Goal: Task Accomplishment & Management: Manage account settings

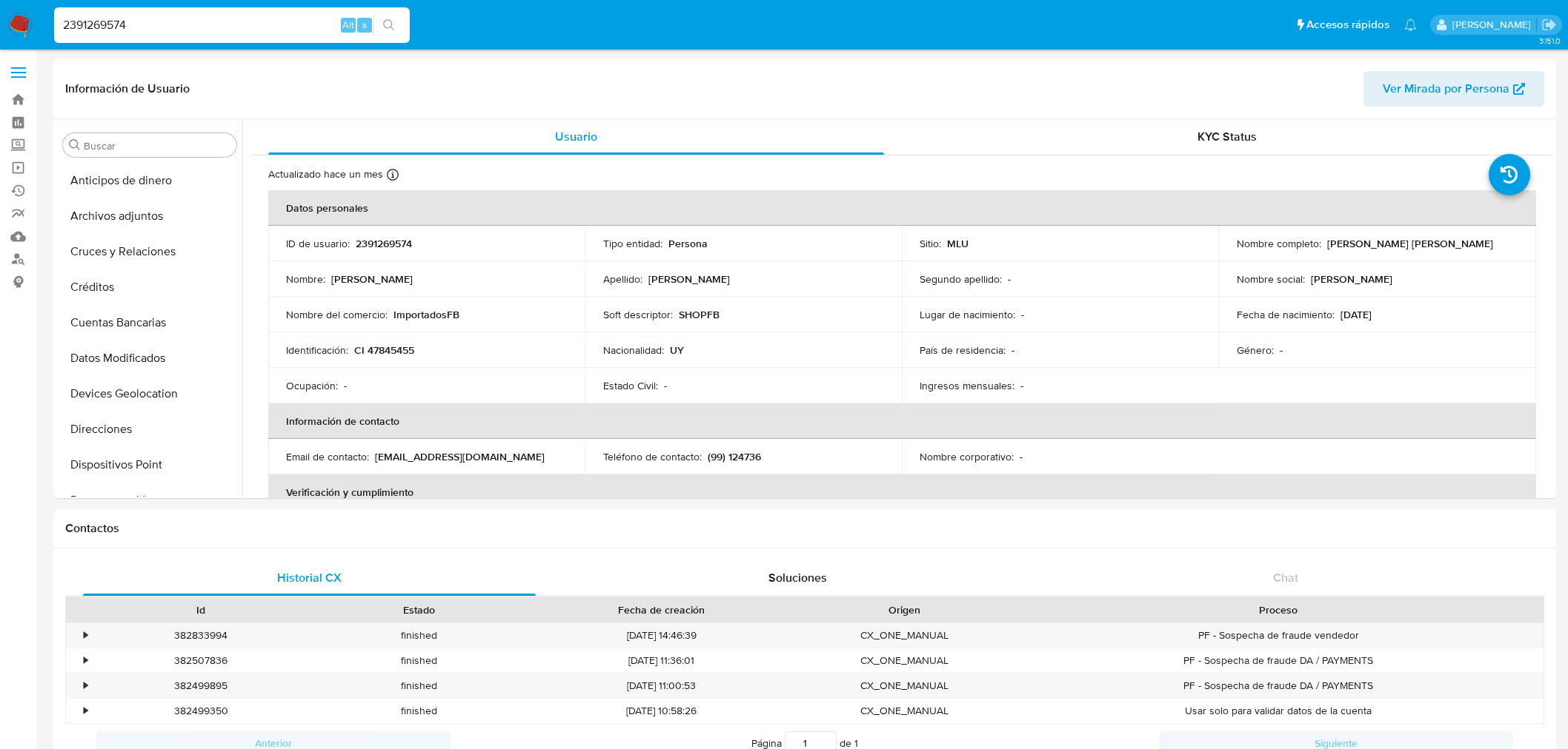
select select "10"
click at [158, 12] on div "2391269574 Alt s" at bounding box center [231, 25] width 356 height 36
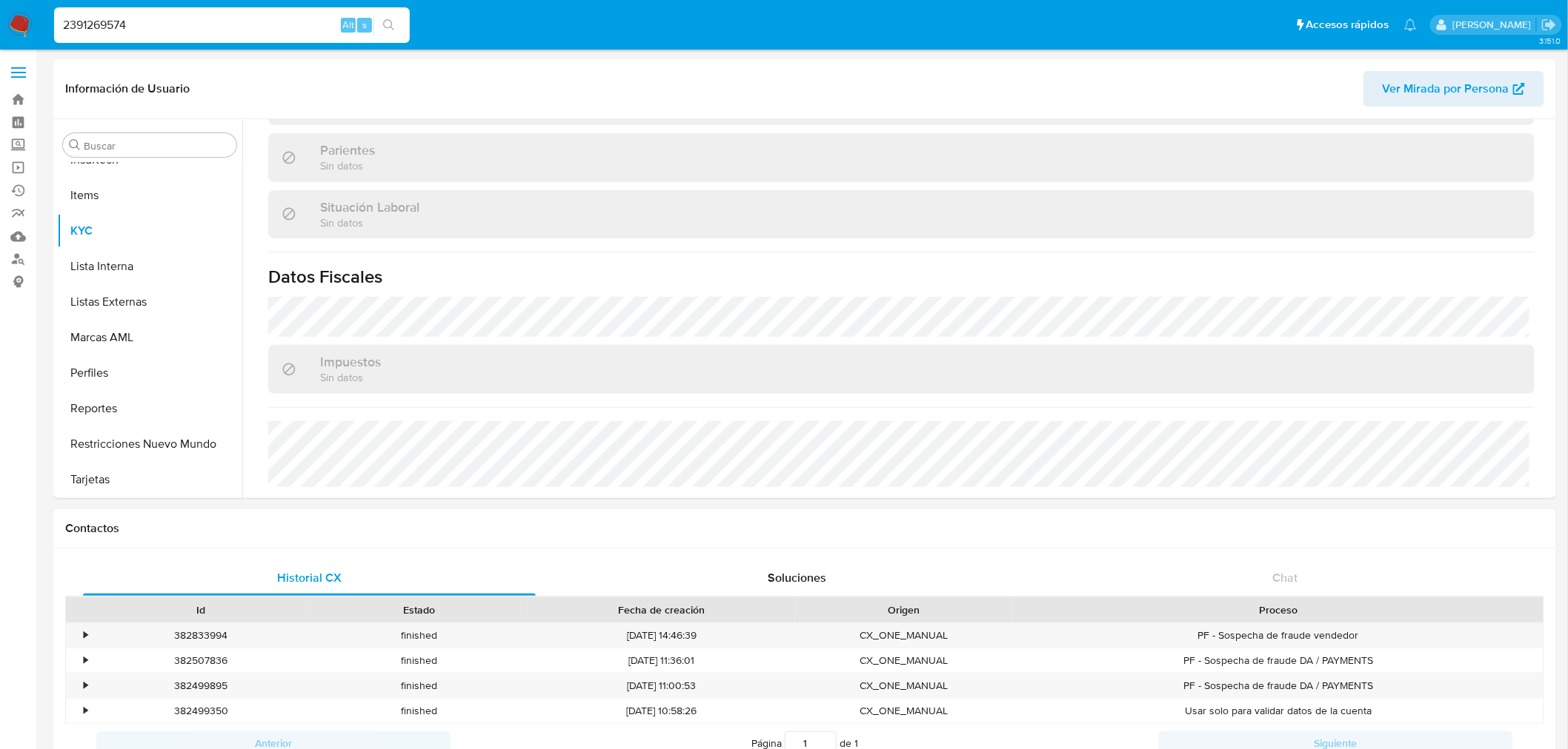
click at [156, 16] on input "2391269574" at bounding box center [231, 25] width 356 height 20
paste input "490634951"
type input "2490634951"
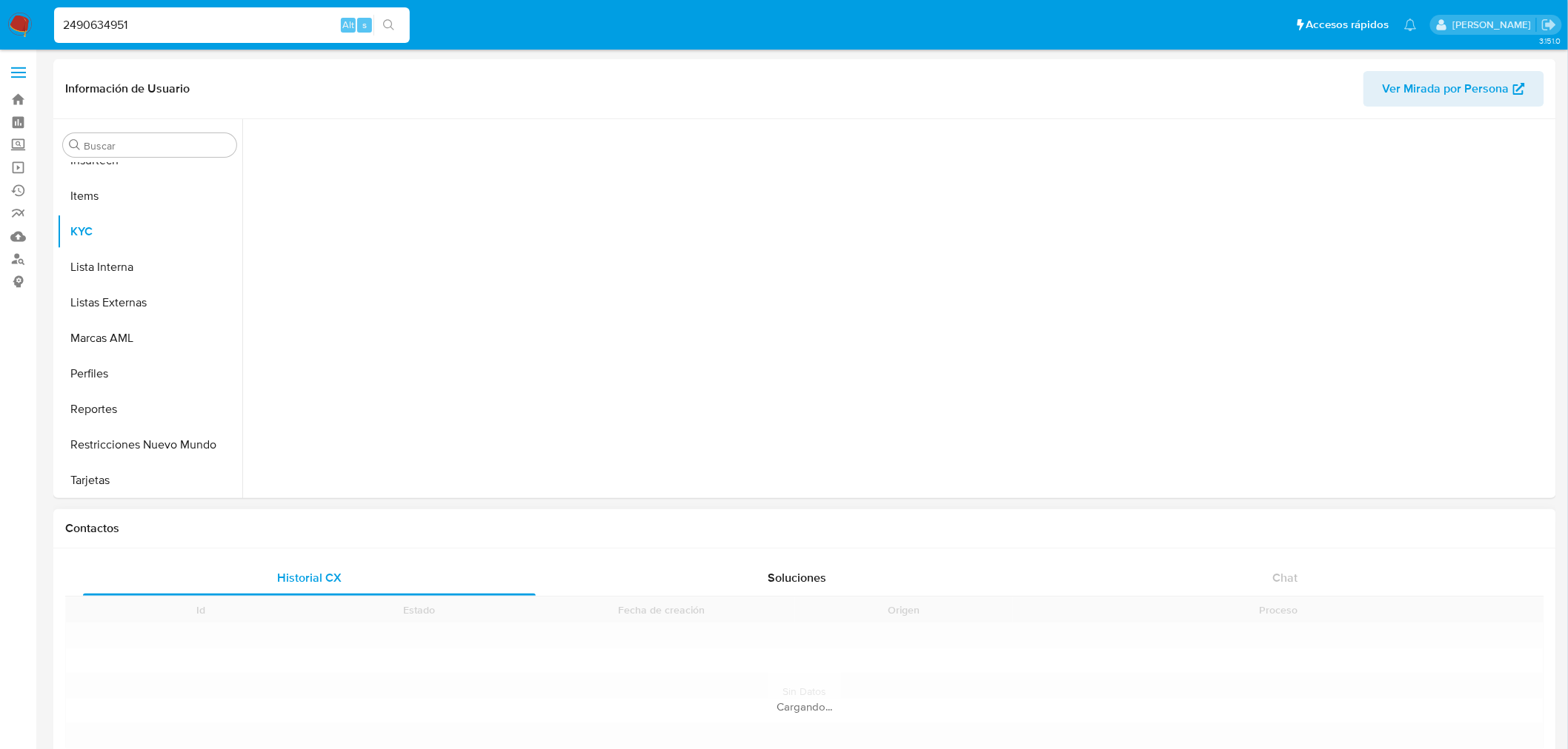
scroll to position [625, 0]
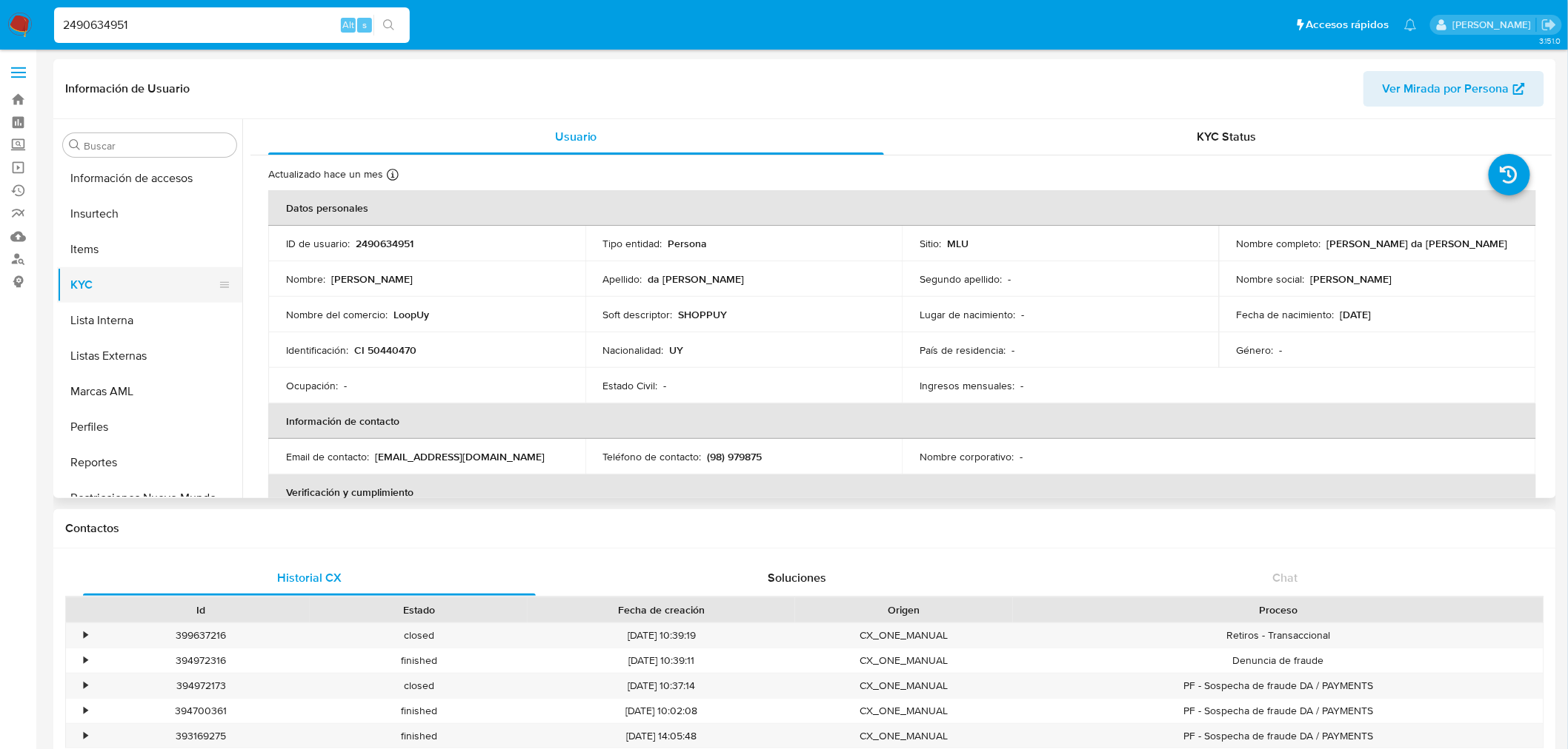
select select "10"
click at [117, 292] on button "Documentación" at bounding box center [143, 287] width 173 height 36
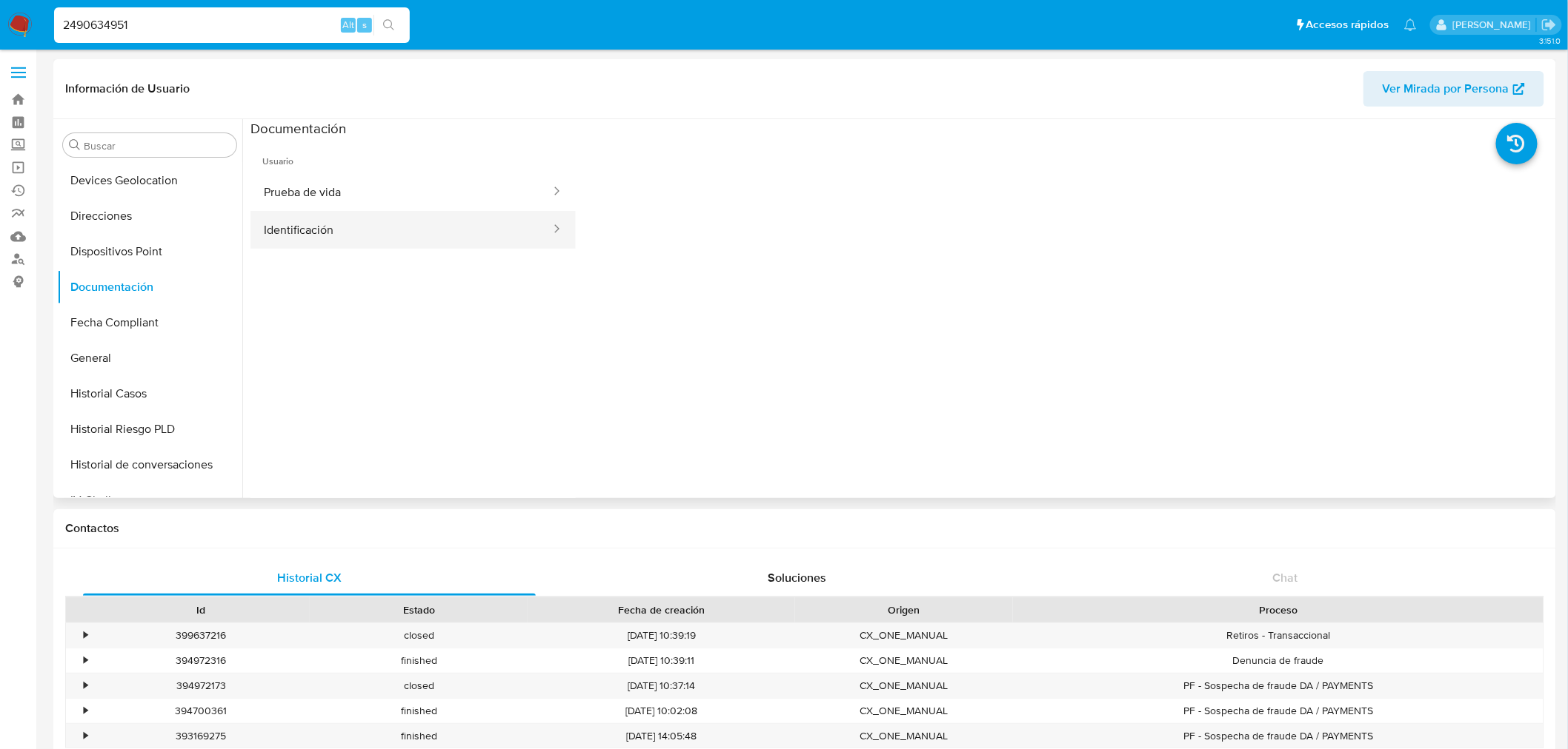
click at [431, 242] on button "Identificación" at bounding box center [401, 230] width 301 height 37
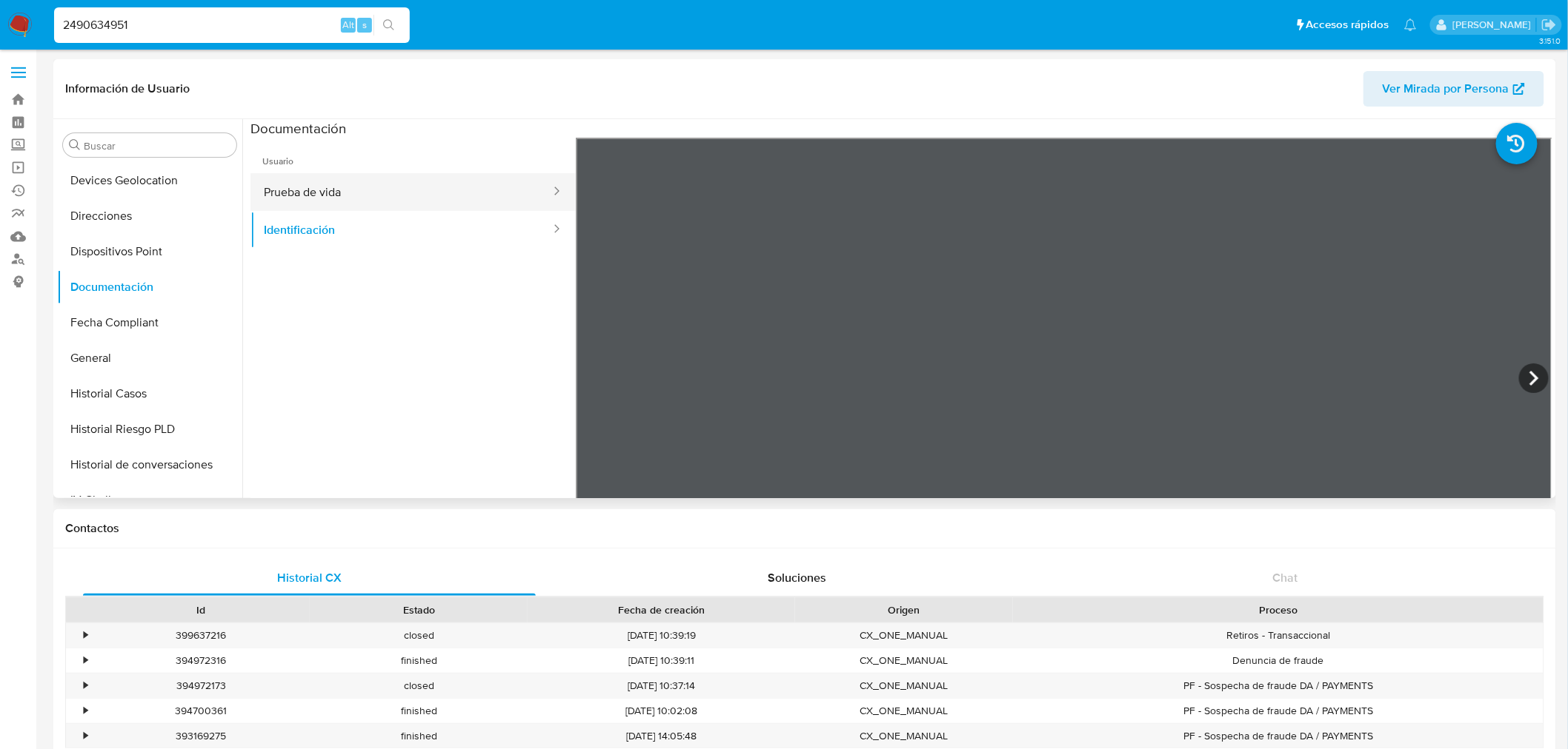
click at [490, 201] on button "Prueba de vida" at bounding box center [401, 192] width 301 height 37
click at [239, 17] on input "2490634951" at bounding box center [231, 25] width 356 height 20
paste input "79487703"
type input "2479487703"
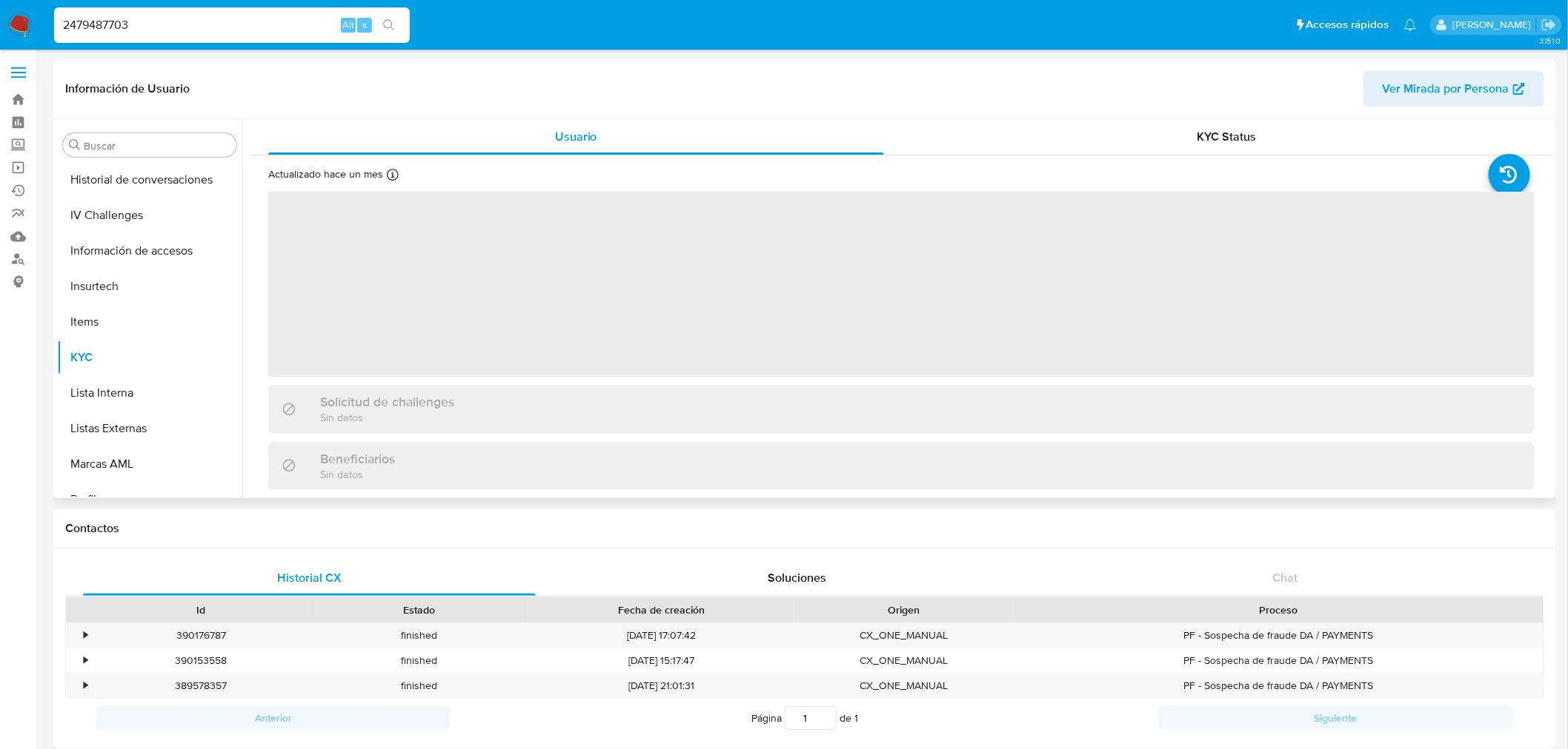
scroll to position [213, 0]
click at [143, 301] on button "Documentación" at bounding box center [143, 287] width 173 height 36
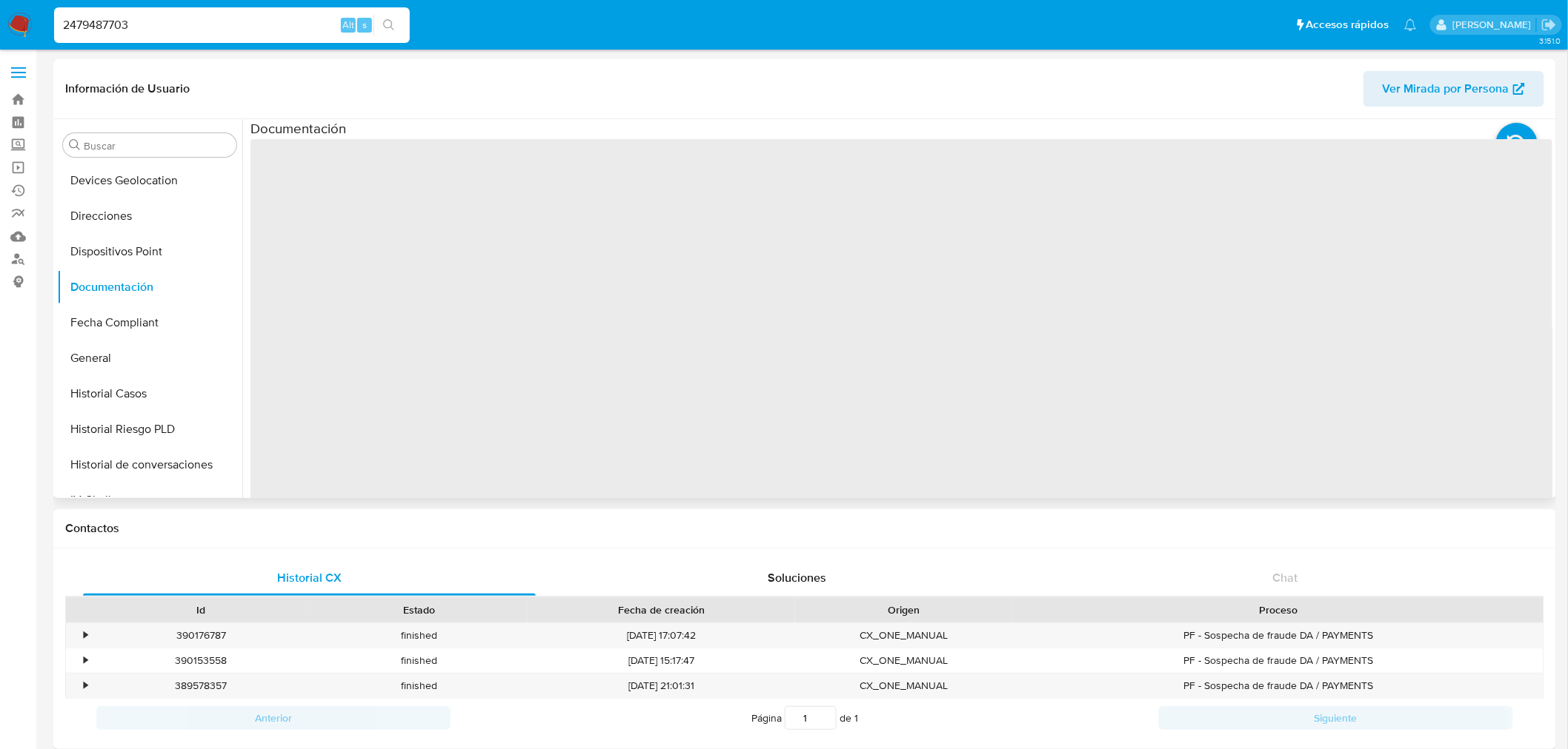
select select "10"
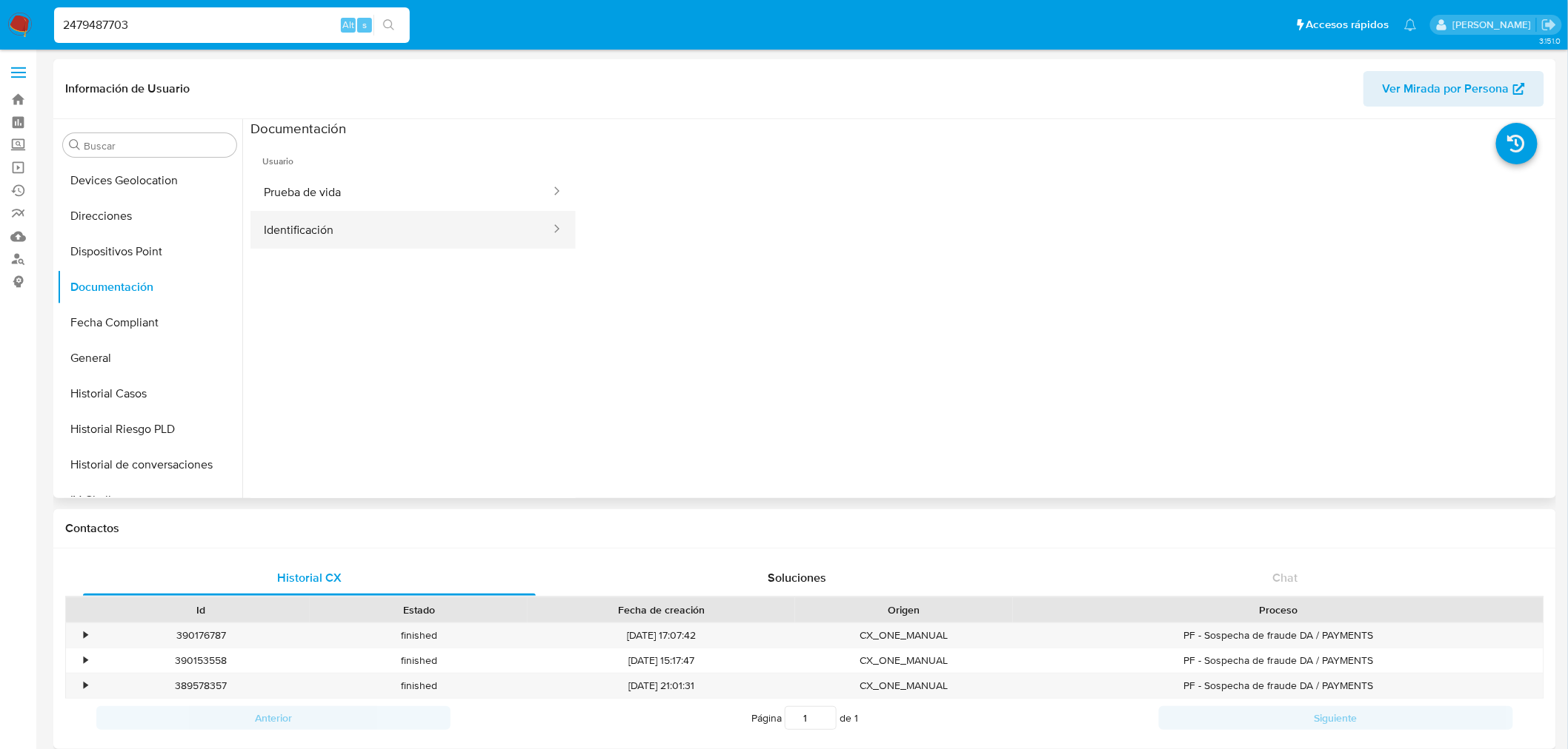
click at [430, 217] on button "Identificación" at bounding box center [401, 230] width 301 height 37
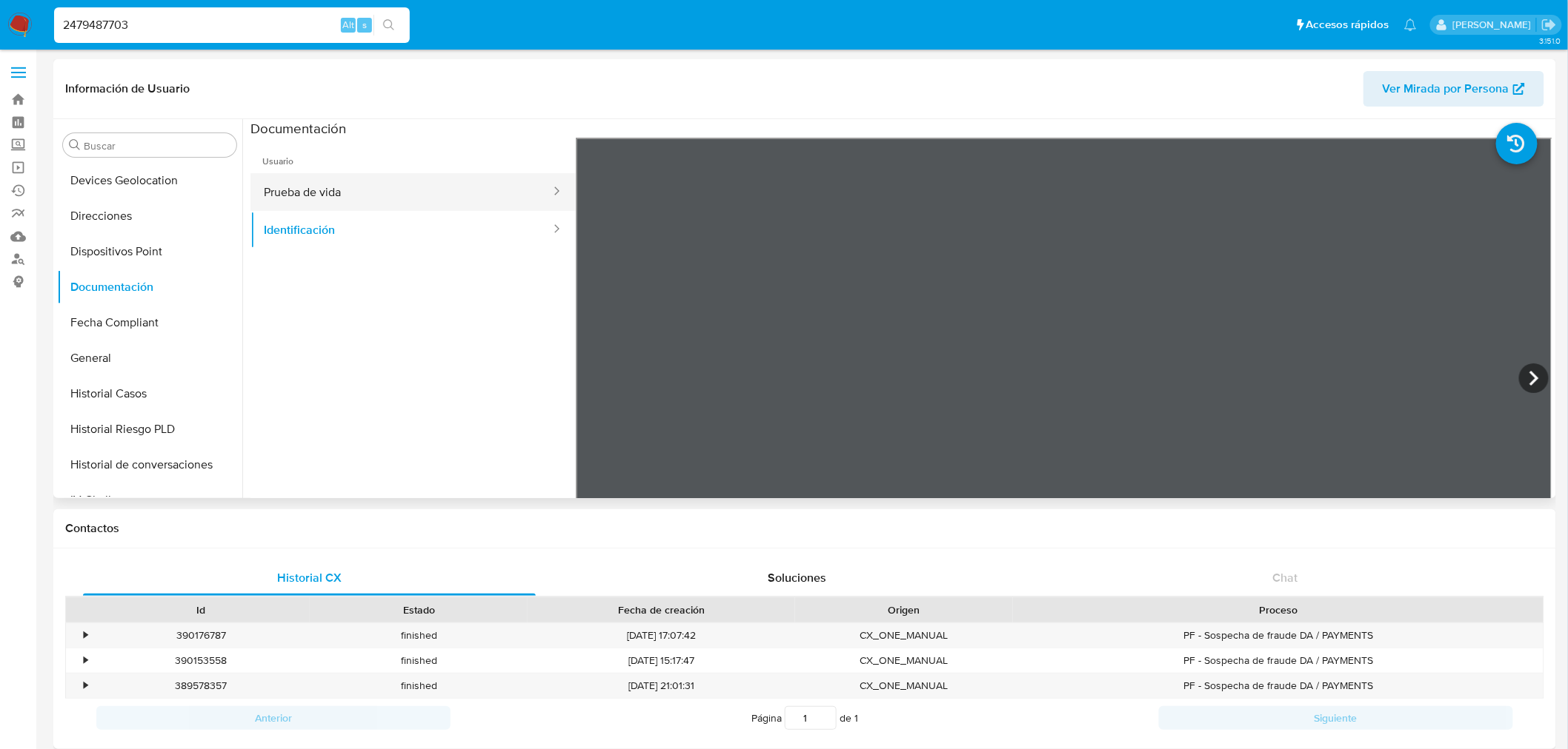
click at [506, 206] on button "Prueba de vida" at bounding box center [401, 192] width 301 height 37
click at [185, 25] on input "2479487703" at bounding box center [231, 25] width 356 height 20
paste input "83935130"
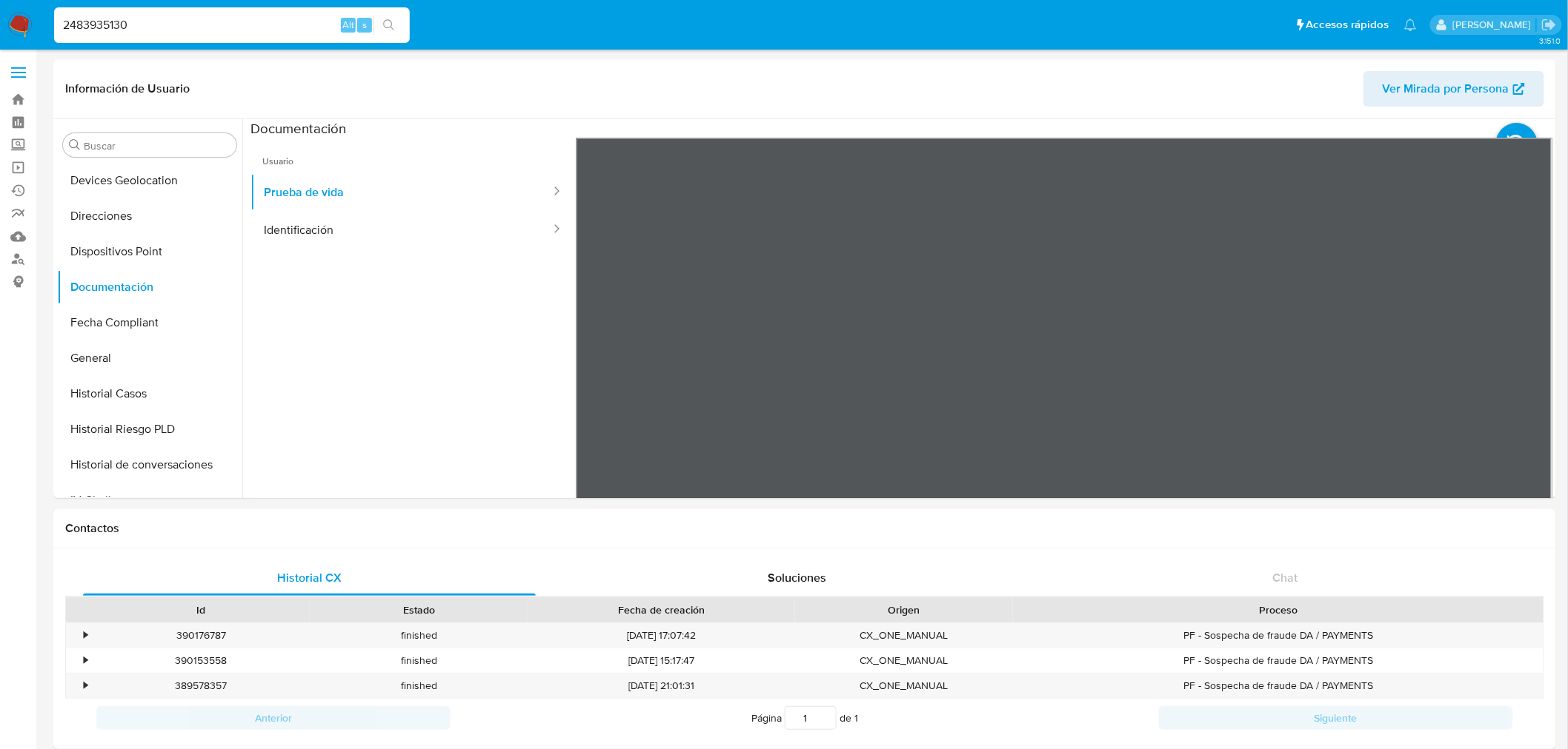
type input "2483935130"
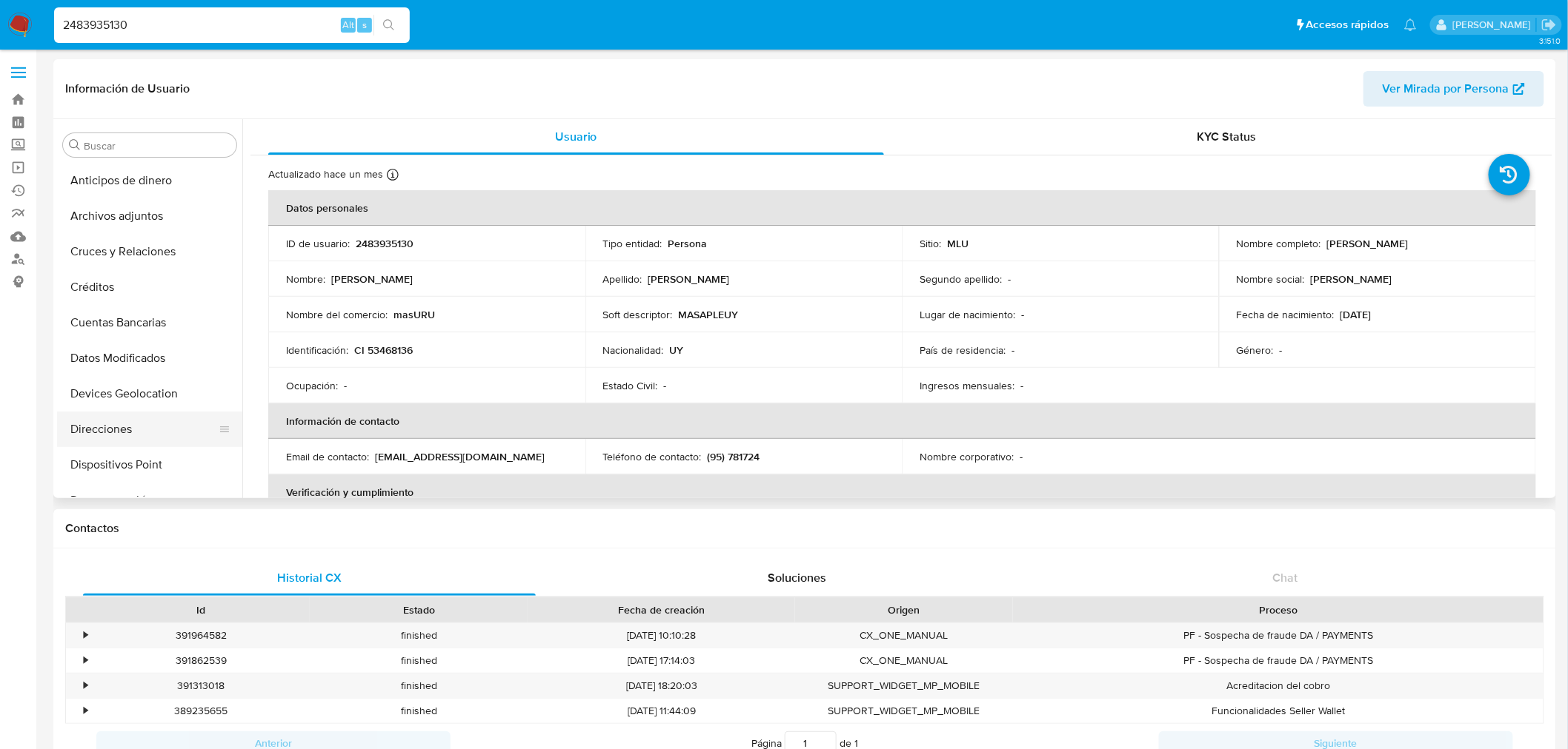
select select "10"
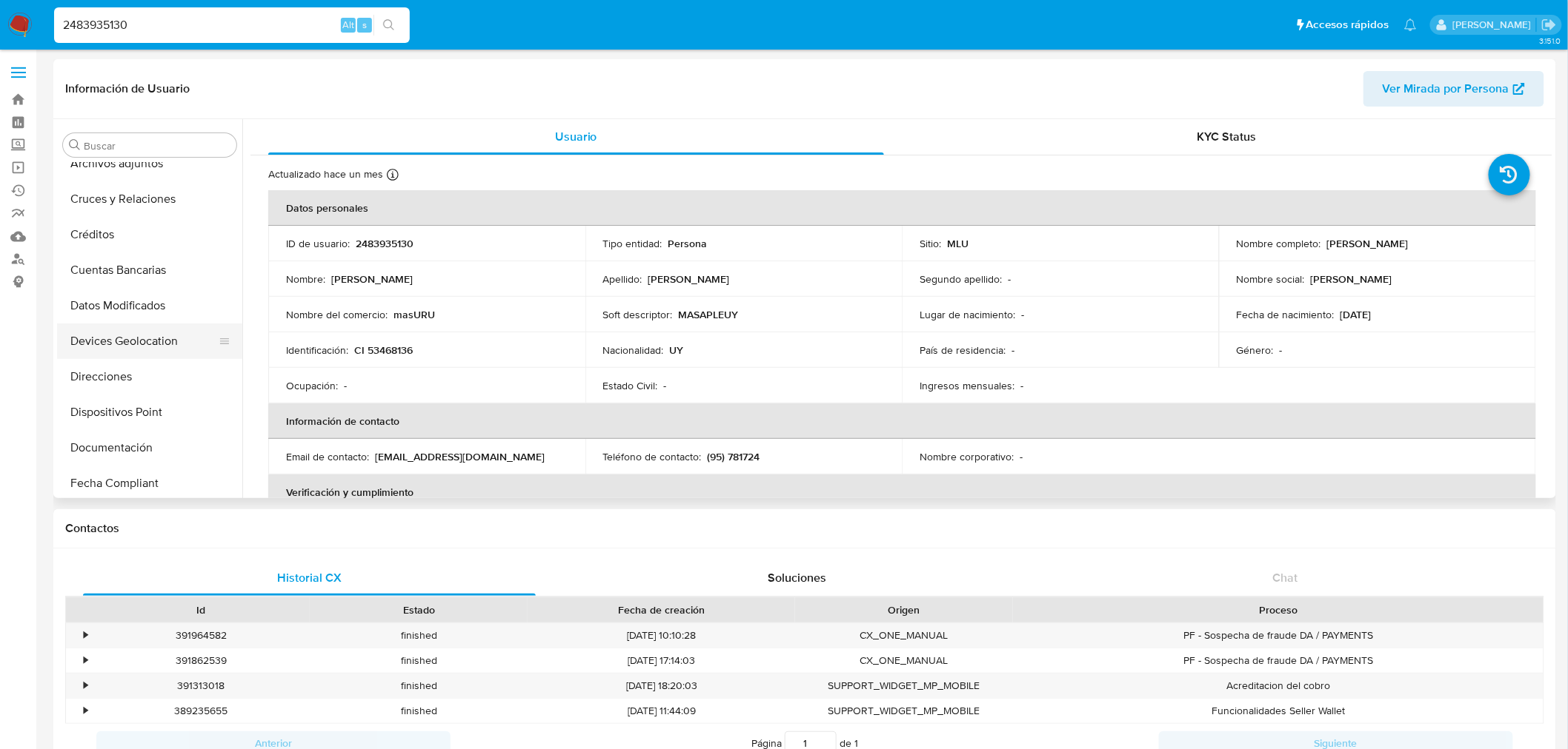
scroll to position [82, 0]
click at [135, 427] on button "Documentación" at bounding box center [143, 418] width 173 height 36
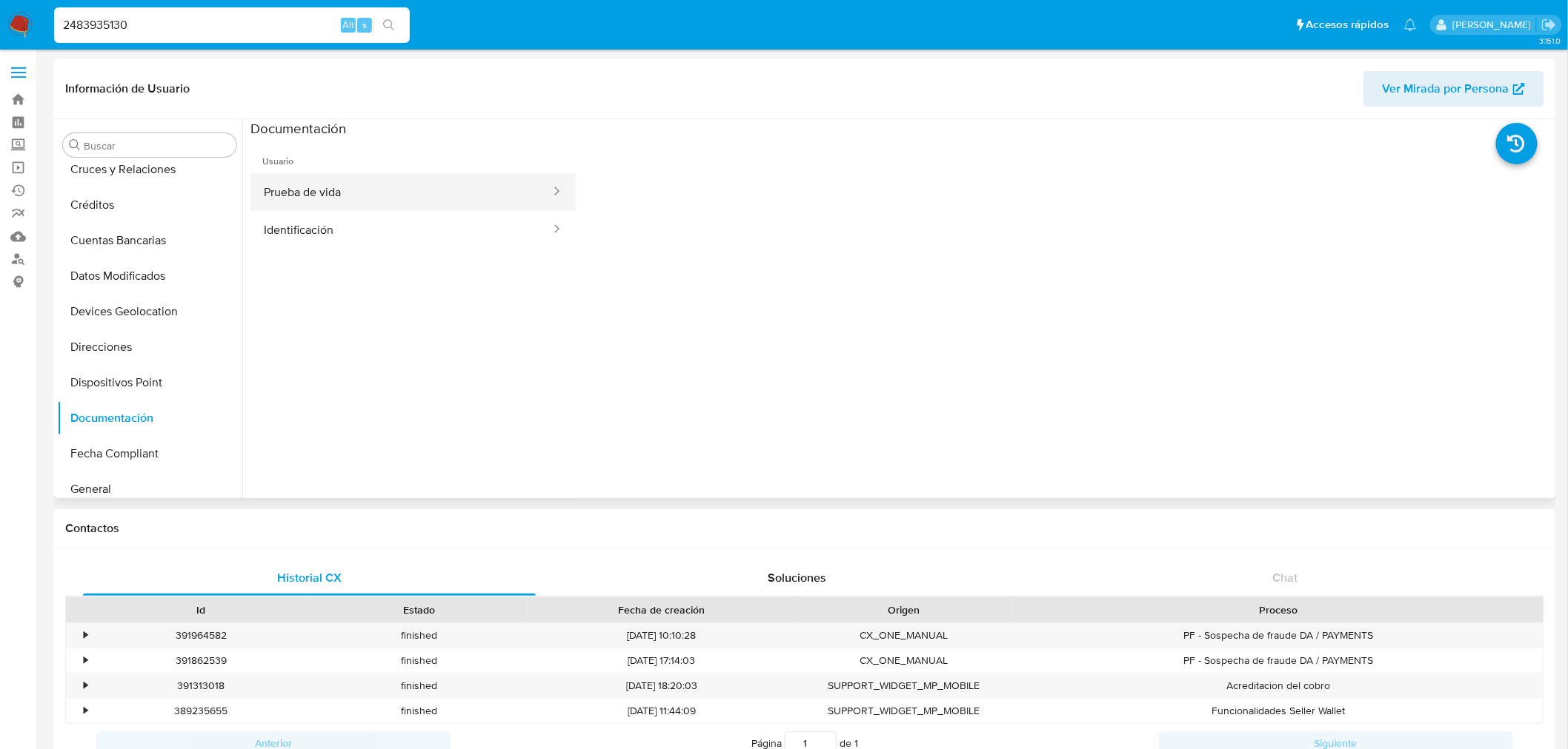
click at [368, 204] on button "Prueba de vida" at bounding box center [401, 192] width 301 height 37
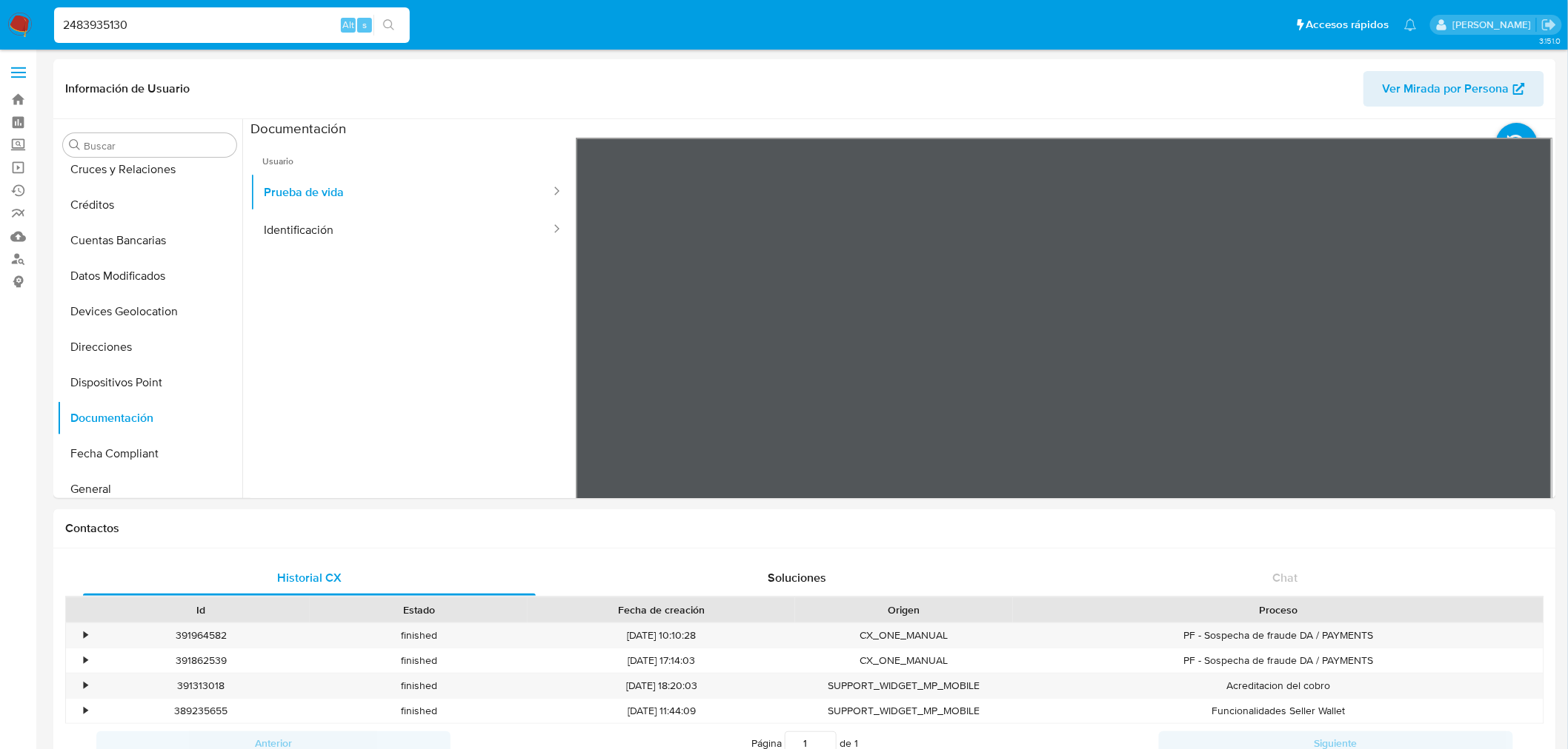
click at [176, 20] on input "2483935130" at bounding box center [231, 25] width 356 height 20
paste input "51876516"
type input "2451876516"
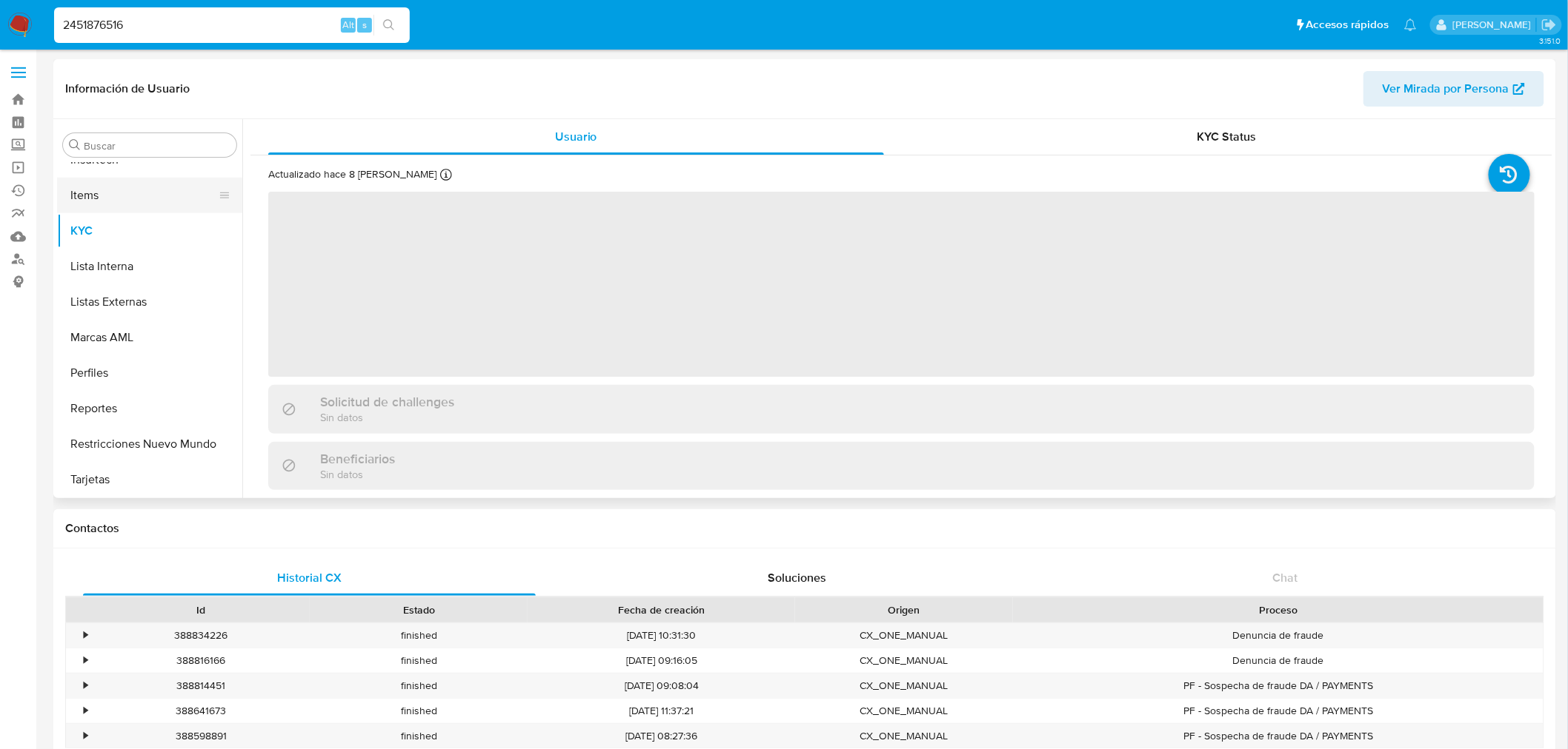
scroll to position [131, 0]
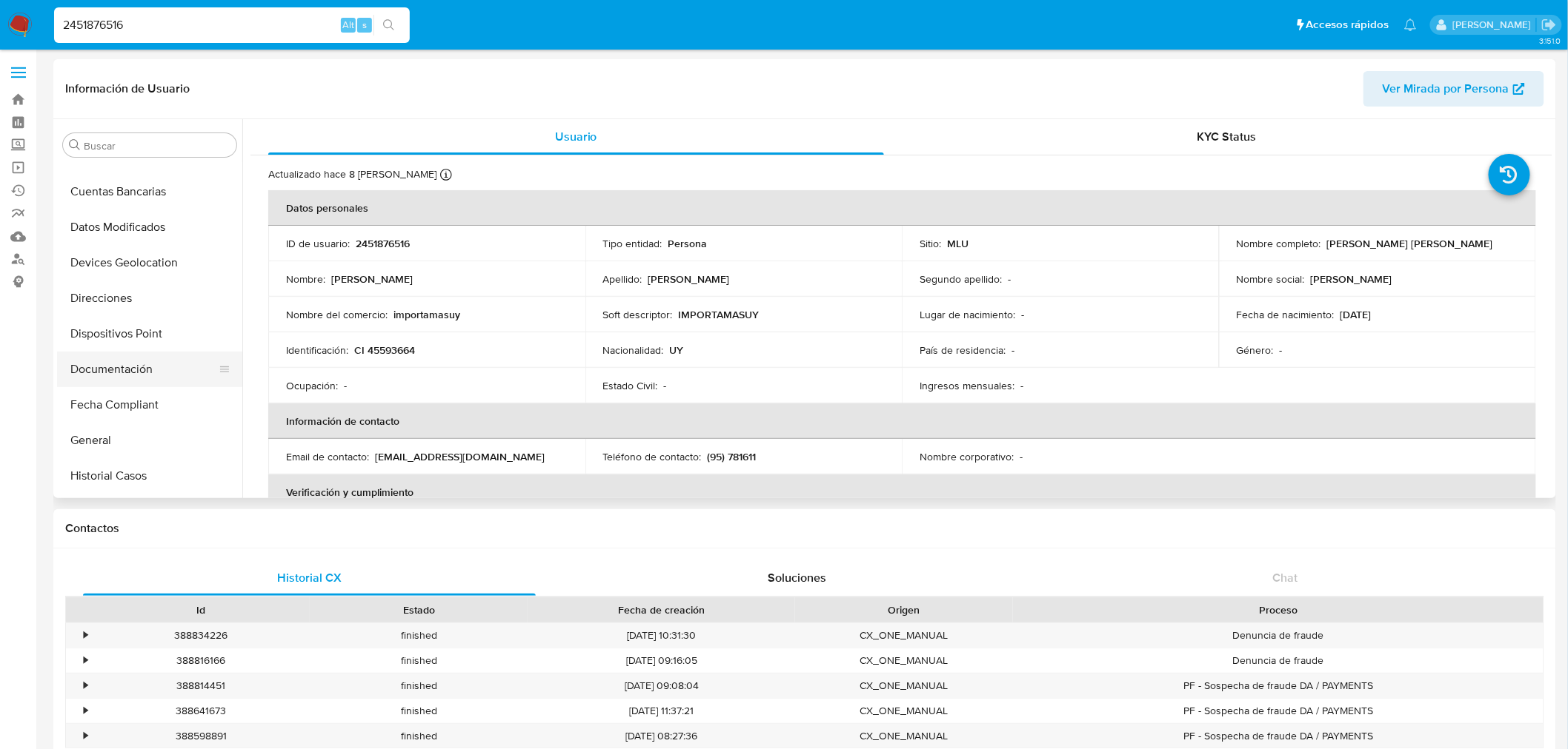
click at [160, 376] on button "Documentación" at bounding box center [143, 370] width 173 height 36
select select "10"
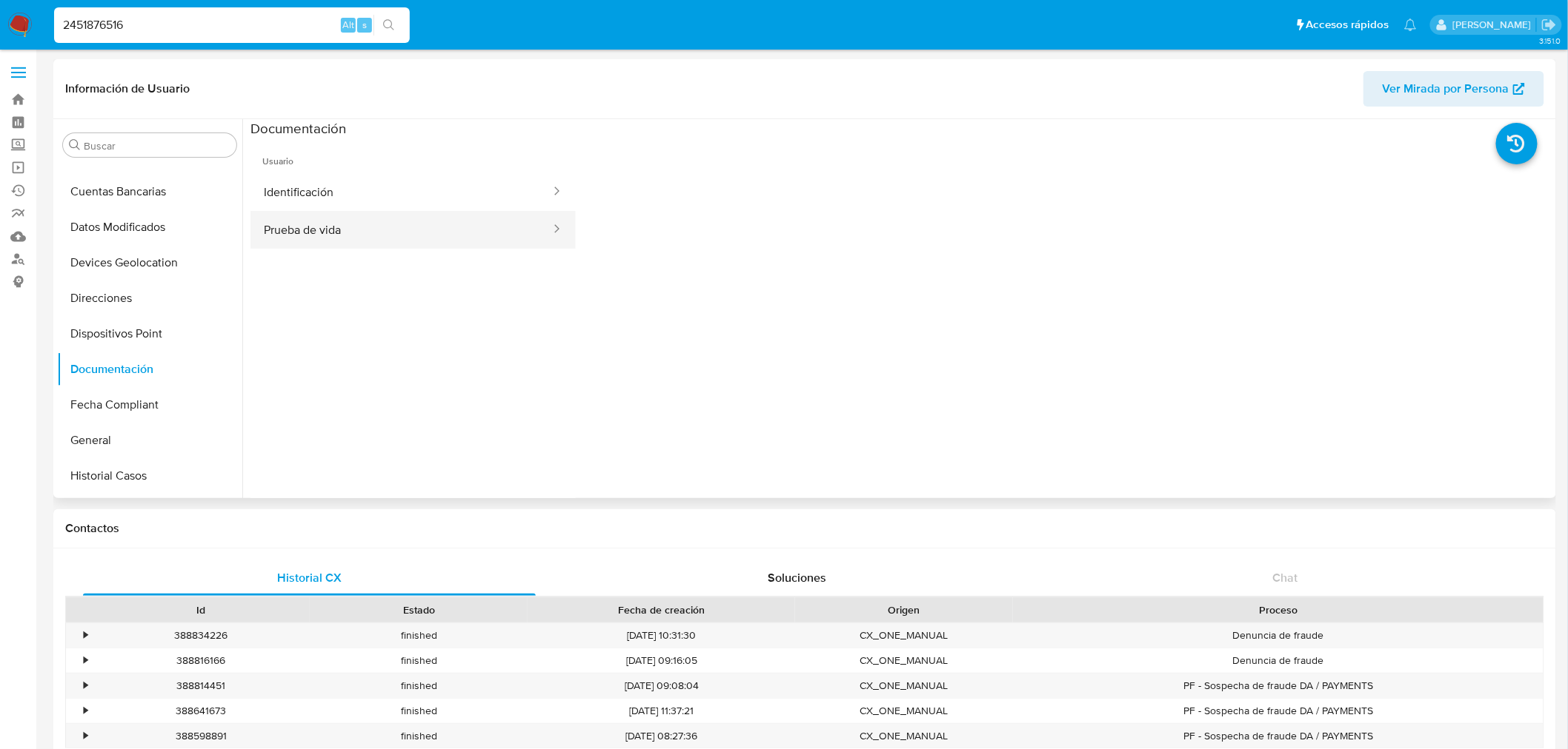
click at [448, 220] on button "Prueba de vida" at bounding box center [401, 230] width 301 height 37
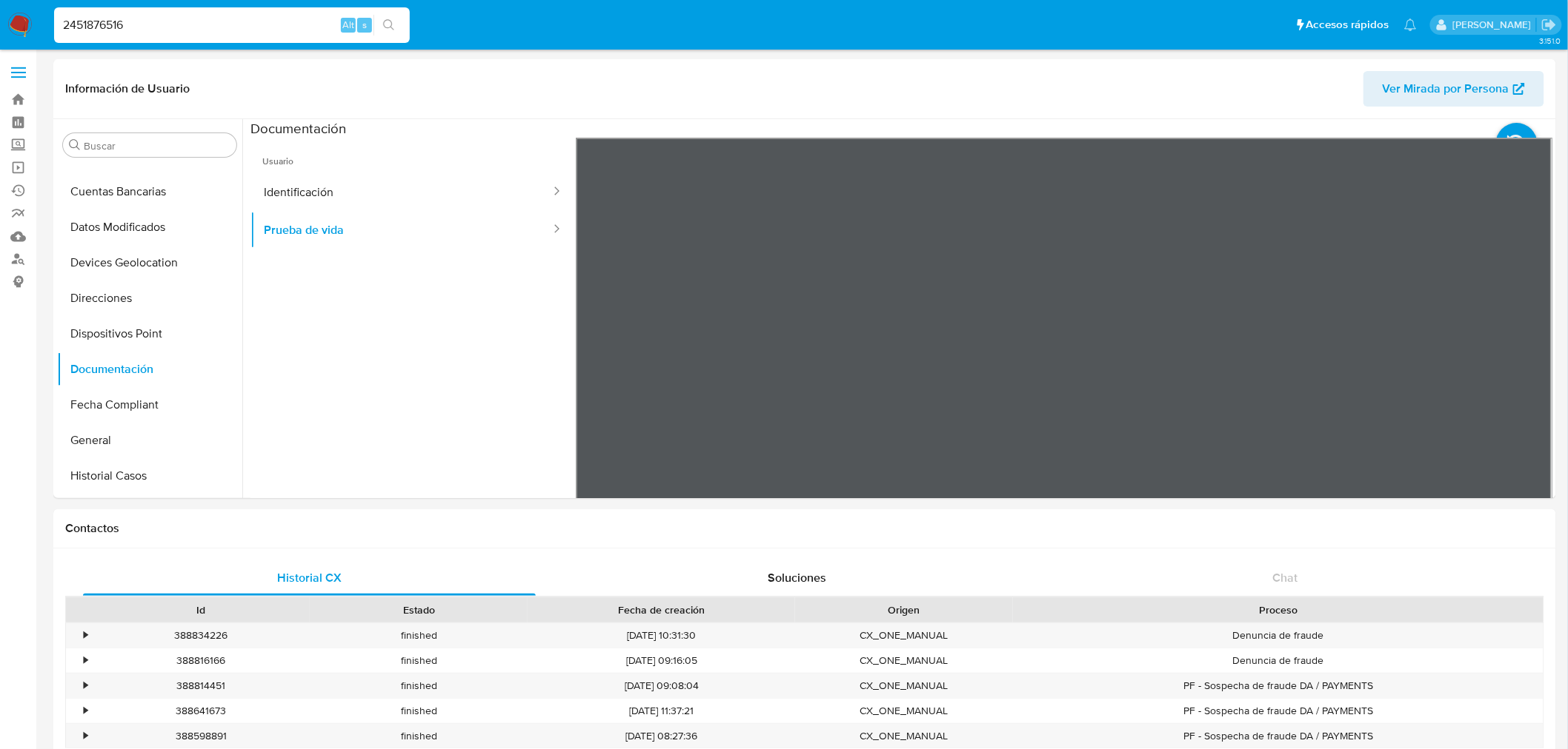
click at [117, 20] on input "2451876516" at bounding box center [231, 25] width 356 height 20
paste input "47830269"
type input "2447830269"
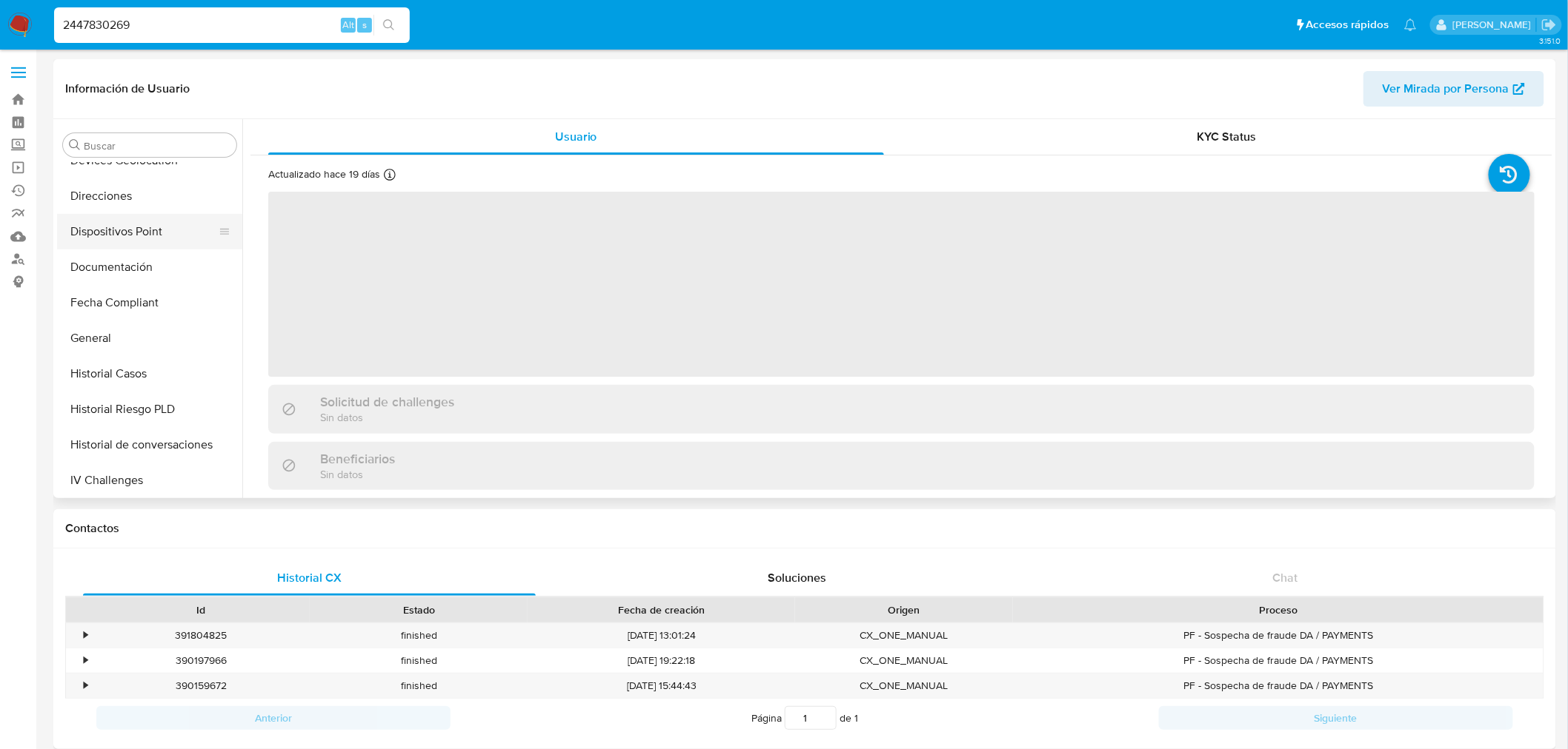
scroll to position [131, 0]
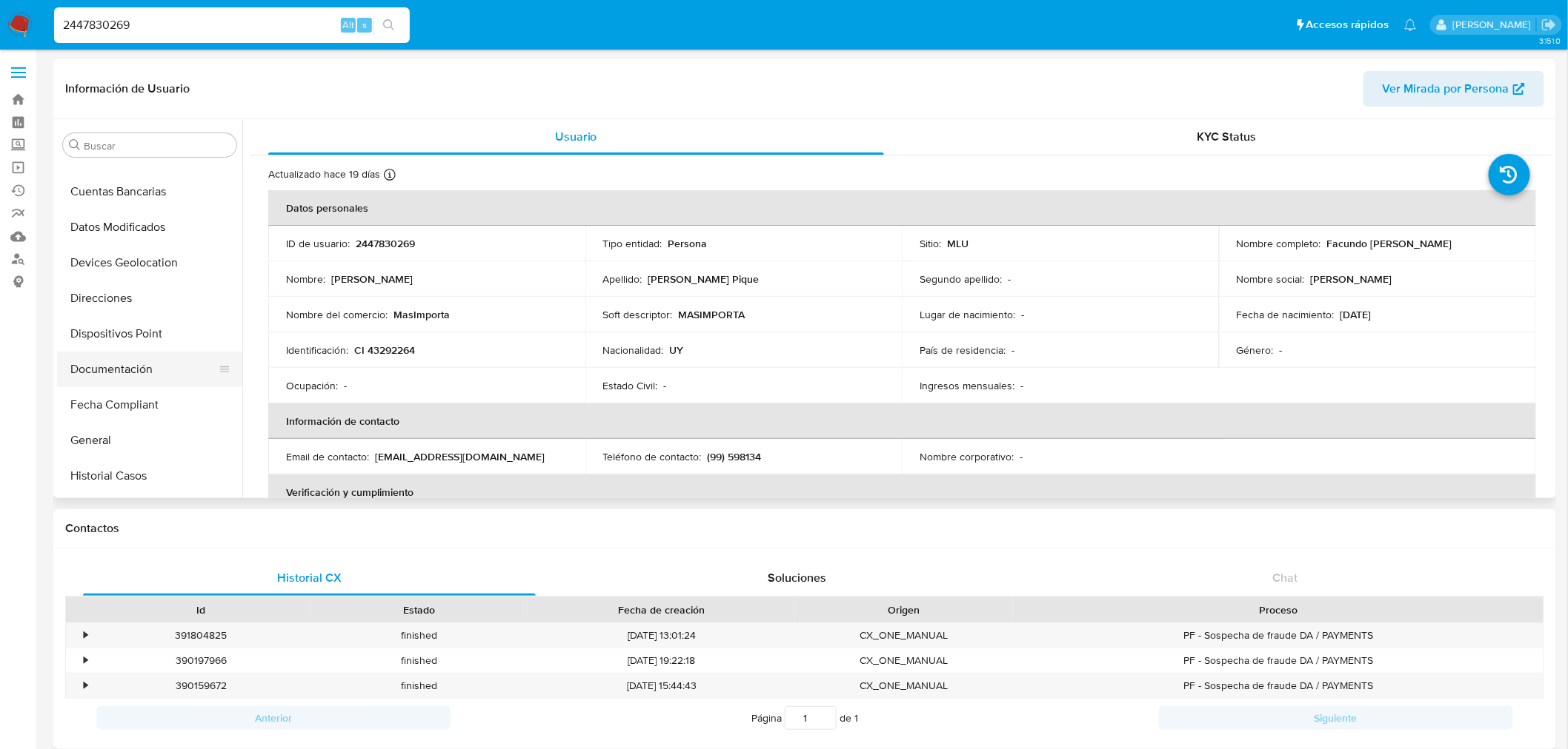
click at [139, 374] on button "Documentación" at bounding box center [143, 370] width 173 height 36
select select "10"
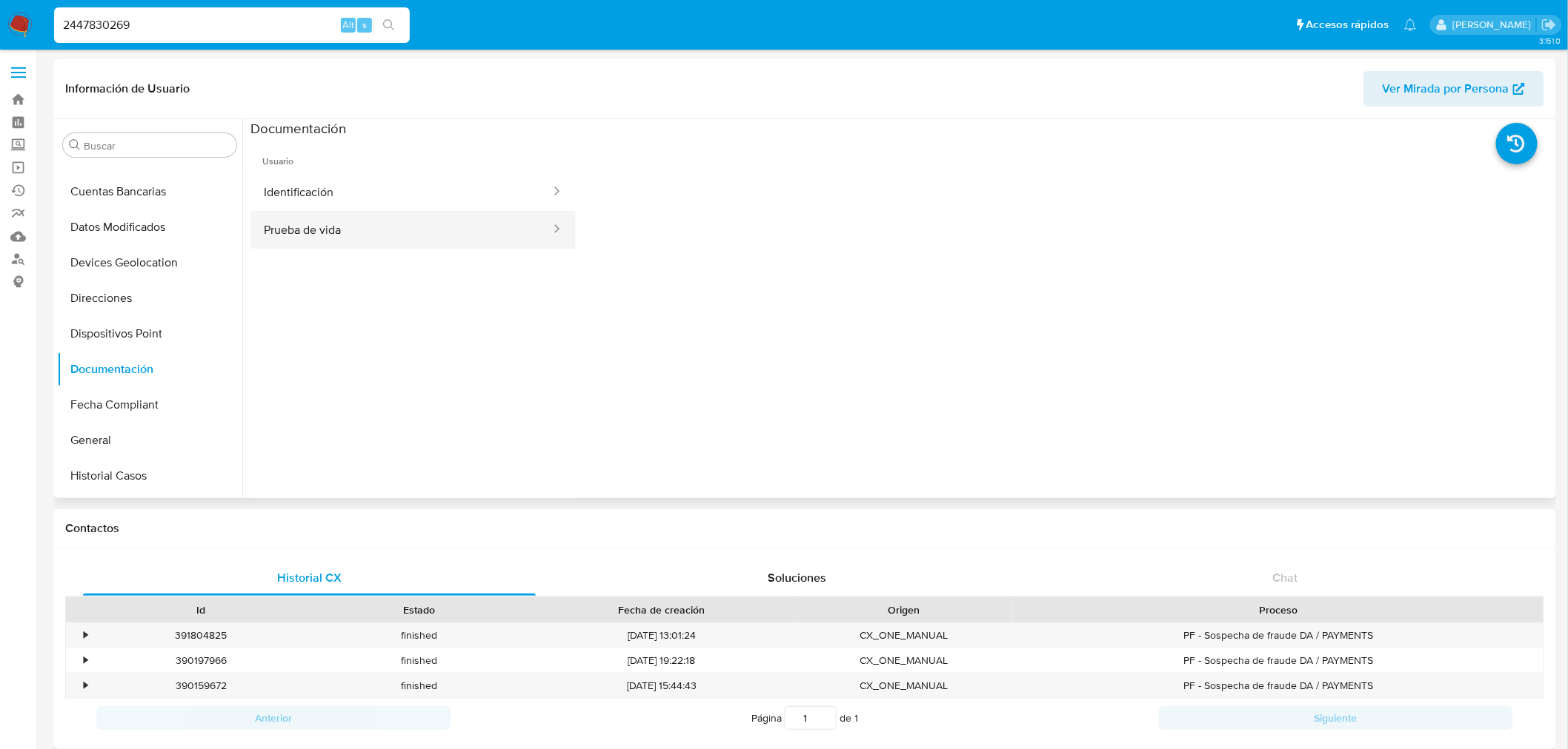
click at [376, 234] on button "Prueba de vida" at bounding box center [401, 230] width 301 height 37
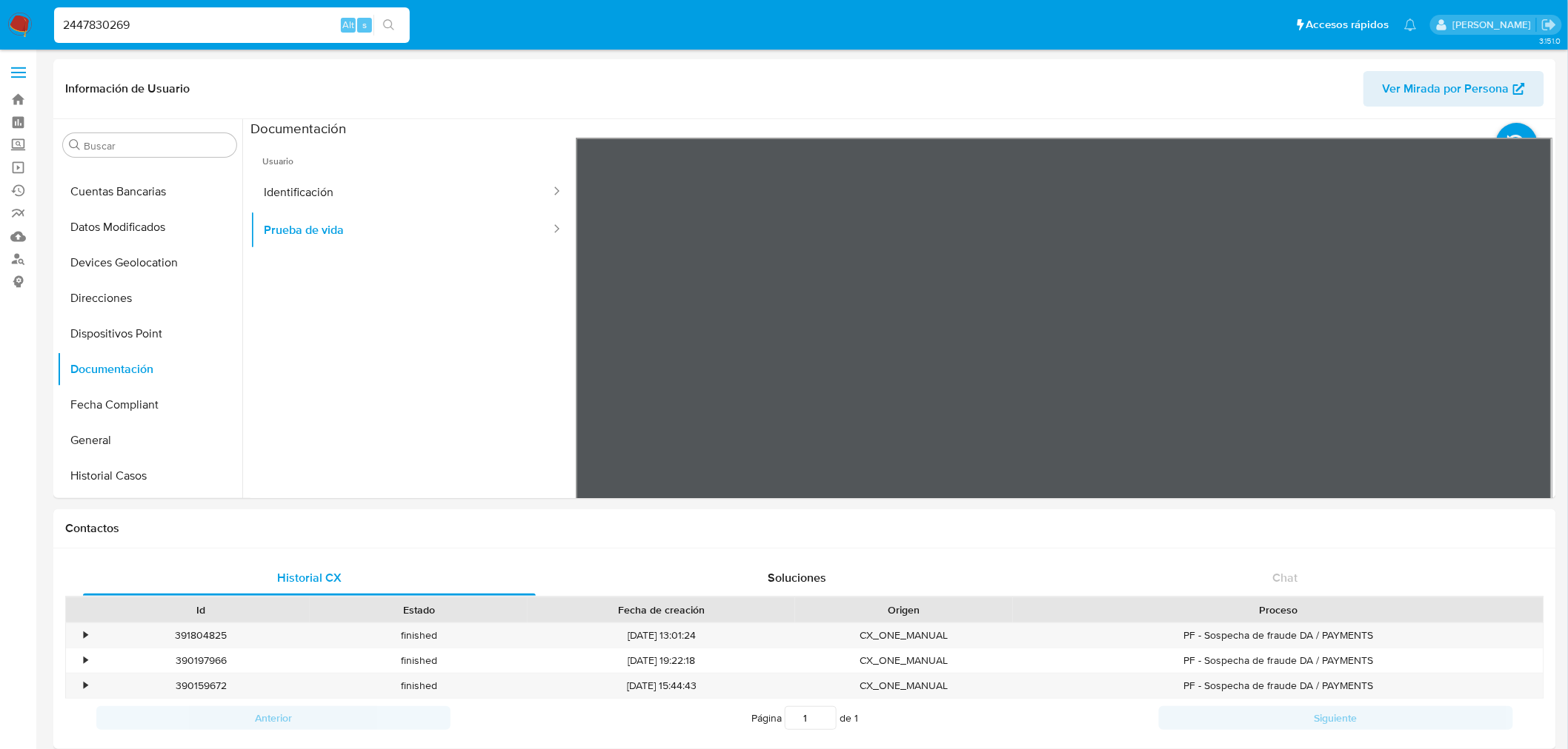
click at [172, 20] on input "2447830269" at bounding box center [231, 25] width 356 height 20
paste input "51928190"
type input "2451928190"
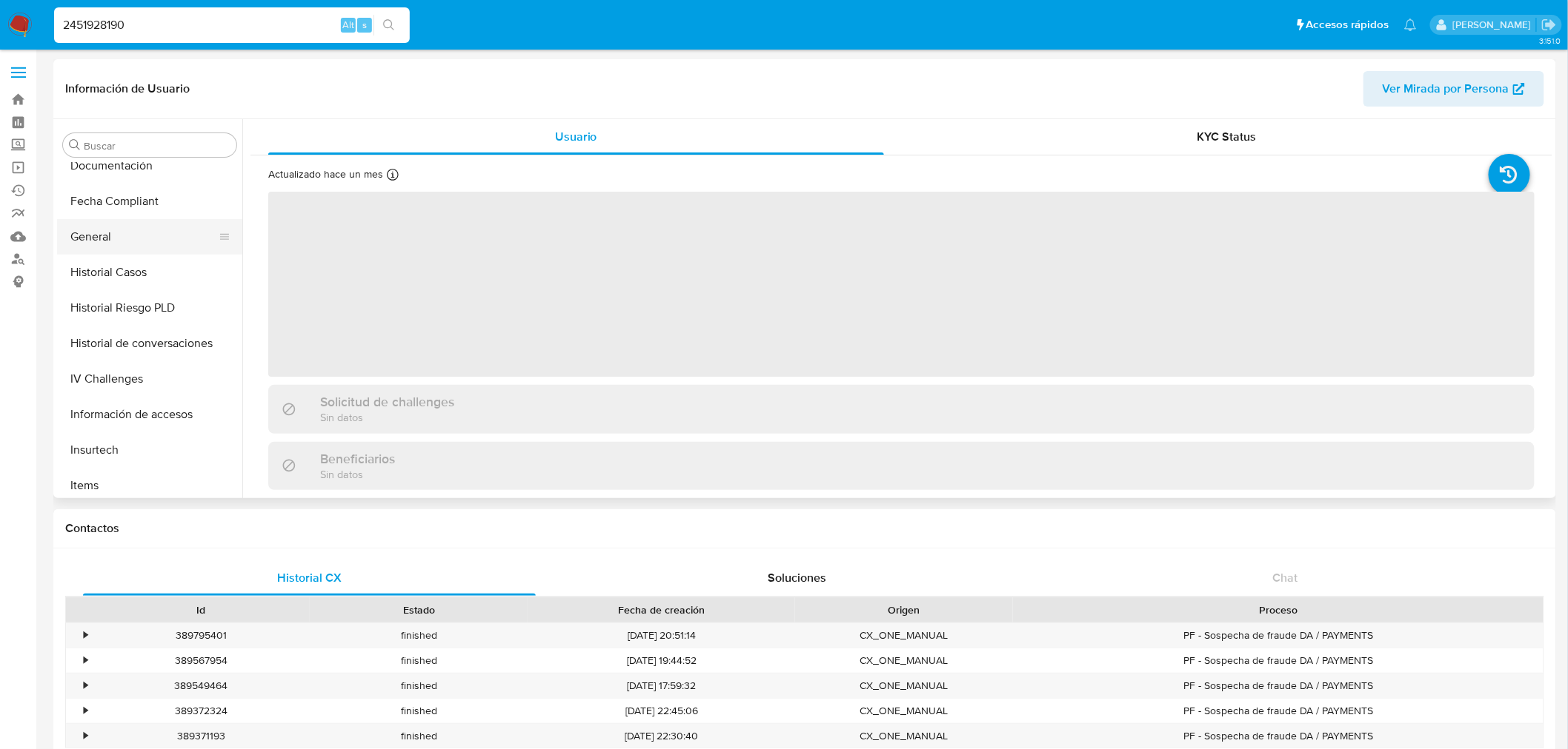
scroll to position [296, 0]
click at [147, 201] on button "Documentación" at bounding box center [143, 204] width 173 height 36
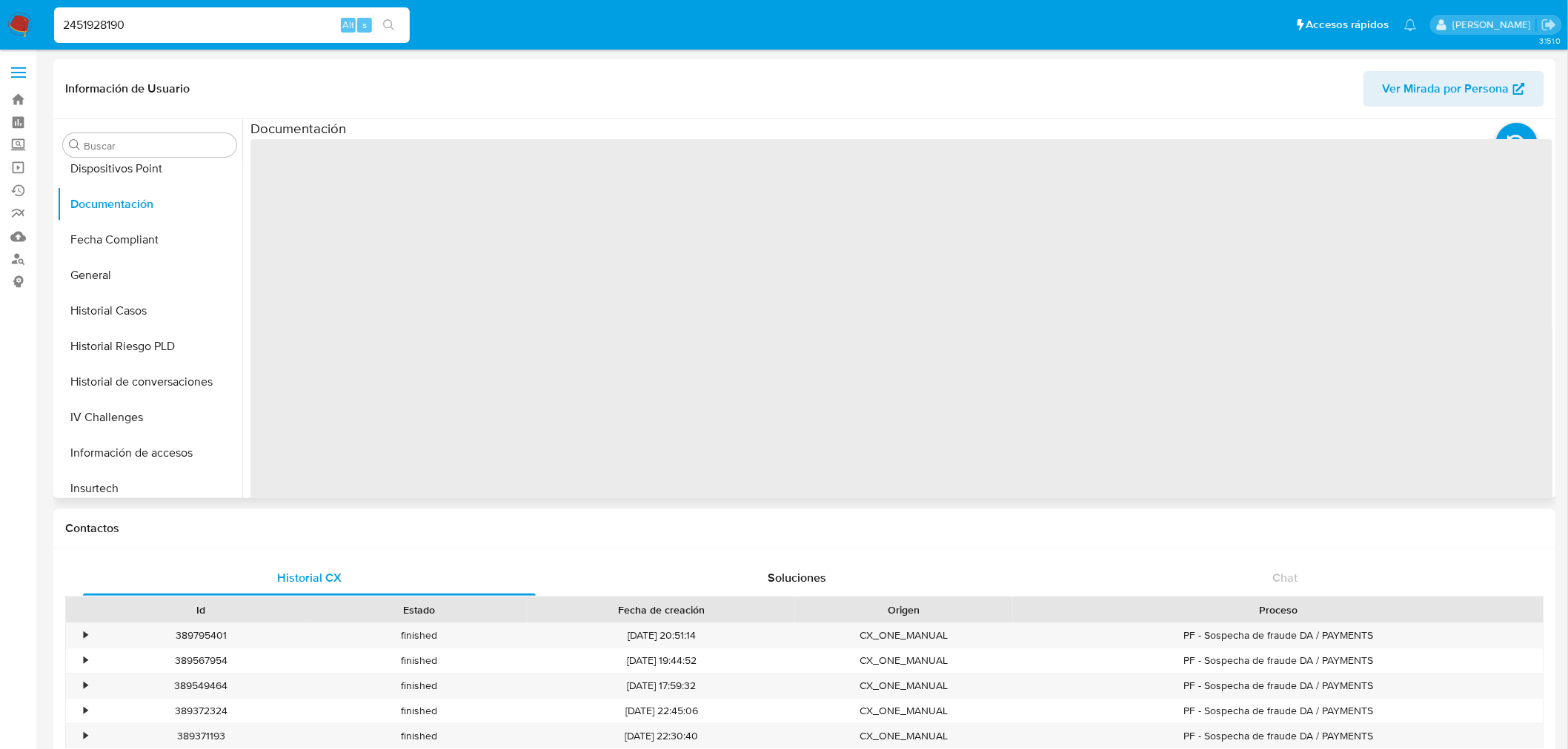
select select "10"
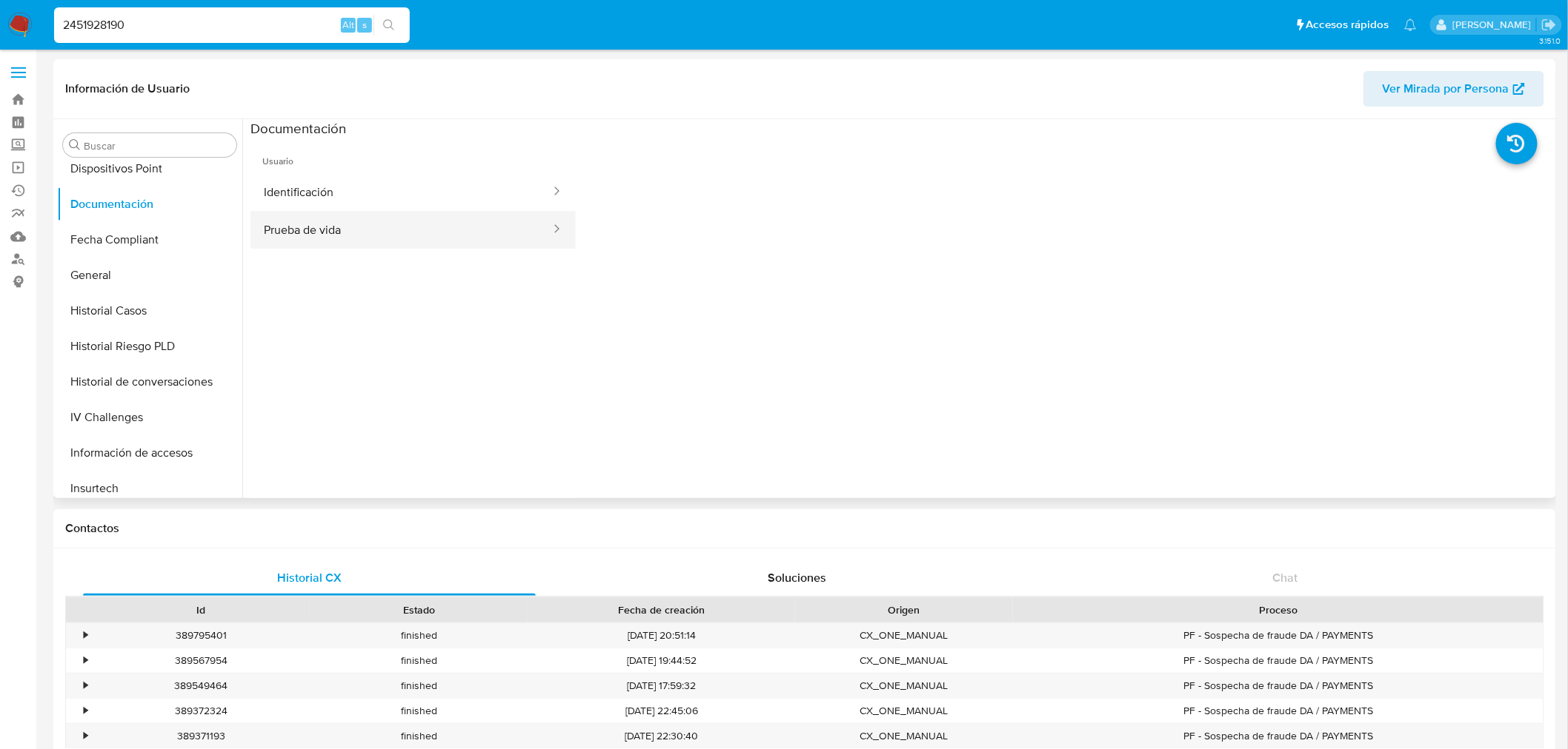
click at [409, 230] on button "Prueba de vida" at bounding box center [401, 230] width 301 height 37
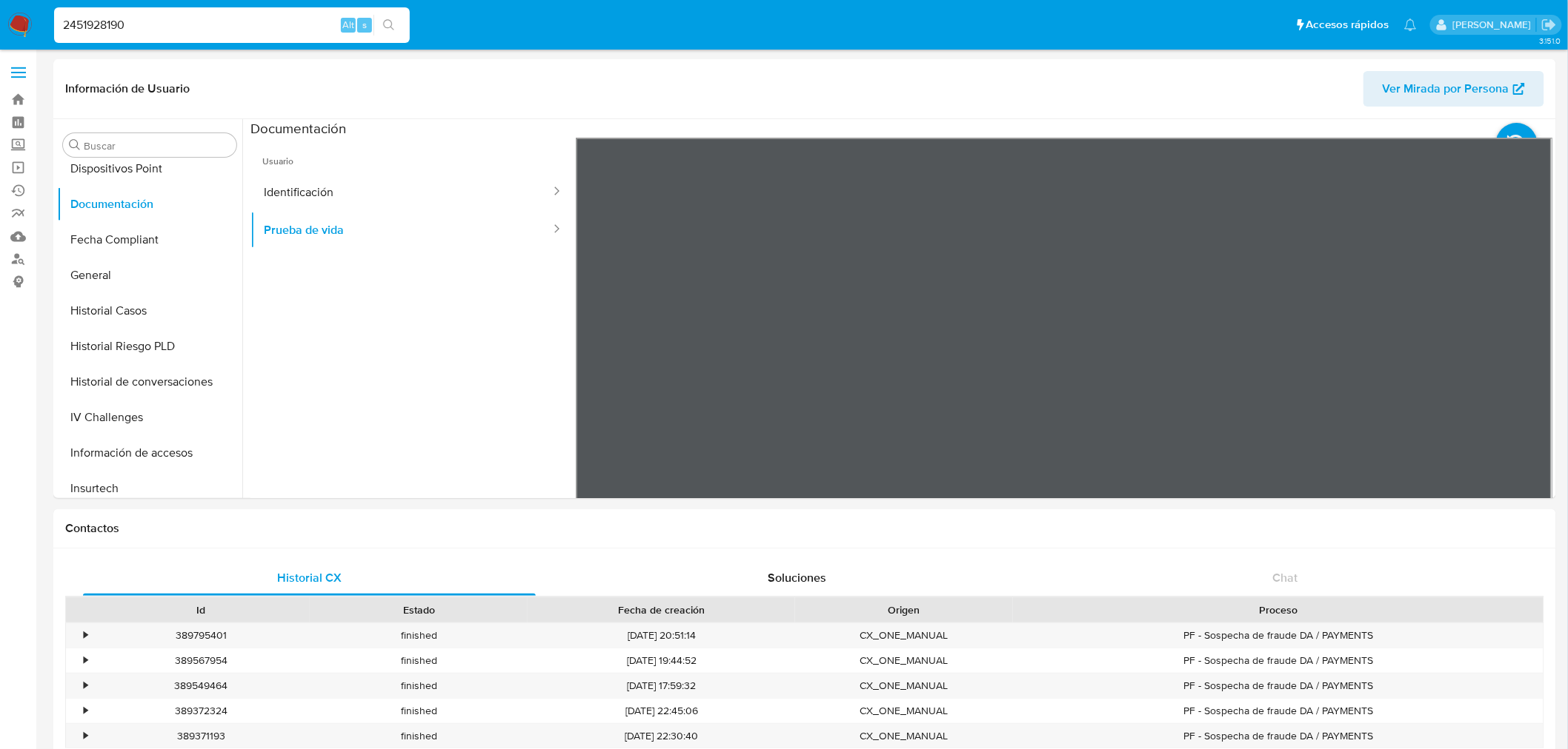
click at [292, 24] on input "2451928190" at bounding box center [231, 25] width 356 height 20
paste input "47367342"
type input "2447367342"
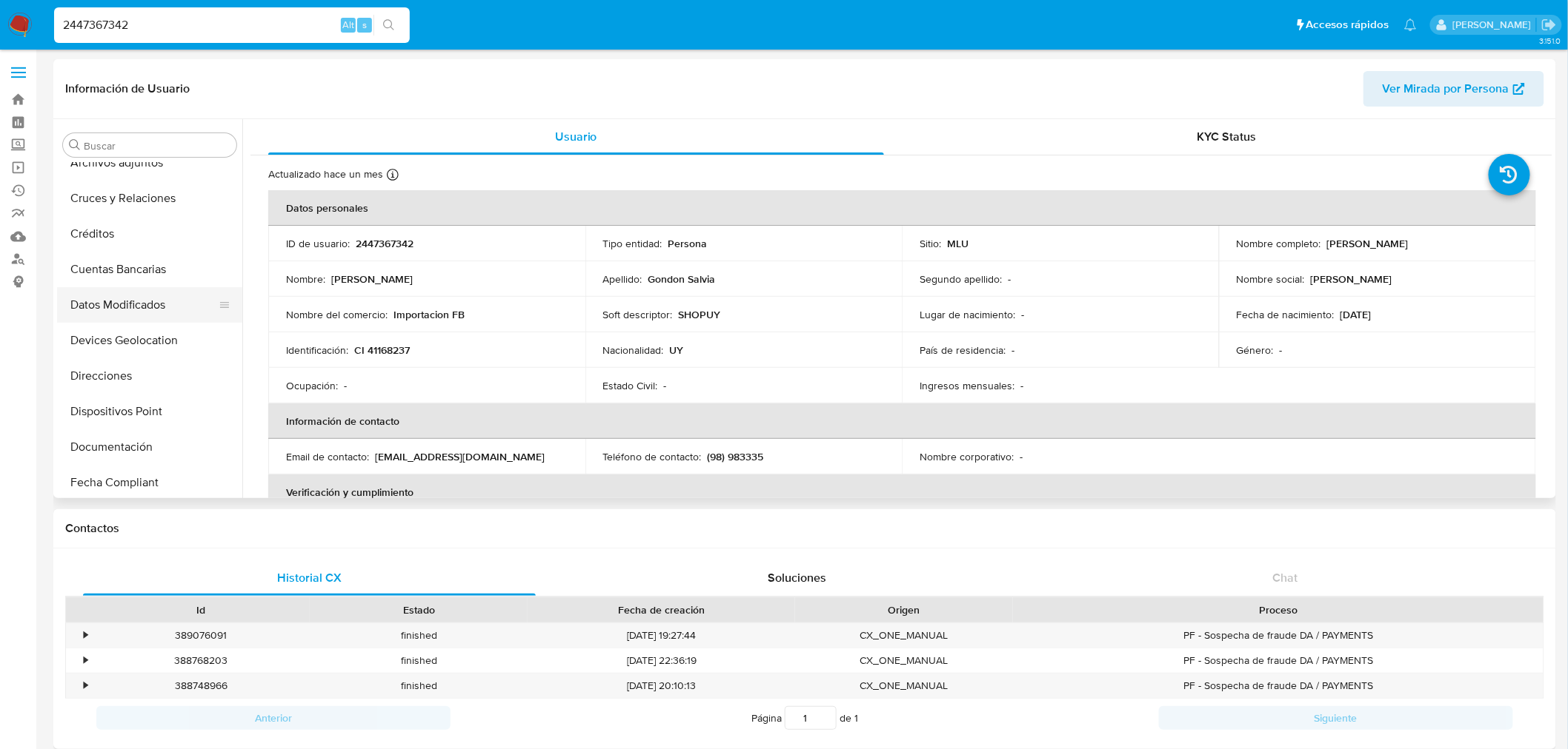
select select "10"
click at [130, 357] on button "Direcciones" at bounding box center [143, 348] width 173 height 36
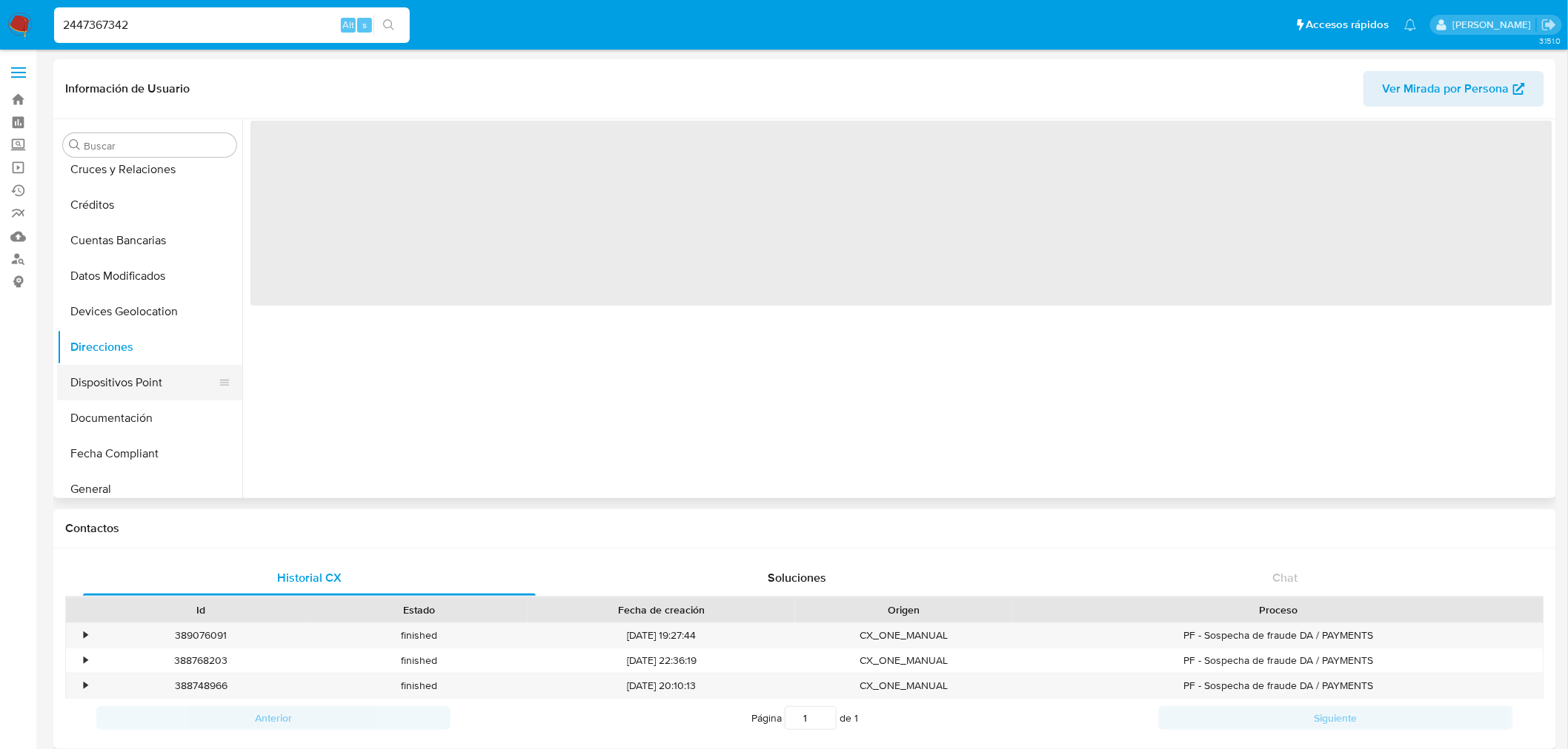
click at [134, 378] on button "Dispositivos Point" at bounding box center [143, 383] width 173 height 36
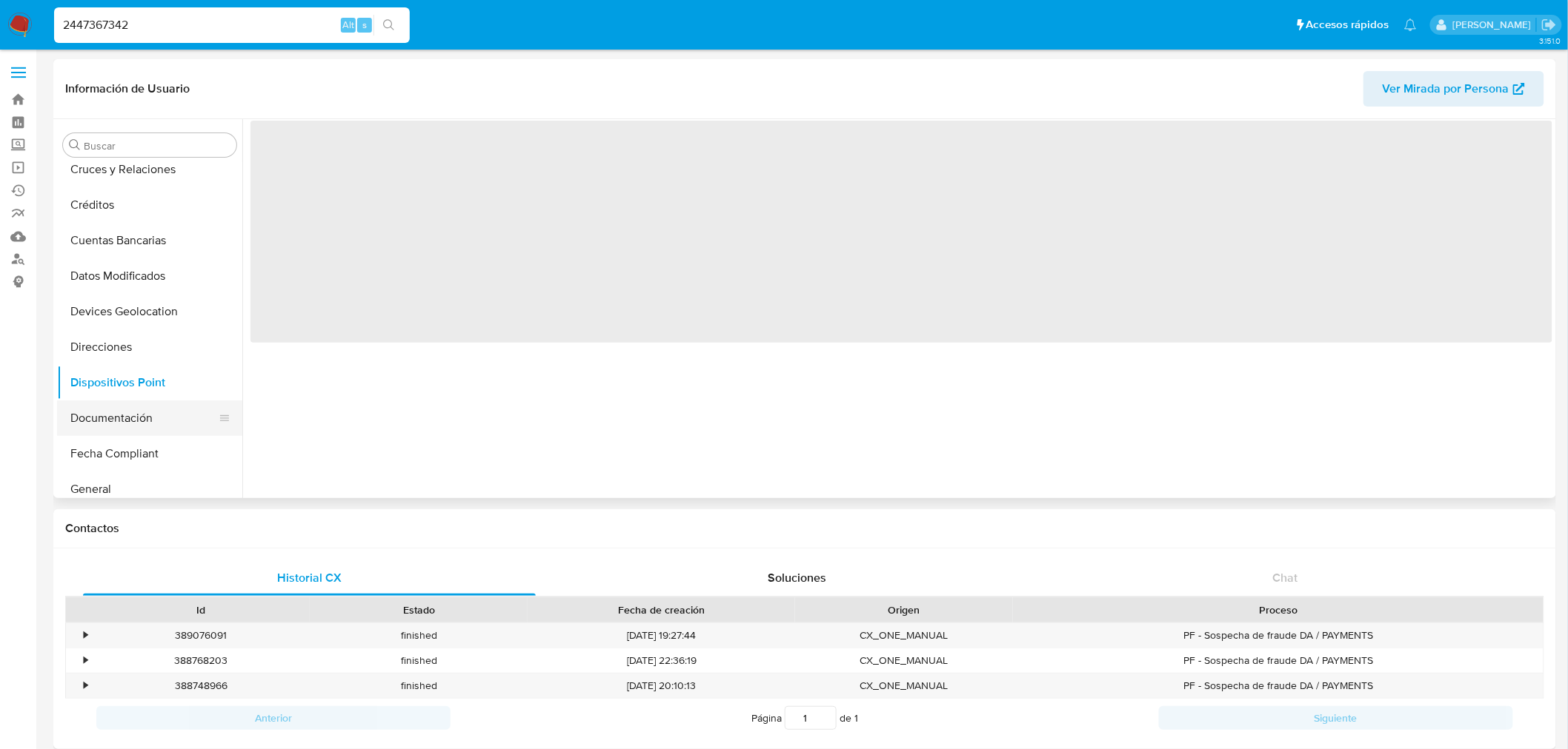
click at [129, 405] on button "Documentación" at bounding box center [143, 418] width 173 height 36
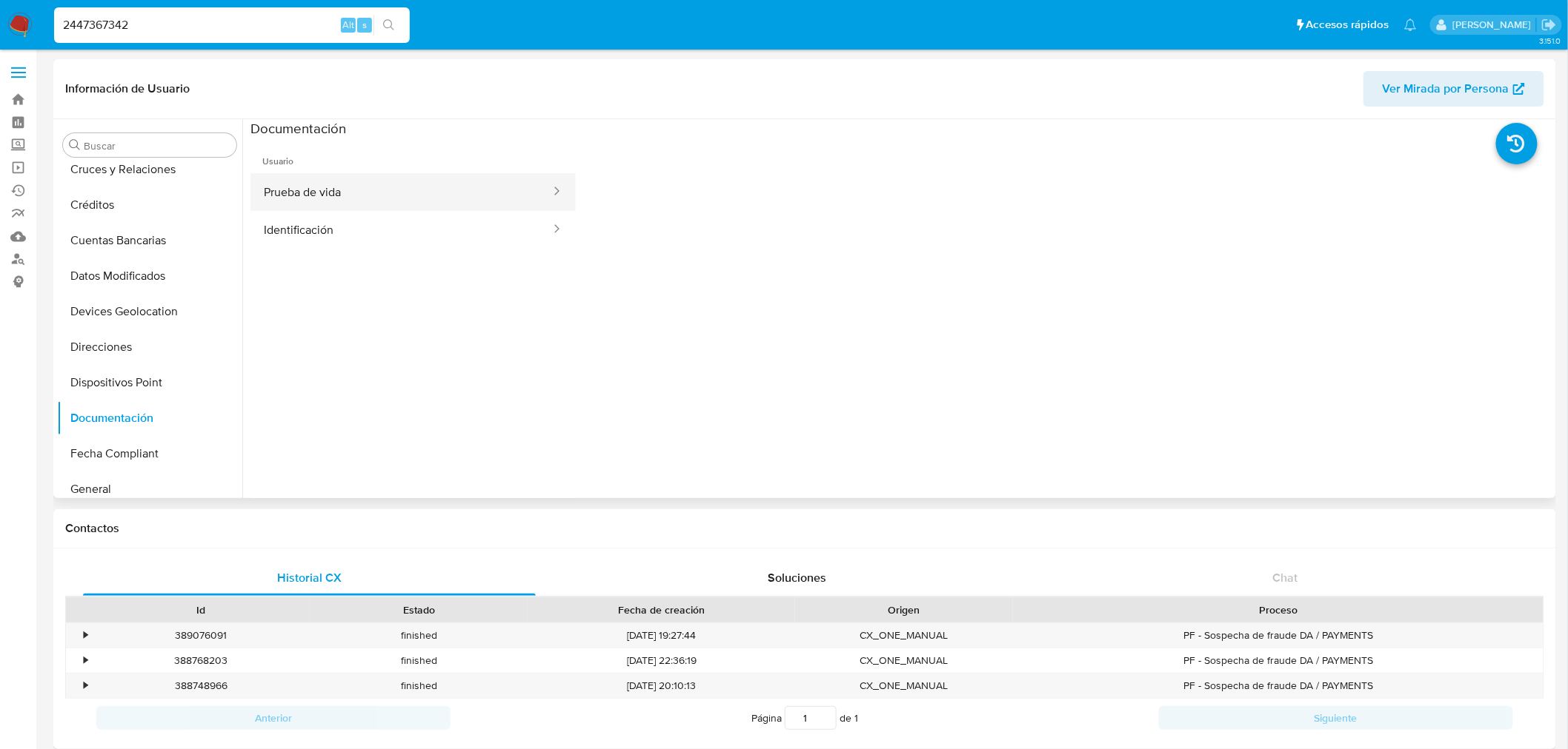
click at [375, 191] on button "Prueba de vida" at bounding box center [401, 192] width 301 height 37
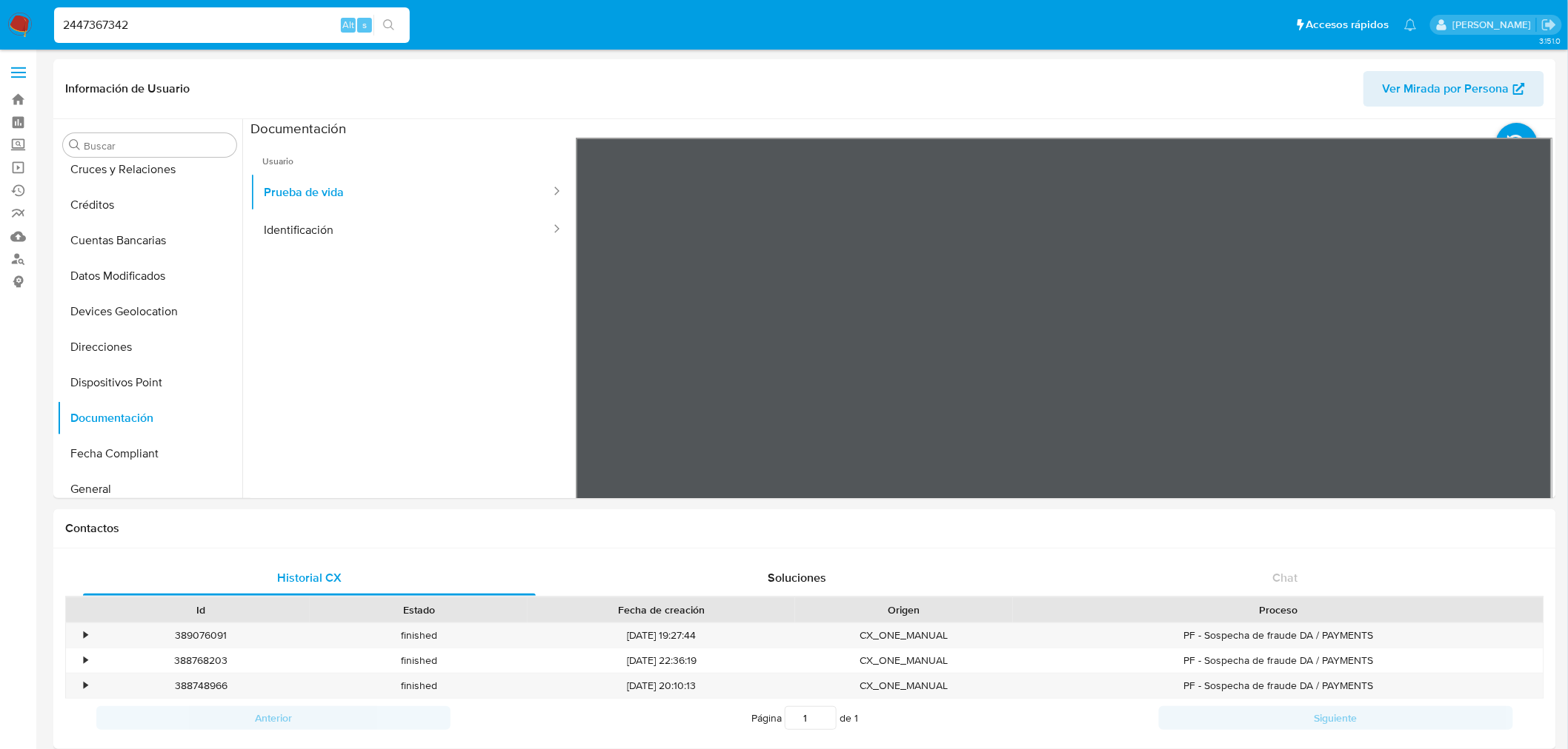
click at [101, 16] on input "2447367342" at bounding box center [231, 25] width 356 height 20
paste input "04125298"
type input "2404125298"
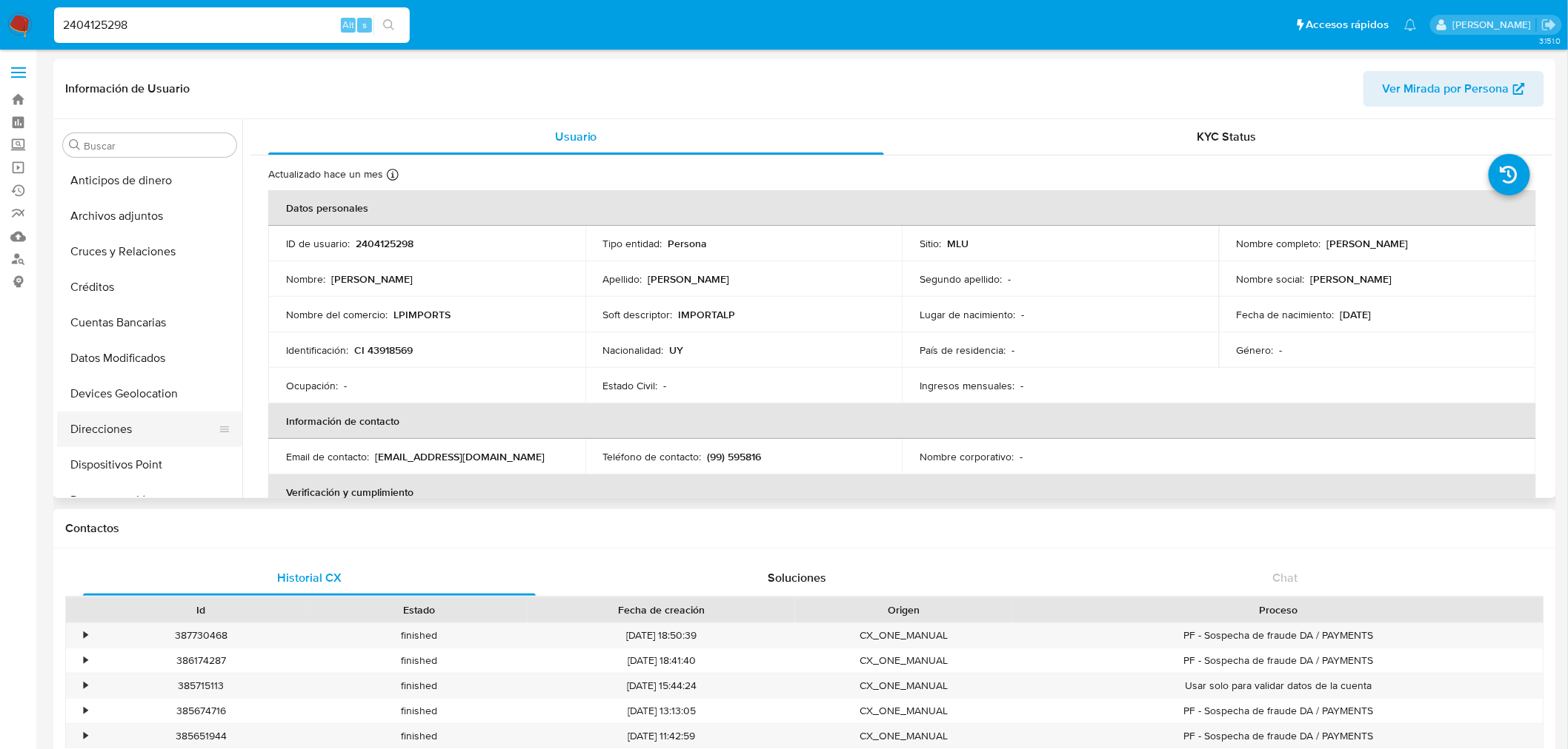
select select "10"
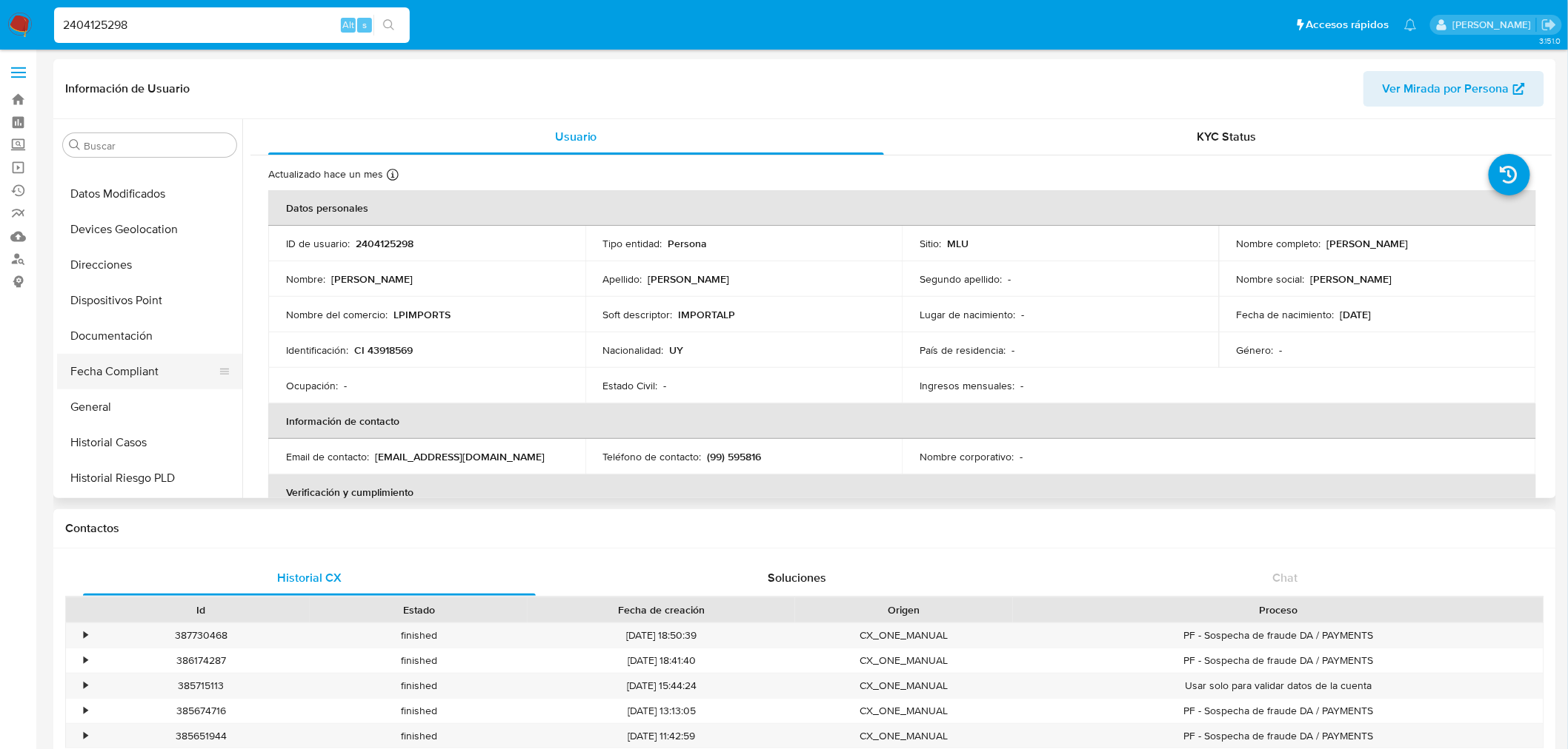
click at [134, 381] on button "Fecha Compliant" at bounding box center [143, 372] width 173 height 36
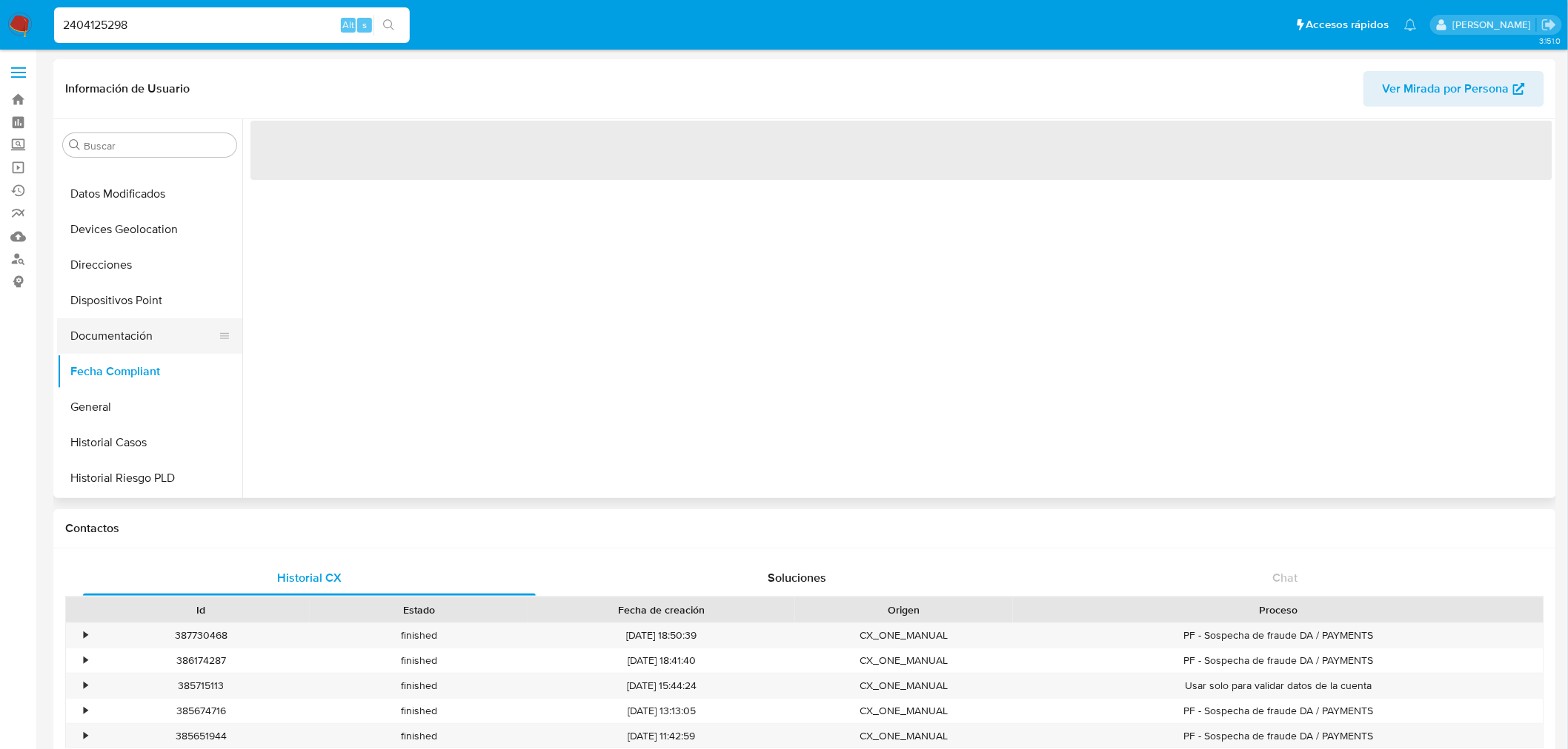
click at [135, 339] on button "Documentación" at bounding box center [143, 336] width 173 height 36
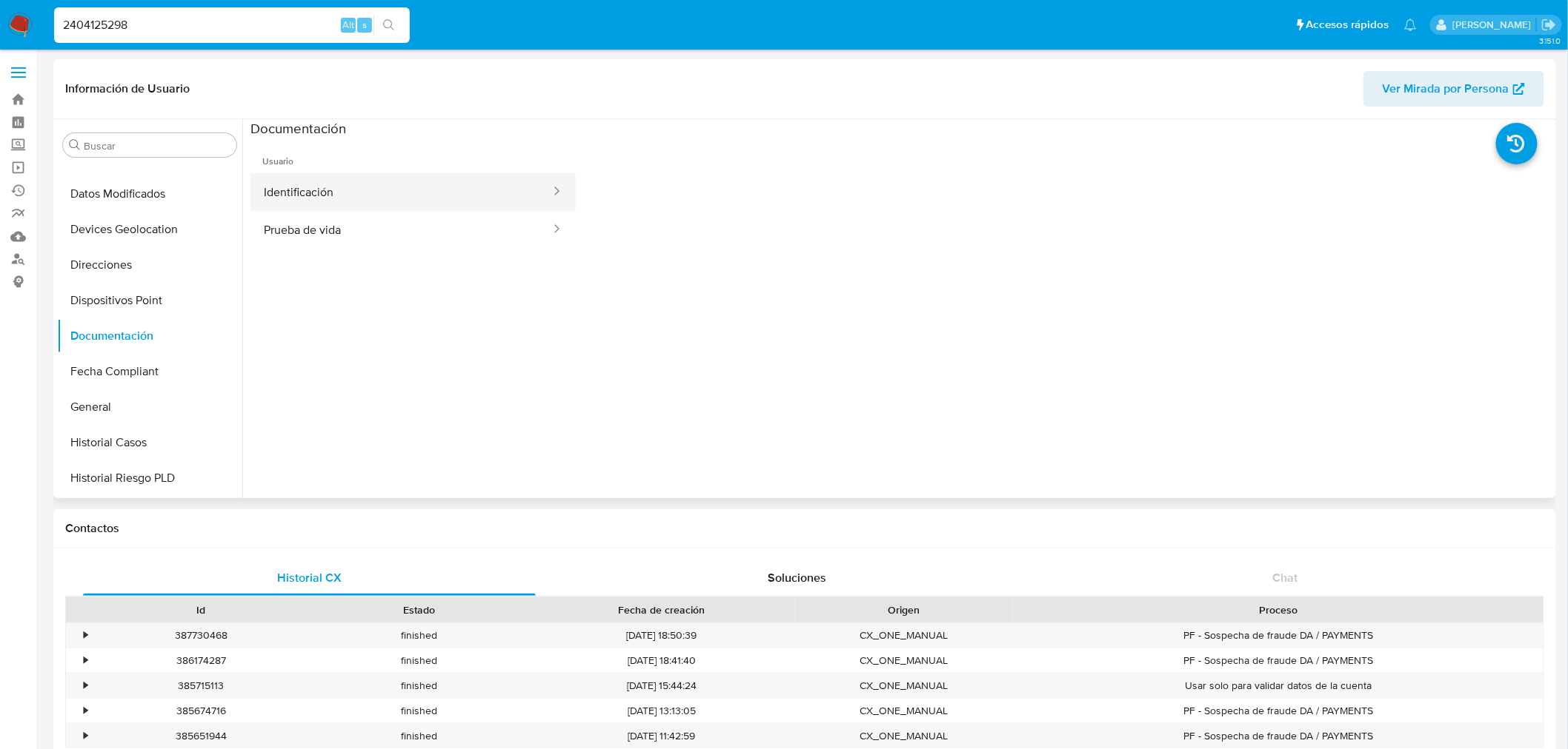
click at [424, 173] on button "Identificación" at bounding box center [401, 192] width 301 height 37
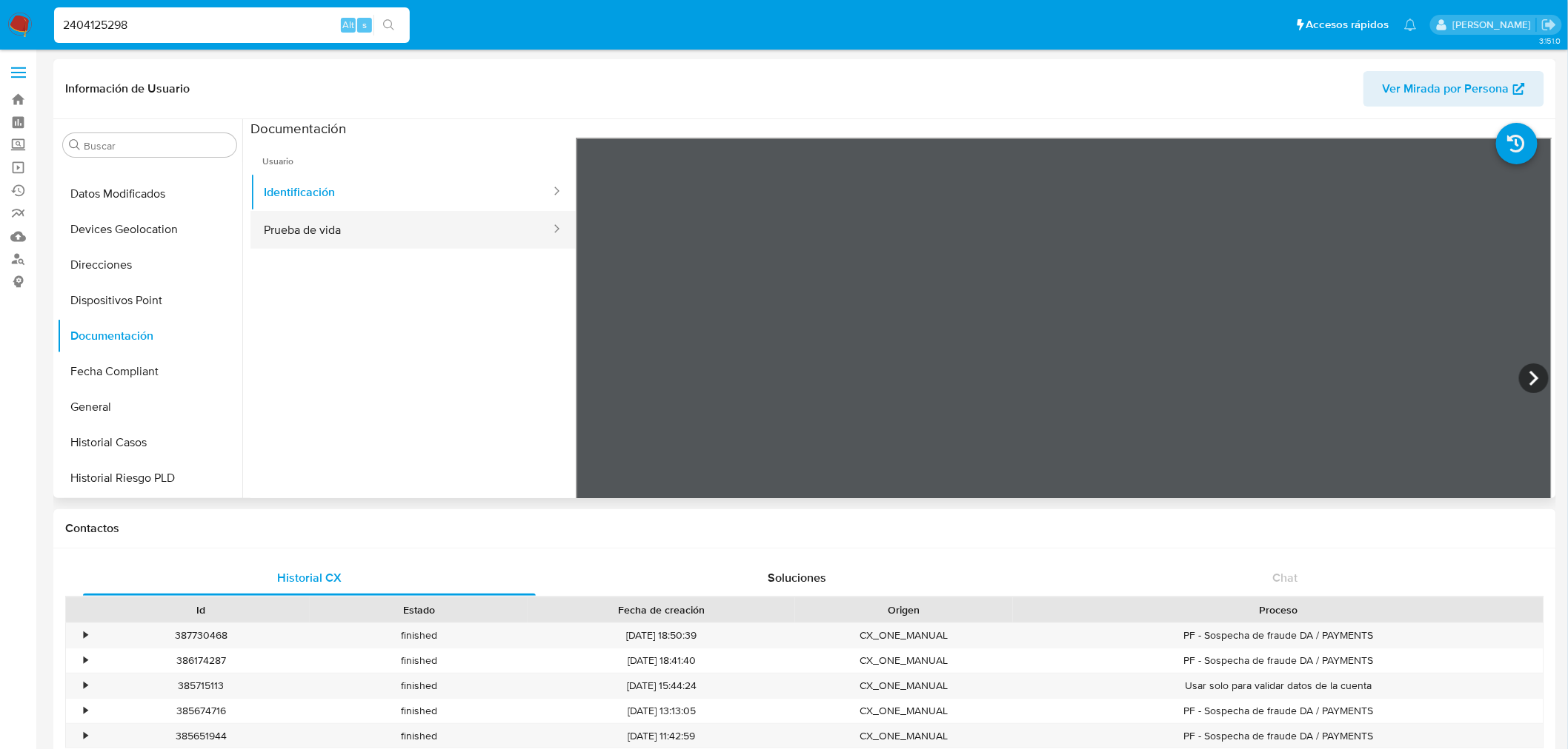
click at [452, 224] on button "Prueba de vida" at bounding box center [401, 230] width 301 height 37
click at [116, 26] on input "2404125298" at bounding box center [231, 25] width 356 height 20
paste input "391269574"
type input "2391269574"
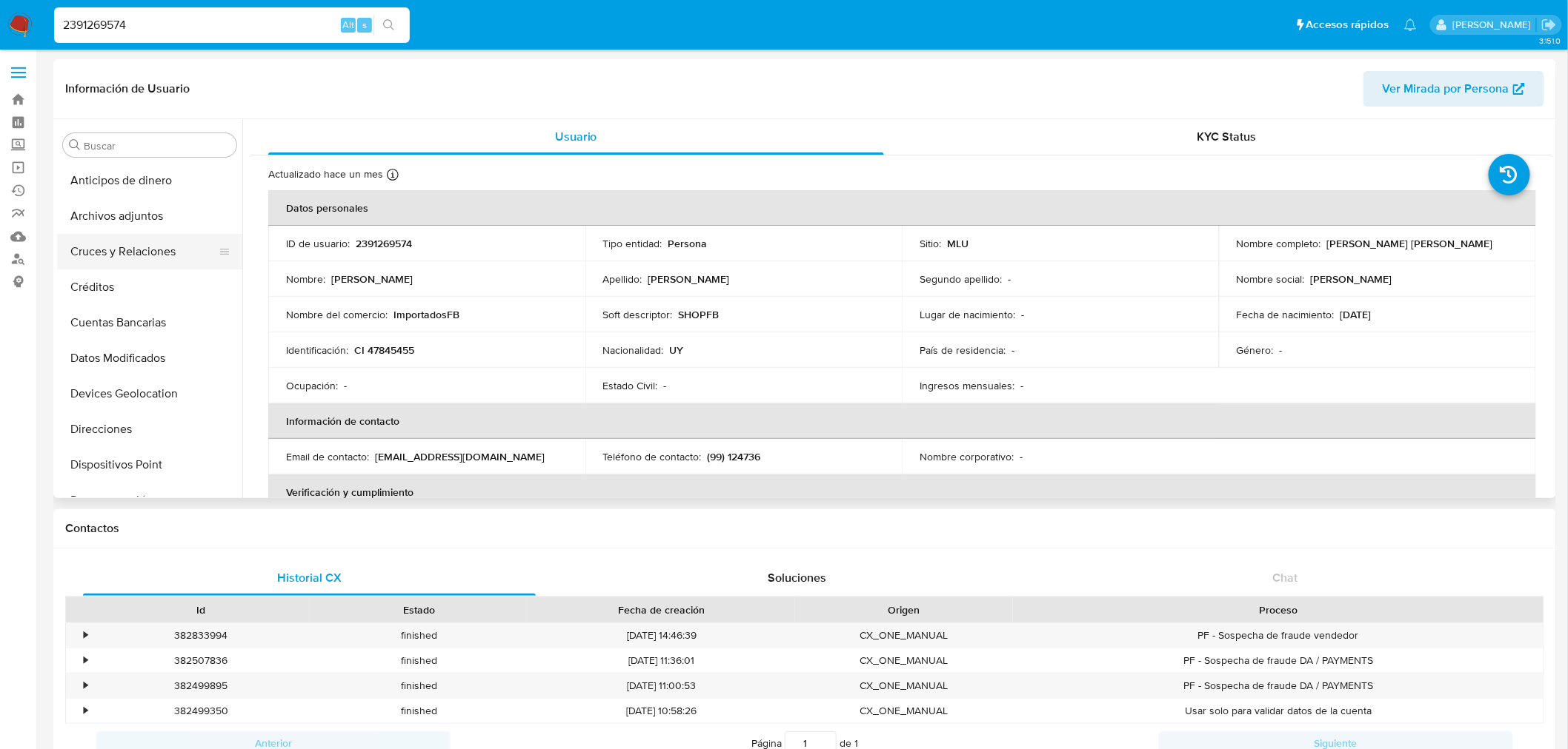
select select "10"
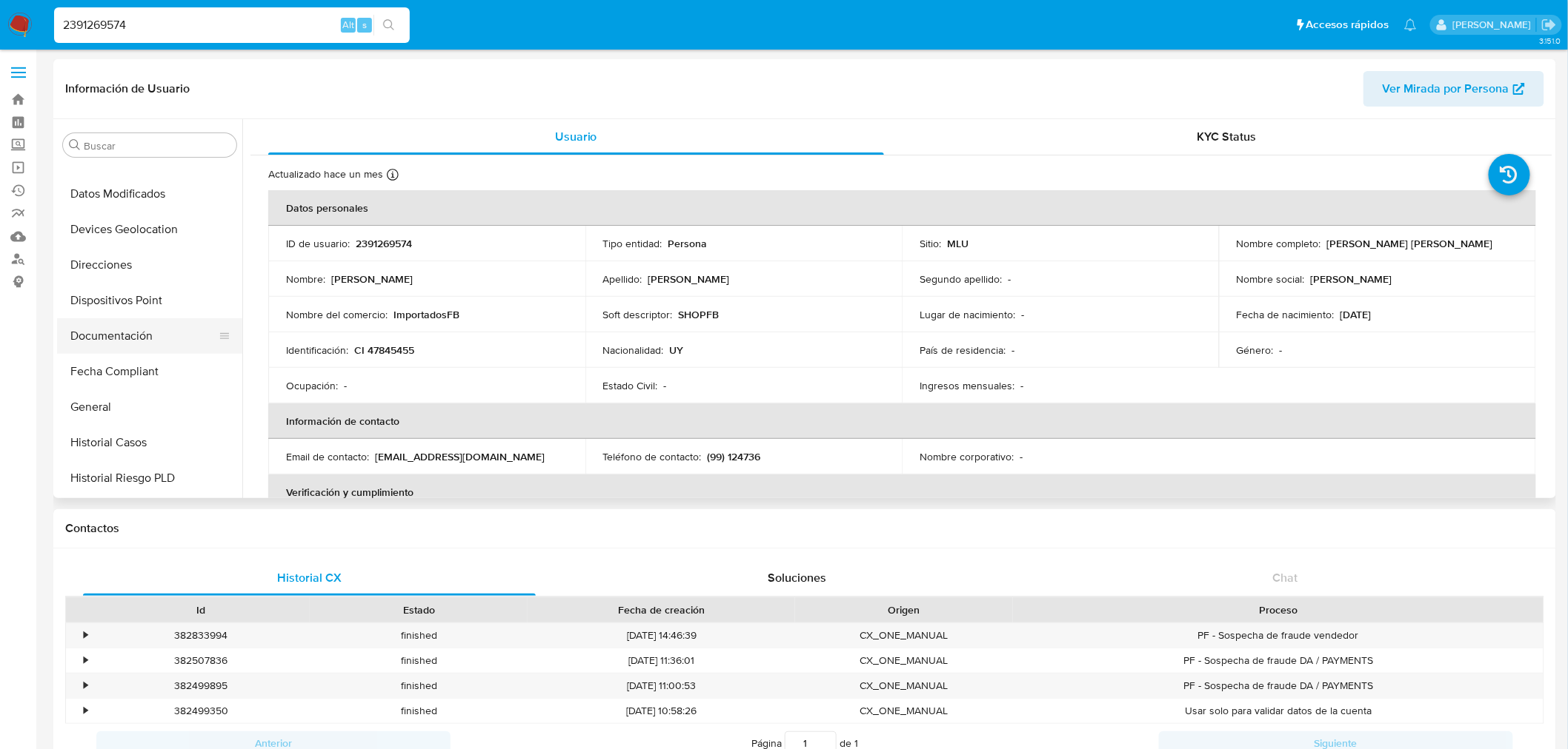
click at [128, 323] on button "Documentación" at bounding box center [143, 336] width 173 height 36
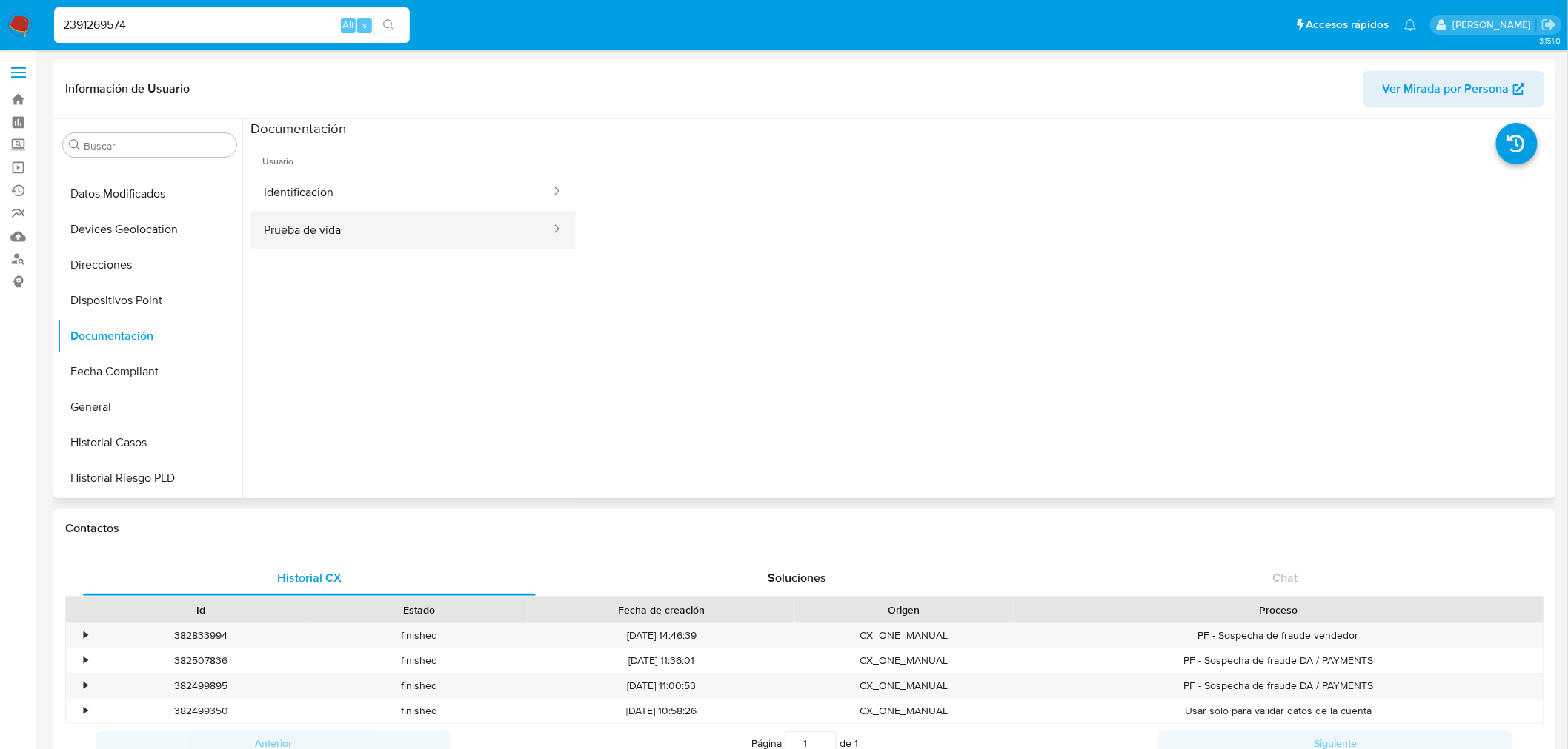
drag, startPoint x: 341, startPoint y: 255, endPoint x: 346, endPoint y: 245, distance: 11.2
click at [341, 253] on ul "Usuario Identificación Prueba de vida" at bounding box center [412, 351] width 325 height 427
click at [348, 243] on button "Prueba de vida" at bounding box center [401, 230] width 301 height 37
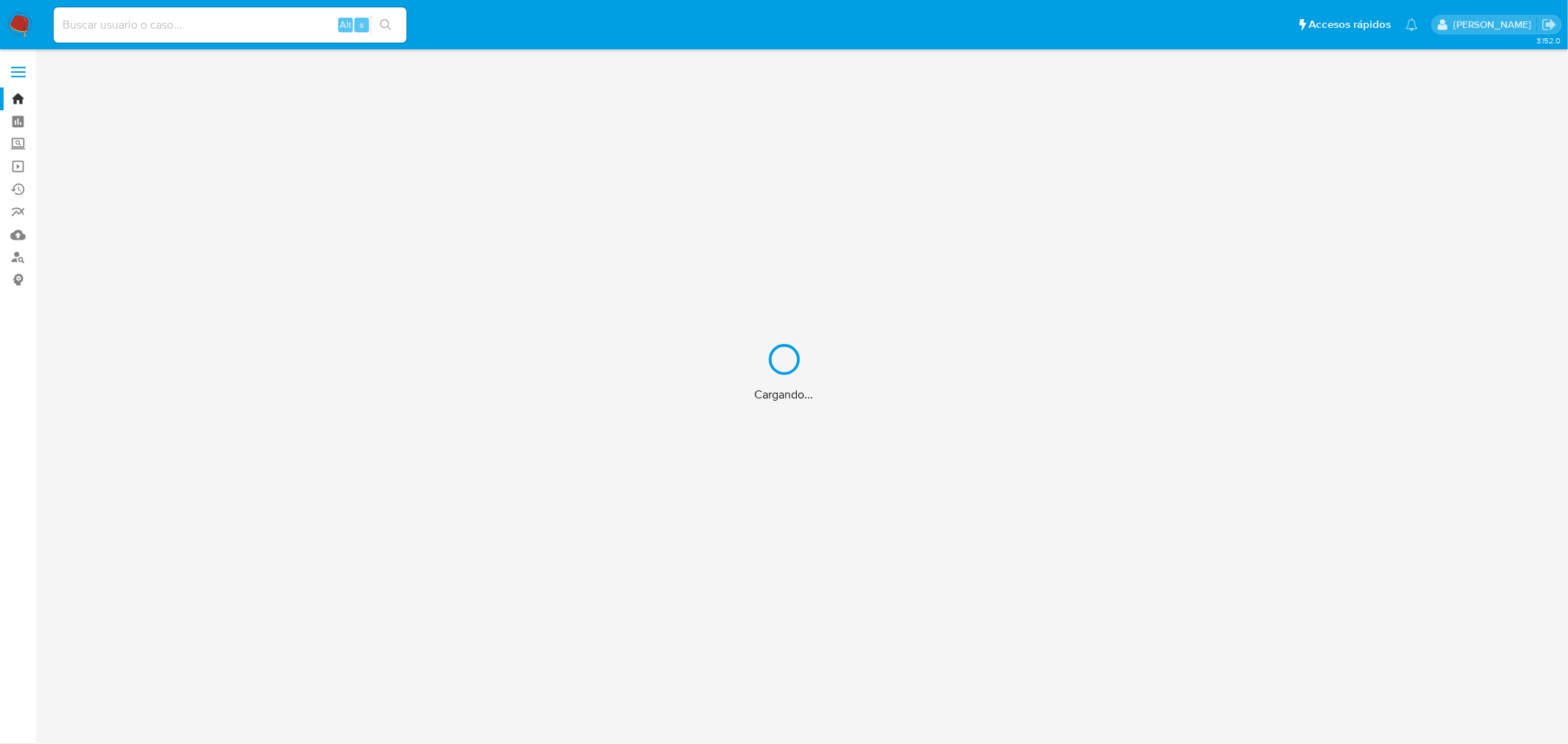
click at [22, 25] on div "Cargando..." at bounding box center [784, 372] width 1568 height 744
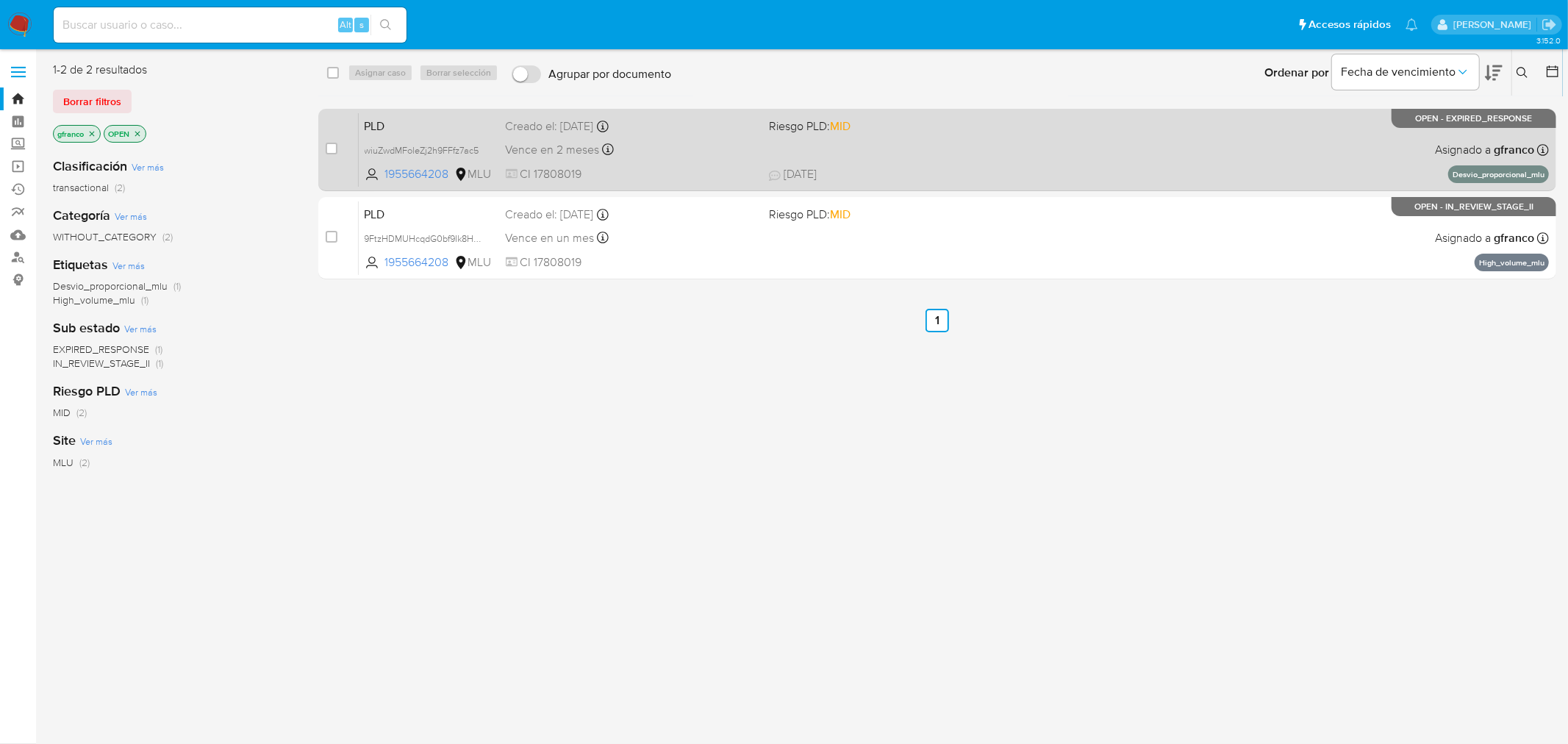
click at [910, 150] on div "PLD wiuZwdMFoleZj2h9FFfz7ac5 1955664208 MLU Riesgo PLD: MID Creado el: 12/07/20…" at bounding box center [954, 150] width 1191 height 74
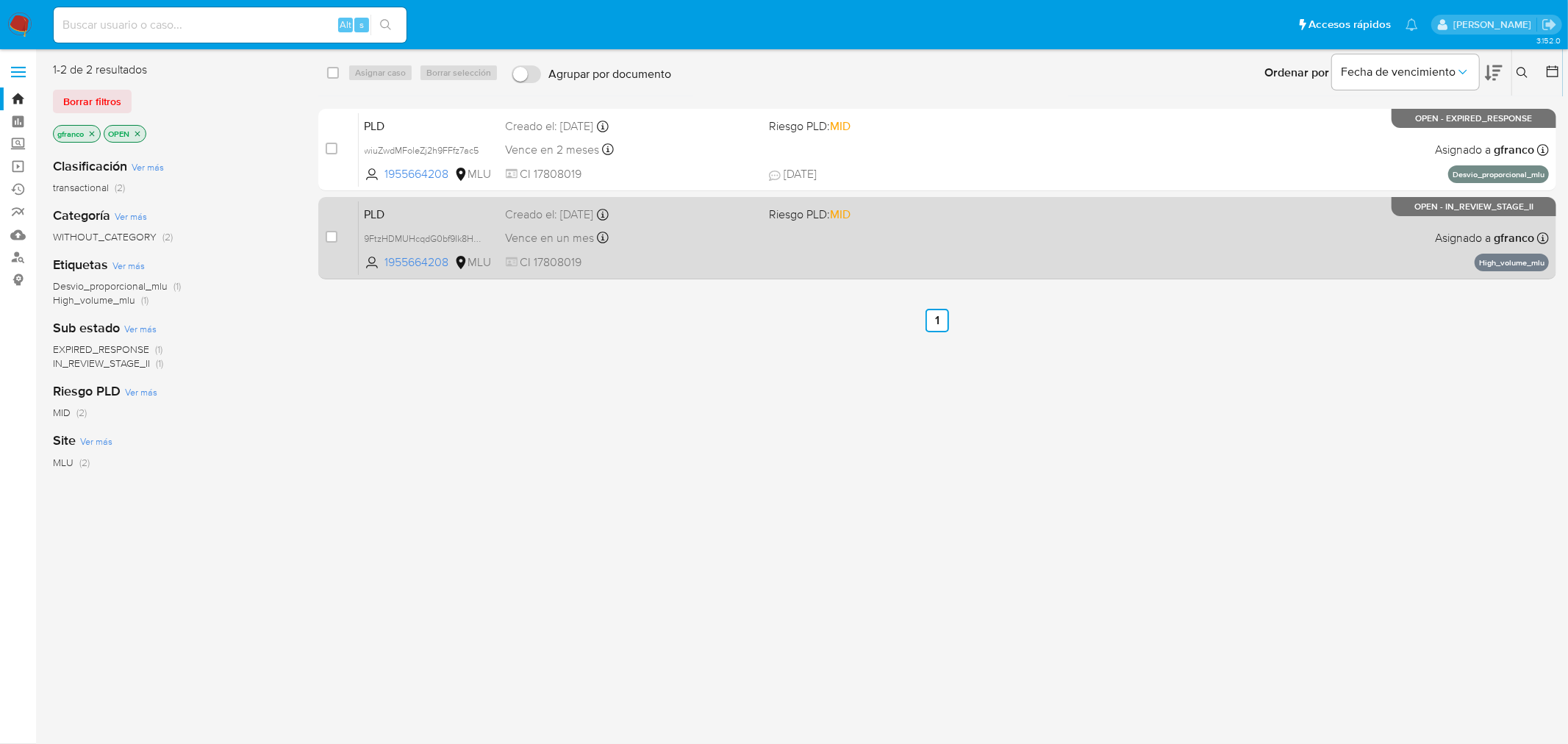
click at [1164, 235] on div "PLD 9FtzHDMUHcqdG0bf9Ik8HPNL 1955664208 MLU Riesgo PLD: MID Creado el: 12/06/20…" at bounding box center [954, 238] width 1191 height 74
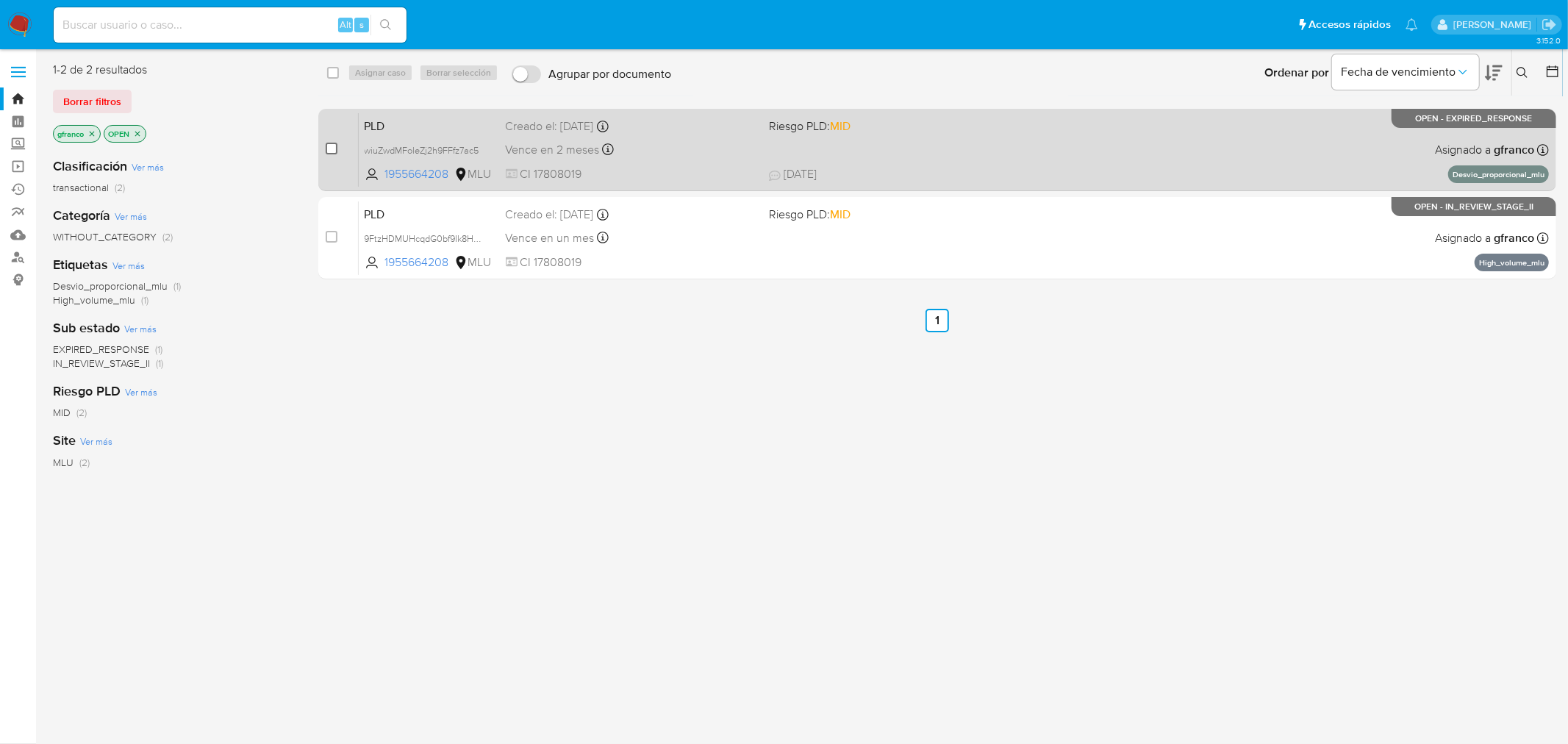
click at [327, 147] on input "checkbox" at bounding box center [331, 148] width 12 height 12
checkbox input "true"
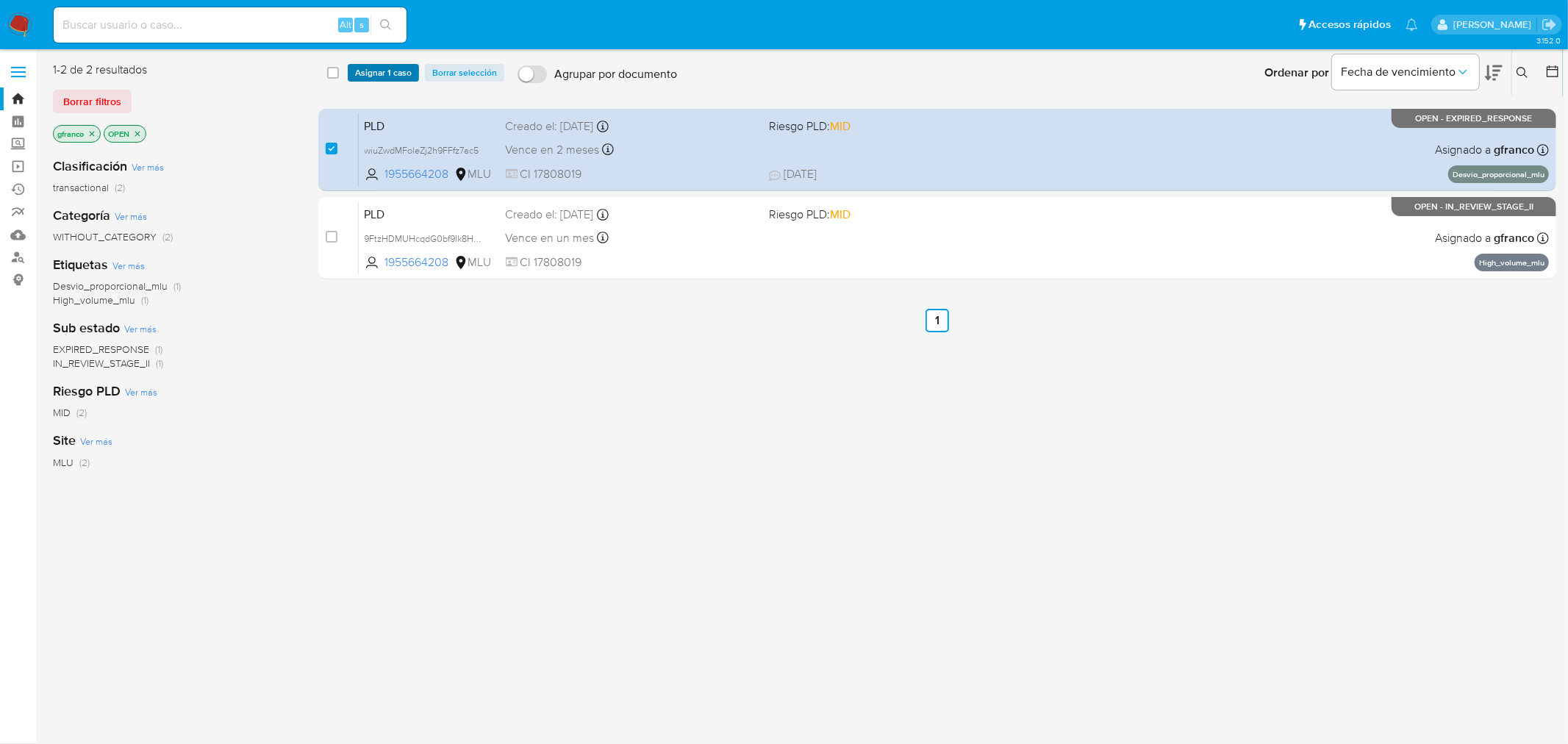
click at [379, 66] on span "Asignar 1 caso" at bounding box center [383, 73] width 57 height 15
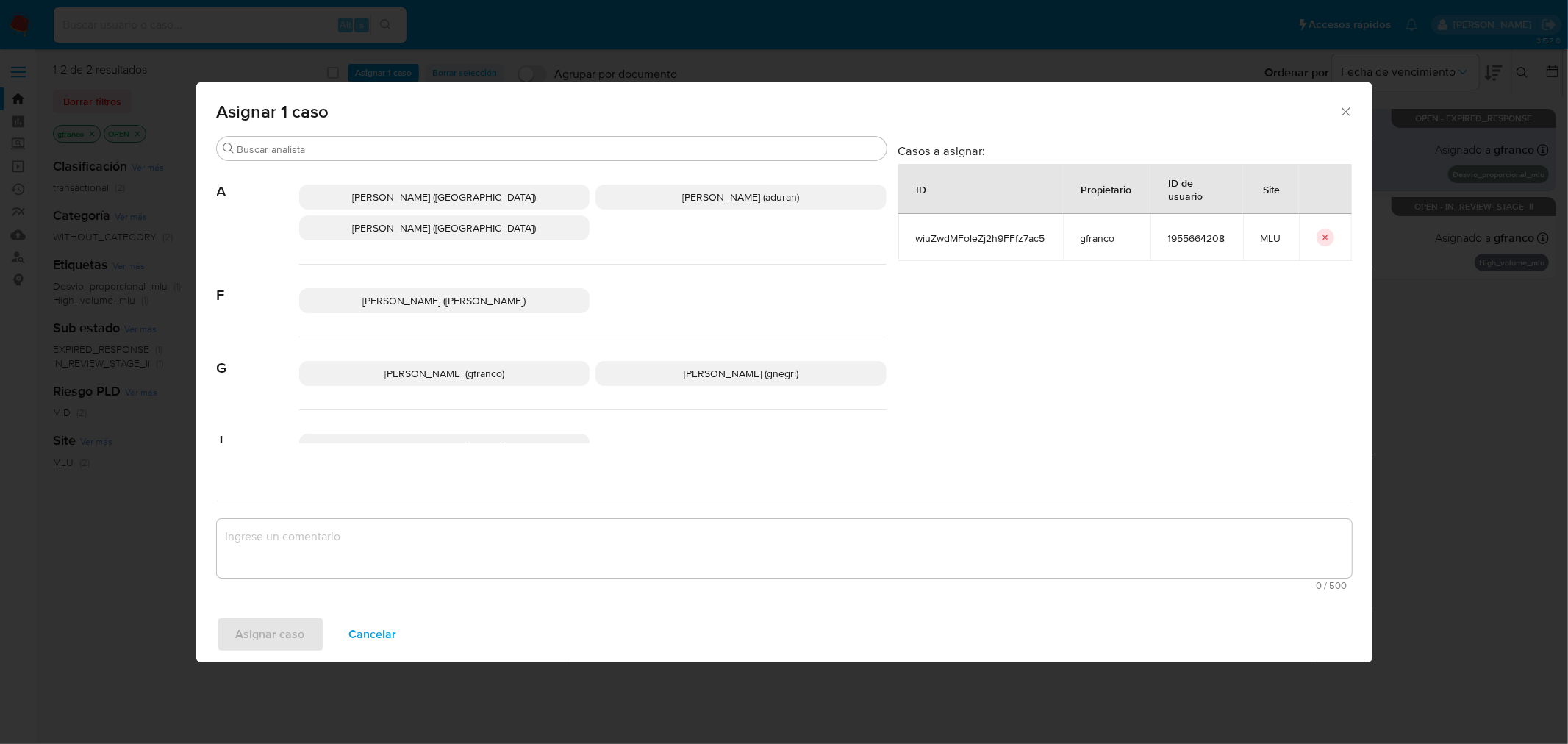
click at [414, 378] on span "Giorgio Franco Cabrera (gfranco)" at bounding box center [445, 374] width 120 height 15
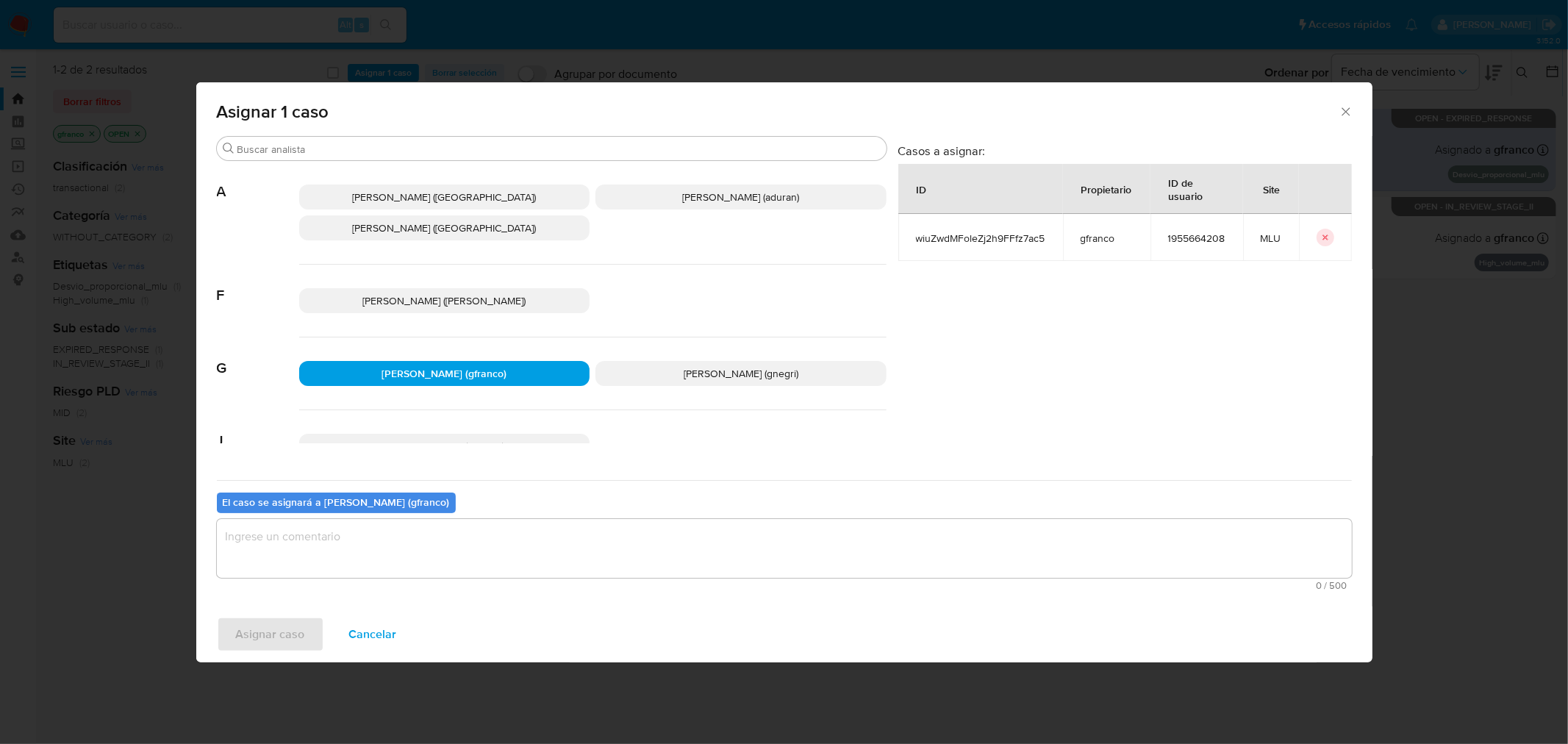
click at [417, 528] on textarea "assign-modal" at bounding box center [784, 548] width 1135 height 59
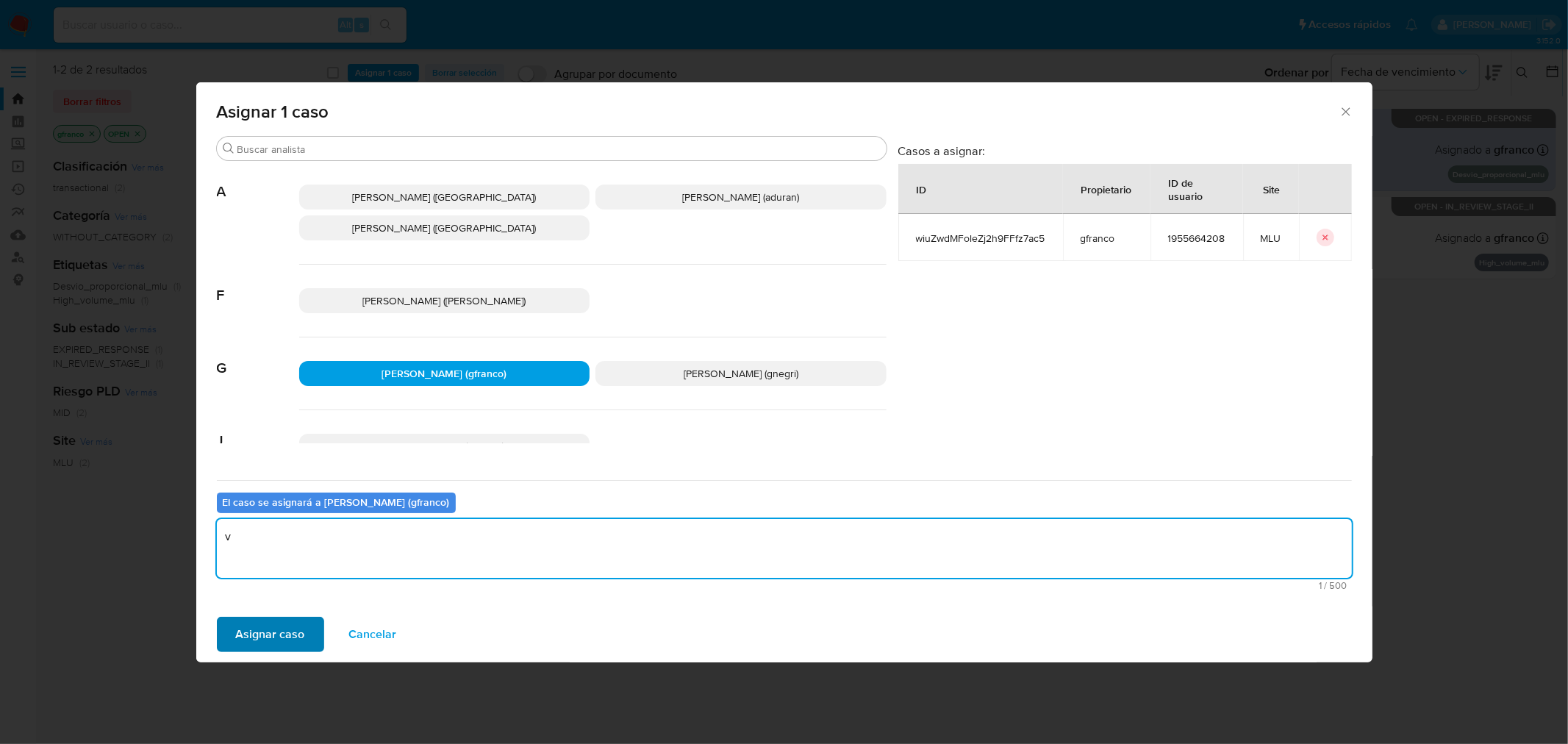
type textarea "v"
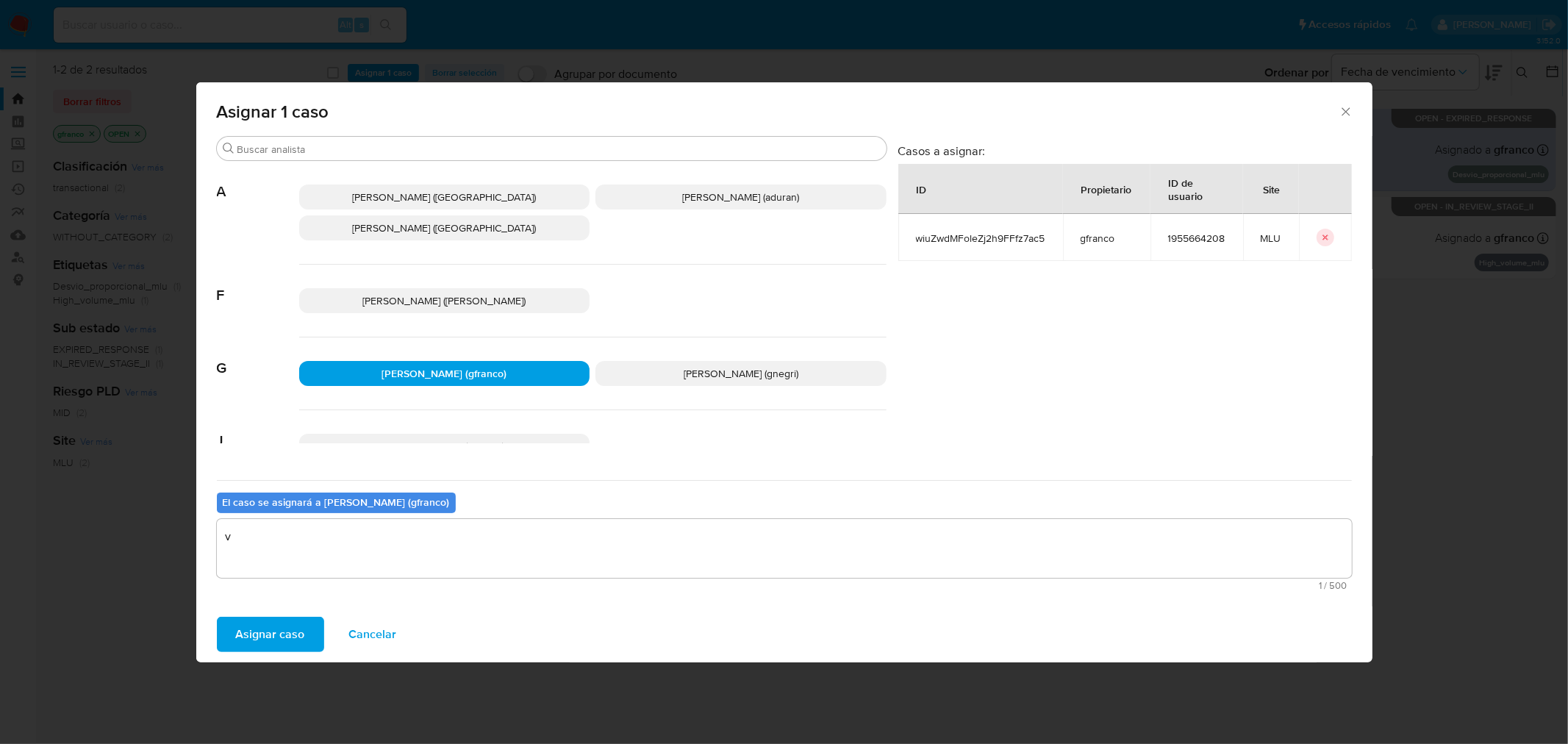
click at [285, 633] on span "Asignar caso" at bounding box center [270, 635] width 69 height 32
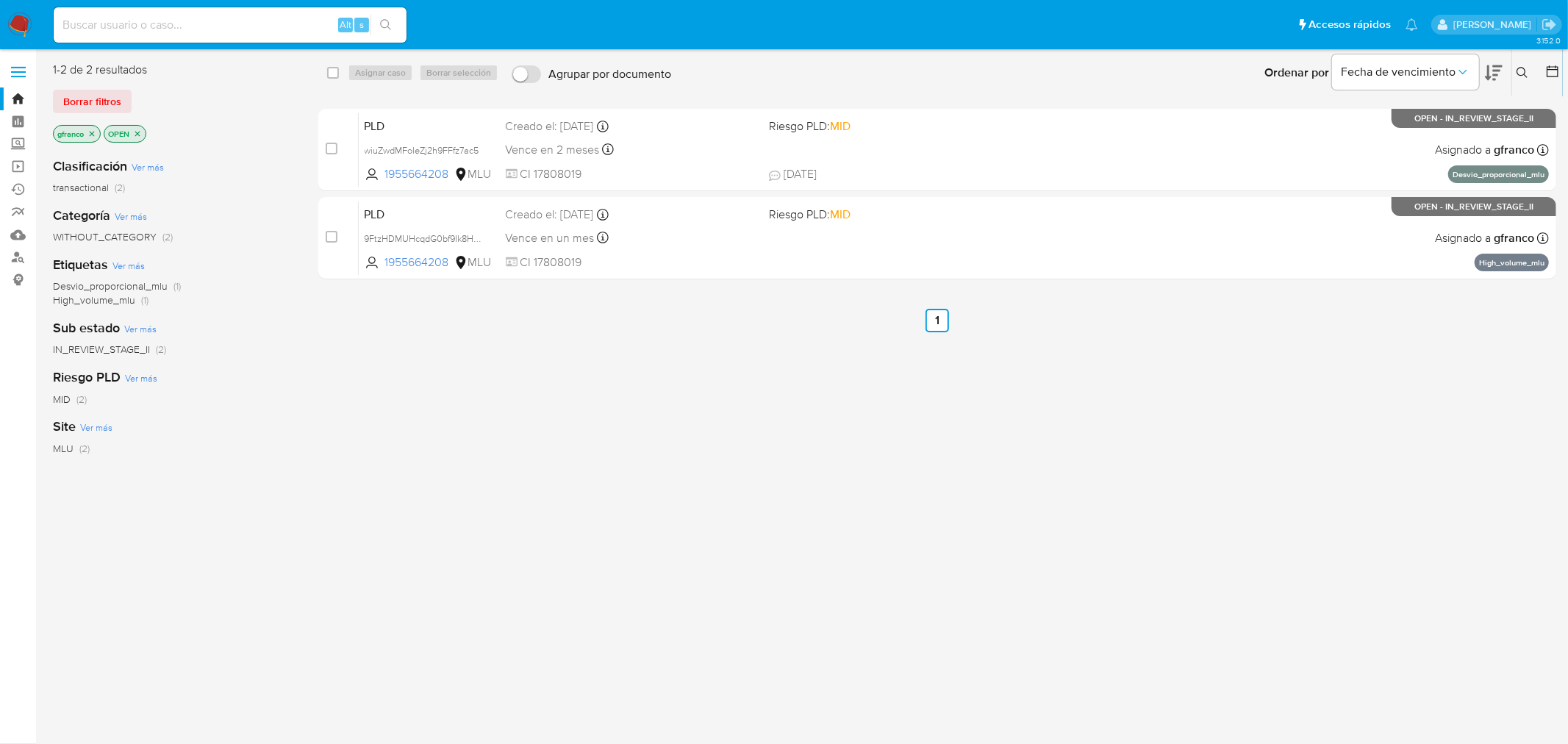
click at [268, 15] on input at bounding box center [230, 25] width 353 height 19
paste input "1528912535"
type input "1528912535"
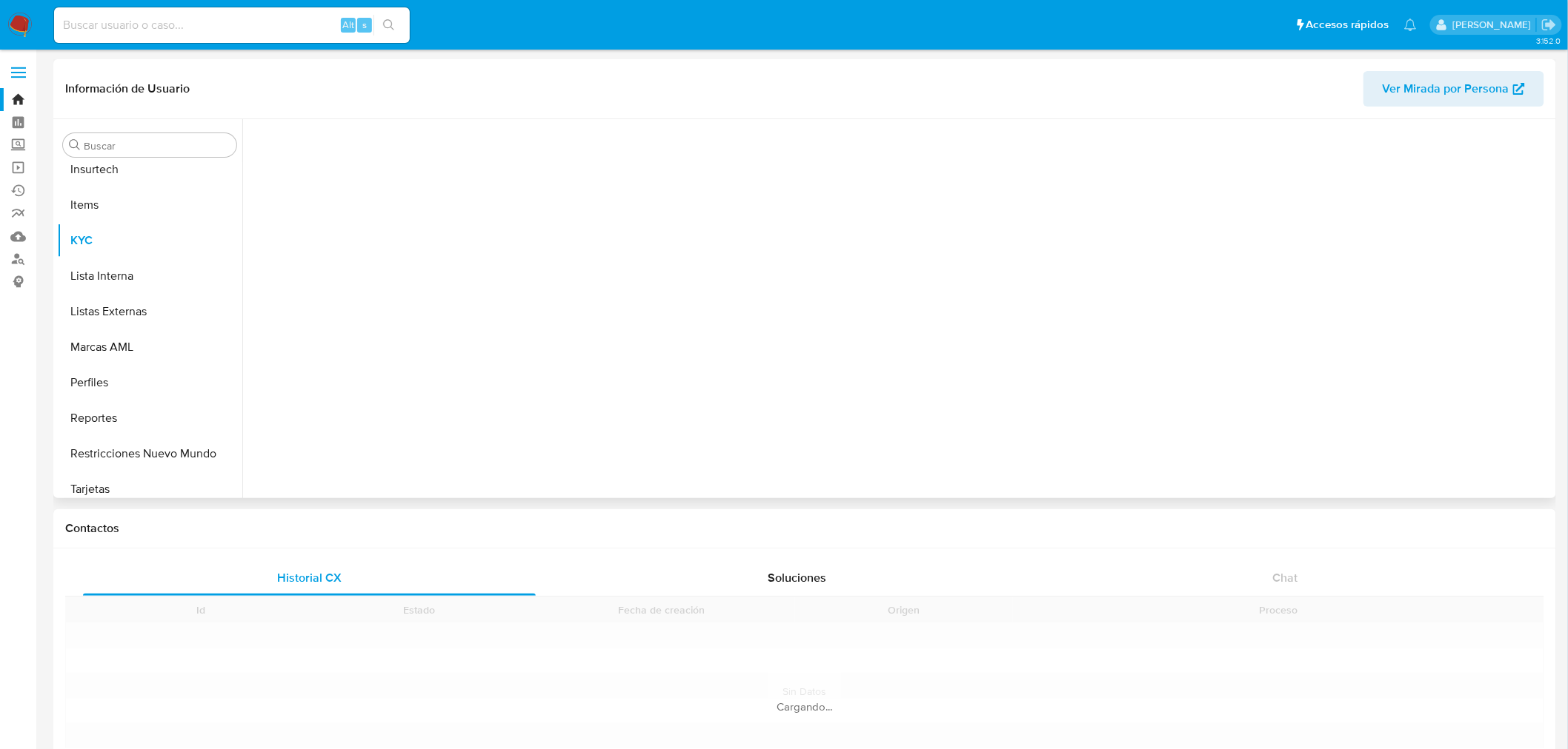
scroll to position [625, 0]
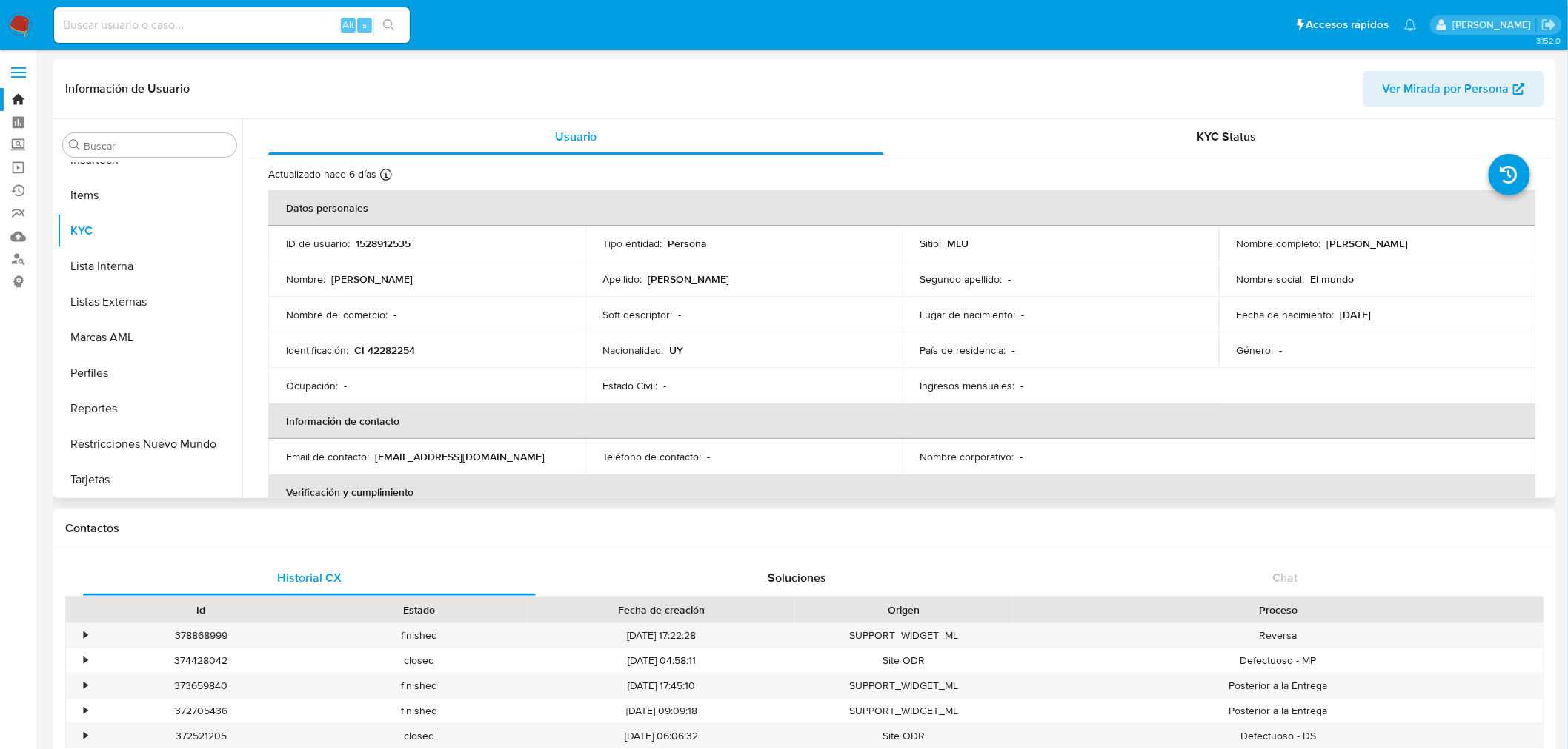
select select "10"
click at [628, 305] on td "Soft descriptor : -" at bounding box center [744, 315] width 317 height 36
click at [138, 28] on input at bounding box center [231, 25] width 356 height 20
paste input "749968016"
type input "749968016"
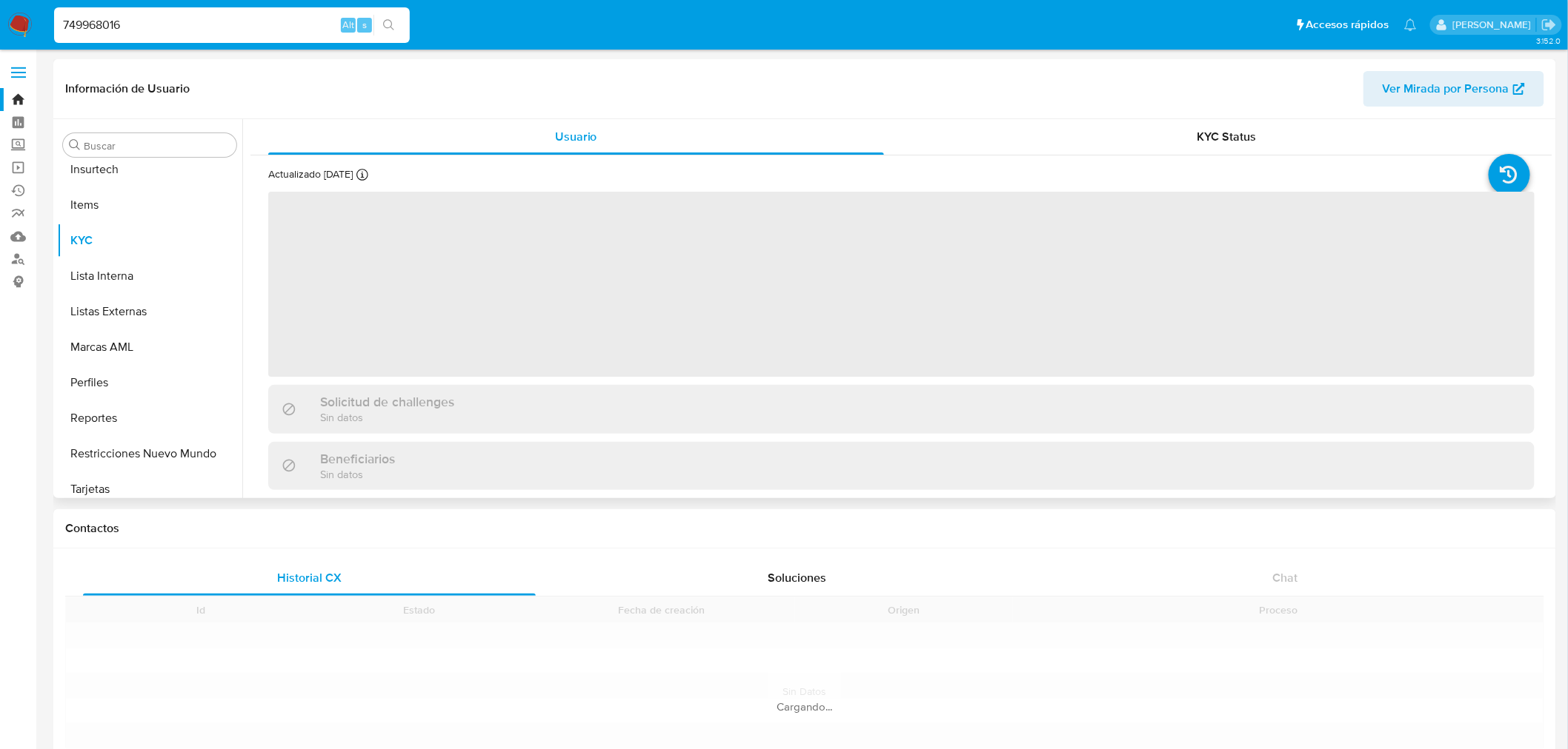
scroll to position [625, 0]
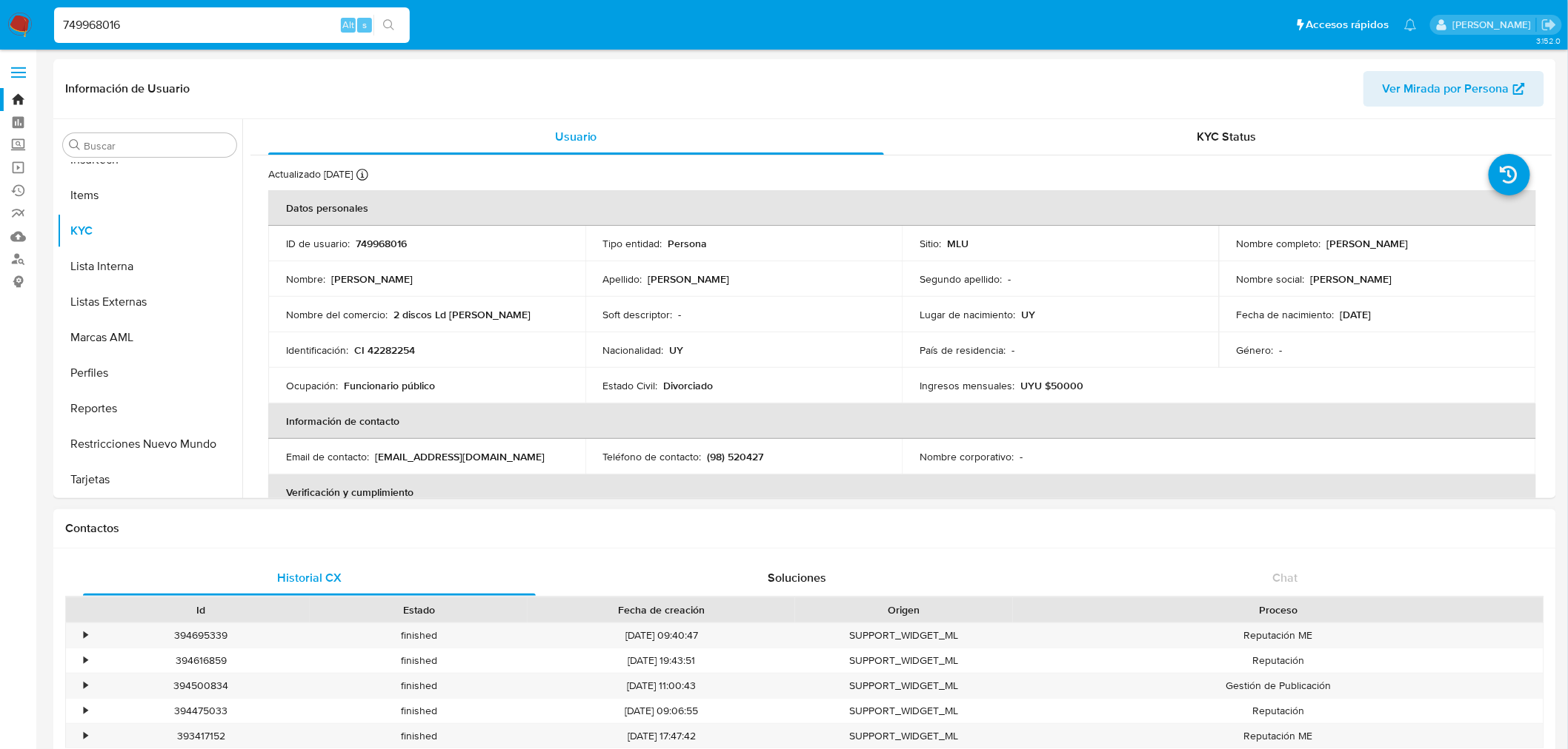
select select "10"
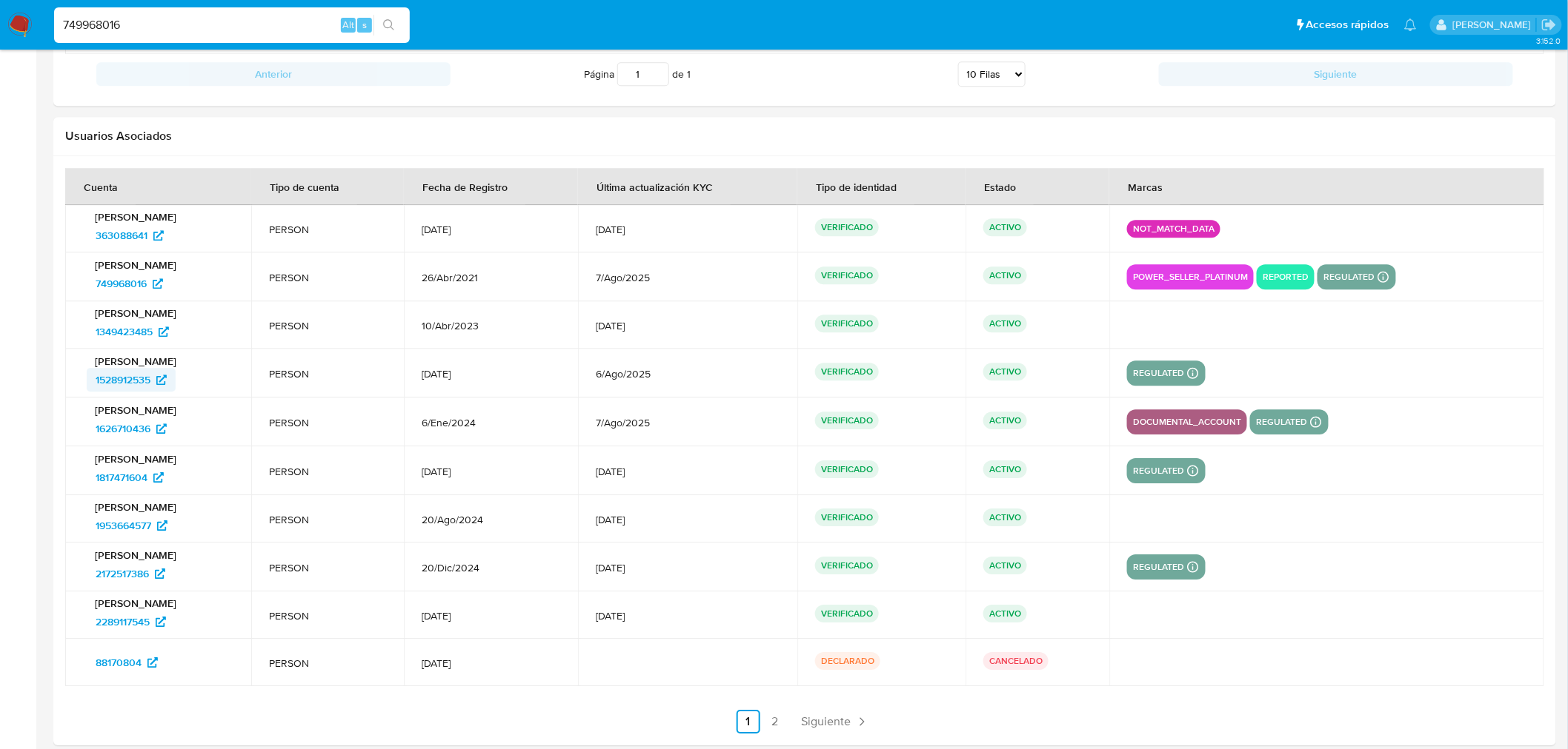
scroll to position [1652, 0]
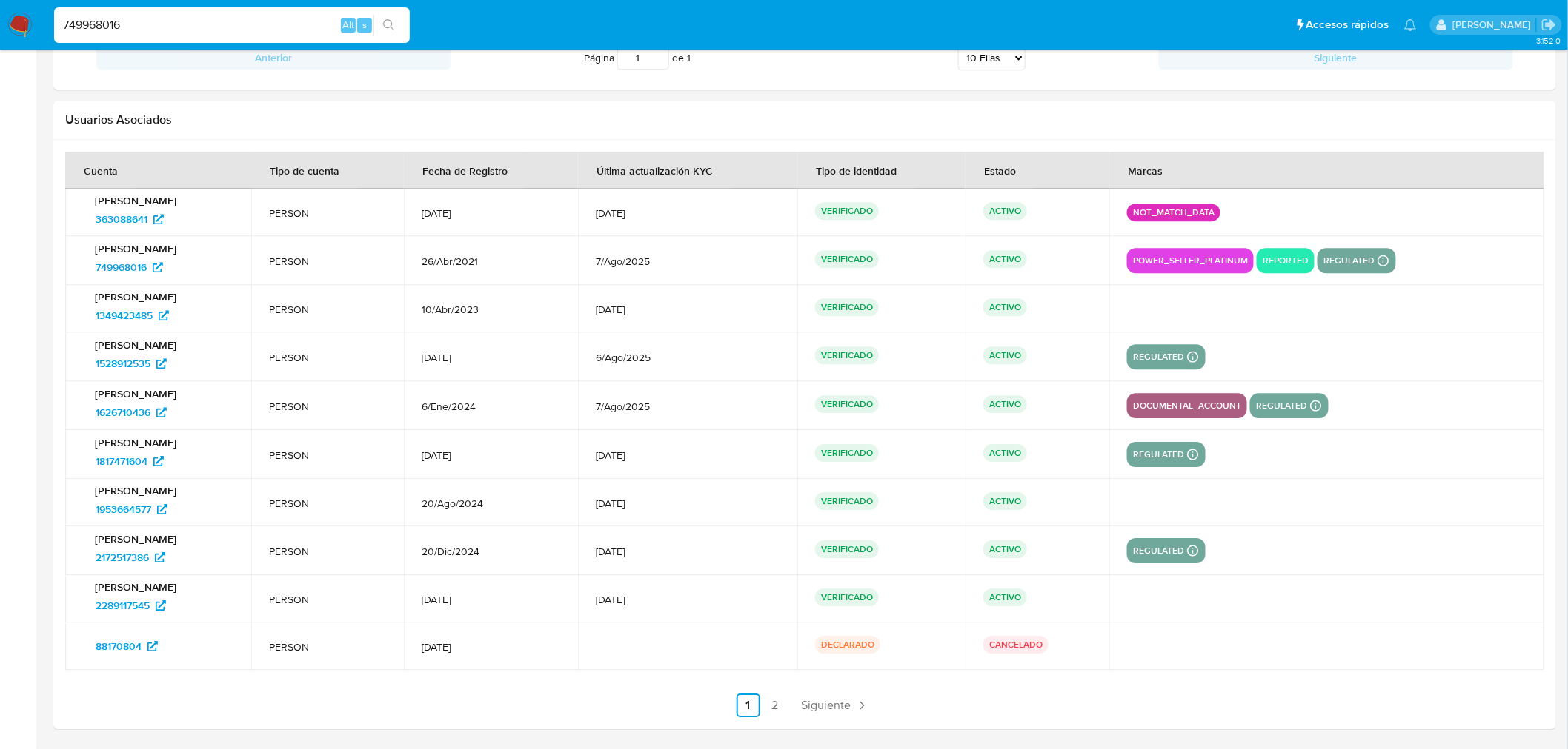
click at [826, 692] on section at bounding box center [805, 434] width 1479 height 566
click at [827, 700] on span "Siguiente" at bounding box center [826, 706] width 50 height 12
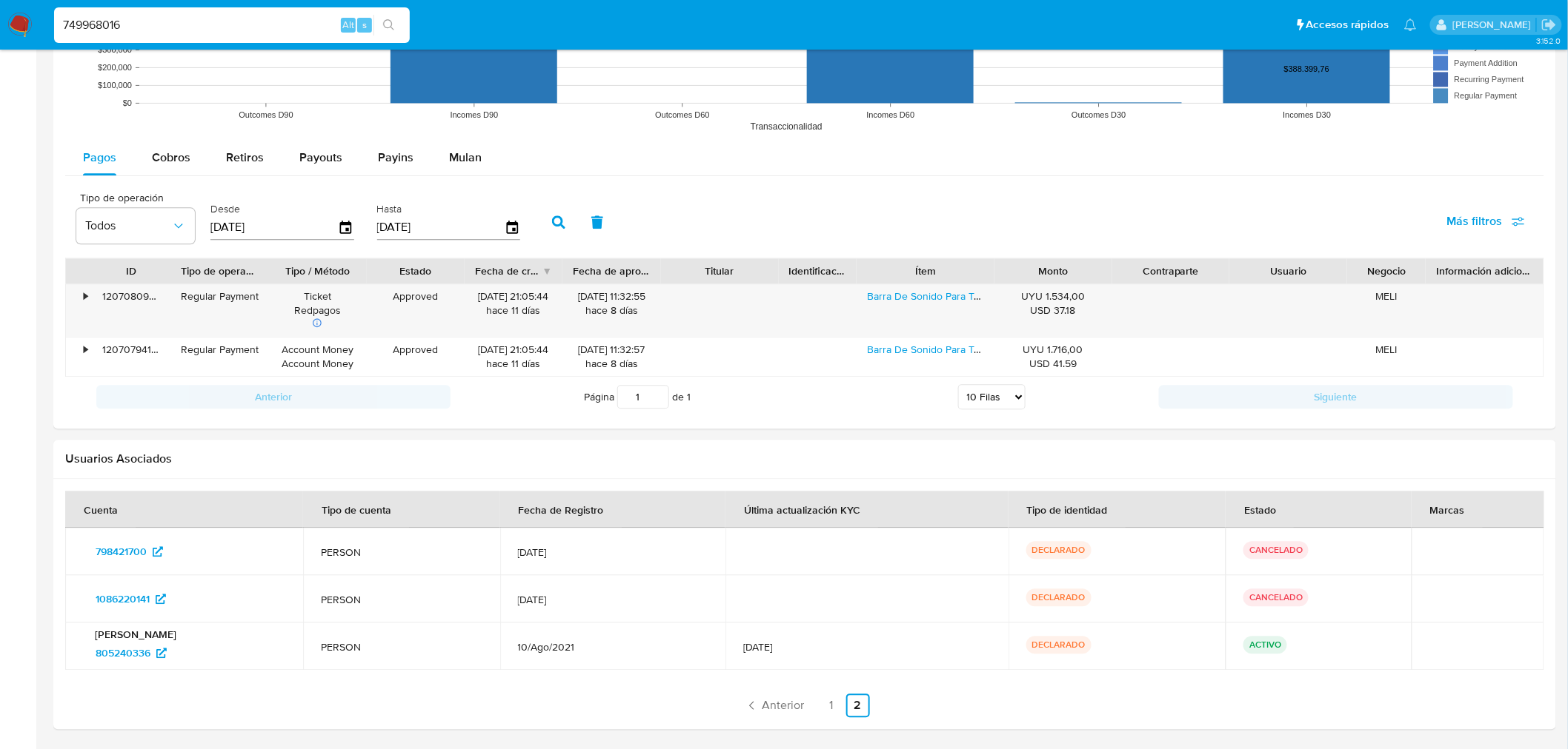
scroll to position [1312, 0]
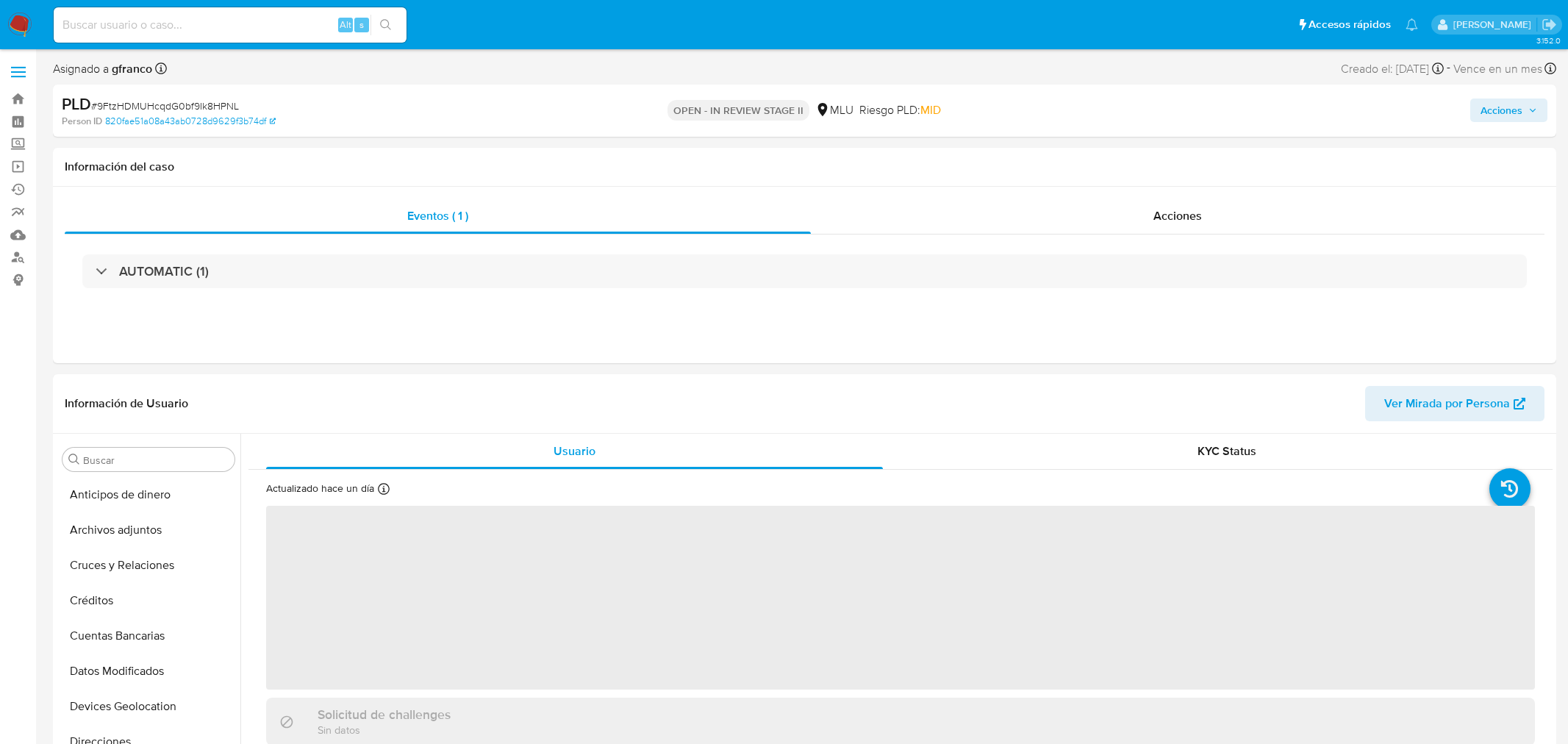
select select "10"
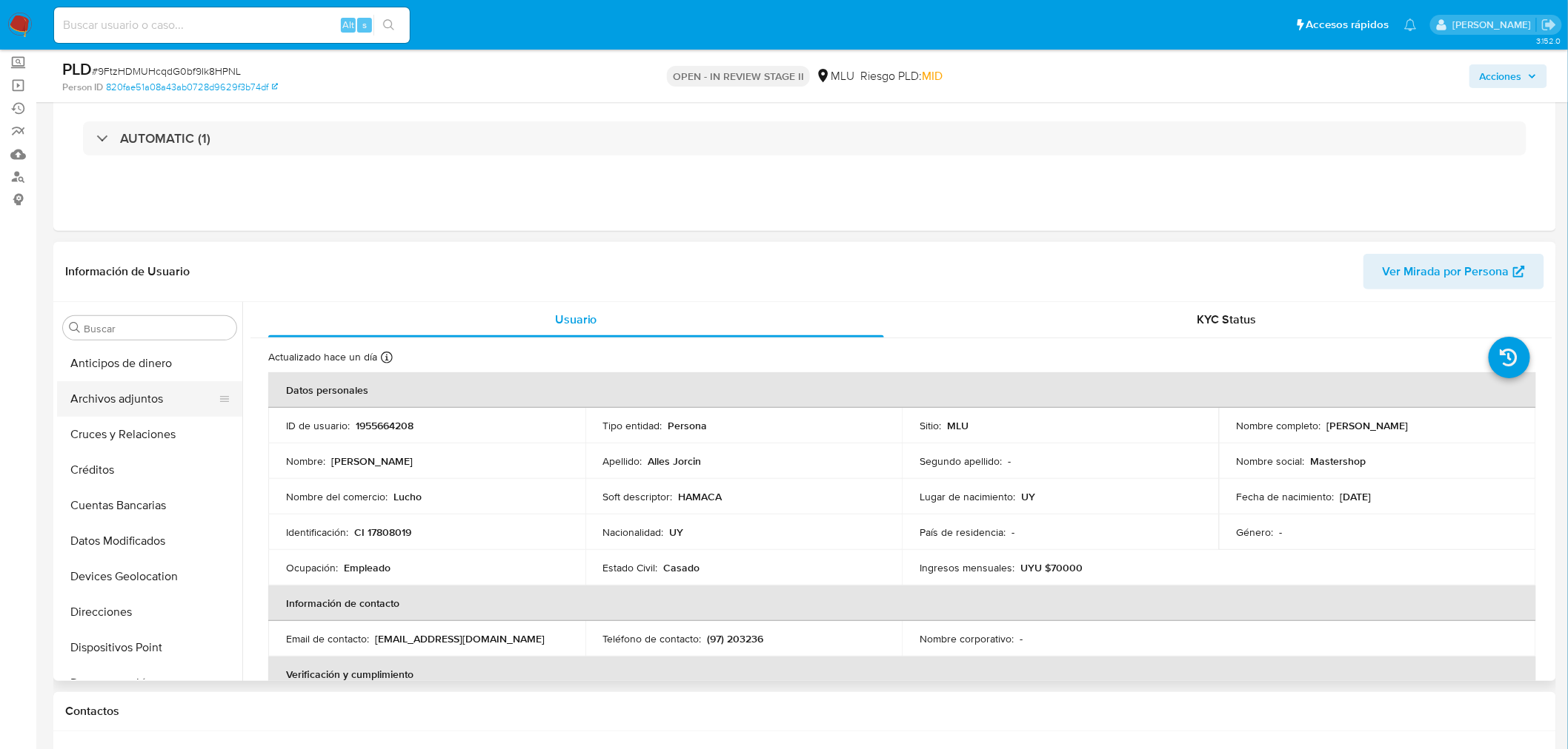
click at [134, 397] on button "Archivos adjuntos" at bounding box center [143, 399] width 173 height 36
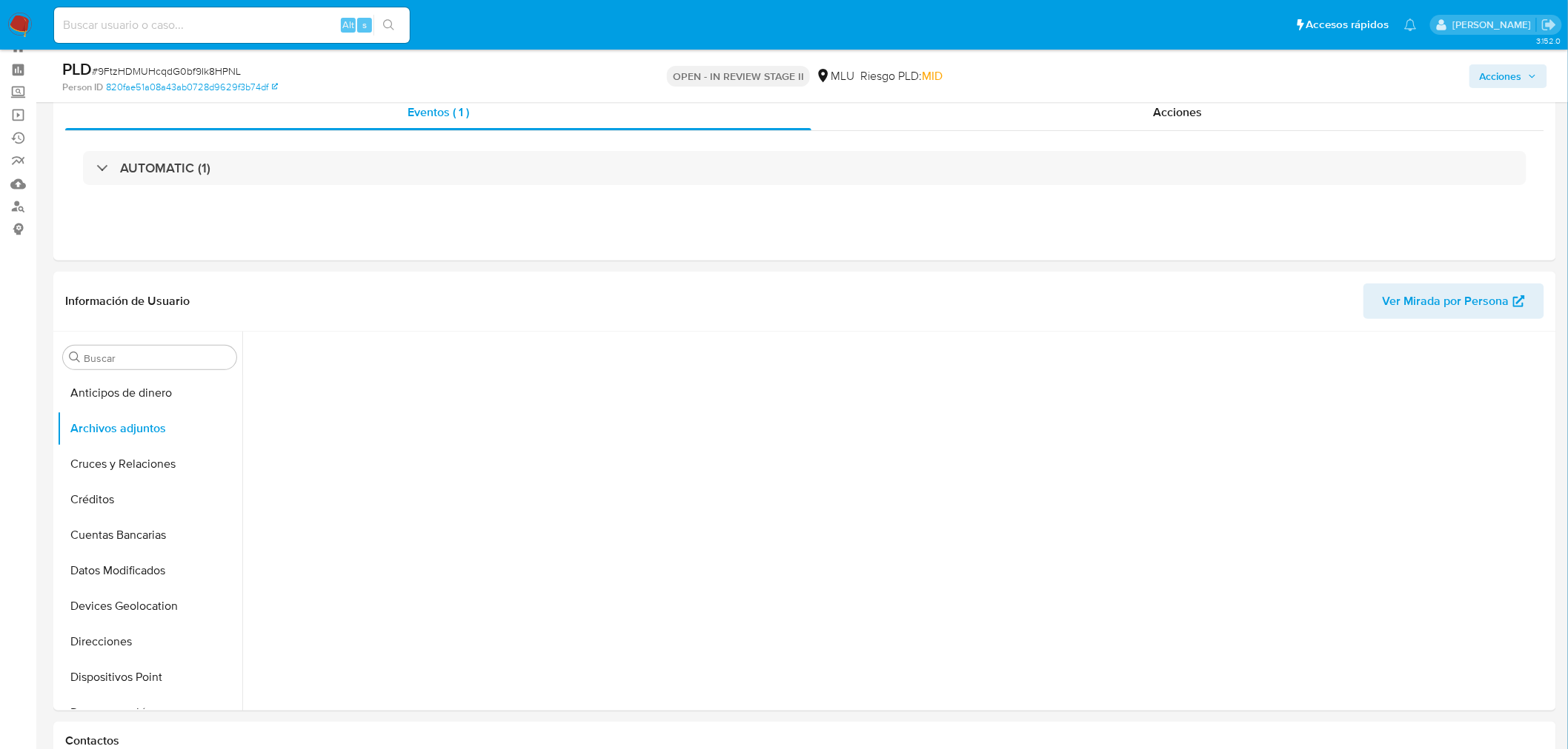
scroll to position [82, 0]
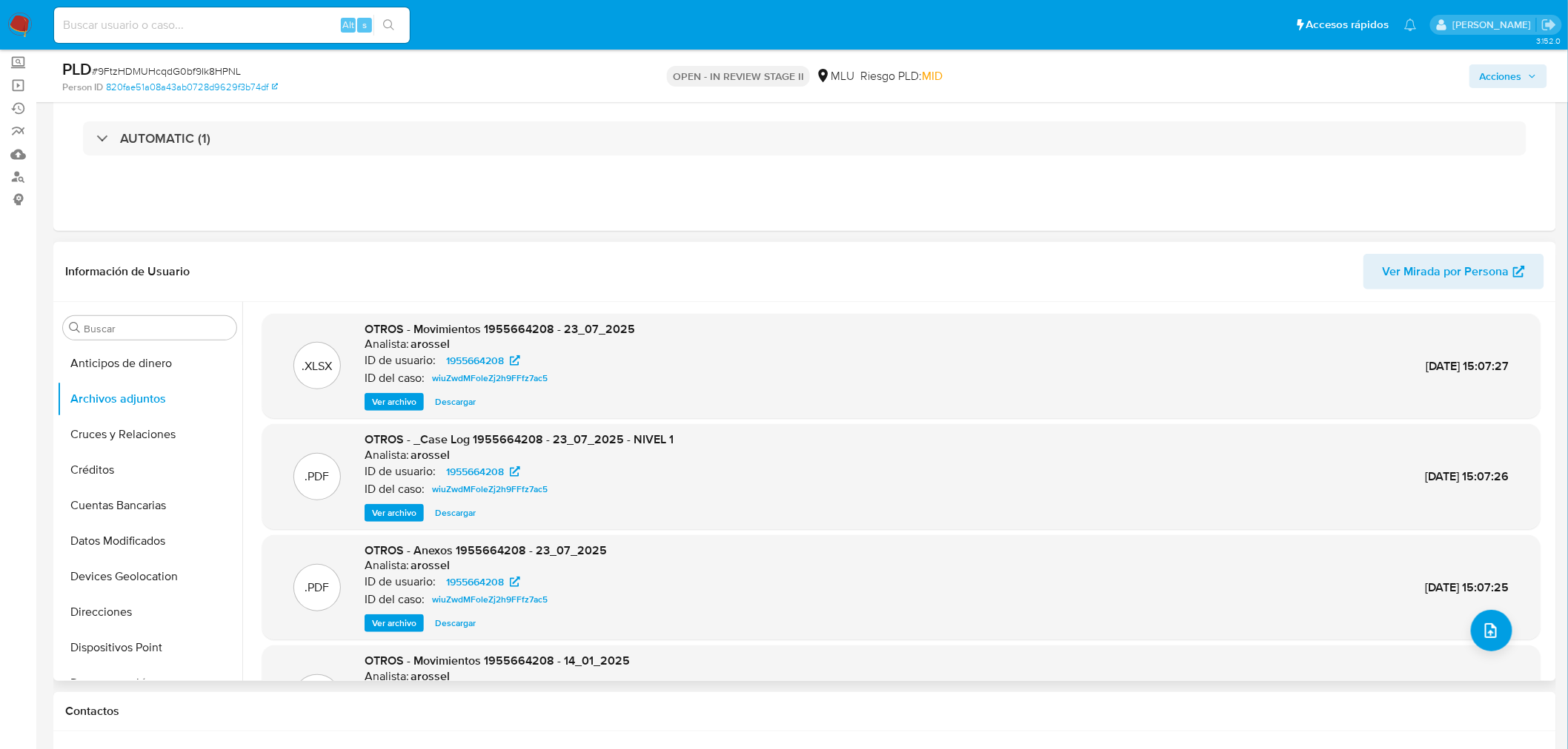
click at [389, 515] on span "Ver archivo" at bounding box center [394, 513] width 45 height 15
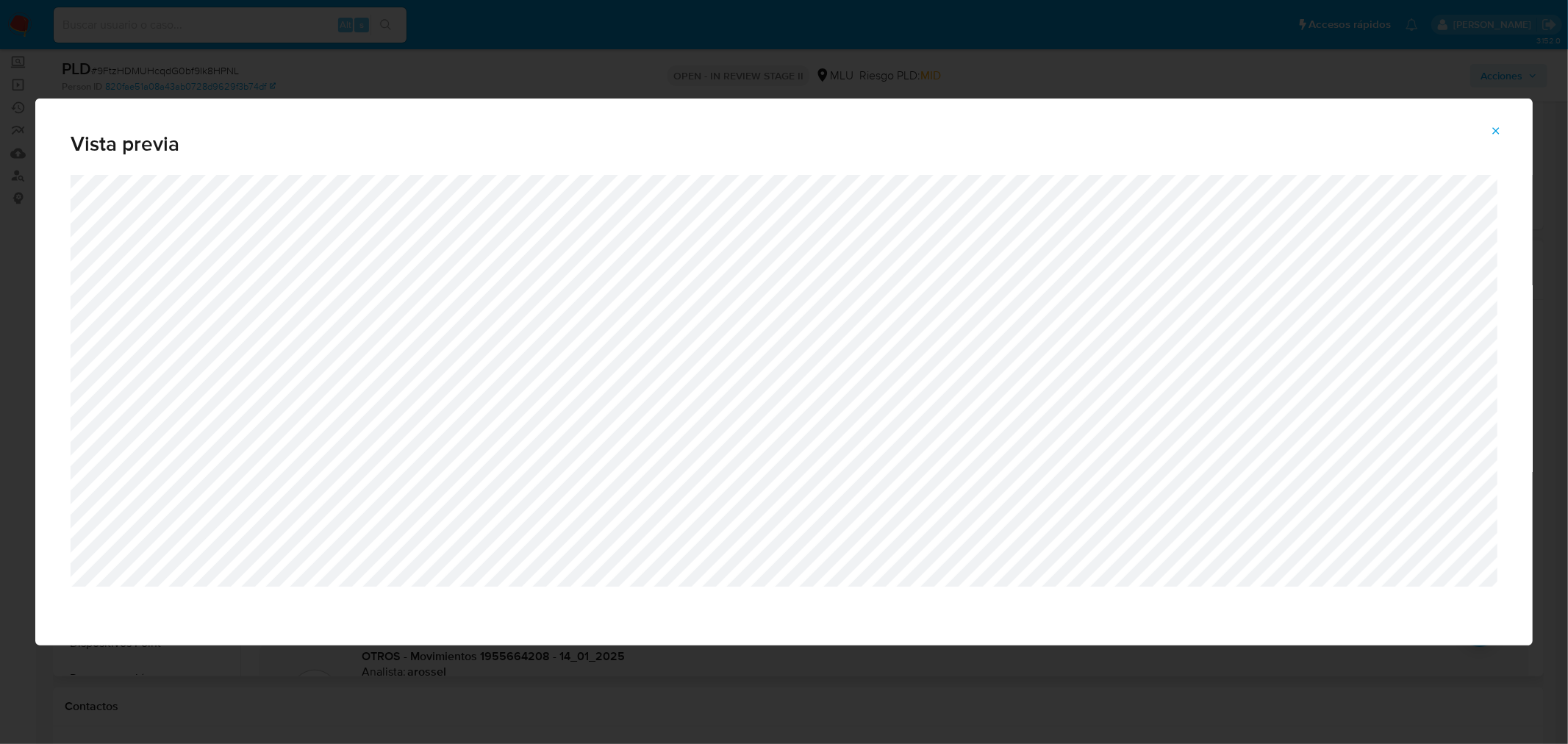
click at [1501, 133] on icon "Attachment preview" at bounding box center [1496, 131] width 12 height 12
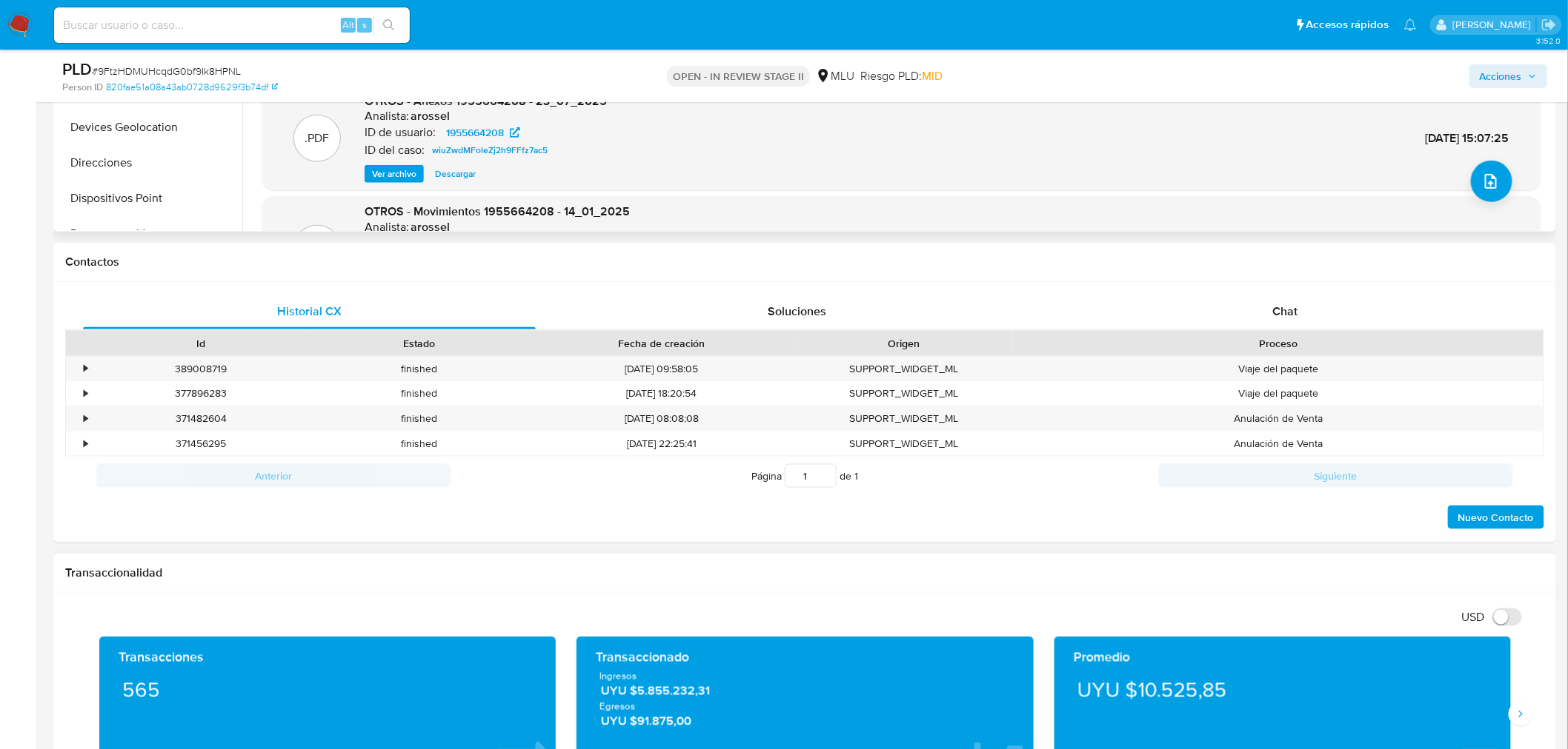
scroll to position [658, 0]
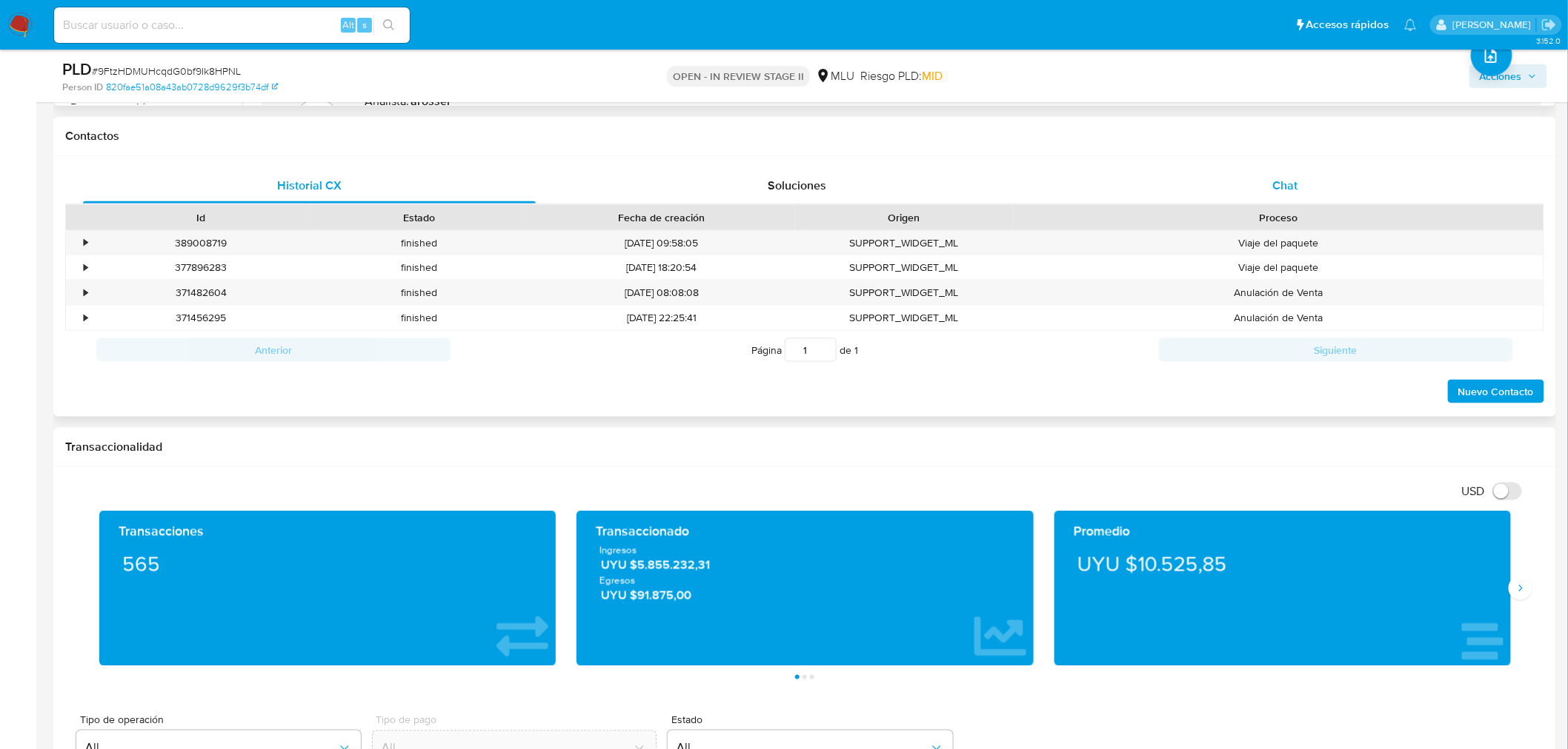
click at [1319, 178] on div "Chat" at bounding box center [1285, 186] width 453 height 36
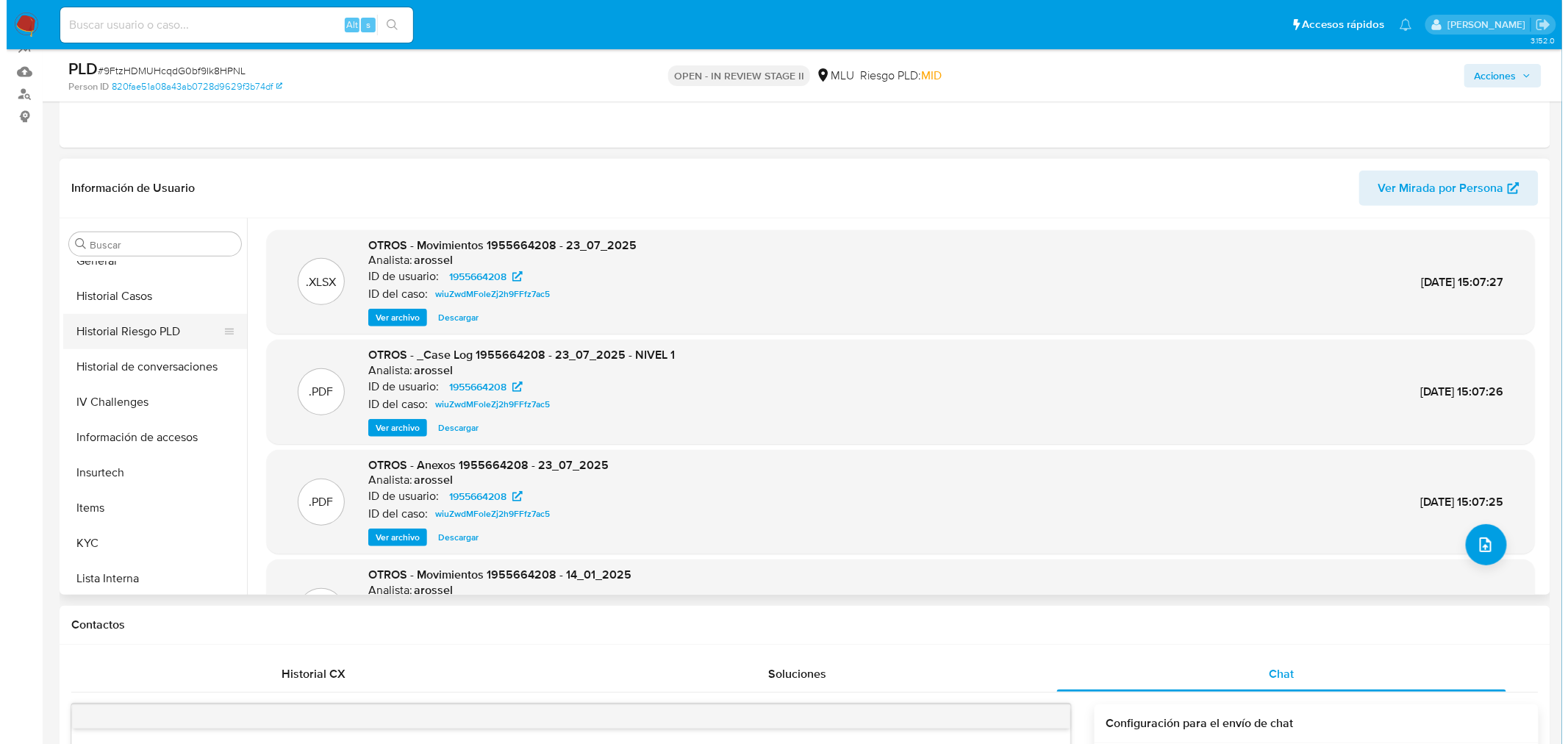
scroll to position [408, 0]
click at [156, 370] on button "Historial de conversaciones" at bounding box center [142, 366] width 172 height 36
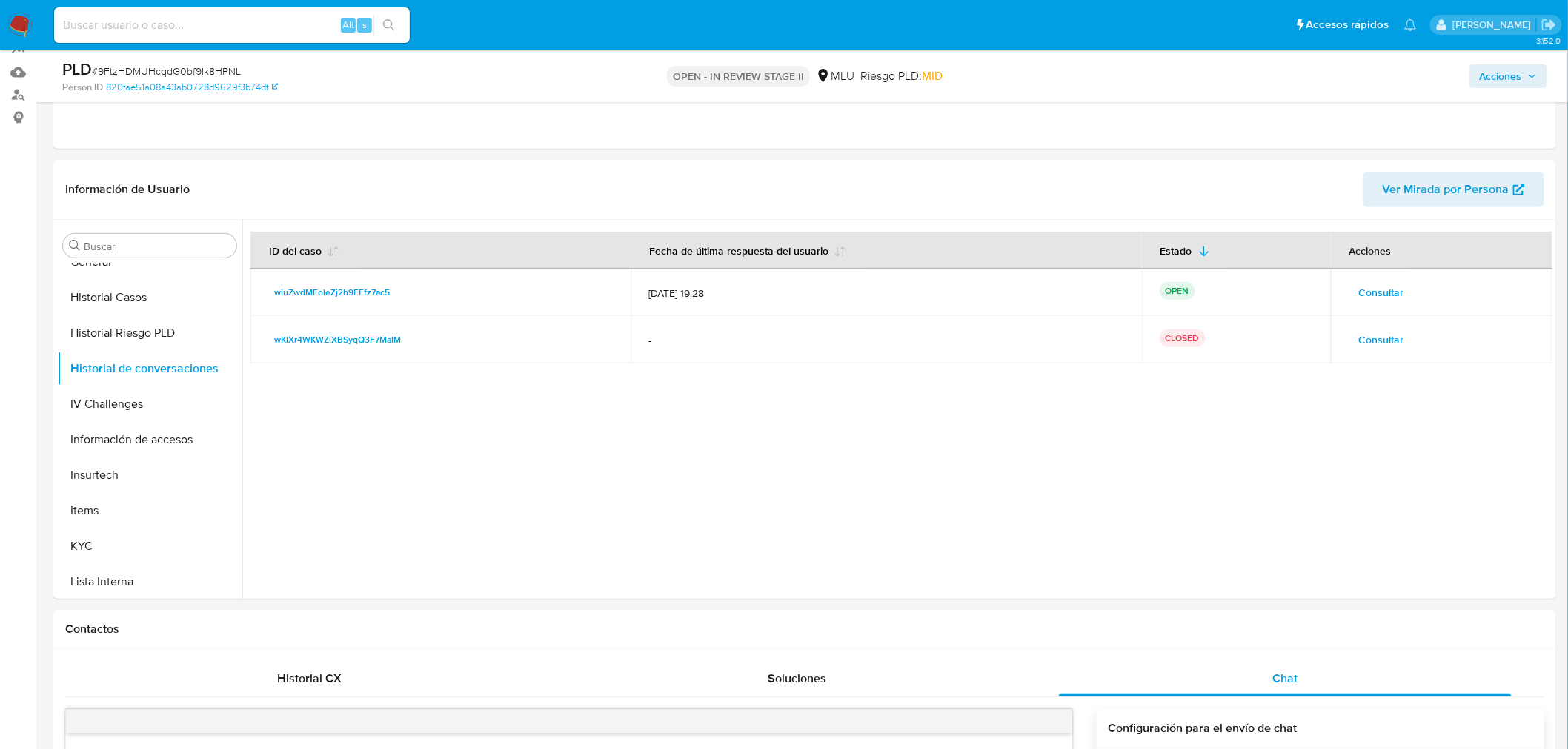
click at [1378, 298] on span "Consultar" at bounding box center [1381, 292] width 45 height 20
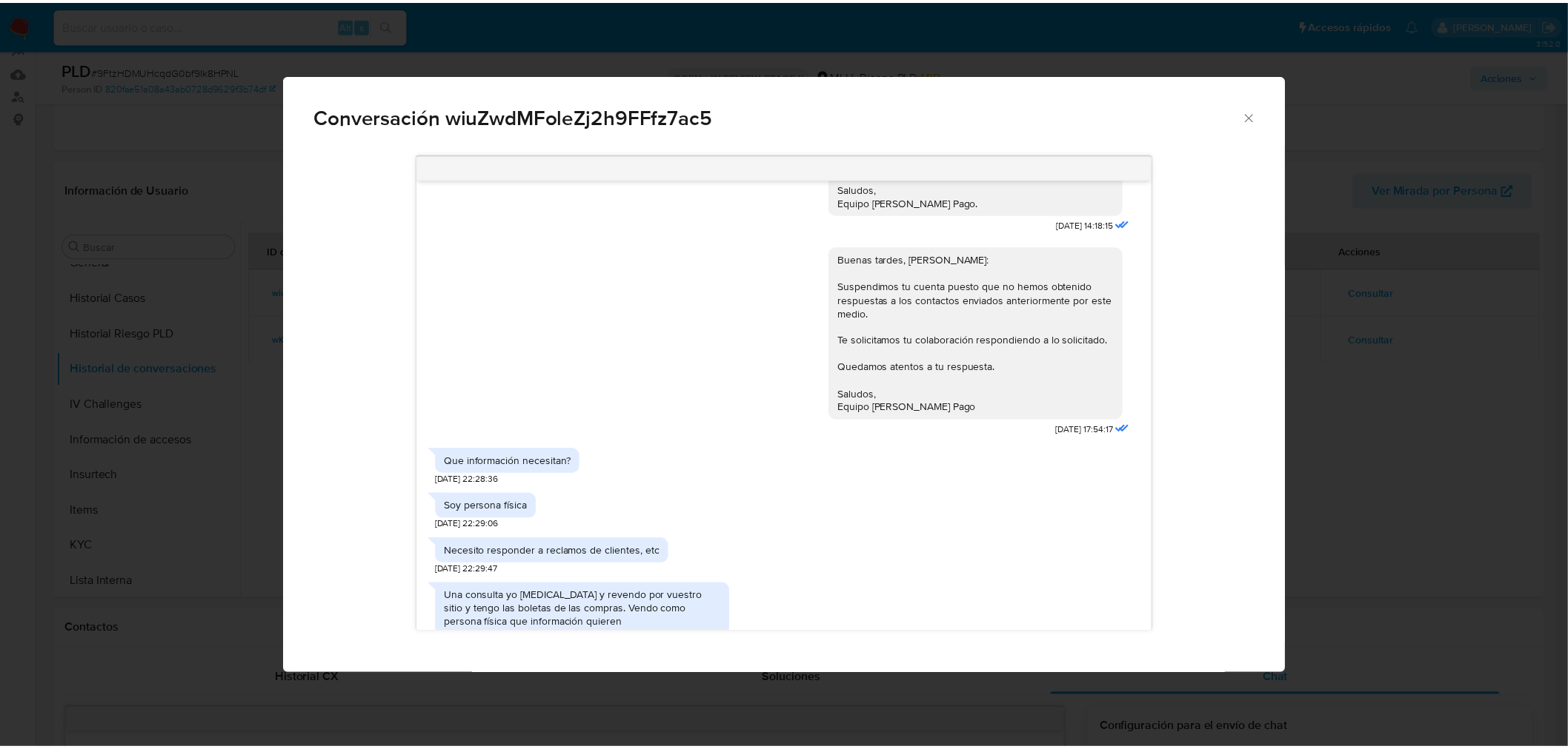
scroll to position [633, 0]
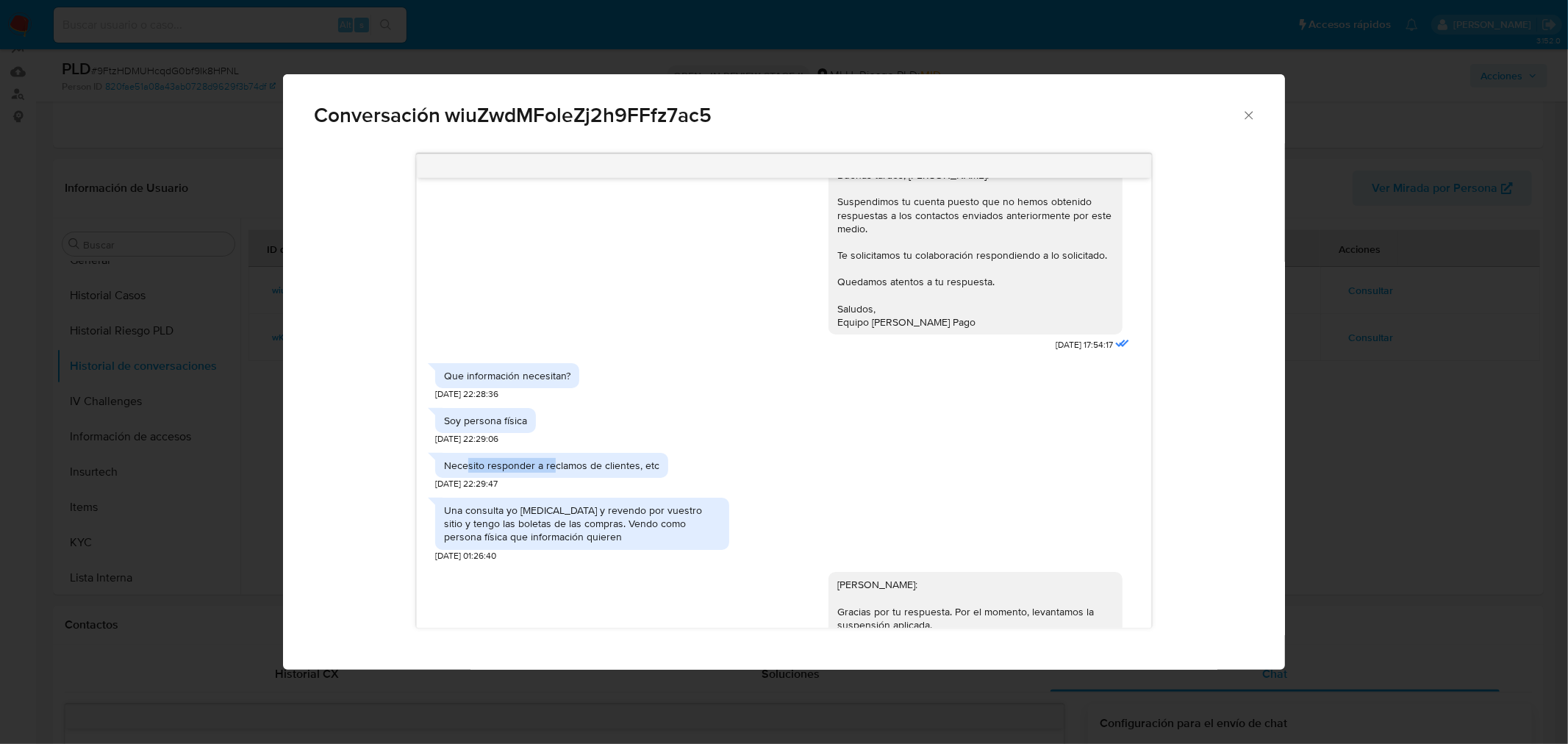
drag, startPoint x: 510, startPoint y: 469, endPoint x: 575, endPoint y: 505, distance: 74.3
click at [589, 476] on div "Necesito responder a reclamos de clientes, etc" at bounding box center [551, 465] width 233 height 25
click at [557, 531] on div "Una consulta yo [MEDICAL_DATA] y revendo por vuestro sitio y tengo las boletas …" at bounding box center [582, 524] width 276 height 40
drag, startPoint x: 465, startPoint y: 509, endPoint x: 538, endPoint y: 539, distance: 78.9
click at [538, 539] on div "Una consulta yo [MEDICAL_DATA] y revendo por vuestro sitio y tengo las boletas …" at bounding box center [582, 524] width 276 height 40
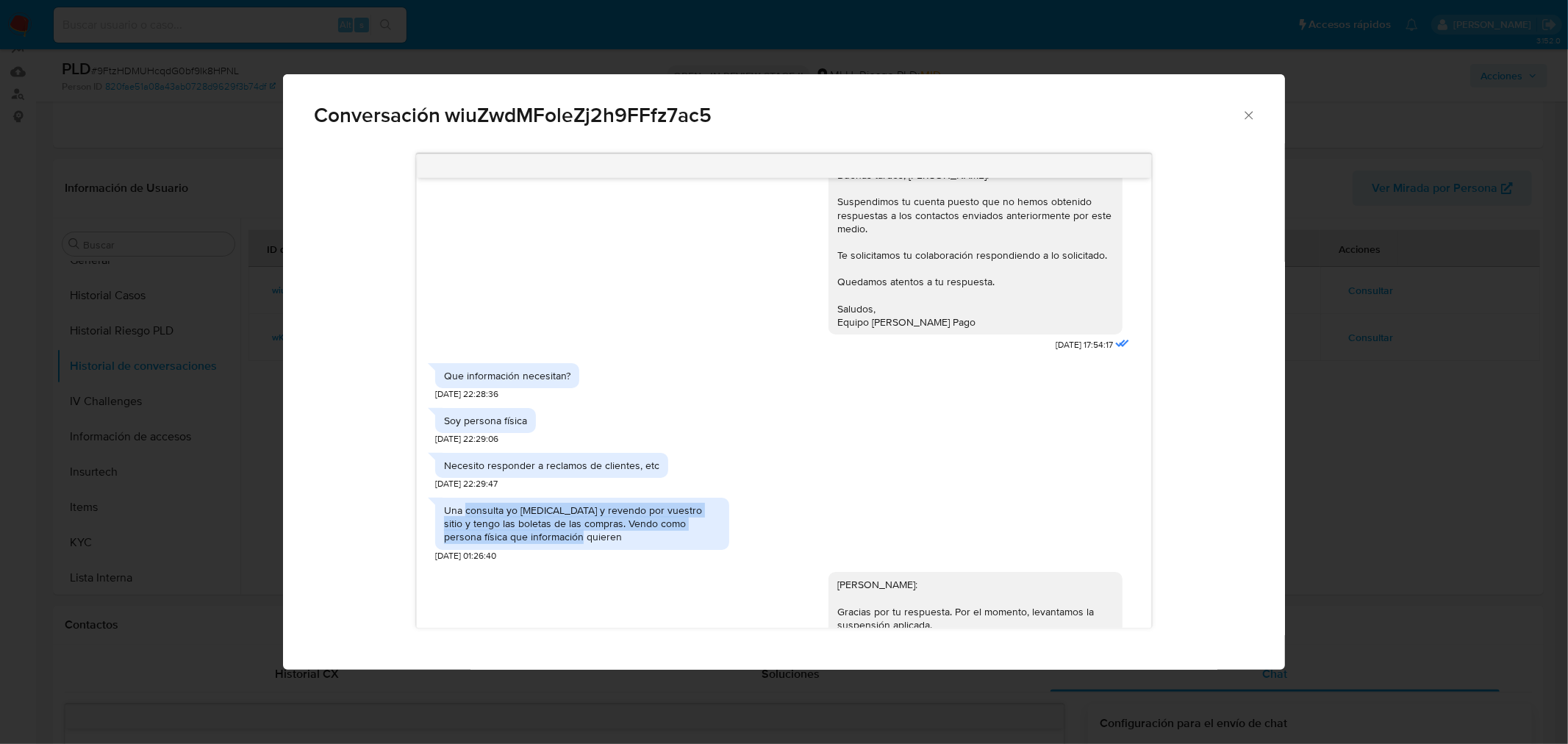
click at [562, 514] on div "Una consulta yo [MEDICAL_DATA] y revendo por vuestro sitio y tengo las boletas …" at bounding box center [582, 524] width 276 height 40
click at [1253, 112] on icon "Cerrar" at bounding box center [1249, 116] width 15 height 15
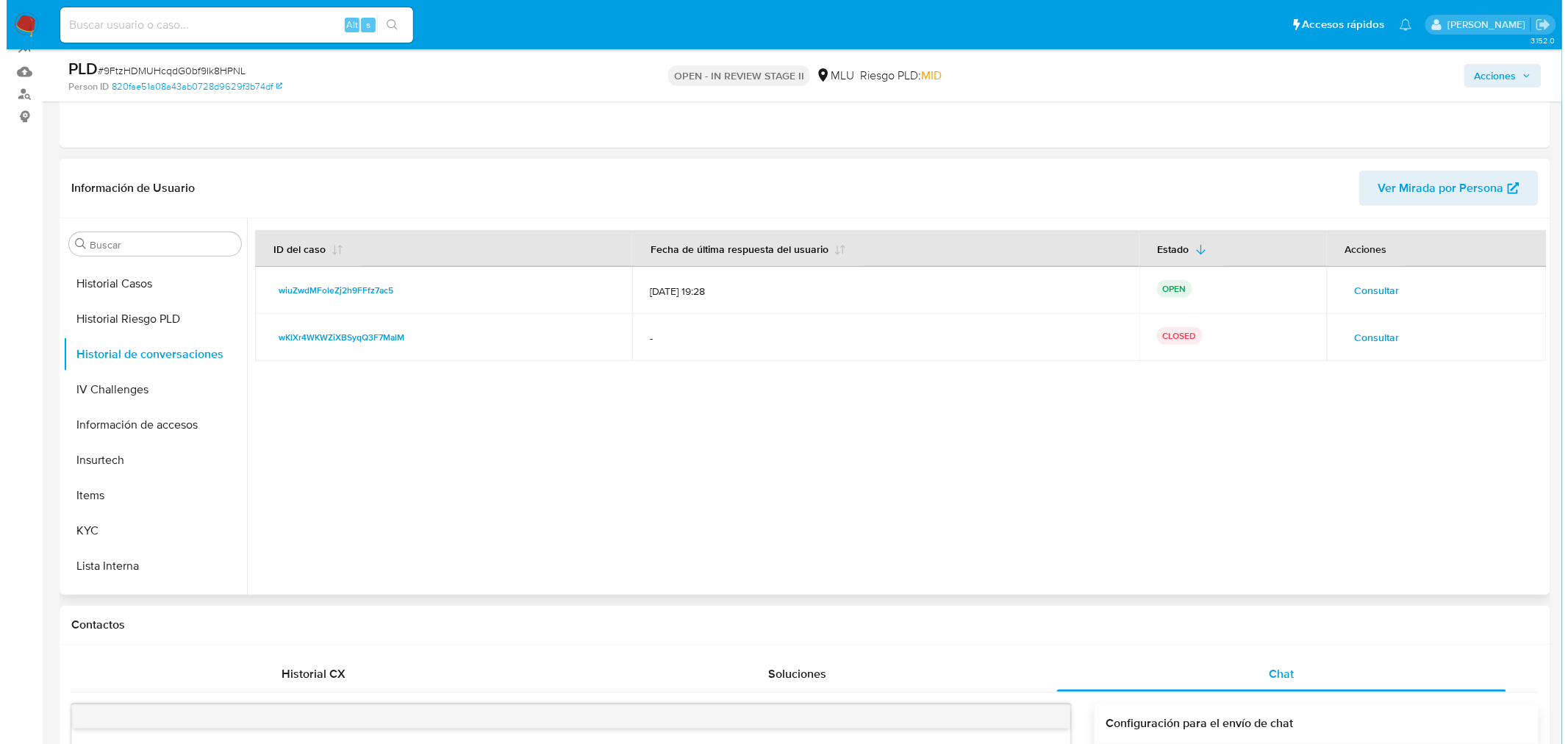
scroll to position [408, 0]
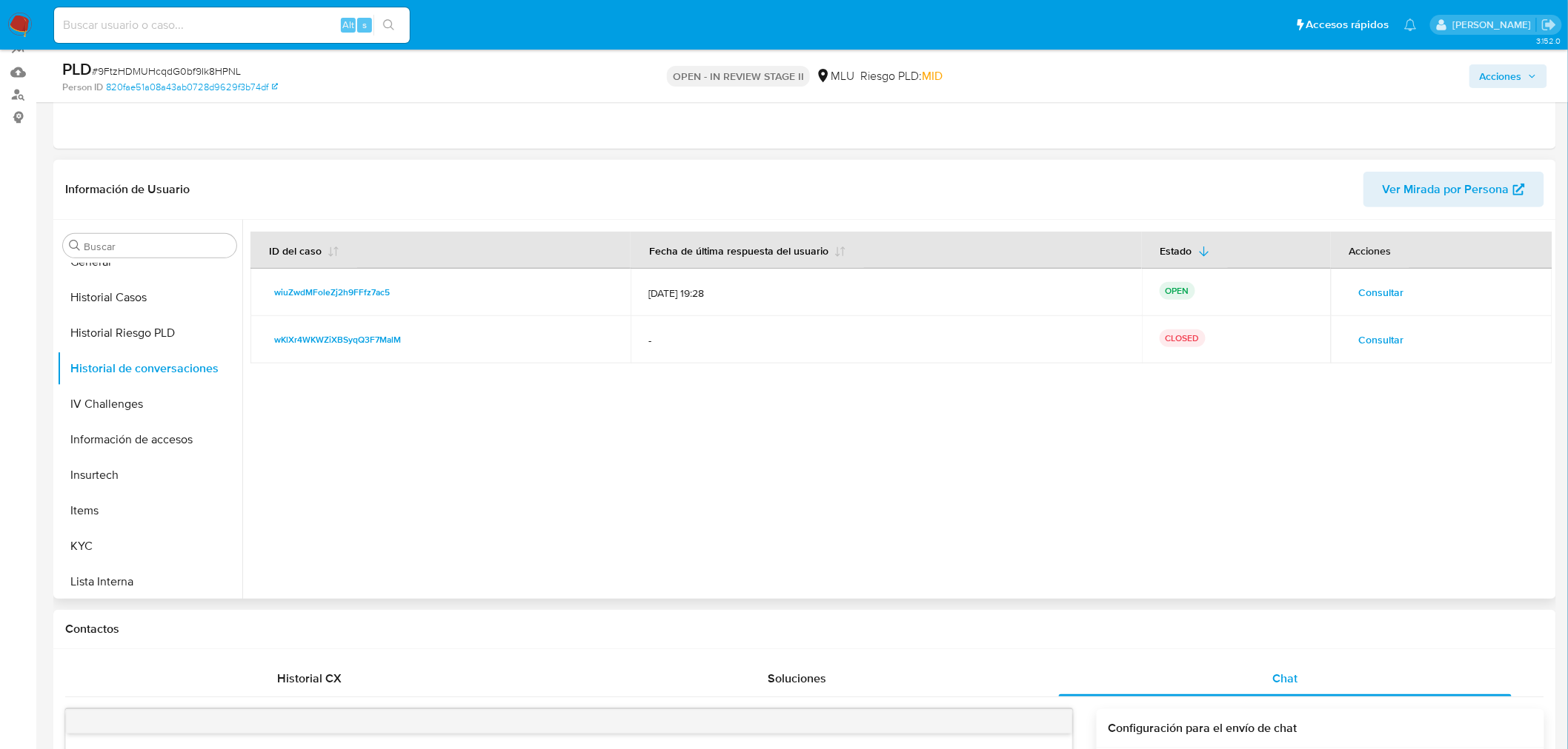
click at [1396, 291] on span "Consultar" at bounding box center [1381, 292] width 45 height 20
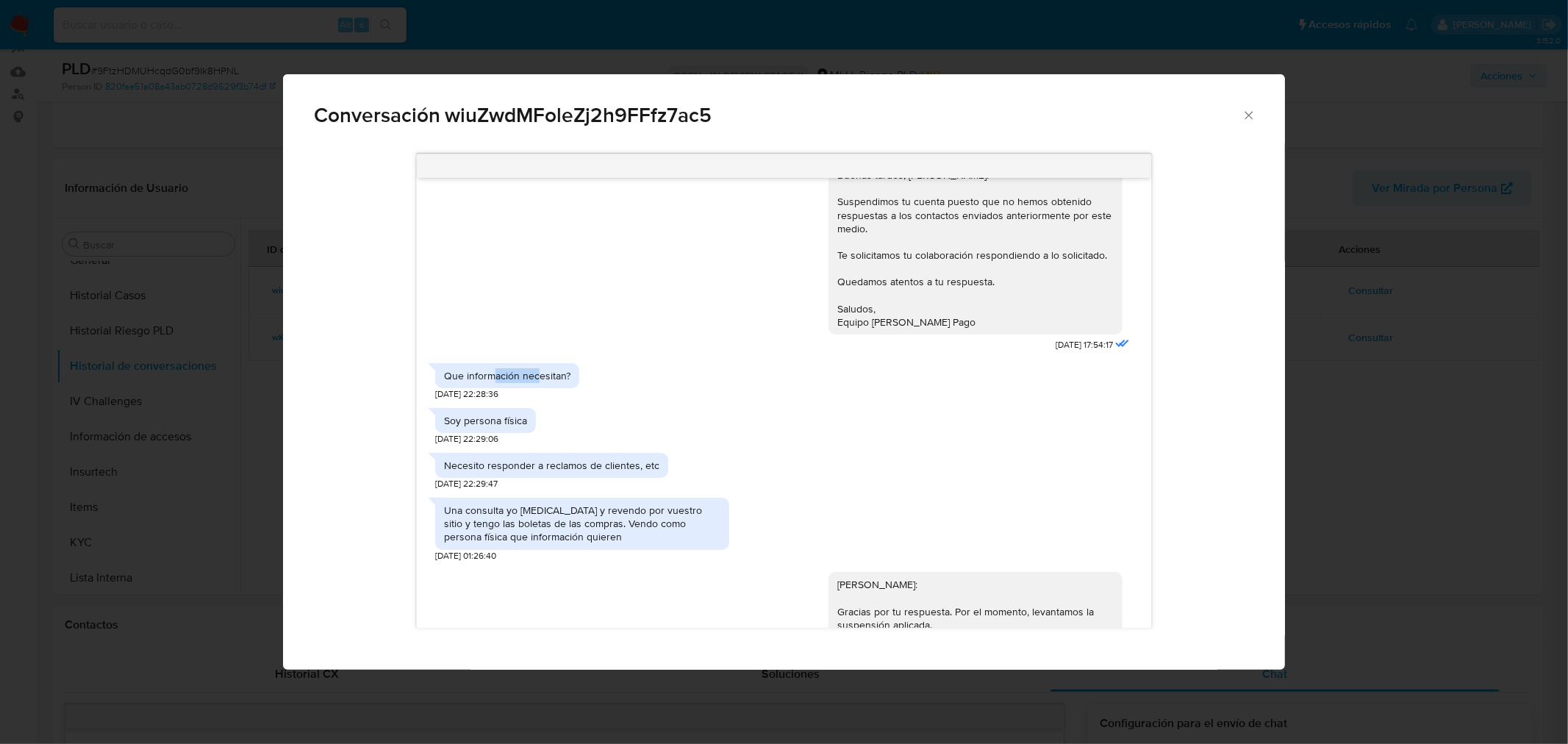
drag, startPoint x: 494, startPoint y: 371, endPoint x: 562, endPoint y: 378, distance: 68.4
click at [562, 378] on div "Que información necesitan?" at bounding box center [507, 376] width 126 height 13
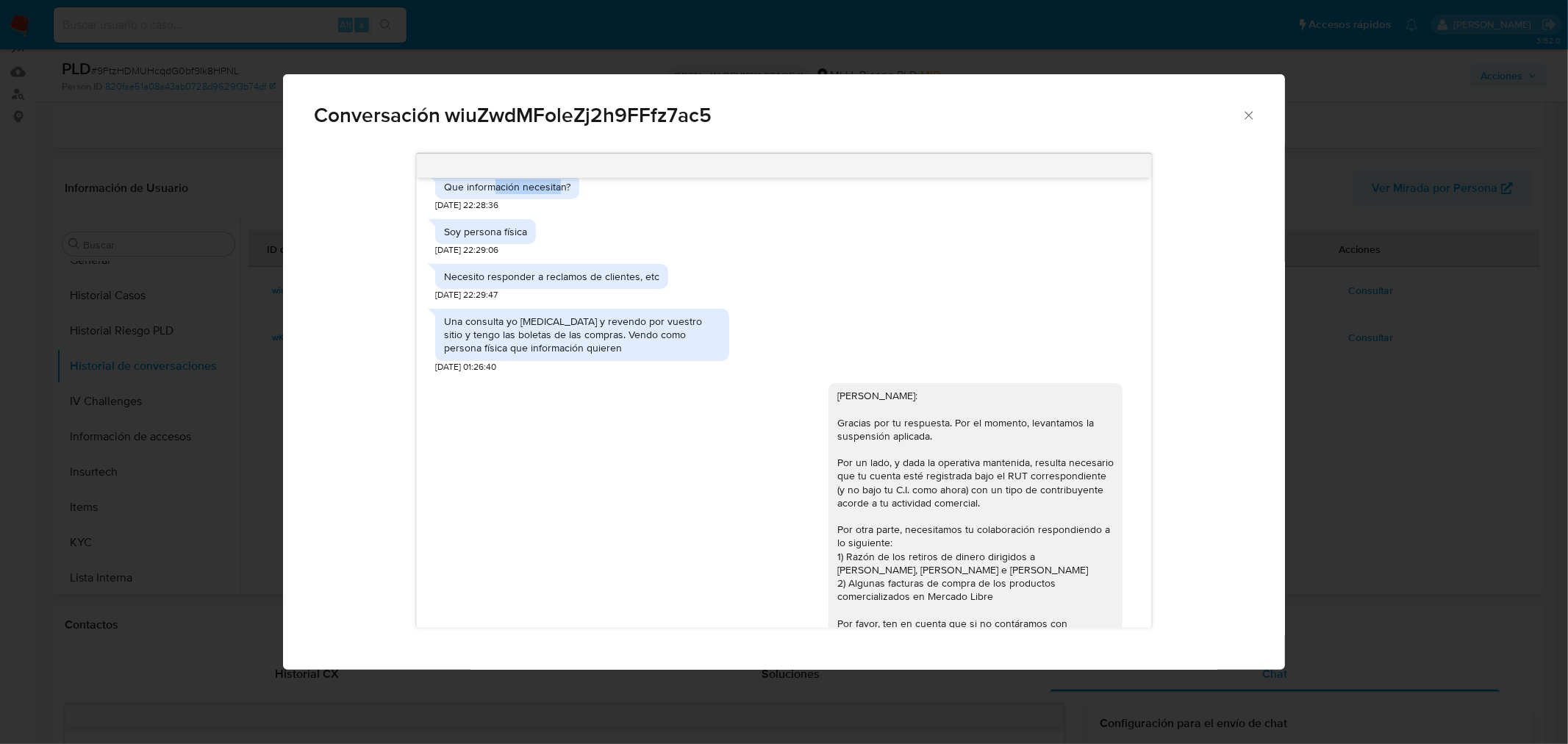
scroll to position [653, 0]
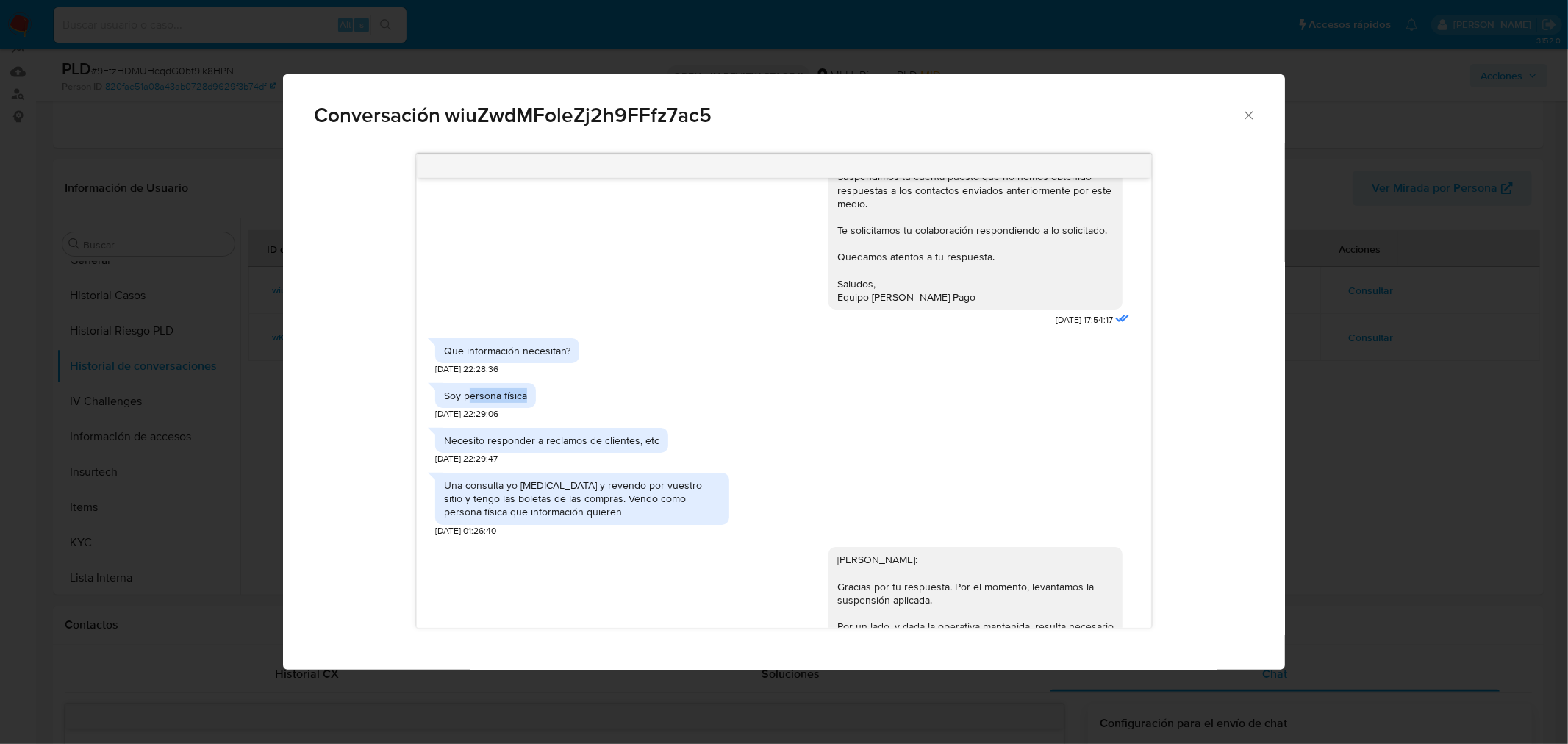
drag, startPoint x: 467, startPoint y: 387, endPoint x: 576, endPoint y: 391, distance: 109.1
click at [567, 390] on div "Soy persona física 05/08/2025 22:29:06" at bounding box center [783, 398] width 698 height 44
drag, startPoint x: 519, startPoint y: 437, endPoint x: 622, endPoint y: 429, distance: 103.3
click at [622, 429] on div "Necesito responder a reclamos de clientes, etc" at bounding box center [551, 440] width 233 height 25
drag, startPoint x: 466, startPoint y: 488, endPoint x: 695, endPoint y: 497, distance: 229.2
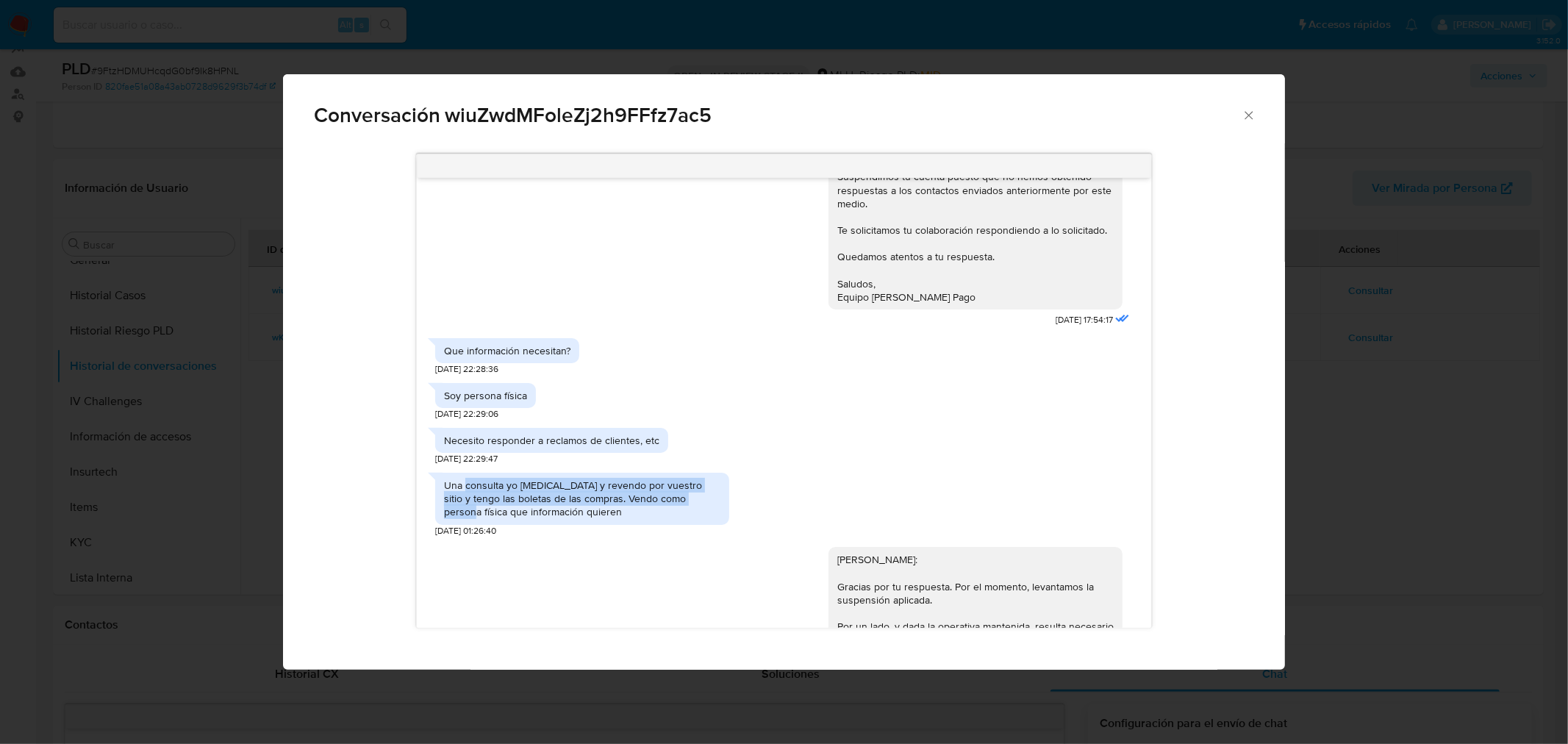
click at [694, 497] on div "Una consulta yo [MEDICAL_DATA] y revendo por vuestro sitio y tengo las boletas …" at bounding box center [582, 499] width 276 height 40
click at [700, 497] on div "Una consulta yo [MEDICAL_DATA] y revendo por vuestro sitio y tengo las boletas …" at bounding box center [582, 499] width 276 height 40
drag, startPoint x: 685, startPoint y: 484, endPoint x: 516, endPoint y: 485, distance: 169.0
click at [531, 481] on div "Una consulta yo [MEDICAL_DATA] y revendo por vuestro sitio y tengo las boletas …" at bounding box center [582, 499] width 276 height 40
drag, startPoint x: 535, startPoint y: 505, endPoint x: 623, endPoint y: 501, distance: 88.1
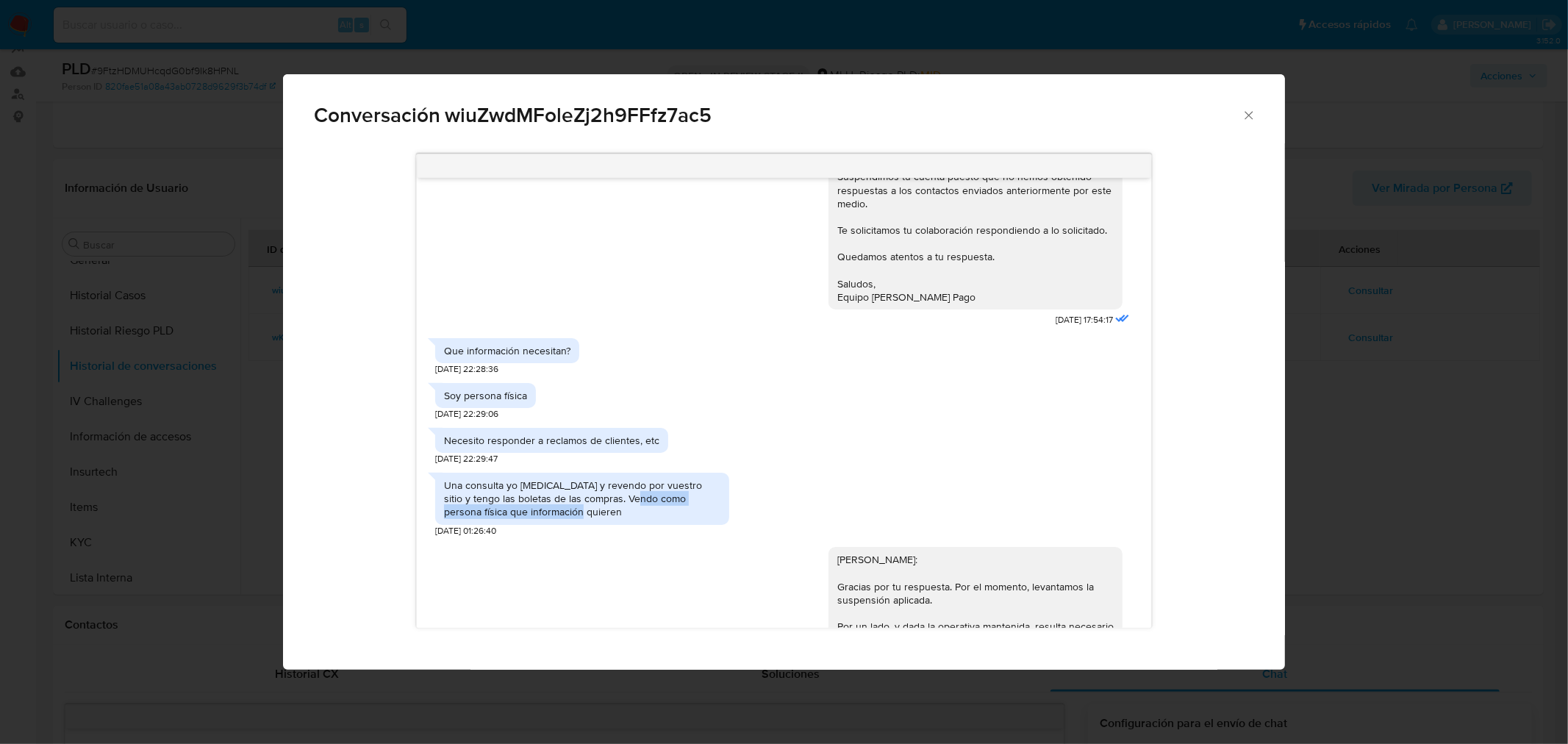
click at [623, 501] on div "Una consulta yo [MEDICAL_DATA] y revendo por vuestro sitio y tengo las boletas …" at bounding box center [582, 499] width 276 height 40
click at [565, 502] on div "Una consulta yo [MEDICAL_DATA] y revendo por vuestro sitio y tengo las boletas …" at bounding box center [582, 499] width 276 height 40
drag, startPoint x: 487, startPoint y: 508, endPoint x: 522, endPoint y: 501, distance: 35.7
click at [518, 501] on div "Una consulta yo [MEDICAL_DATA] y revendo por vuestro sitio y tengo las boletas …" at bounding box center [582, 499] width 276 height 40
click at [529, 502] on div "Una consulta yo [MEDICAL_DATA] y revendo por vuestro sitio y tengo las boletas …" at bounding box center [582, 499] width 276 height 40
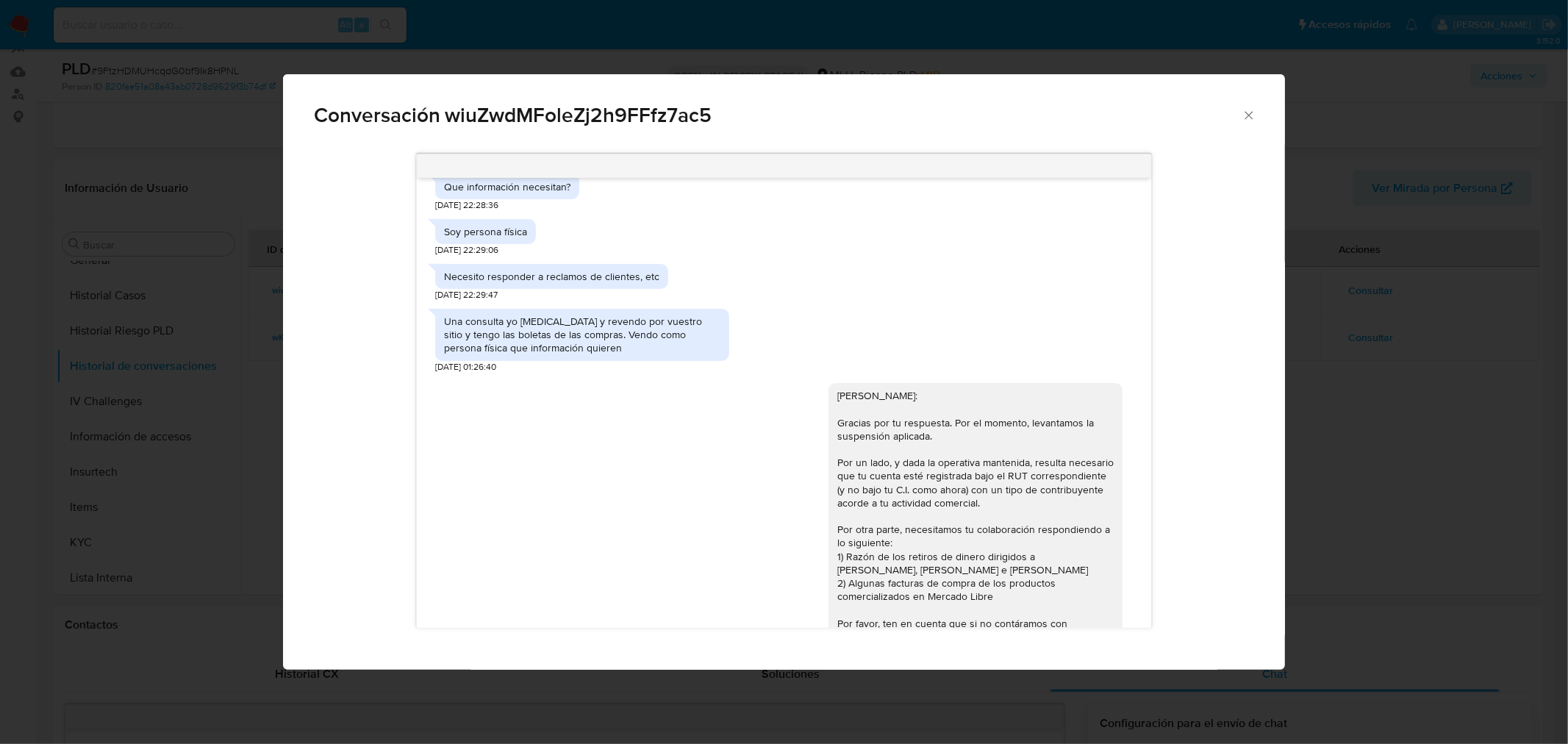
scroll to position [898, 0]
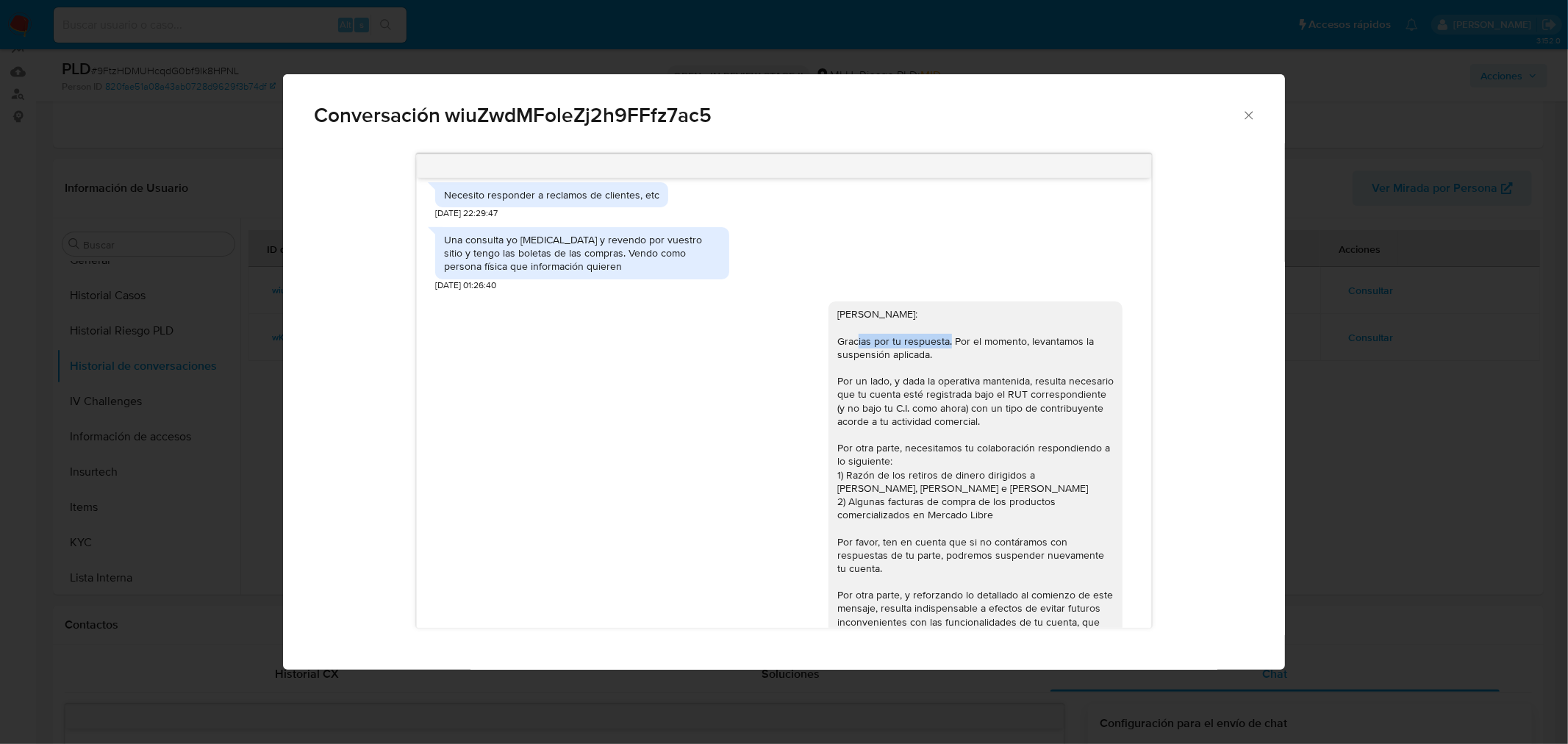
drag, startPoint x: 890, startPoint y: 345, endPoint x: 946, endPoint y: 345, distance: 56.0
click at [946, 345] on div "[PERSON_NAME]: Gracias por tu respuesta. Por el momento, levantamos la suspensi…" at bounding box center [976, 555] width 276 height 495
click at [948, 349] on div "[PERSON_NAME]: Gracias por tu respuesta. Por el momento, levantamos la suspensi…" at bounding box center [976, 555] width 276 height 495
drag, startPoint x: 963, startPoint y: 338, endPoint x: 1039, endPoint y: 347, distance: 76.5
click at [1039, 347] on div "[PERSON_NAME]: Gracias por tu respuesta. Por el momento, levantamos la suspensi…" at bounding box center [976, 555] width 276 height 495
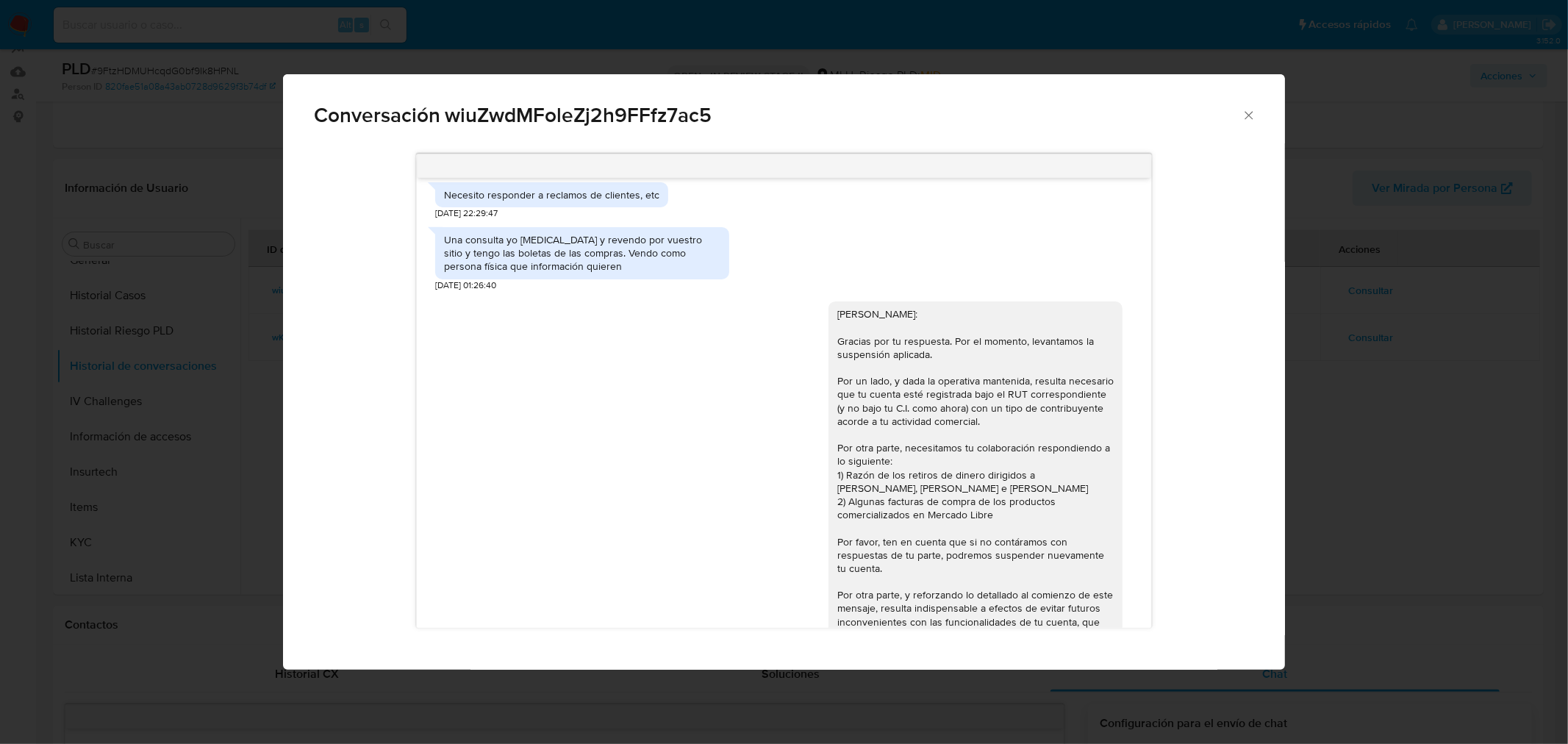
click at [943, 377] on div "[PERSON_NAME]: Gracias por tu respuesta. Por el momento, levantamos la suspensi…" at bounding box center [976, 555] width 276 height 495
drag, startPoint x: 858, startPoint y: 355, endPoint x: 902, endPoint y: 355, distance: 44.0
click at [902, 355] on div "[PERSON_NAME]: Gracias por tu respuesta. Por el momento, levantamos la suspensi…" at bounding box center [976, 555] width 276 height 495
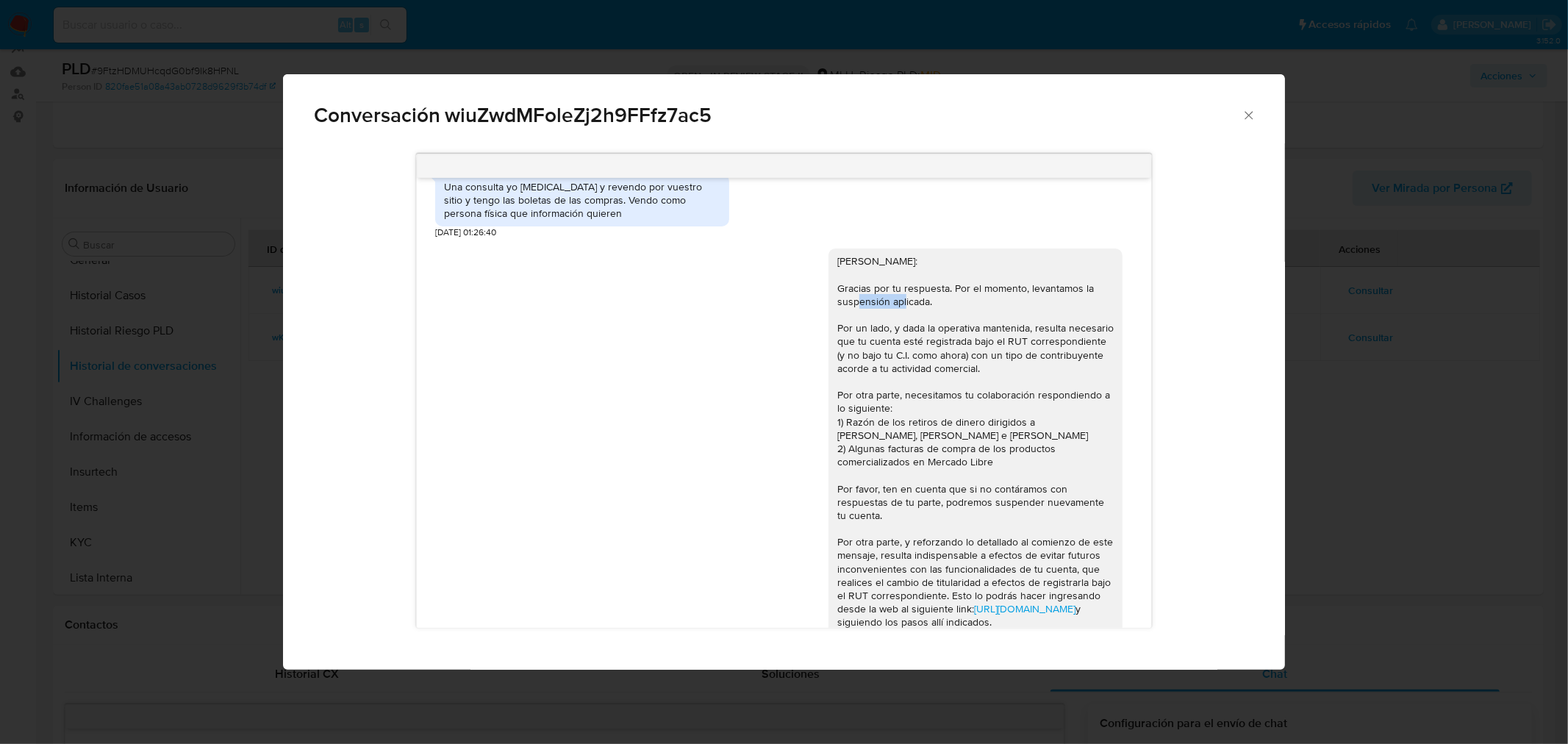
scroll to position [980, 0]
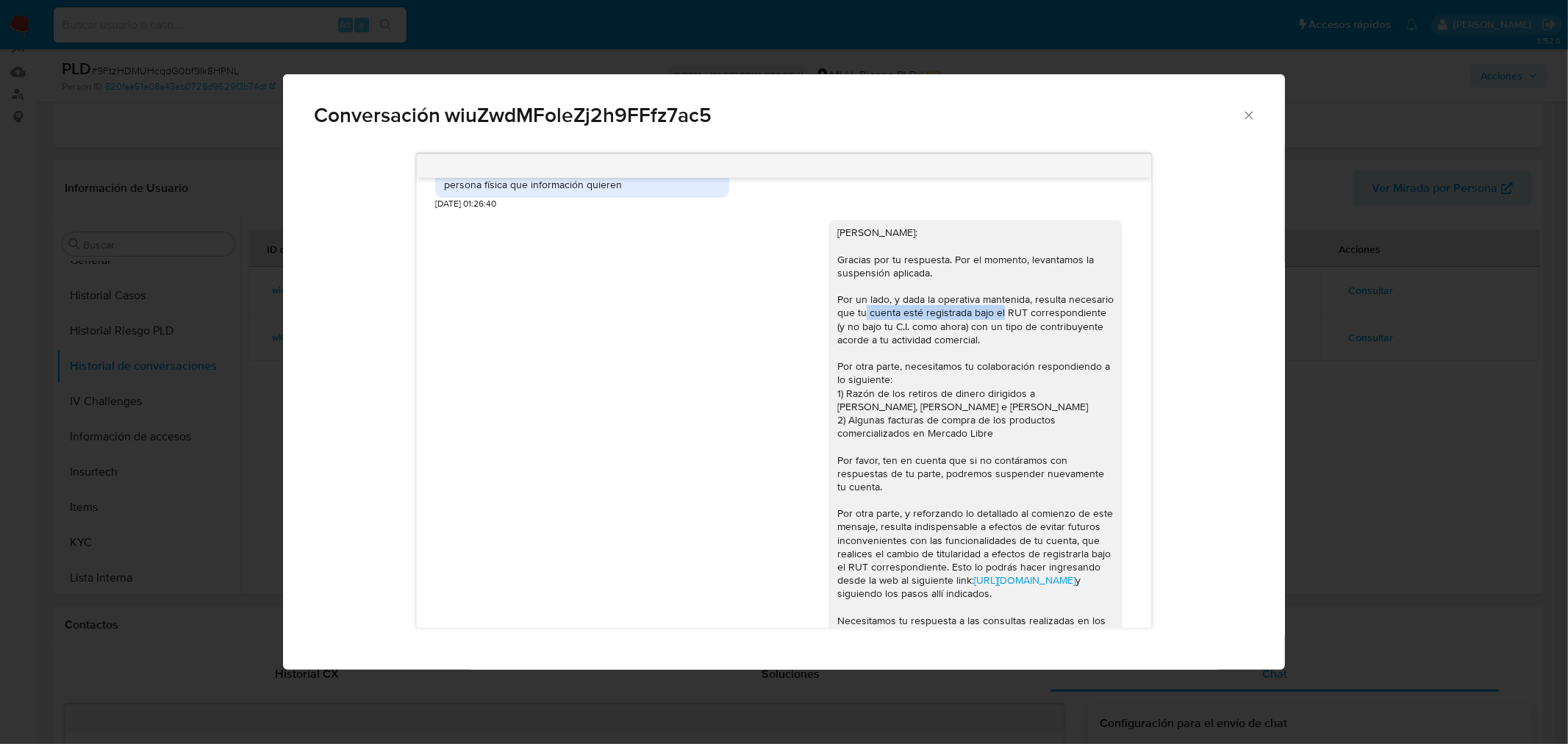
drag, startPoint x: 860, startPoint y: 309, endPoint x: 929, endPoint y: 315, distance: 69.3
click at [1000, 317] on div "[PERSON_NAME]: Gracias por tu respuesta. Por el momento, levantamos la suspensi…" at bounding box center [976, 473] width 276 height 495
drag, startPoint x: 956, startPoint y: 302, endPoint x: 1009, endPoint y: 314, distance: 54.3
click at [1020, 305] on div "[PERSON_NAME]: Gracias por tu respuesta. Por el momento, levantamos la suspensi…" at bounding box center [976, 473] width 276 height 495
drag, startPoint x: 978, startPoint y: 319, endPoint x: 1035, endPoint y: 319, distance: 57.0
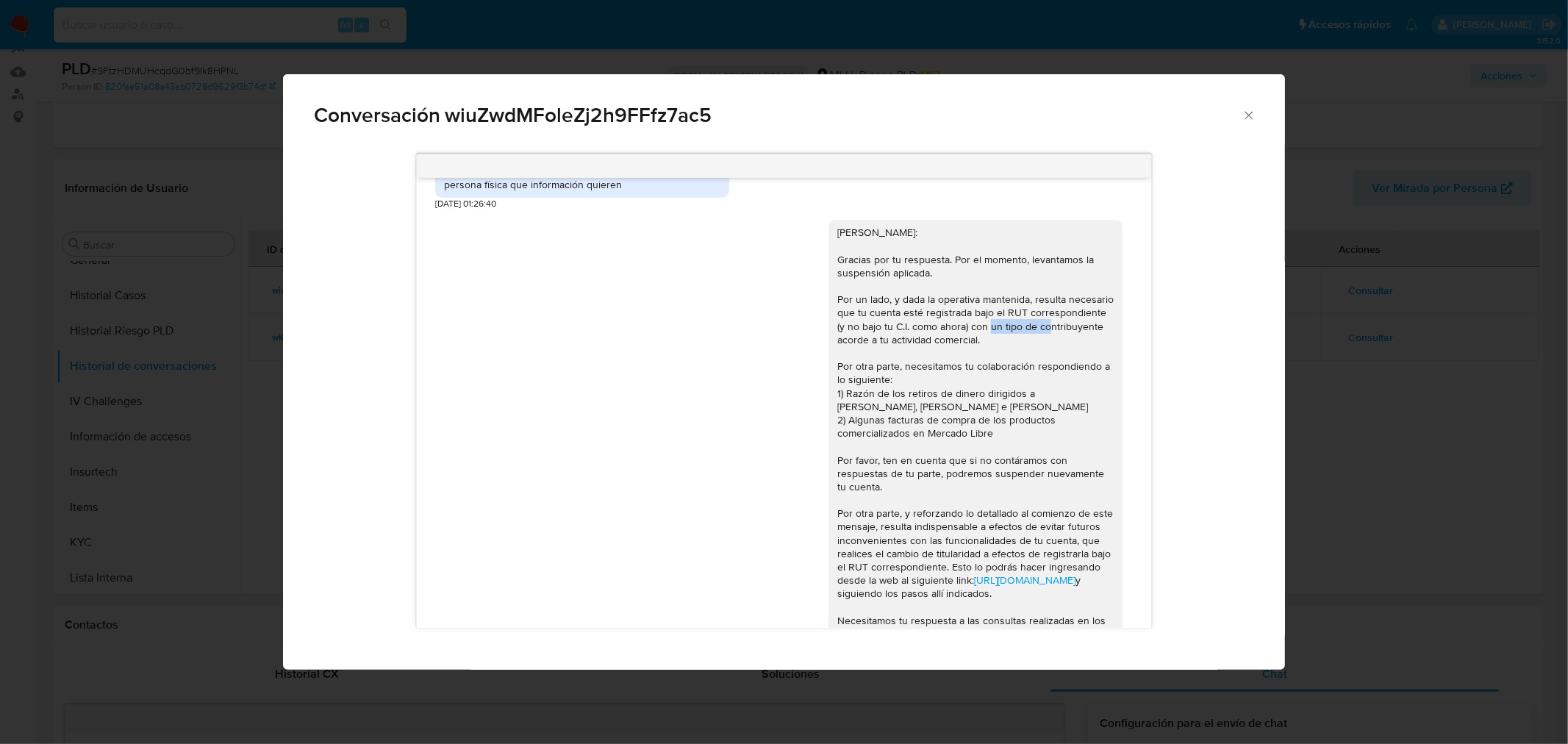
click at [1035, 319] on div "[PERSON_NAME]: Gracias por tu respuesta. Por el momento, levantamos la suspensi…" at bounding box center [976, 473] width 276 height 495
click at [848, 349] on div "[PERSON_NAME]: Gracias por tu respuesta. Por el momento, levantamos la suspensi…" at bounding box center [976, 473] width 276 height 495
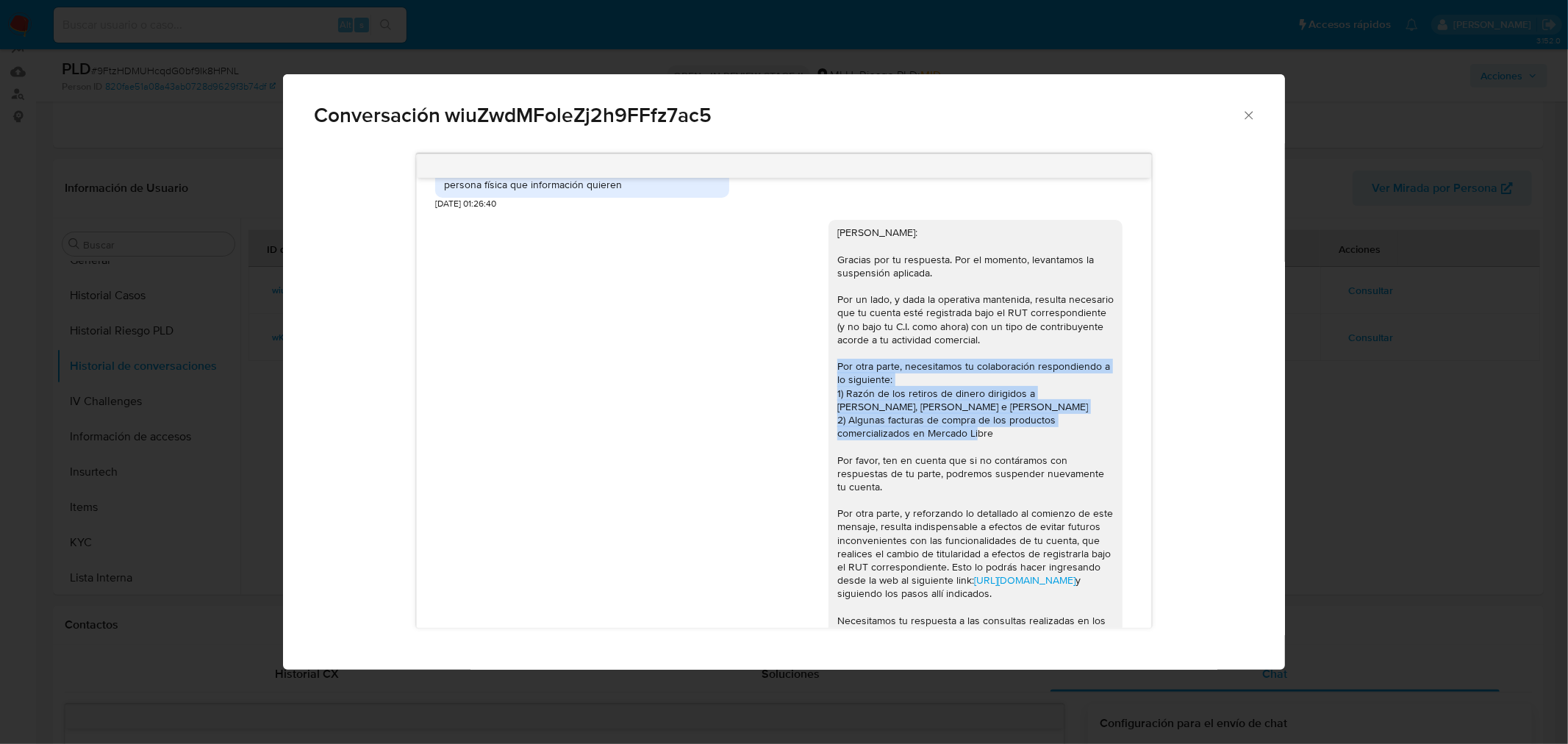
drag, startPoint x: 838, startPoint y: 370, endPoint x: 976, endPoint y: 451, distance: 160.0
click at [975, 451] on div "[PERSON_NAME]: Gracias por tu respuesta. Por el momento, levantamos la suspensi…" at bounding box center [976, 473] width 276 height 495
click at [972, 434] on div "[PERSON_NAME]: Gracias por tu respuesta. Por el momento, levantamos la suspensi…" at bounding box center [976, 473] width 276 height 495
drag, startPoint x: 975, startPoint y: 432, endPoint x: 829, endPoint y: 354, distance: 165.5
click at [837, 354] on div "[PERSON_NAME]: Gracias por tu respuesta. Por el momento, levantamos la suspensi…" at bounding box center [976, 473] width 276 height 495
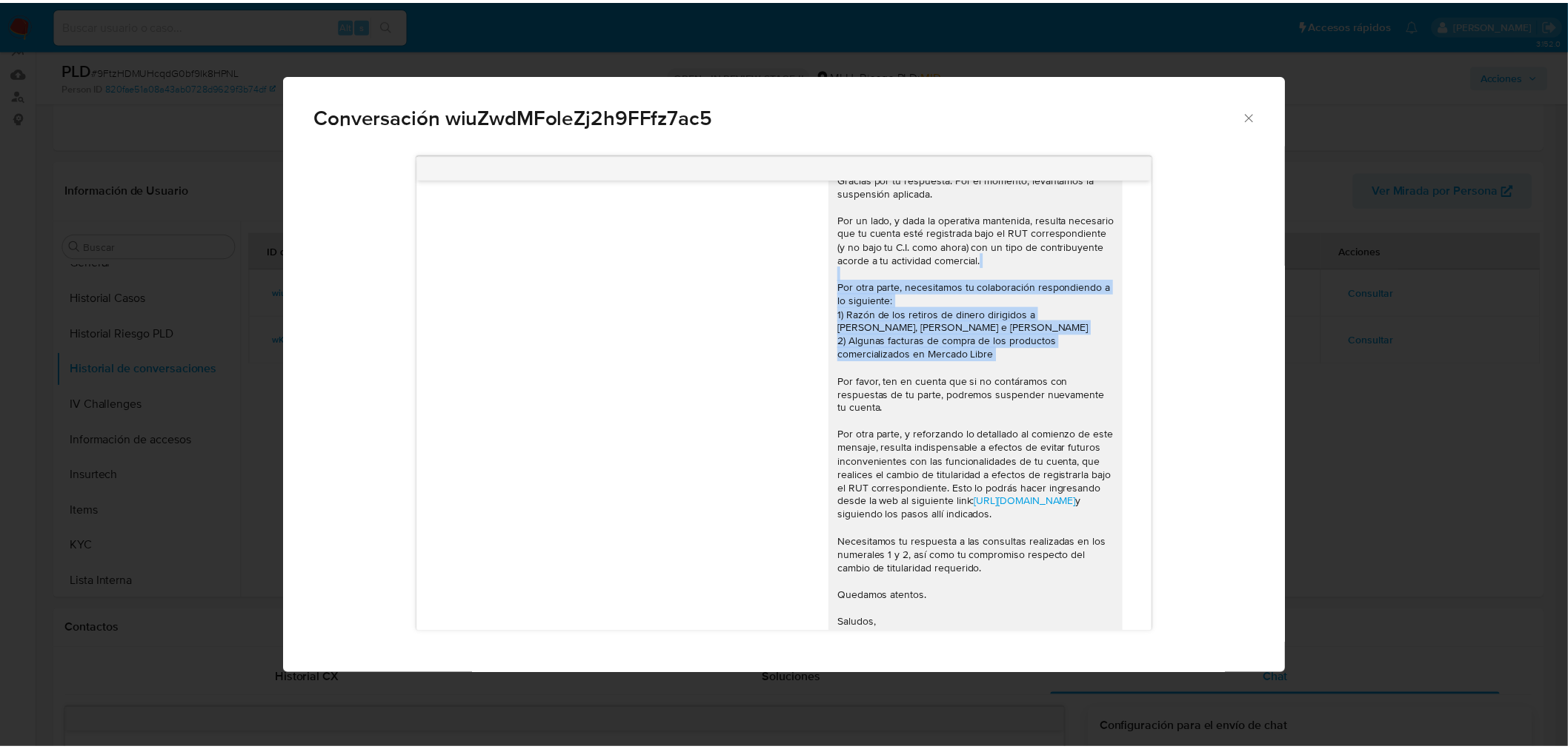
scroll to position [1126, 0]
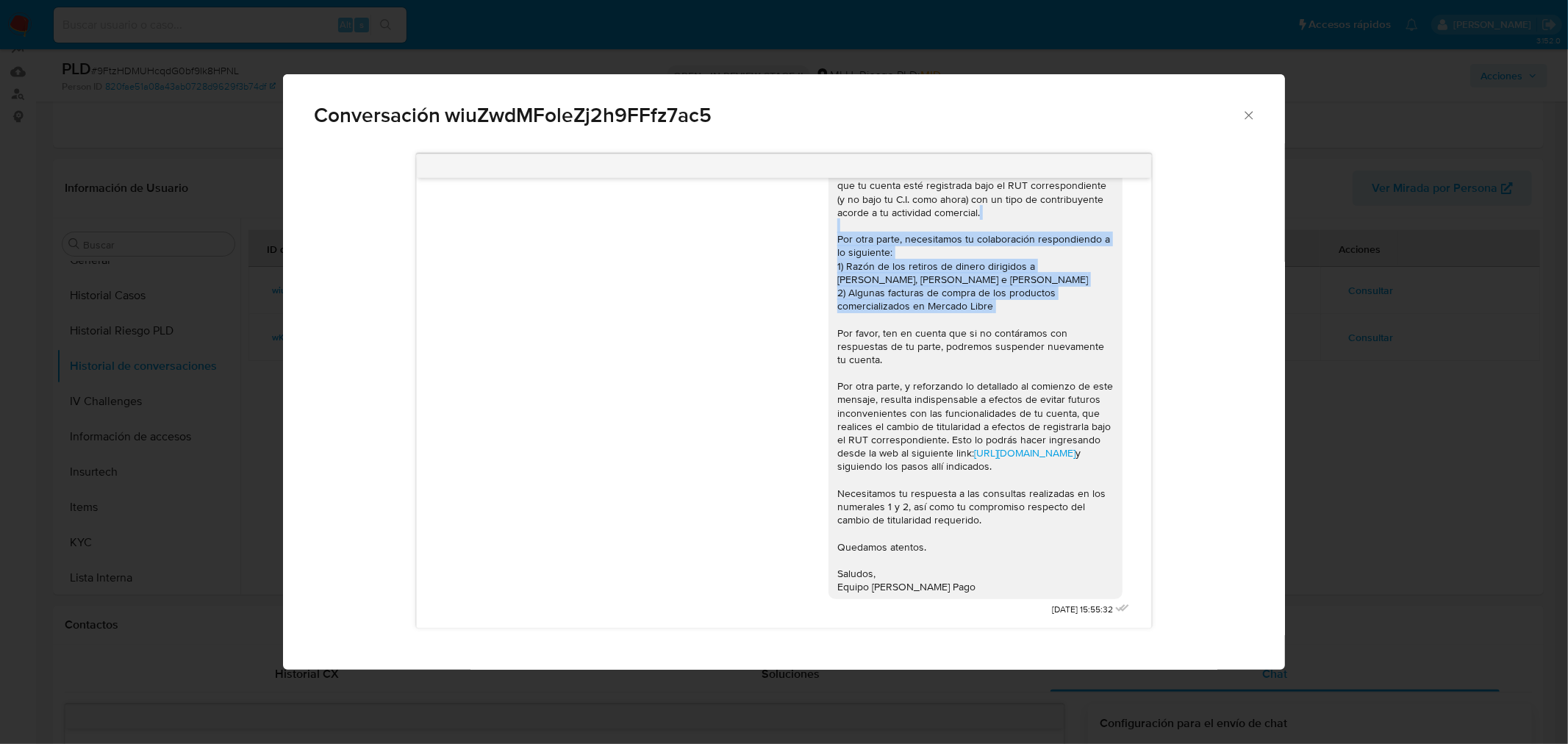
drag, startPoint x: 1032, startPoint y: 609, endPoint x: 1125, endPoint y: 612, distance: 93.0
click at [1125, 612] on div "[PERSON_NAME]. Te contactamos ya que necesitamos verificar algunos datos. Por e…" at bounding box center [784, 403] width 735 height 450
click at [1055, 605] on span "[DATE] 15:55:32" at bounding box center [1082, 610] width 61 height 12
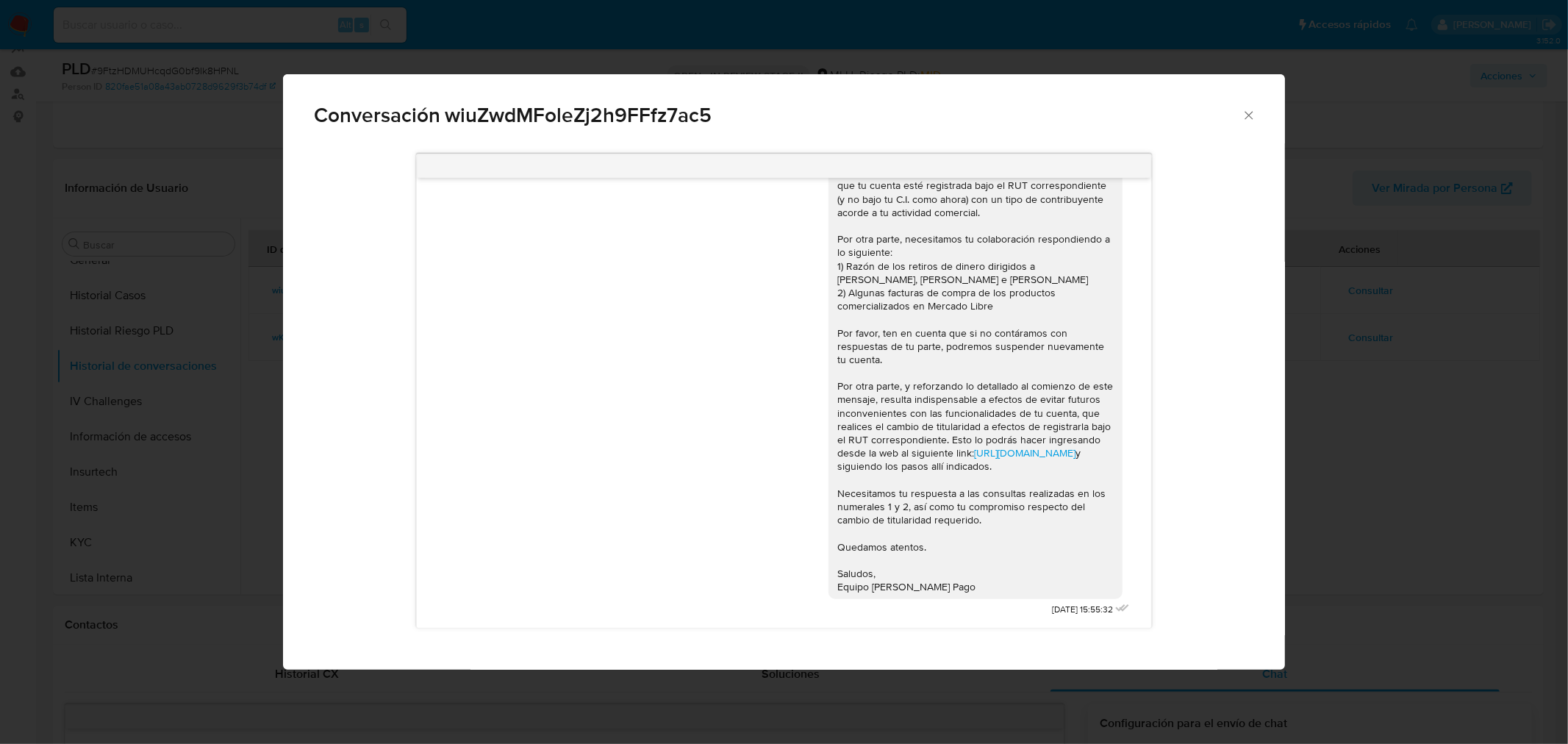
click at [1250, 118] on icon "Cerrar" at bounding box center [1249, 116] width 15 height 15
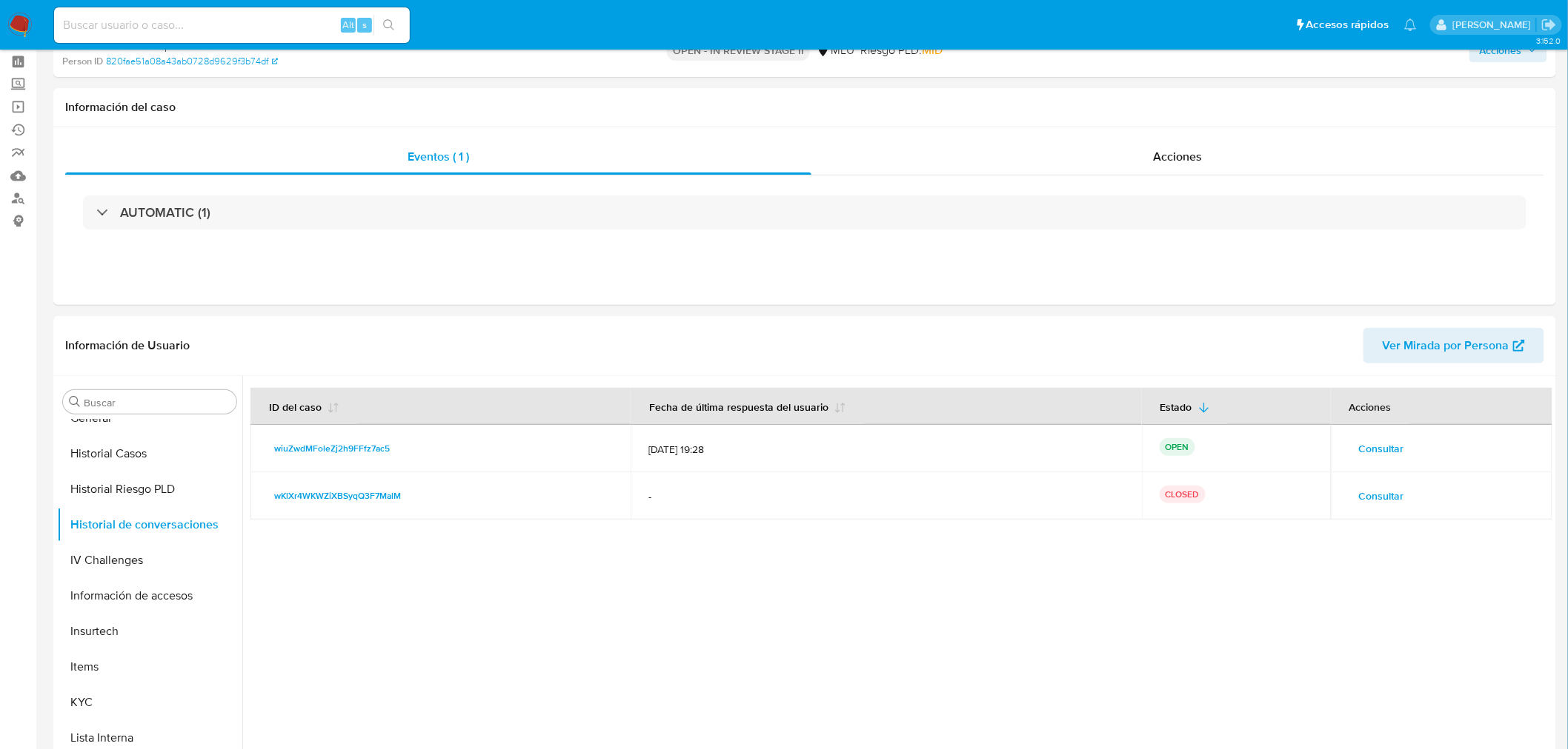
scroll to position [0, 0]
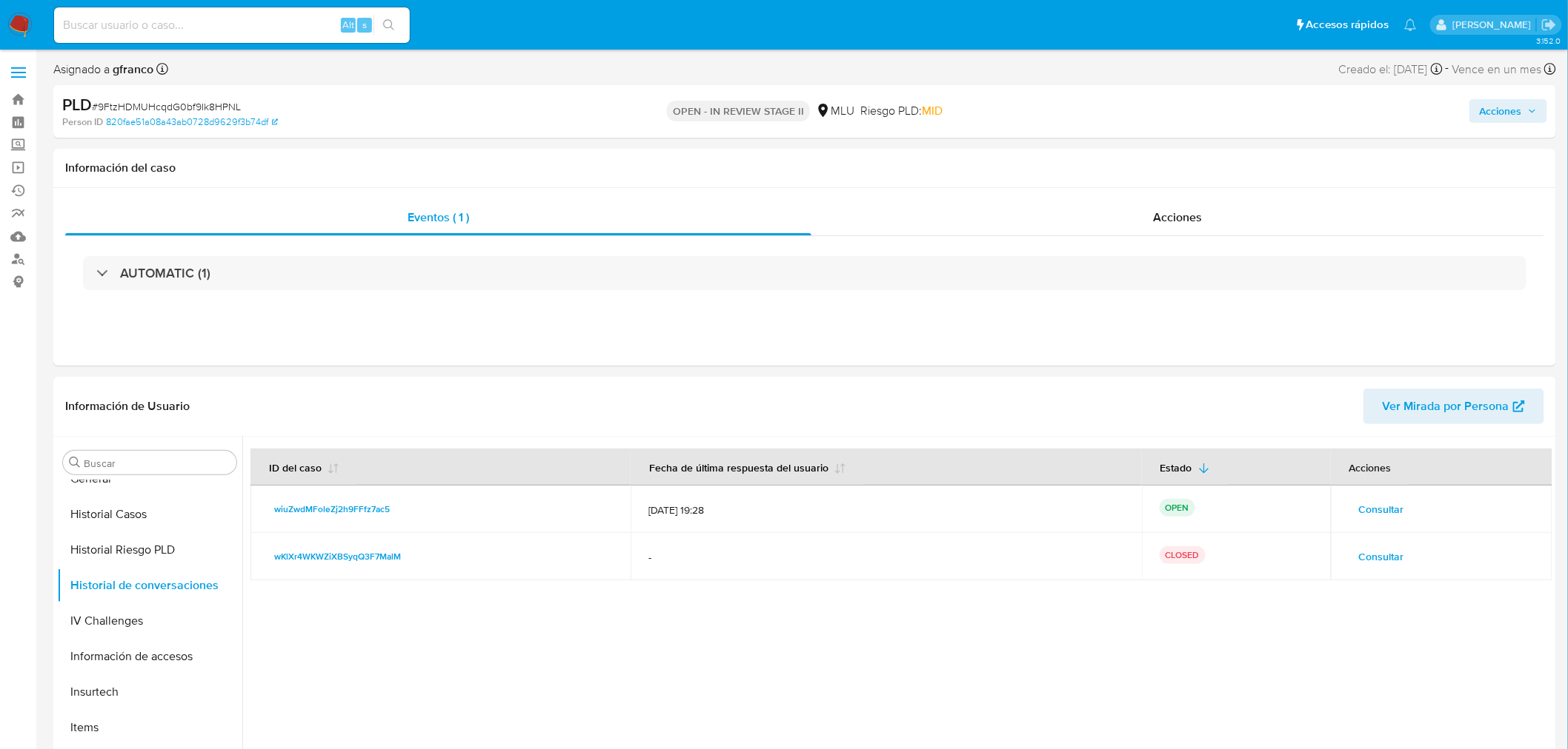
click at [147, 104] on span "# 9FtzHDMUHcqdG0bf9Ik8HPNL" at bounding box center [166, 107] width 149 height 15
copy span "9FtzHDMUHcqdG0bf9Ik8HPNL"
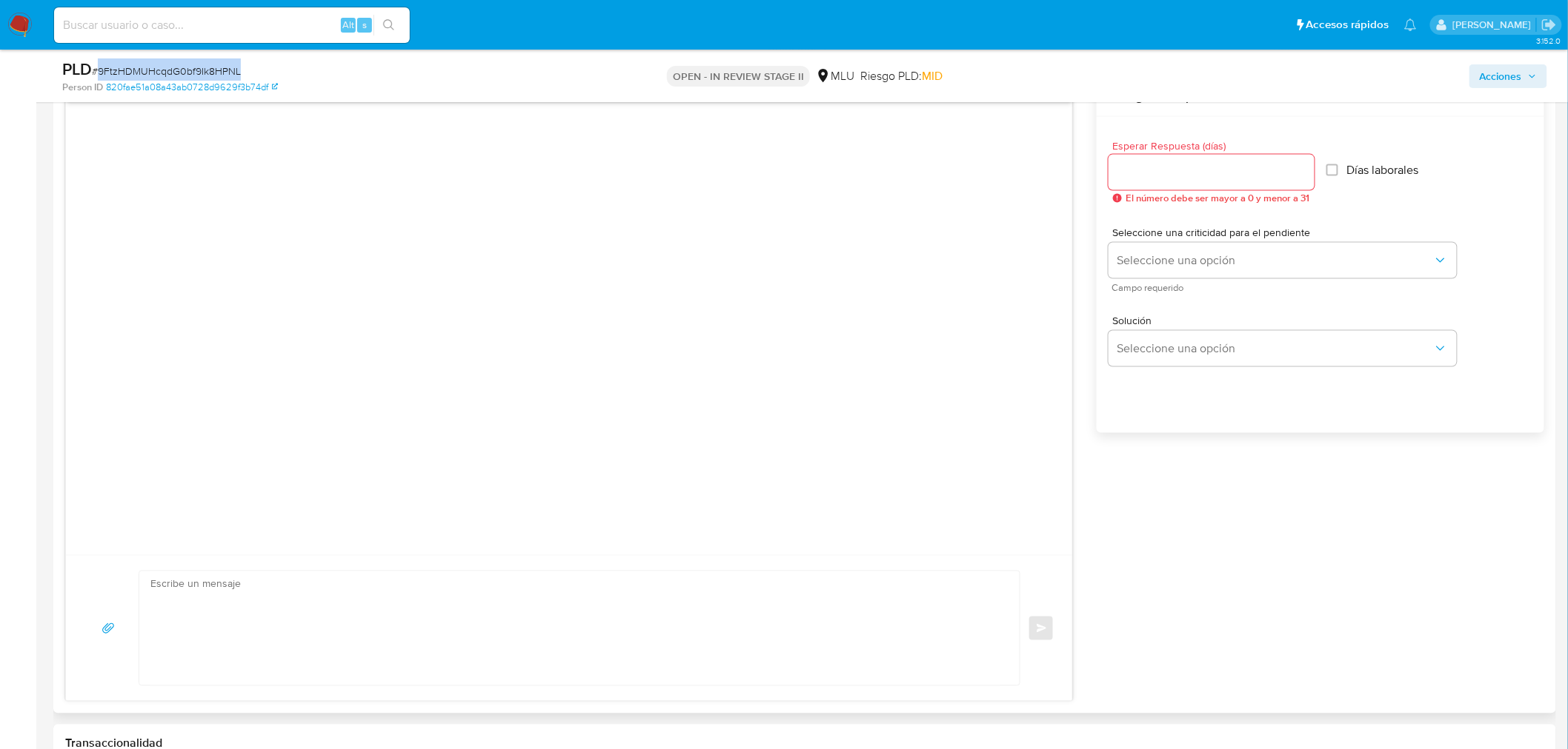
scroll to position [823, 0]
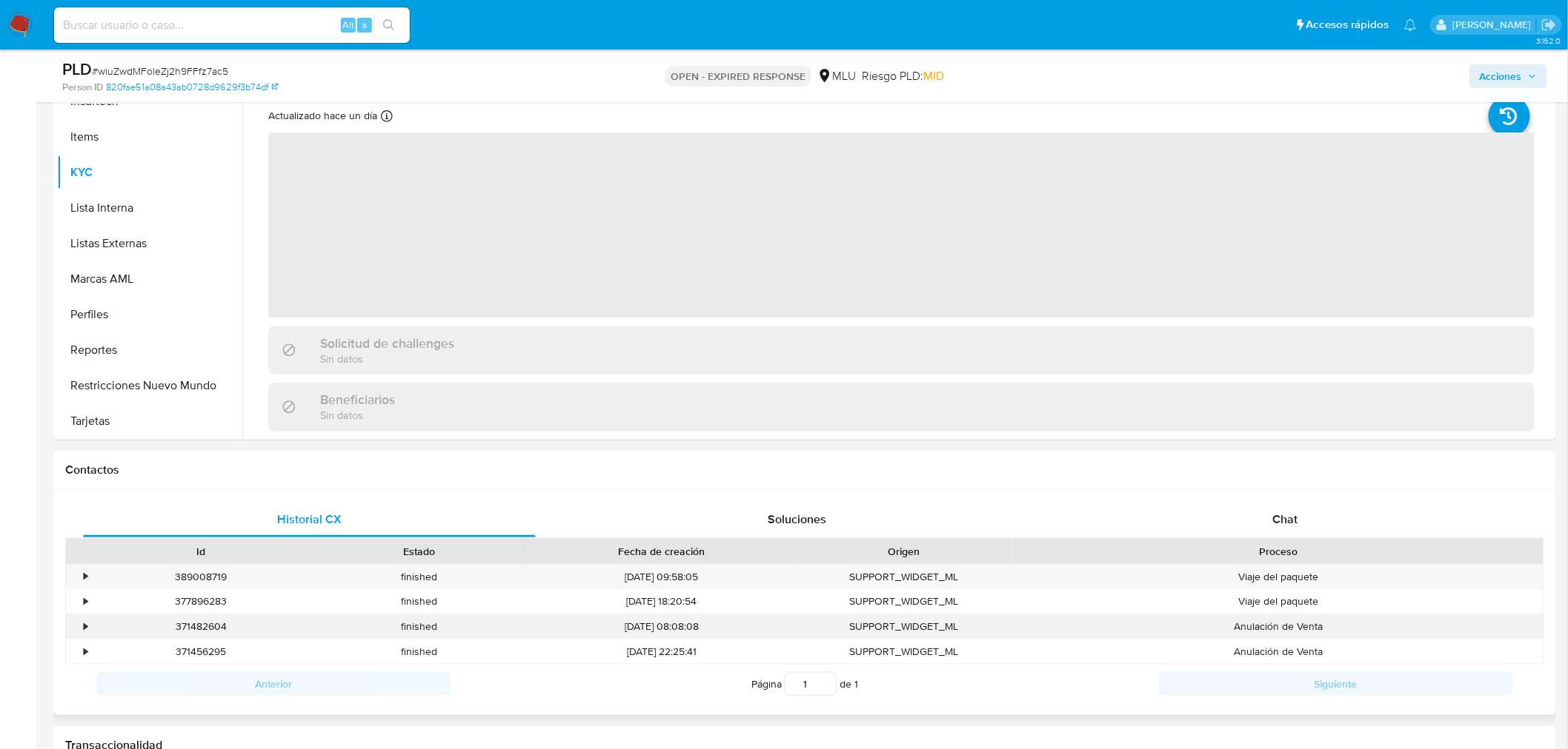
scroll to position [329, 0]
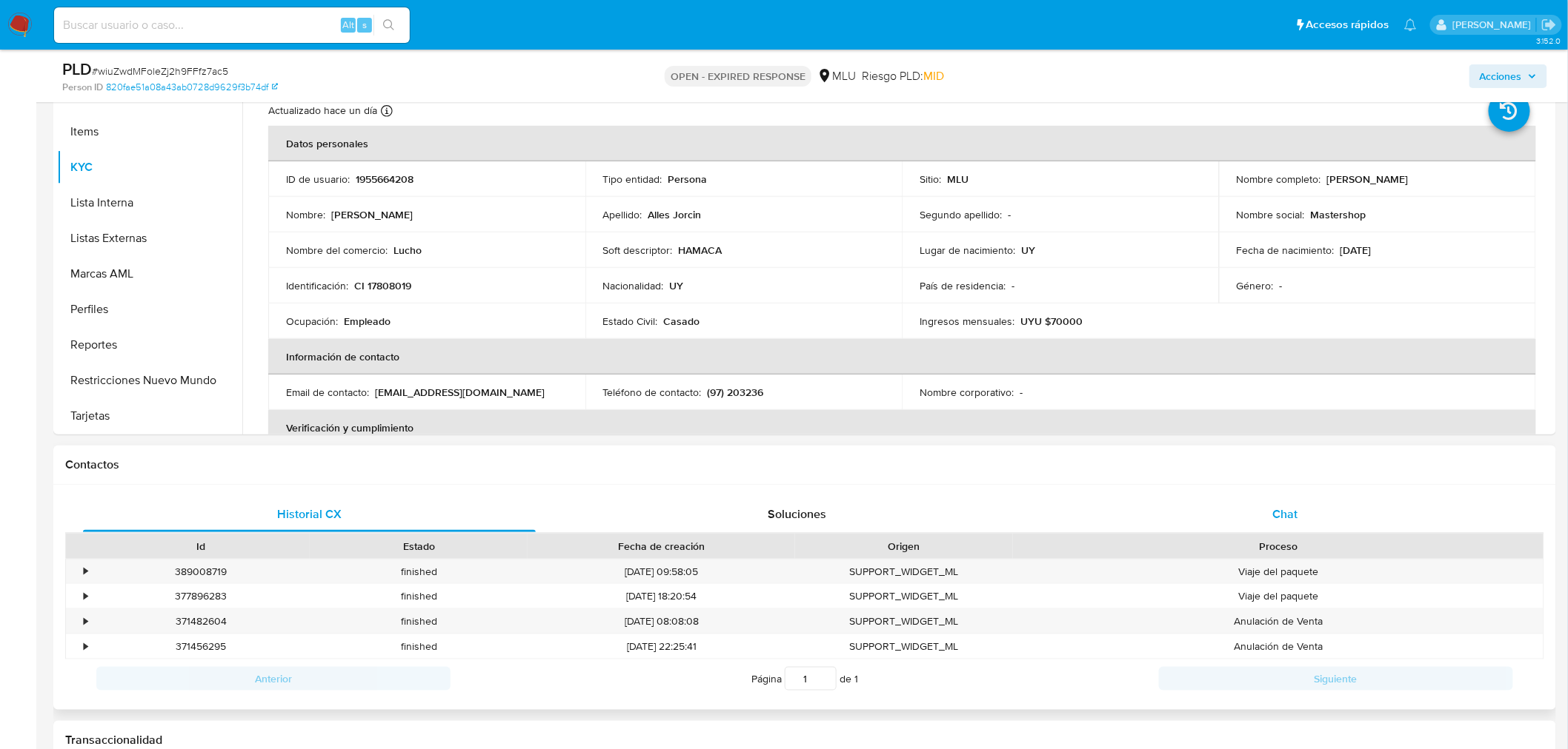
click at [1293, 514] on span "Chat" at bounding box center [1285, 514] width 25 height 17
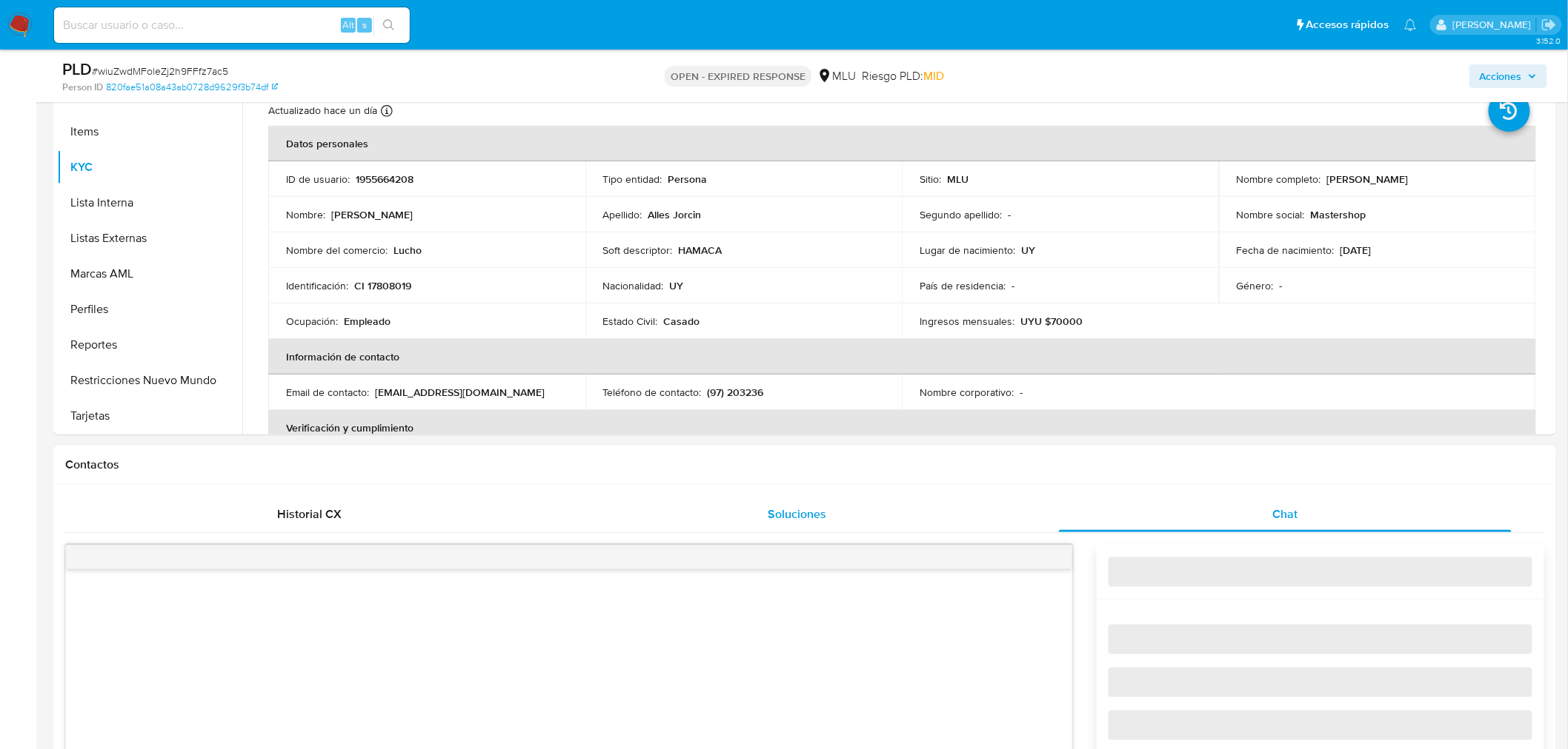
select select "10"
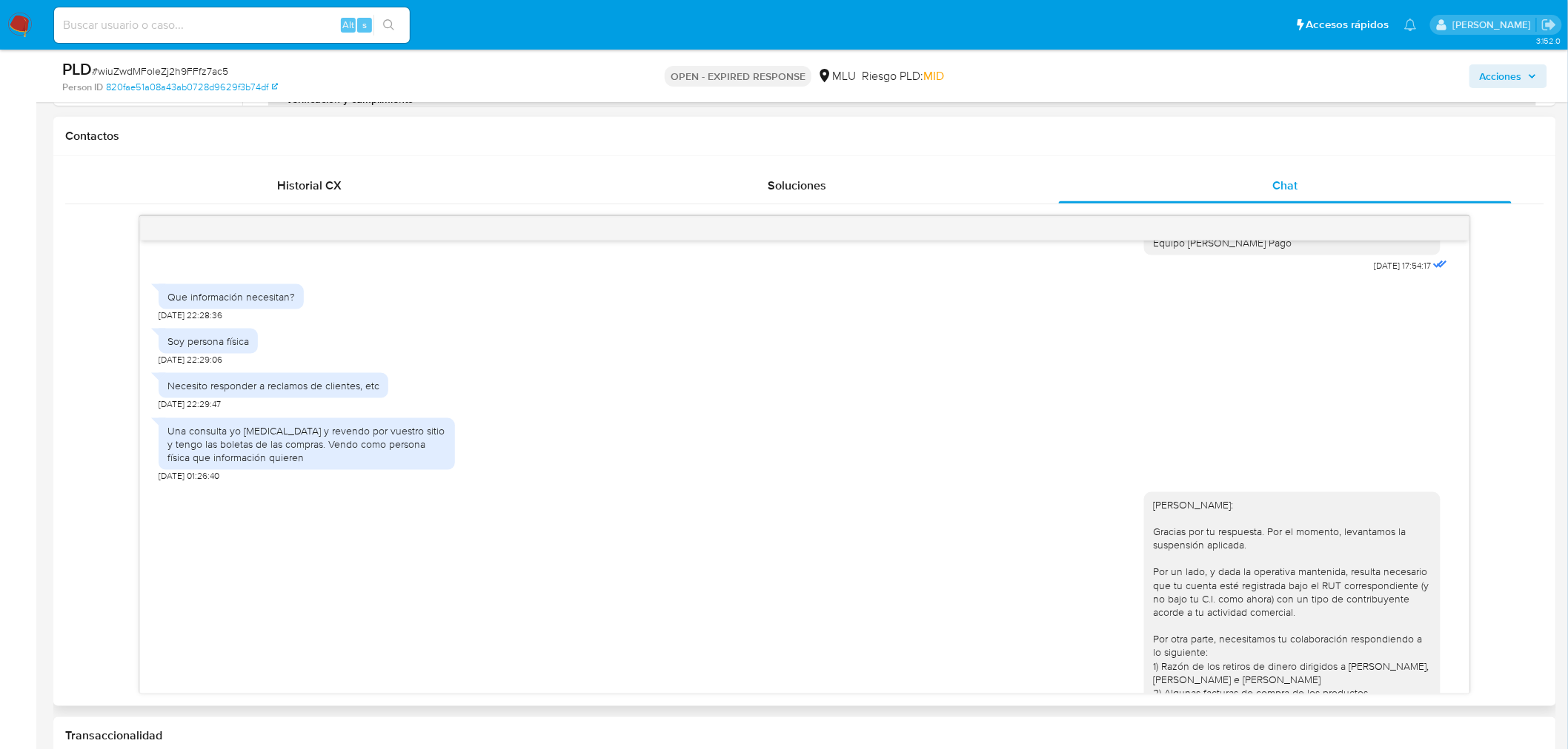
scroll to position [699, 0]
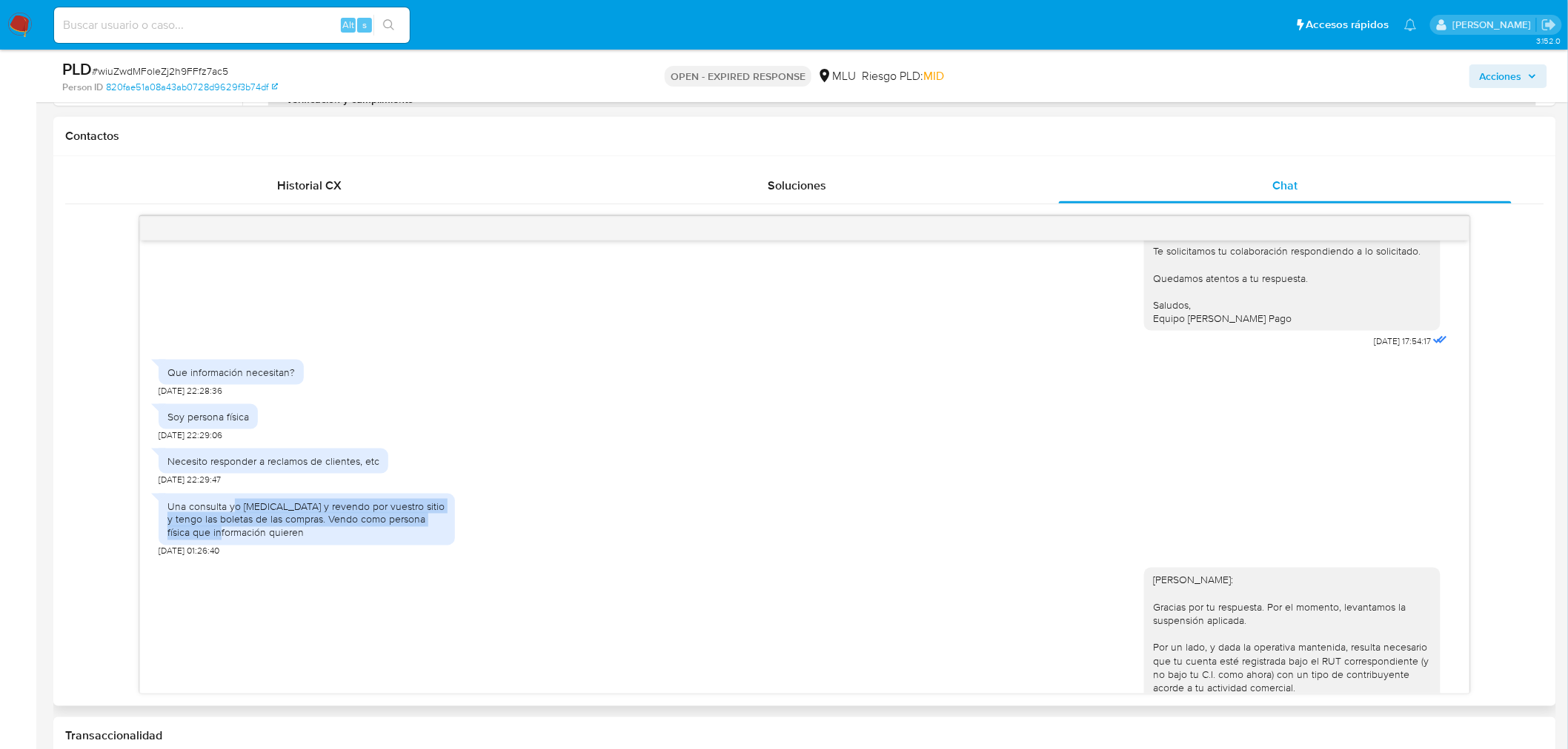
drag, startPoint x: 232, startPoint y: 500, endPoint x: 213, endPoint y: 539, distance: 43.4
click at [213, 539] on div "Una consulta yo [MEDICAL_DATA] y revendo por vuestro sitio y tengo las boletas …" at bounding box center [307, 520] width 296 height 53
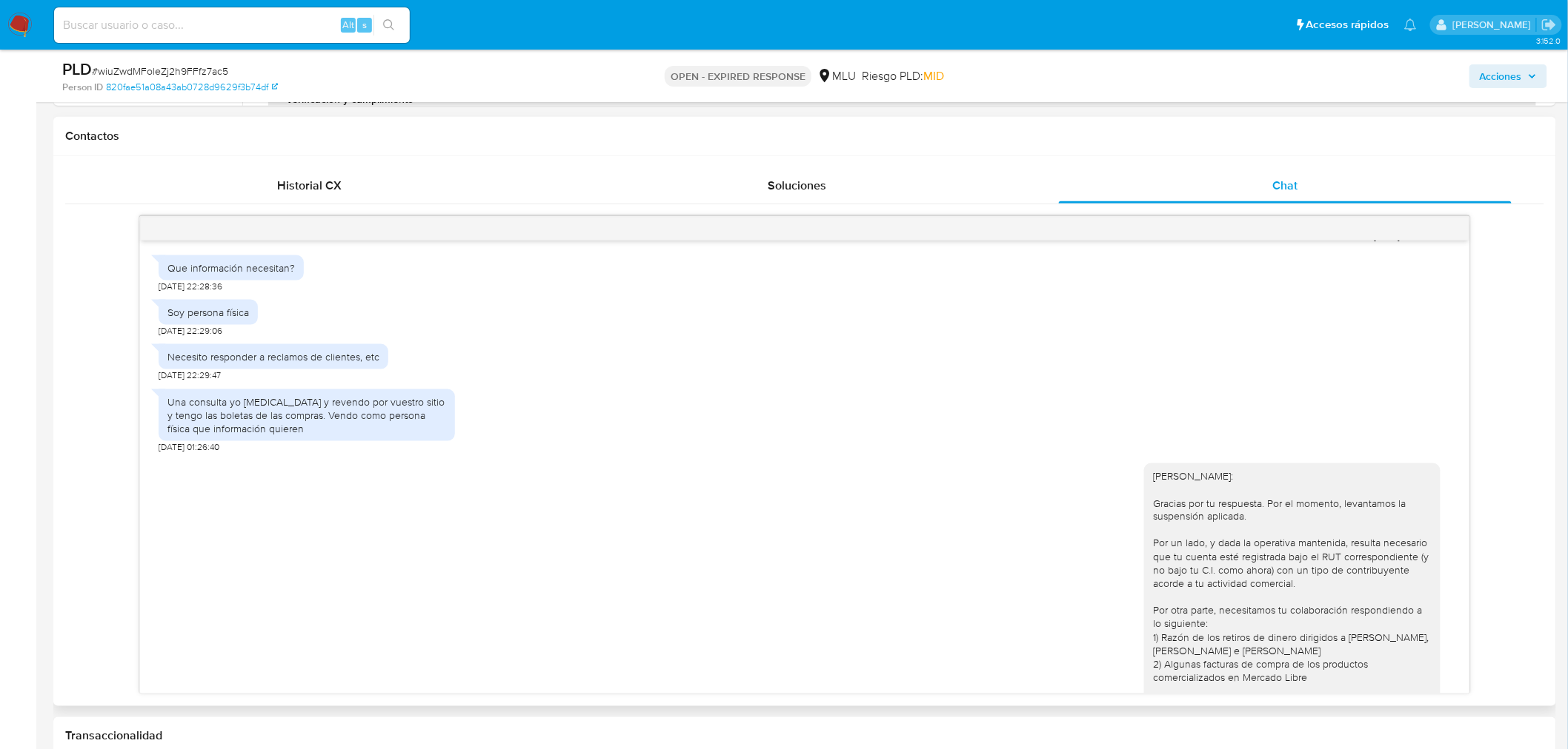
scroll to position [863, 0]
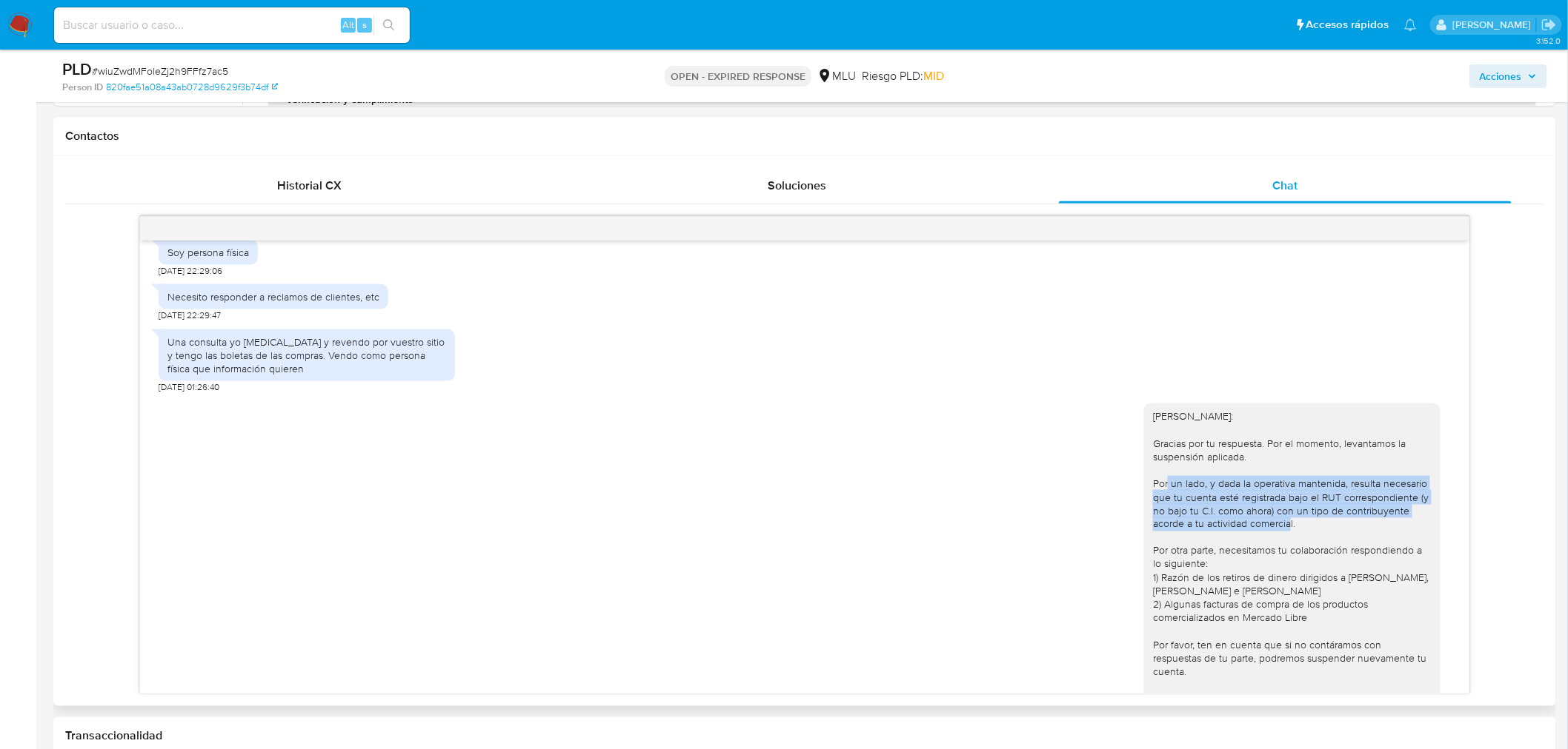
drag, startPoint x: 1166, startPoint y: 487, endPoint x: 1293, endPoint y: 527, distance: 133.2
click at [1293, 527] on div "[PERSON_NAME]: Gracias por tu respuesta. Por el momento, levantamos la suspensi…" at bounding box center [1292, 659] width 279 height 498
click at [1289, 531] on div "[PERSON_NAME]: Gracias por tu respuesta. Por el momento, levantamos la suspensi…" at bounding box center [1292, 659] width 279 height 498
drag, startPoint x: 1271, startPoint y: 485, endPoint x: 1188, endPoint y: 521, distance: 90.5
click at [1187, 520] on div "[PERSON_NAME]: Gracias por tu respuesta. Por el momento, levantamos la suspensi…" at bounding box center [1292, 659] width 279 height 498
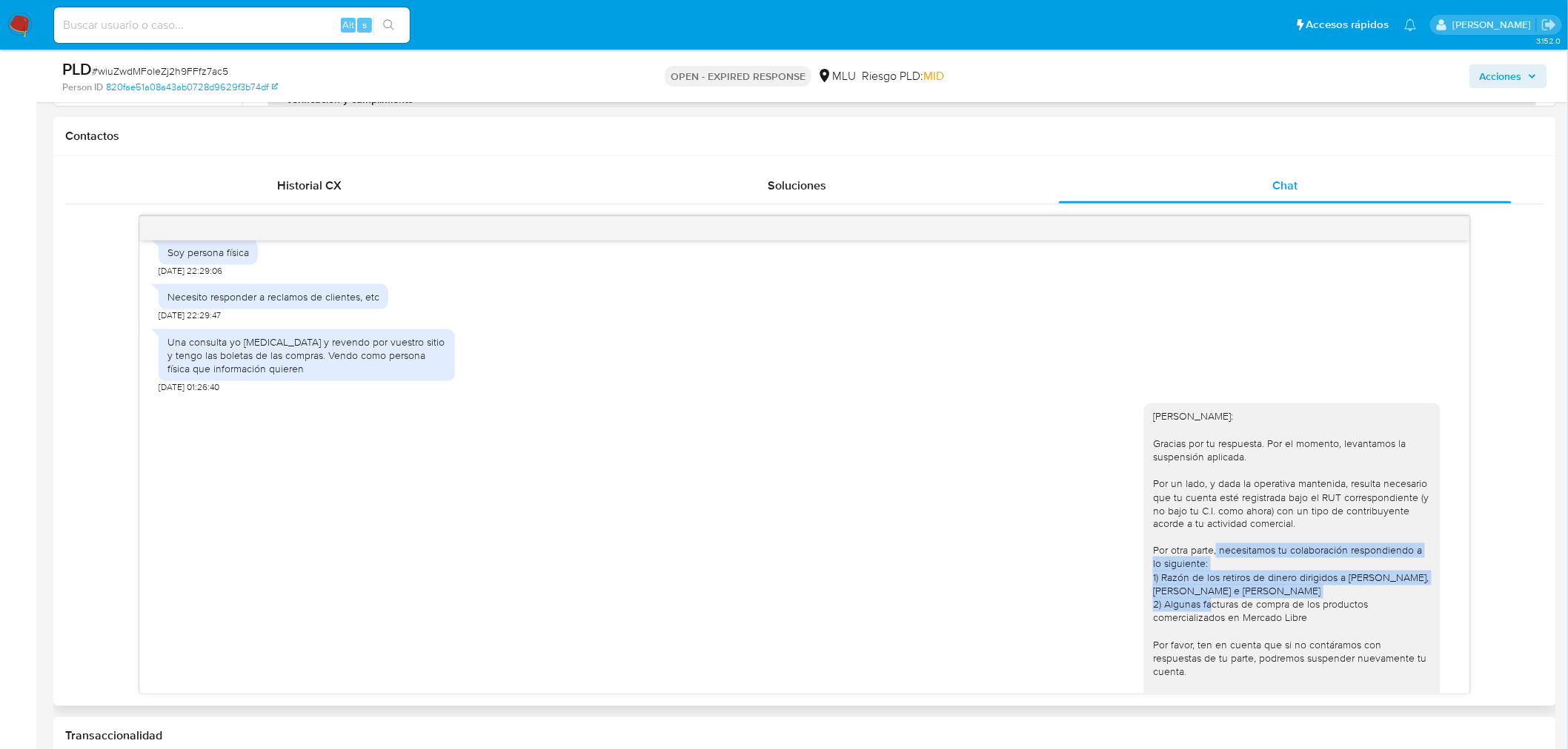
drag, startPoint x: 1213, startPoint y: 550, endPoint x: 1194, endPoint y: 615, distance: 67.7
click at [1194, 615] on div "[PERSON_NAME]: Gracias por tu respuesta. Por el momento, levantamos la suspensi…" at bounding box center [1292, 659] width 279 height 498
click at [1194, 618] on div "[PERSON_NAME]: Gracias por tu respuesta. Por el momento, levantamos la suspensi…" at bounding box center [1292, 659] width 279 height 498
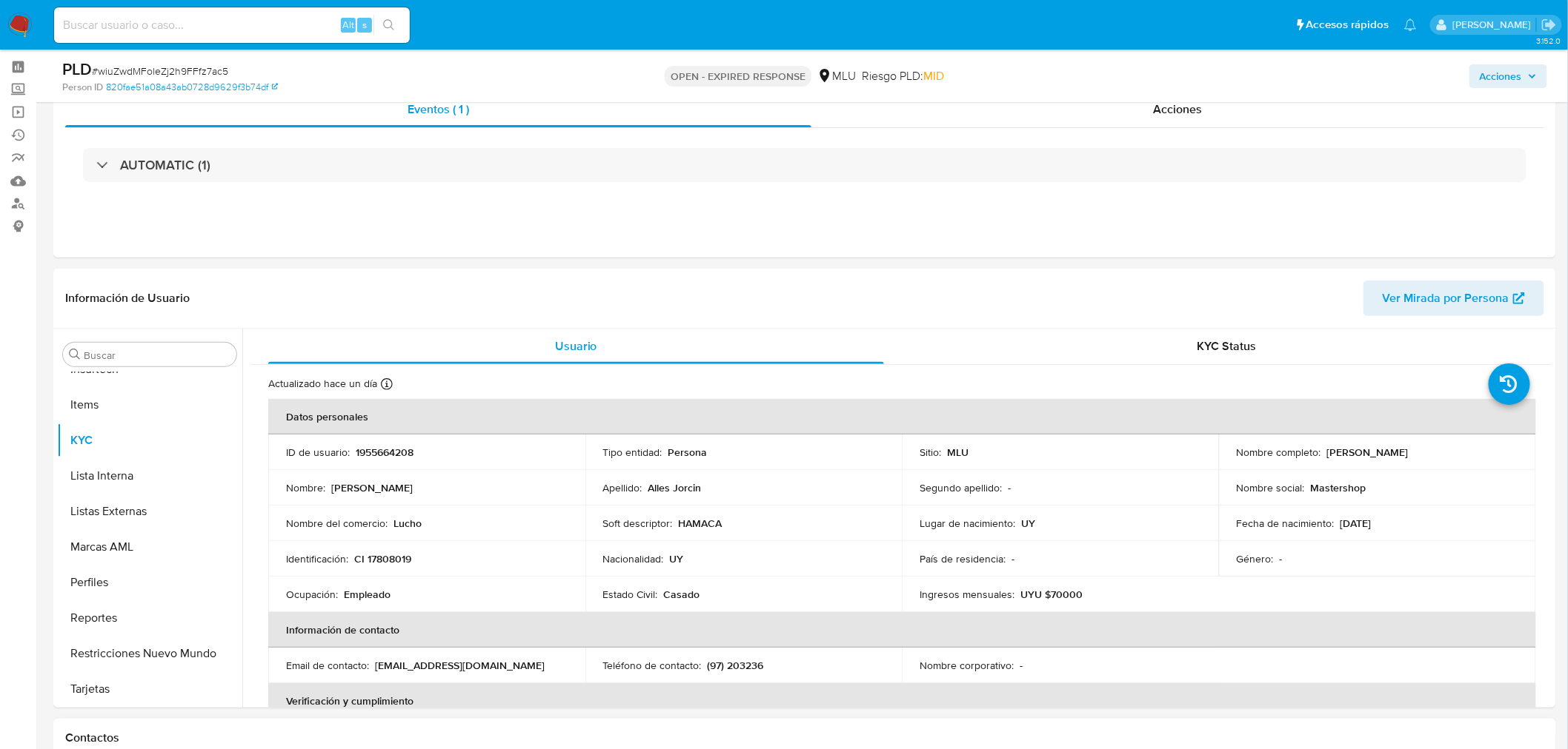
scroll to position [0, 0]
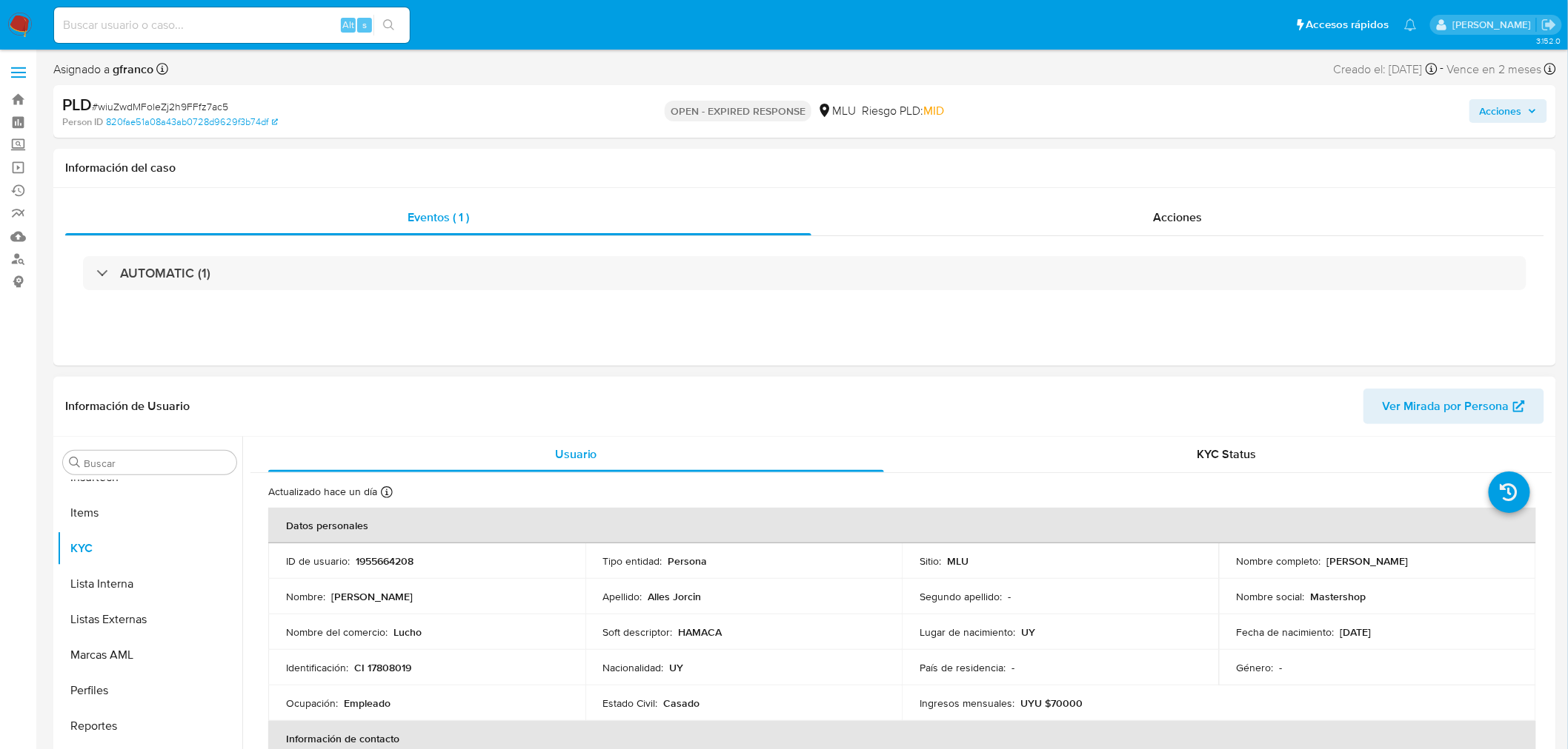
click at [1416, 542] on th "Datos personales" at bounding box center [902, 526] width 1267 height 36
drag, startPoint x: 1456, startPoint y: 561, endPoint x: 1322, endPoint y: 563, distance: 134.0
click at [1322, 563] on div "Nombre completo : [PERSON_NAME]" at bounding box center [1377, 561] width 282 height 13
copy p "[PERSON_NAME]"
click at [375, 560] on p "1955664208" at bounding box center [384, 561] width 58 height 13
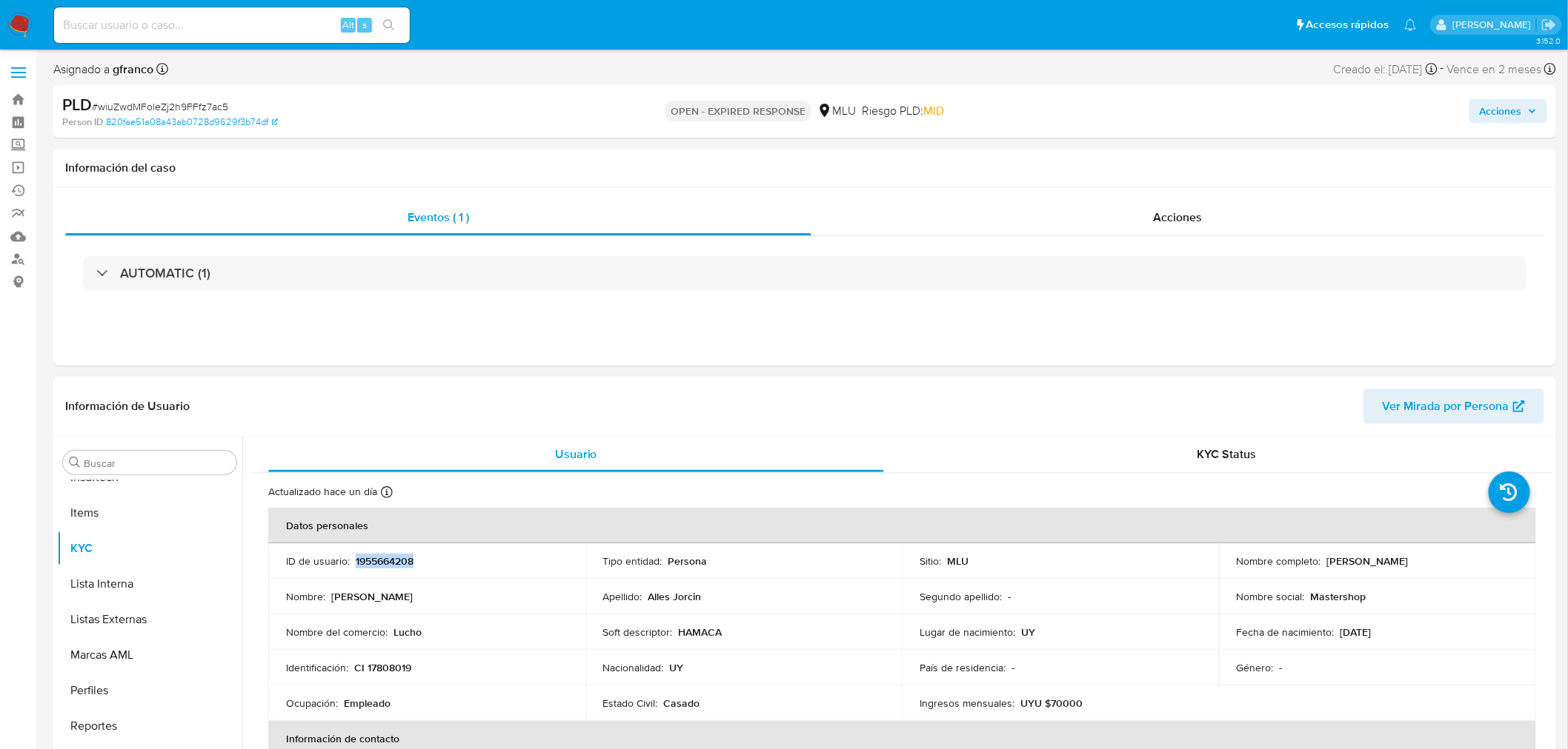
click at [375, 560] on p "1955664208" at bounding box center [384, 561] width 58 height 13
copy p "1955664208"
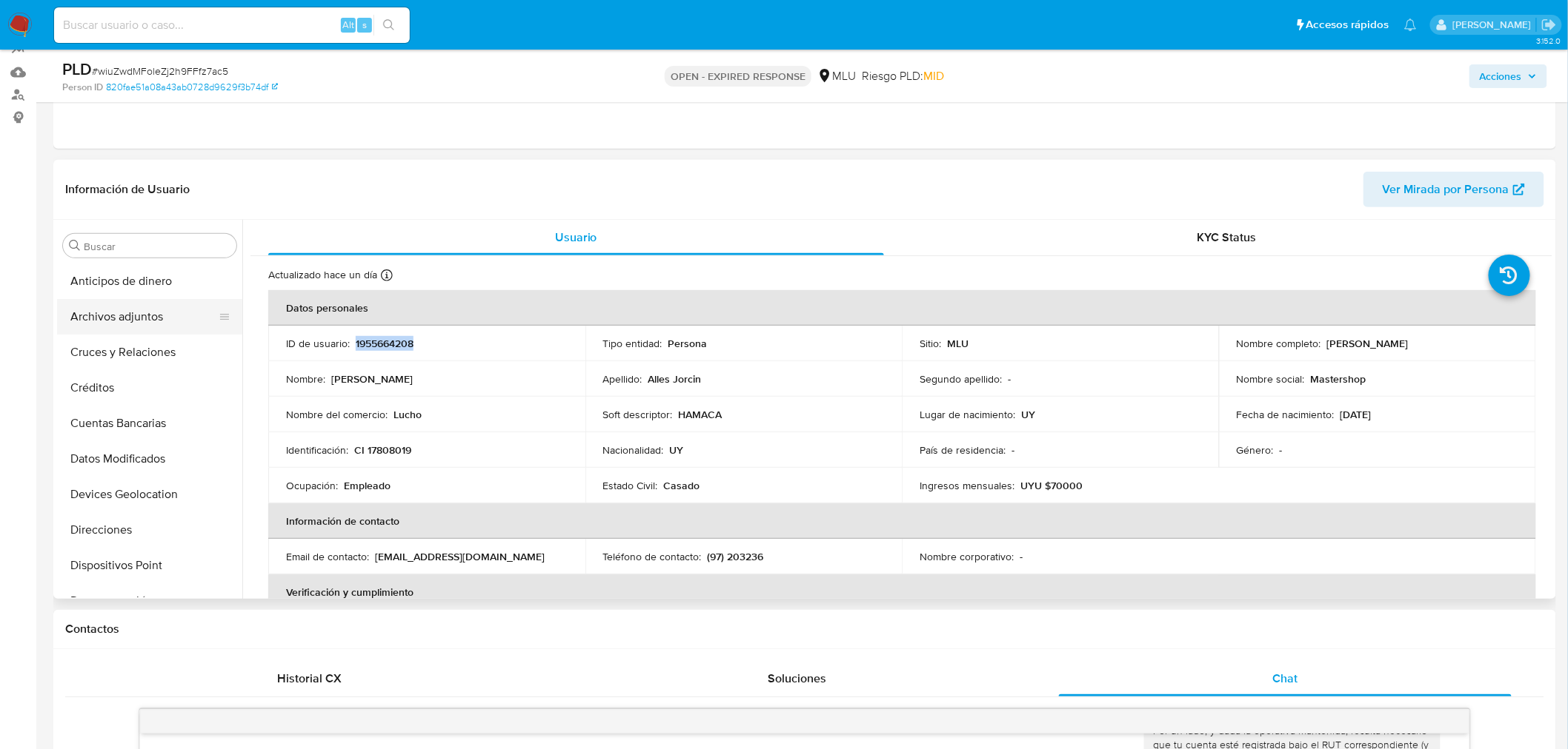
click at [143, 318] on button "Archivos adjuntos" at bounding box center [143, 317] width 173 height 36
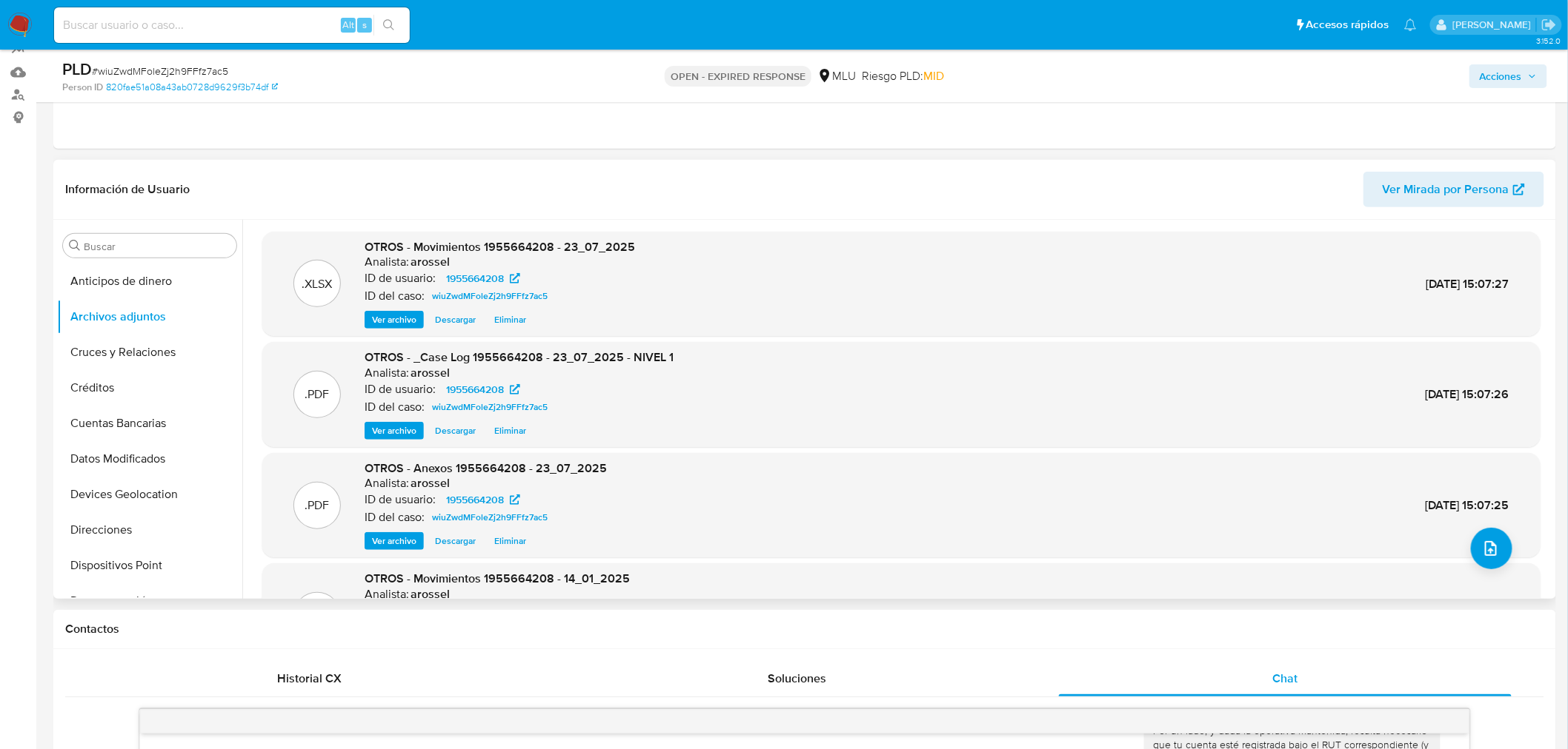
click at [408, 431] on span "Ver archivo" at bounding box center [394, 431] width 45 height 15
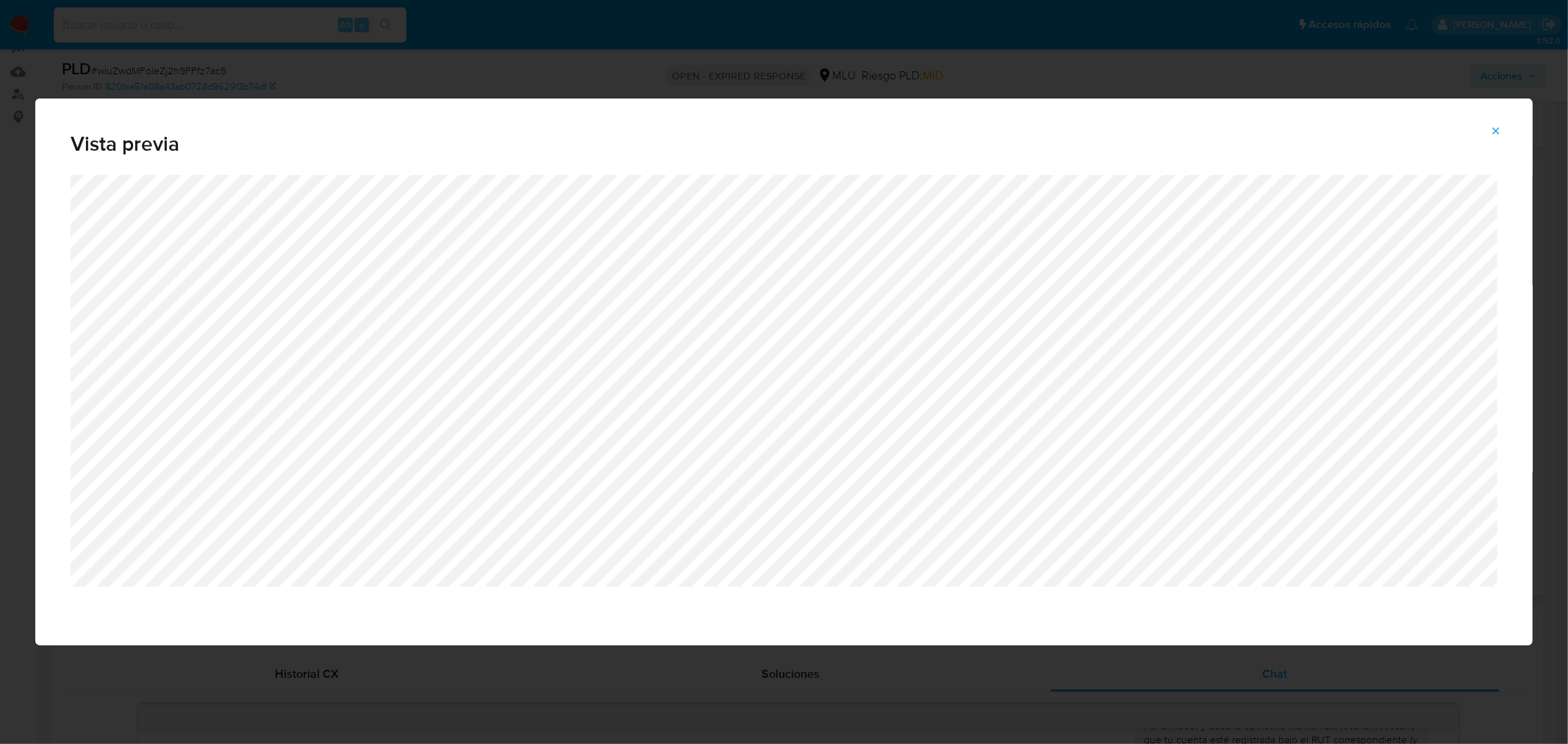
click at [1506, 122] on button "Attachment preview" at bounding box center [1496, 130] width 32 height 23
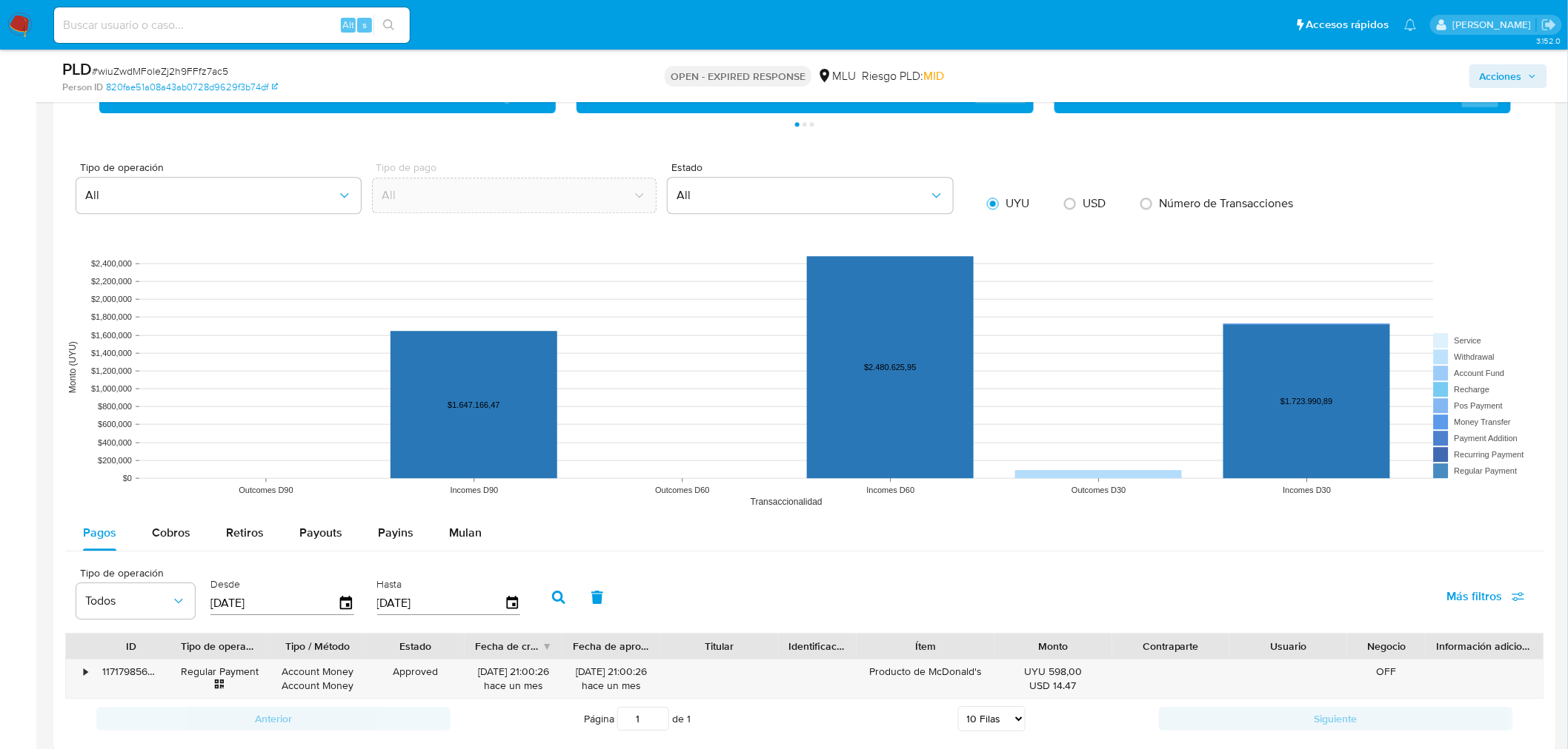
scroll to position [1729, 0]
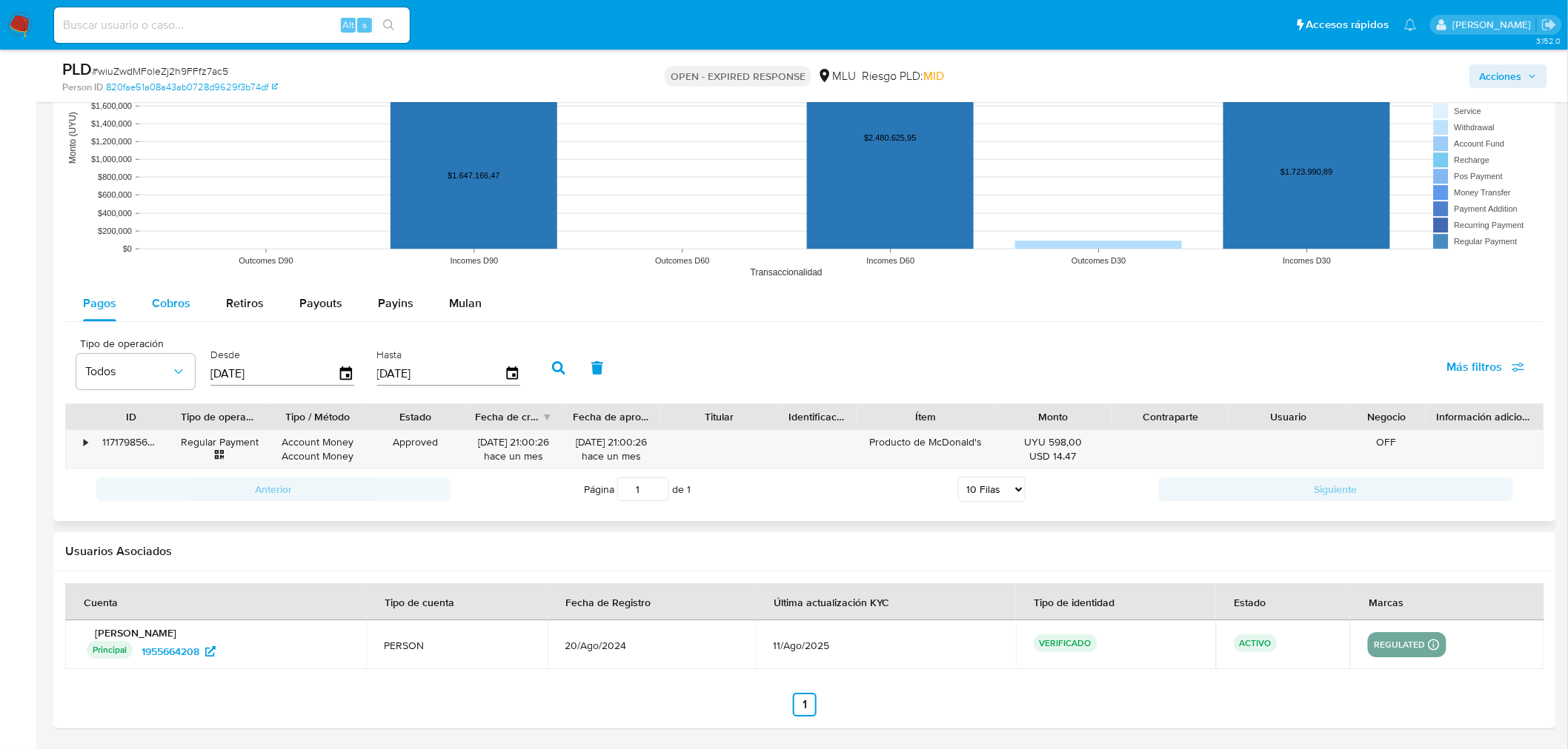
click at [165, 299] on span "Cobros" at bounding box center [170, 303] width 38 height 17
select select "10"
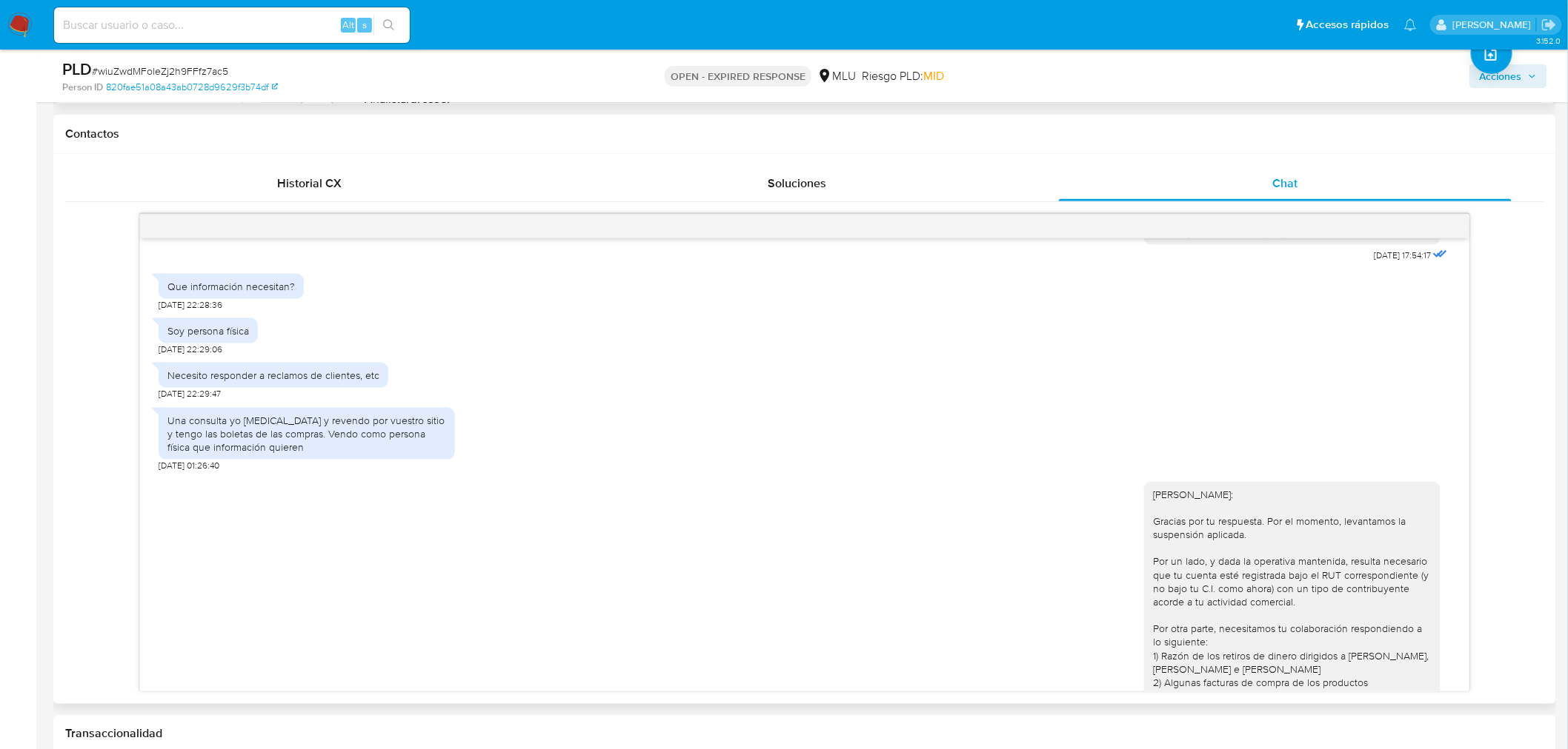
scroll to position [780, 0]
drag, startPoint x: 1208, startPoint y: 495, endPoint x: 1131, endPoint y: 495, distance: 77.0
click at [1144, 495] on div "[PERSON_NAME]: Gracias por tu respuesta. Por el momento, levantamos la suspensi…" at bounding box center [1292, 739] width 296 height 510
copy div "[PERSON_NAME]:"
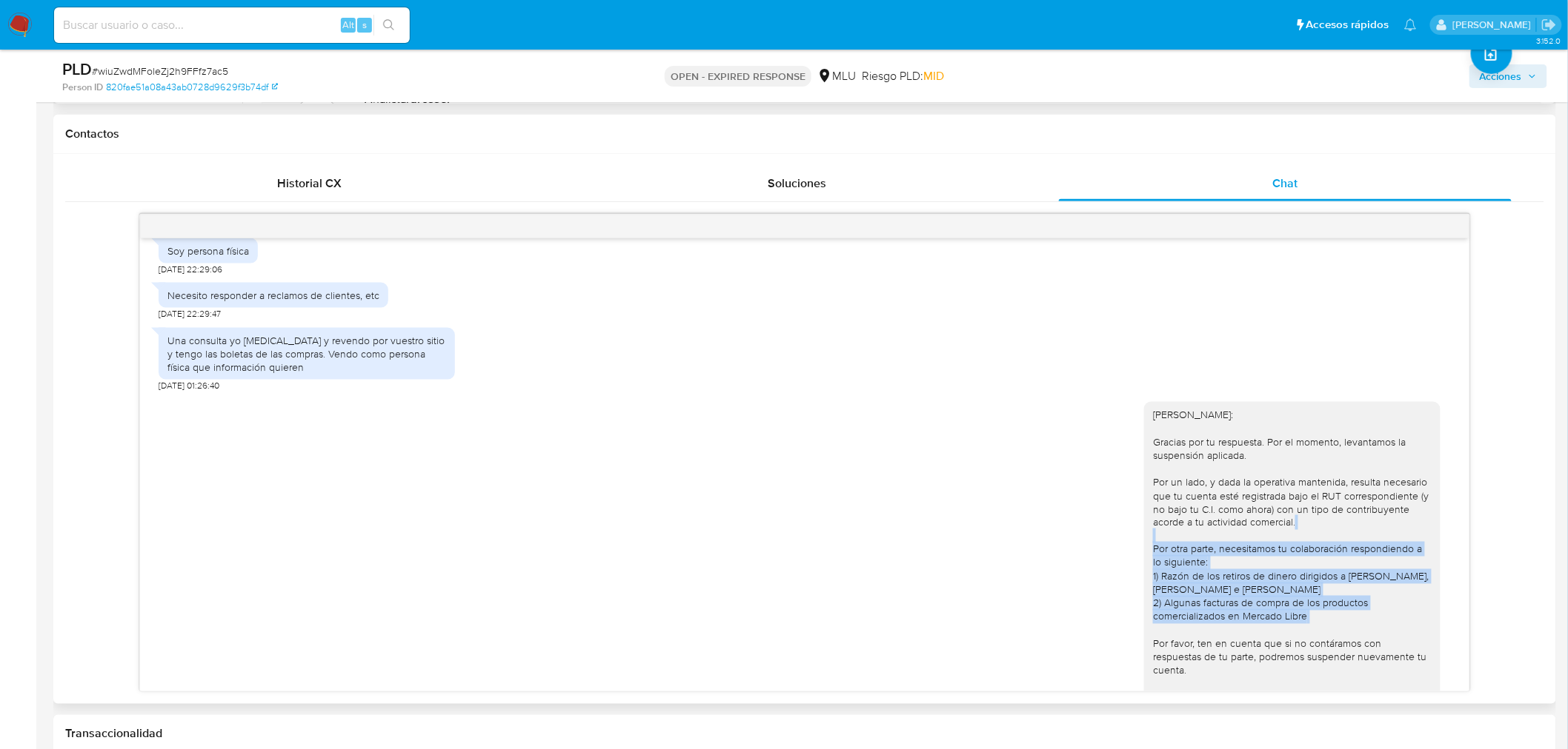
drag, startPoint x: 1309, startPoint y: 610, endPoint x: 1134, endPoint y: 543, distance: 187.4
click at [1144, 543] on div "[PERSON_NAME]: Gracias por tu respuesta. Por el momento, levantamos la suspensi…" at bounding box center [1292, 657] width 296 height 510
click at [1194, 561] on div "[PERSON_NAME]: Gracias por tu respuesta. Por el momento, levantamos la suspensi…" at bounding box center [1292, 657] width 279 height 498
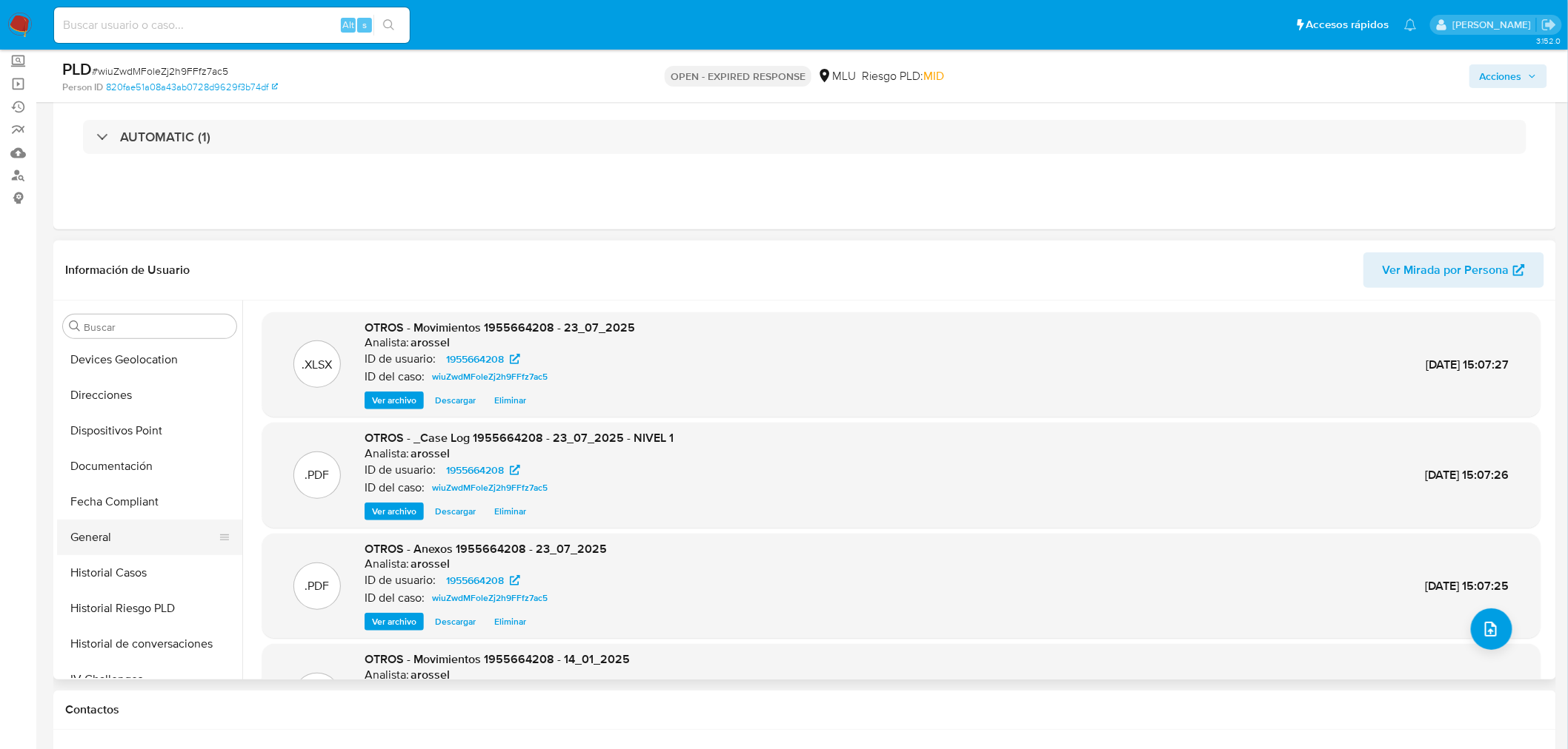
scroll to position [215, 0]
click at [135, 537] on button "General" at bounding box center [143, 538] width 173 height 36
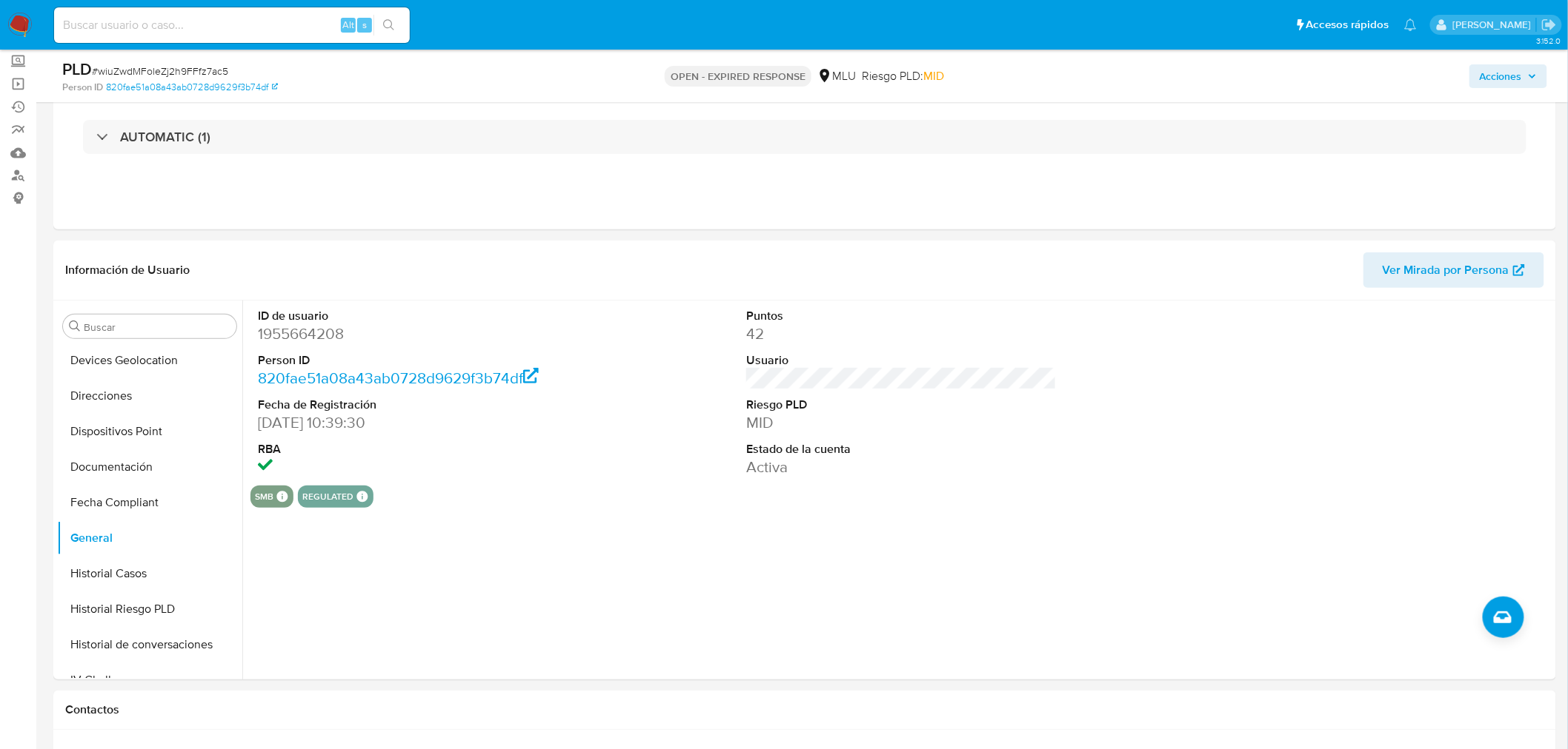
click at [758, 425] on dd "MID" at bounding box center [901, 423] width 310 height 20
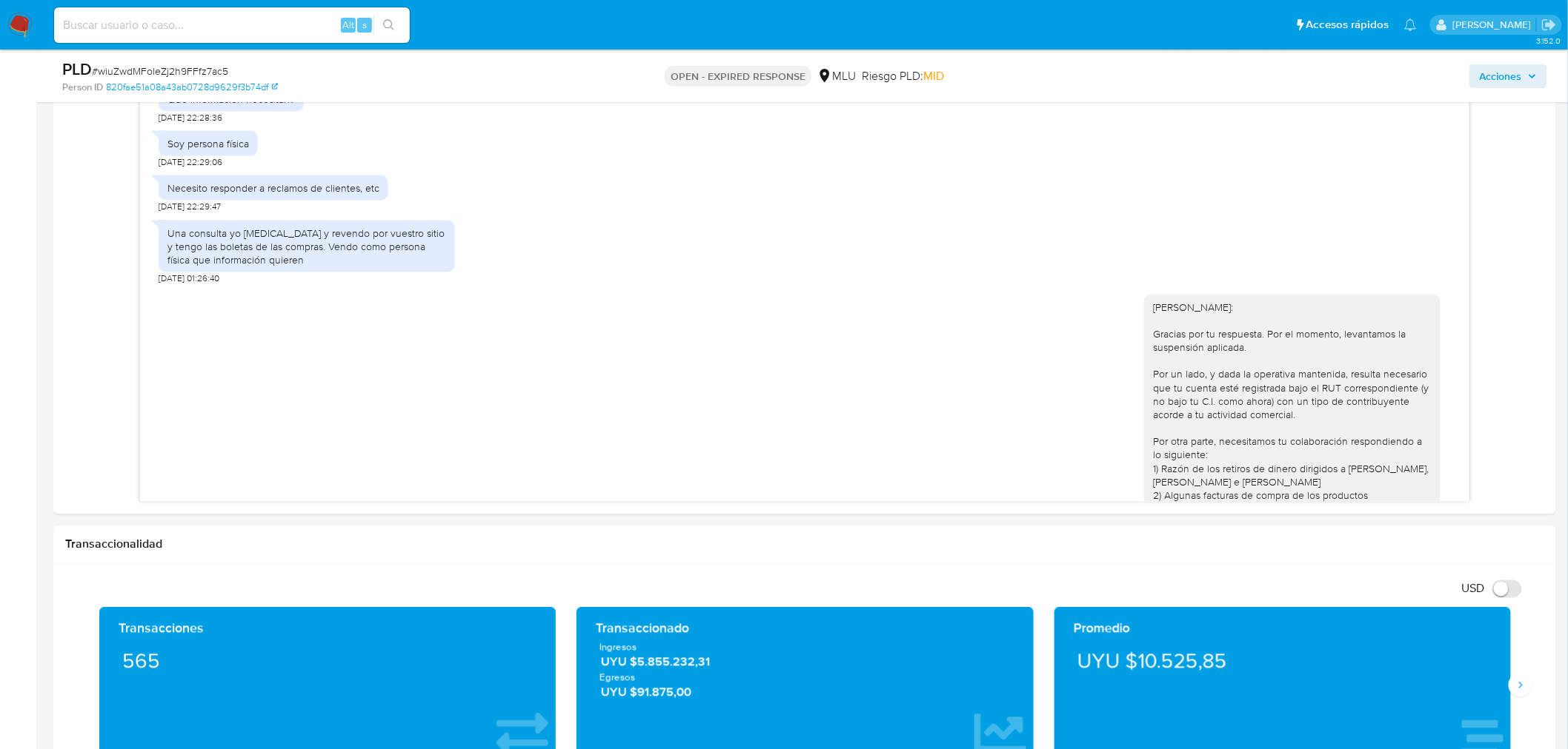
scroll to position [824, 0]
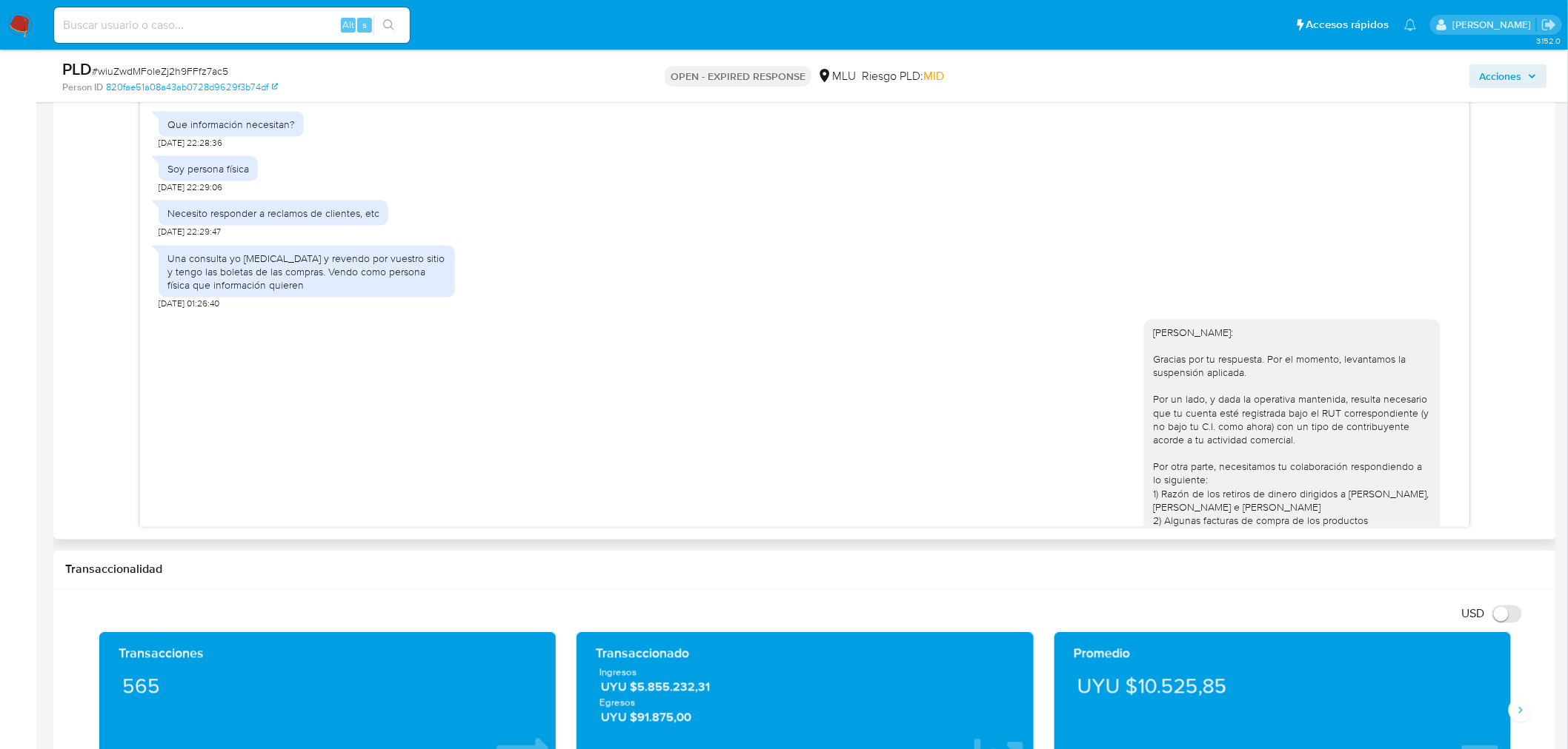
click at [1159, 453] on div "[PERSON_NAME]: Gracias por tu respuesta. Por el momento, levantamos la suspensi…" at bounding box center [1292, 575] width 279 height 498
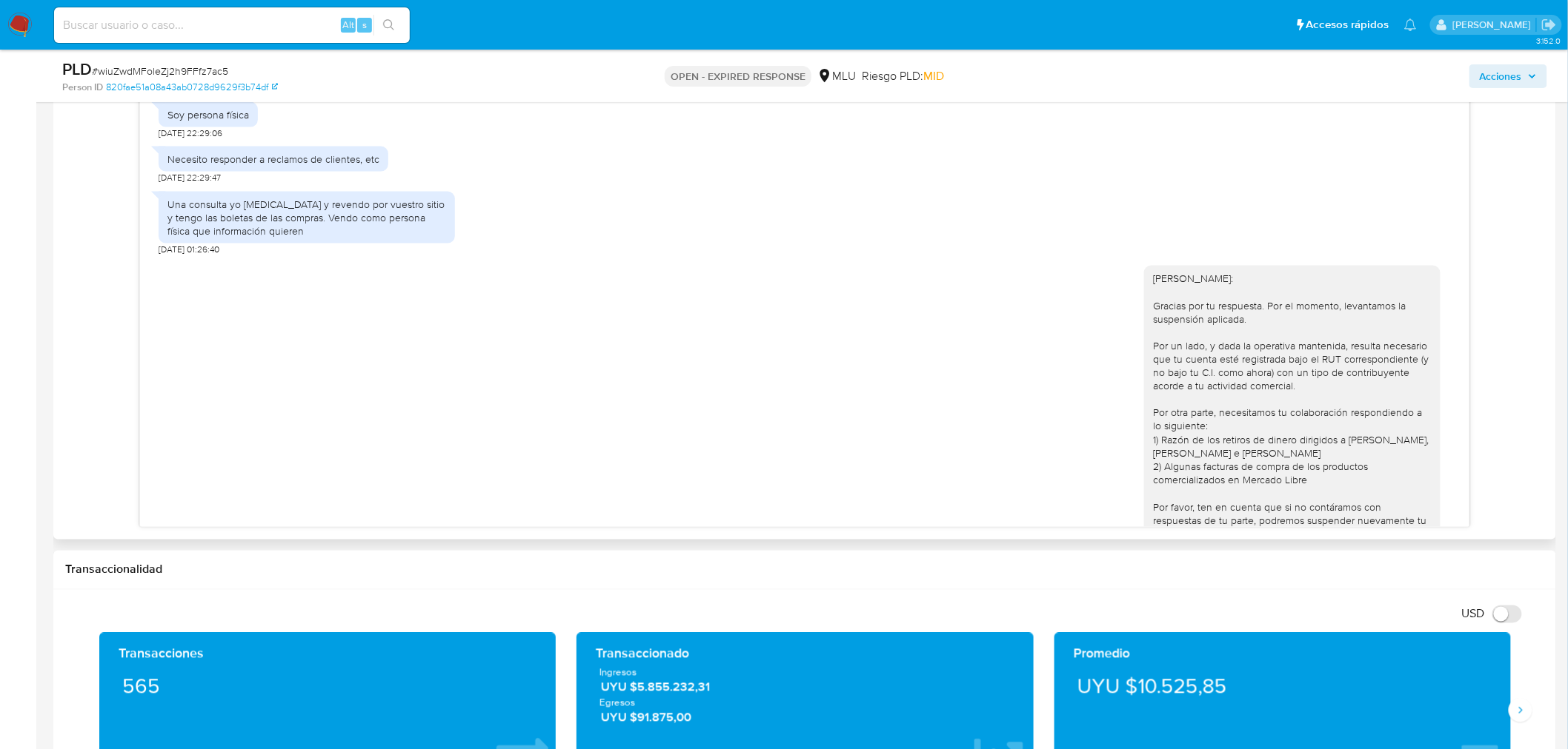
scroll to position [862, 0]
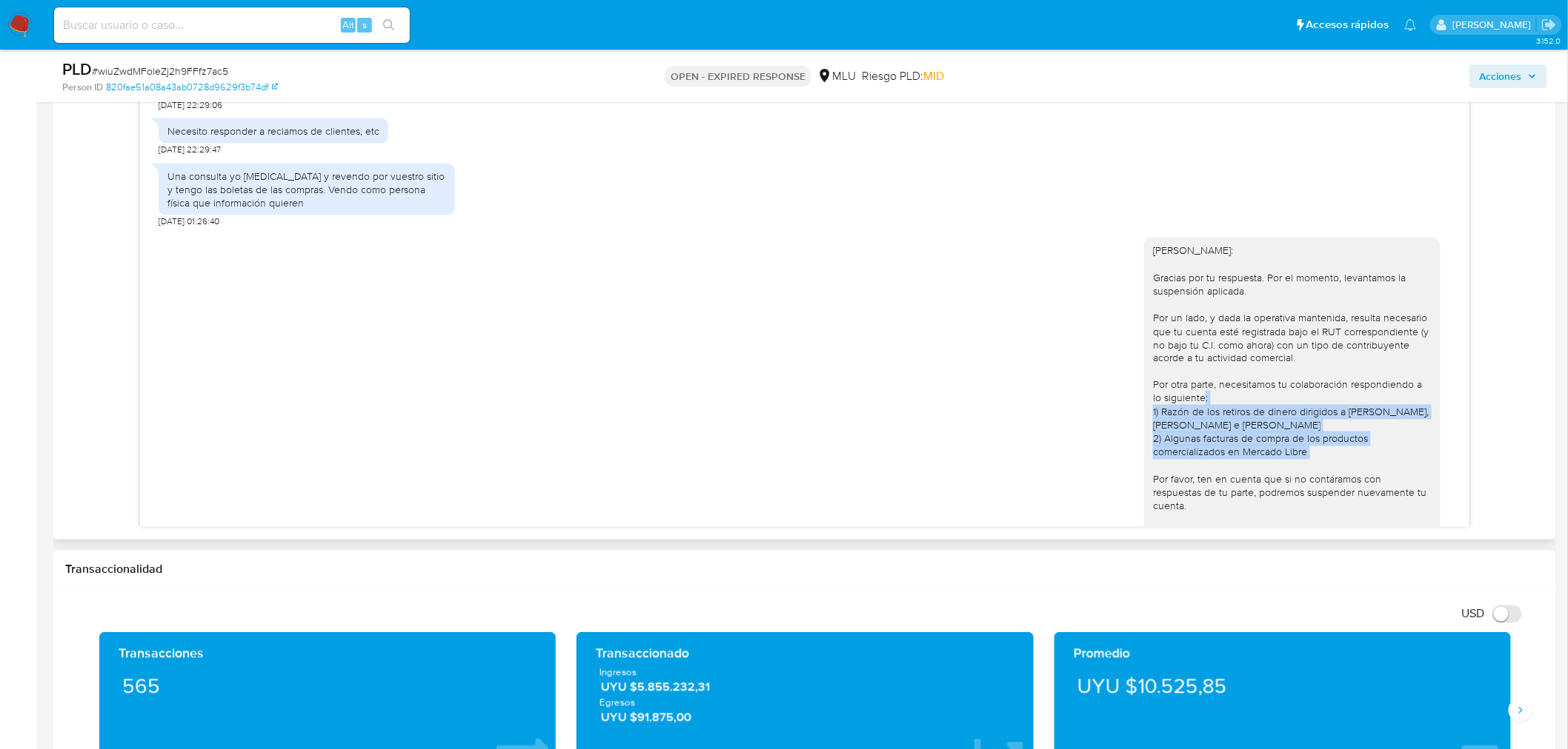
drag, startPoint x: 1137, startPoint y: 411, endPoint x: 1352, endPoint y: 453, distance: 219.1
click at [1352, 453] on div "[PERSON_NAME]: Gracias por tu respuesta. Por el momento, levantamos la suspensi…" at bounding box center [1292, 493] width 296 height 510
copy div "1) Razón de los retiros de dinero dirigidos a [PERSON_NAME], [PERSON_NAME] e [P…"
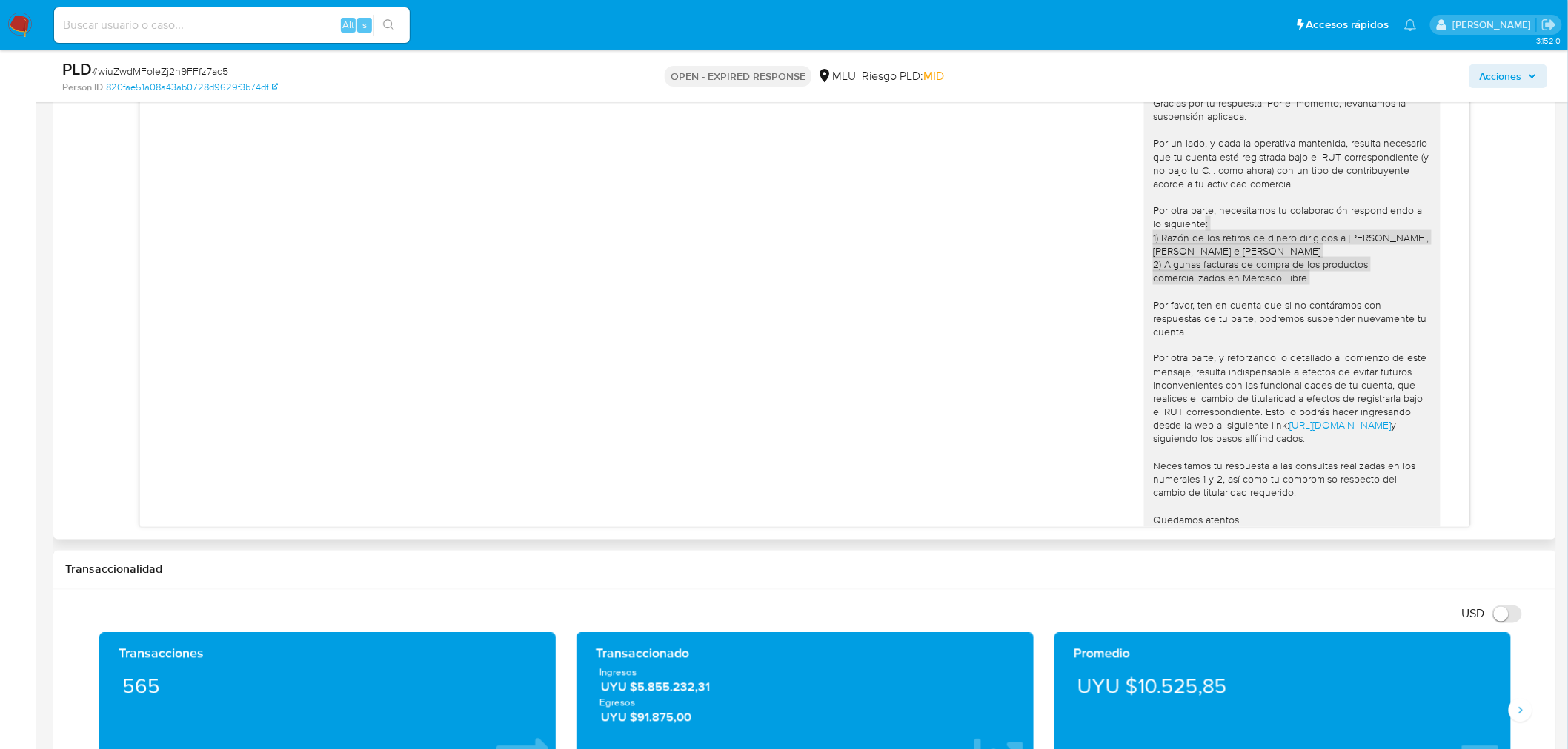
scroll to position [1109, 0]
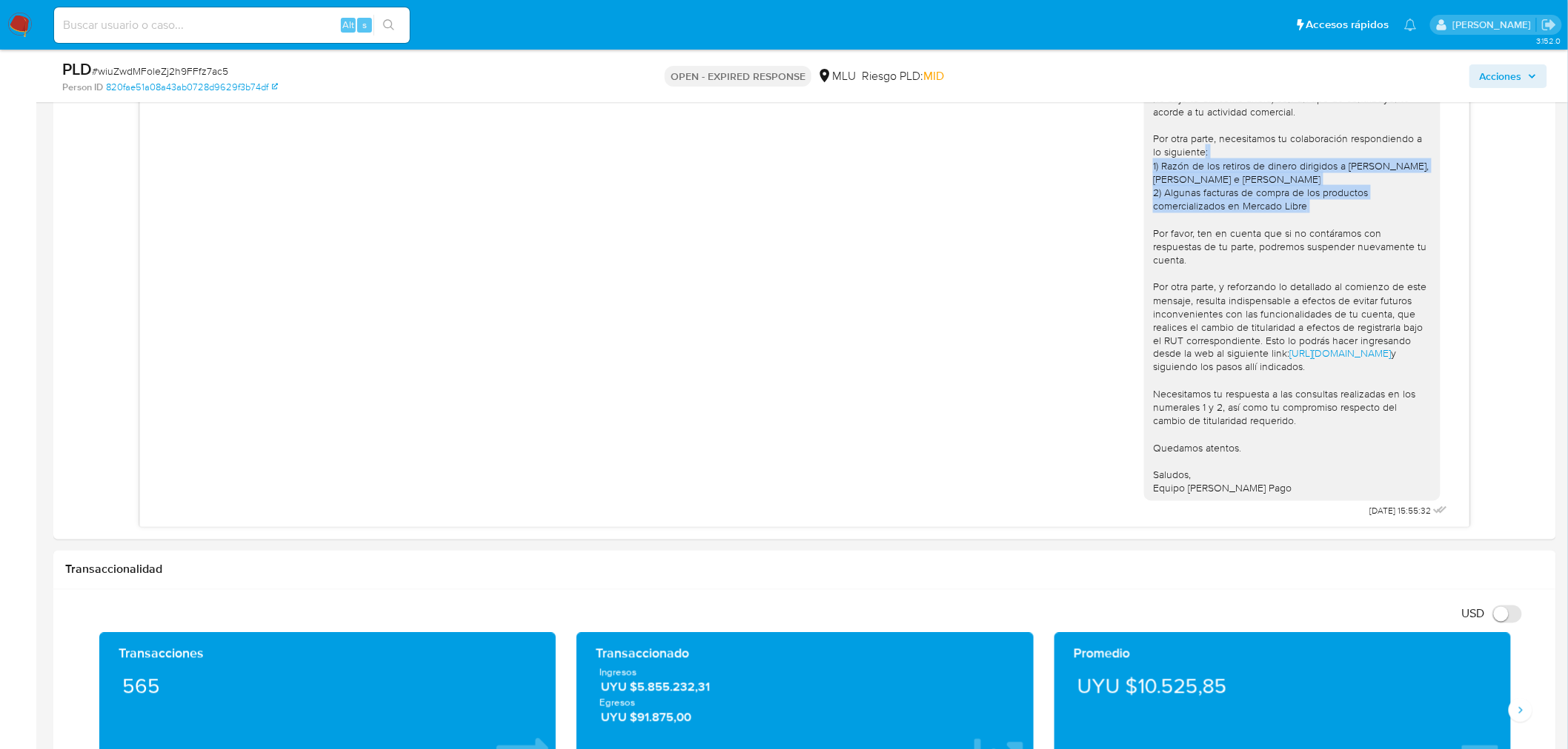
click at [206, 77] on span "# wiuZwdMFoleZj2h9FFfz7ac5" at bounding box center [160, 71] width 136 height 15
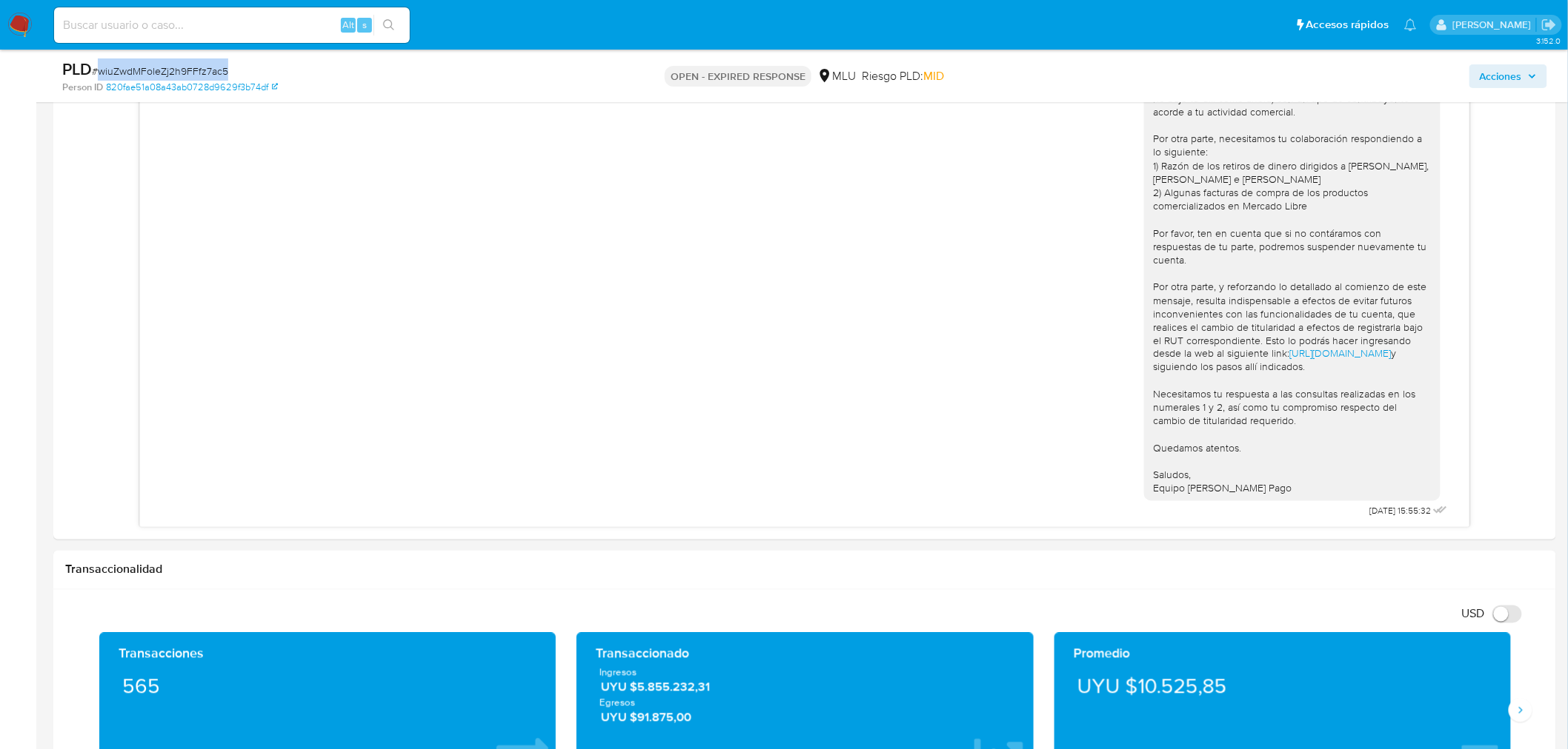
click at [206, 77] on span "# wiuZwdMFoleZj2h9FFfz7ac5" at bounding box center [160, 71] width 136 height 15
copy span "wiuZwdMFoleZj2h9FFfz7ac5"
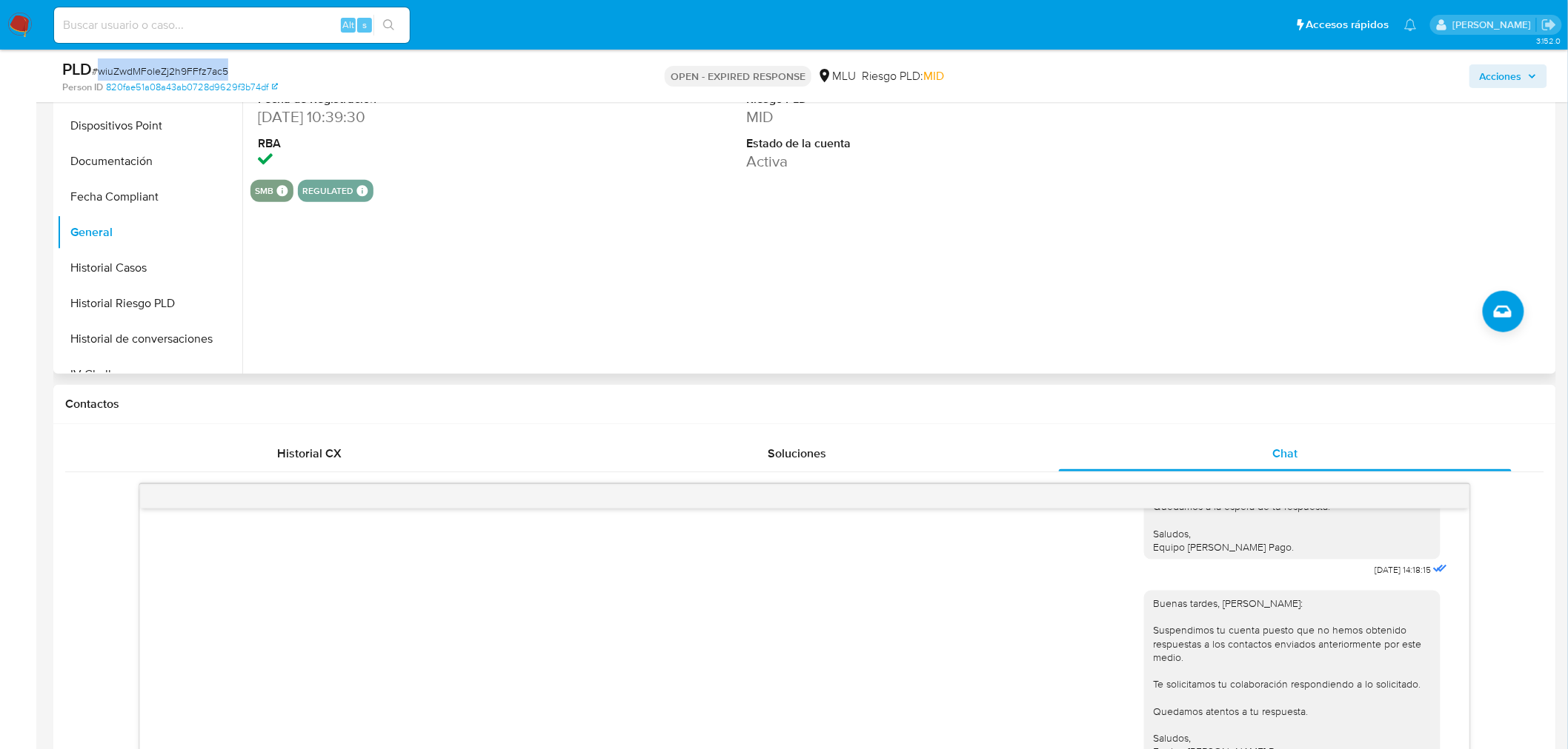
scroll to position [248, 0]
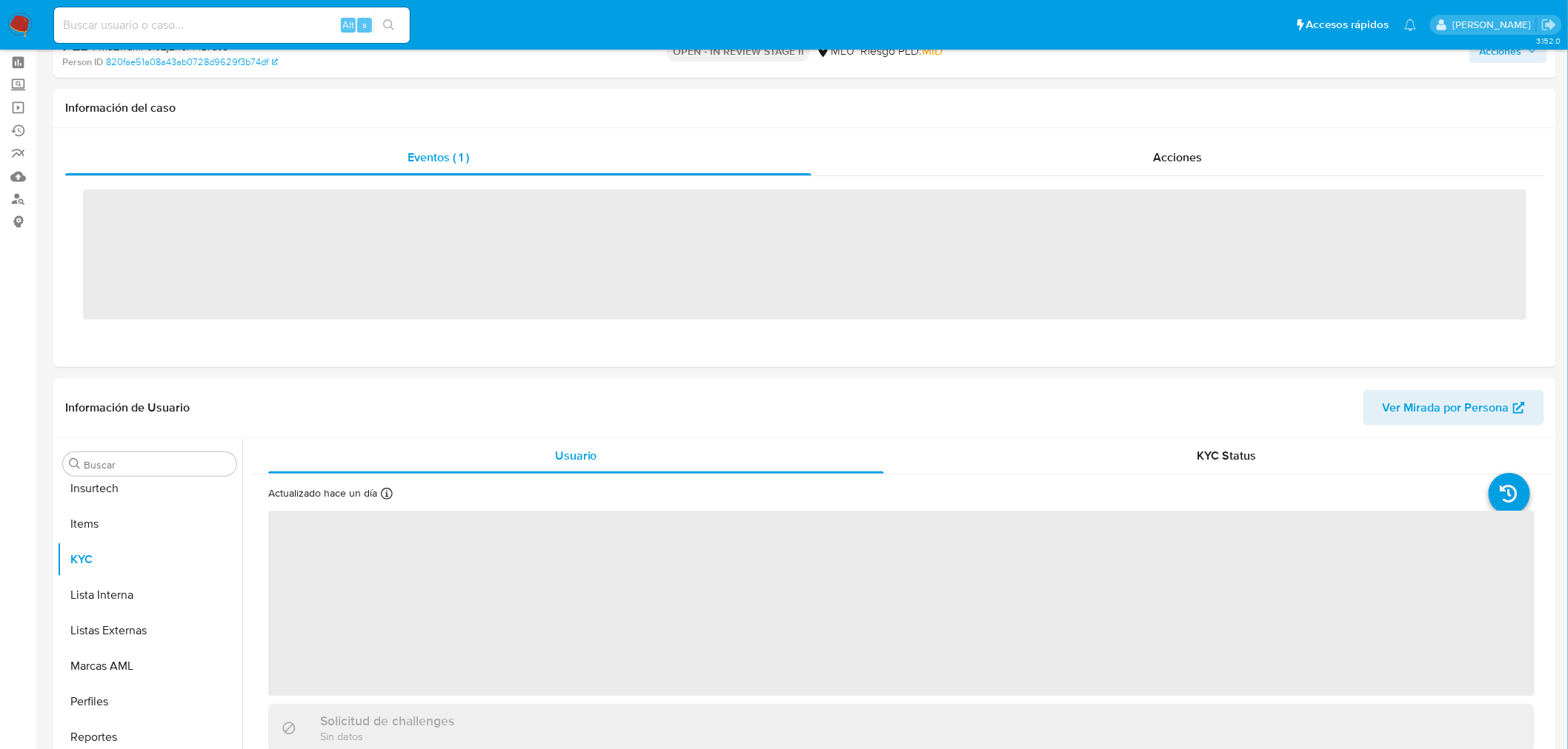
scroll to position [625, 0]
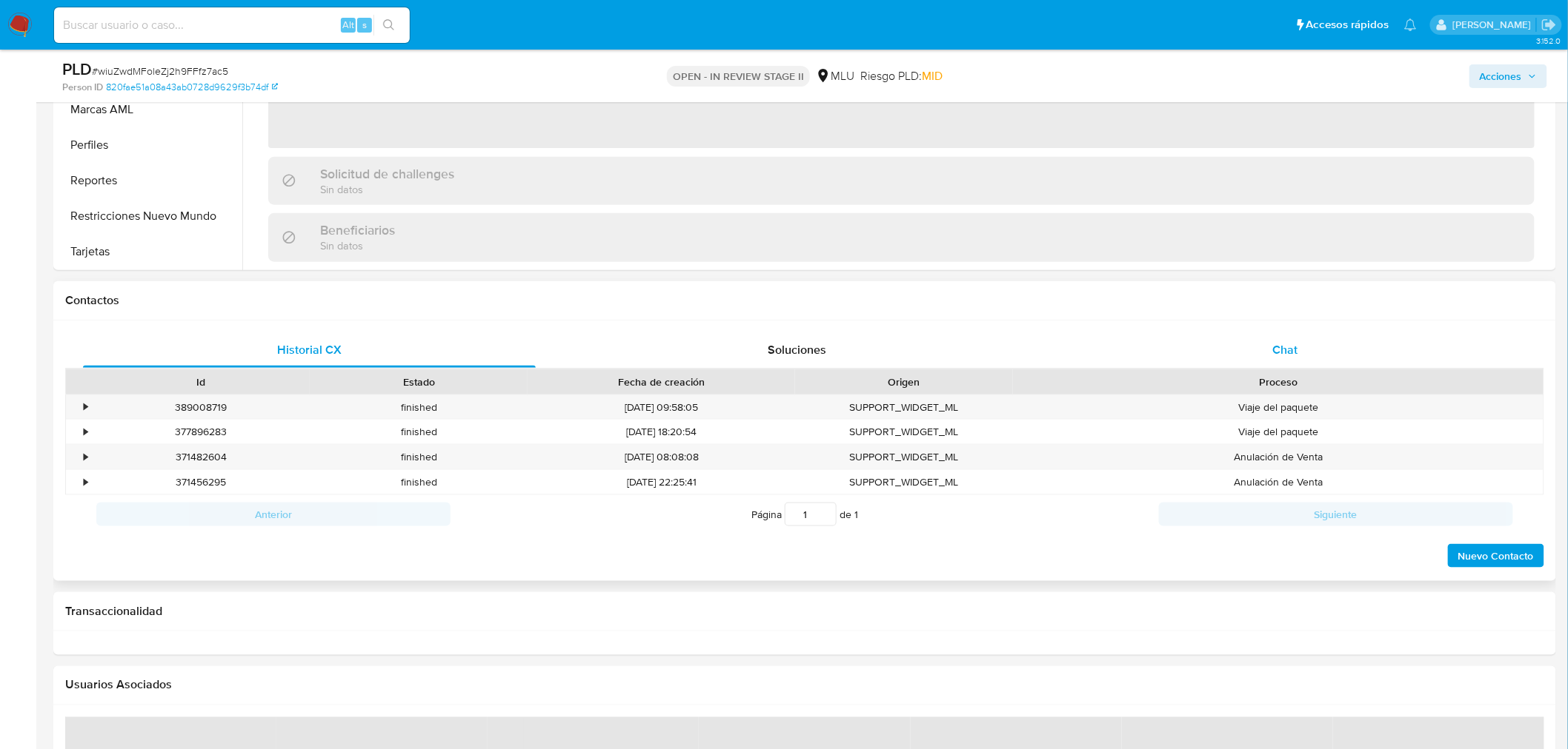
click at [1332, 353] on div "Chat" at bounding box center [1285, 350] width 453 height 36
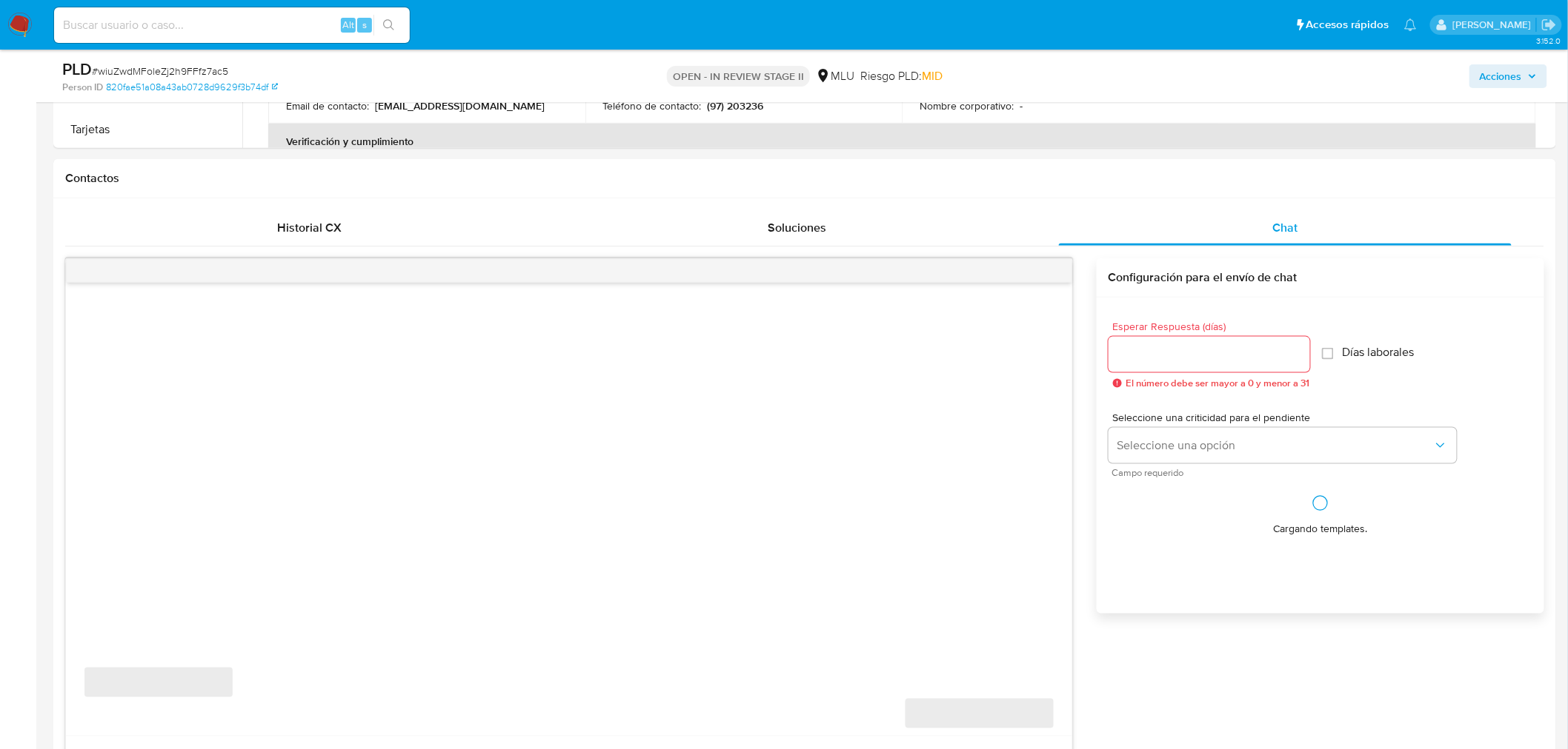
select select "10"
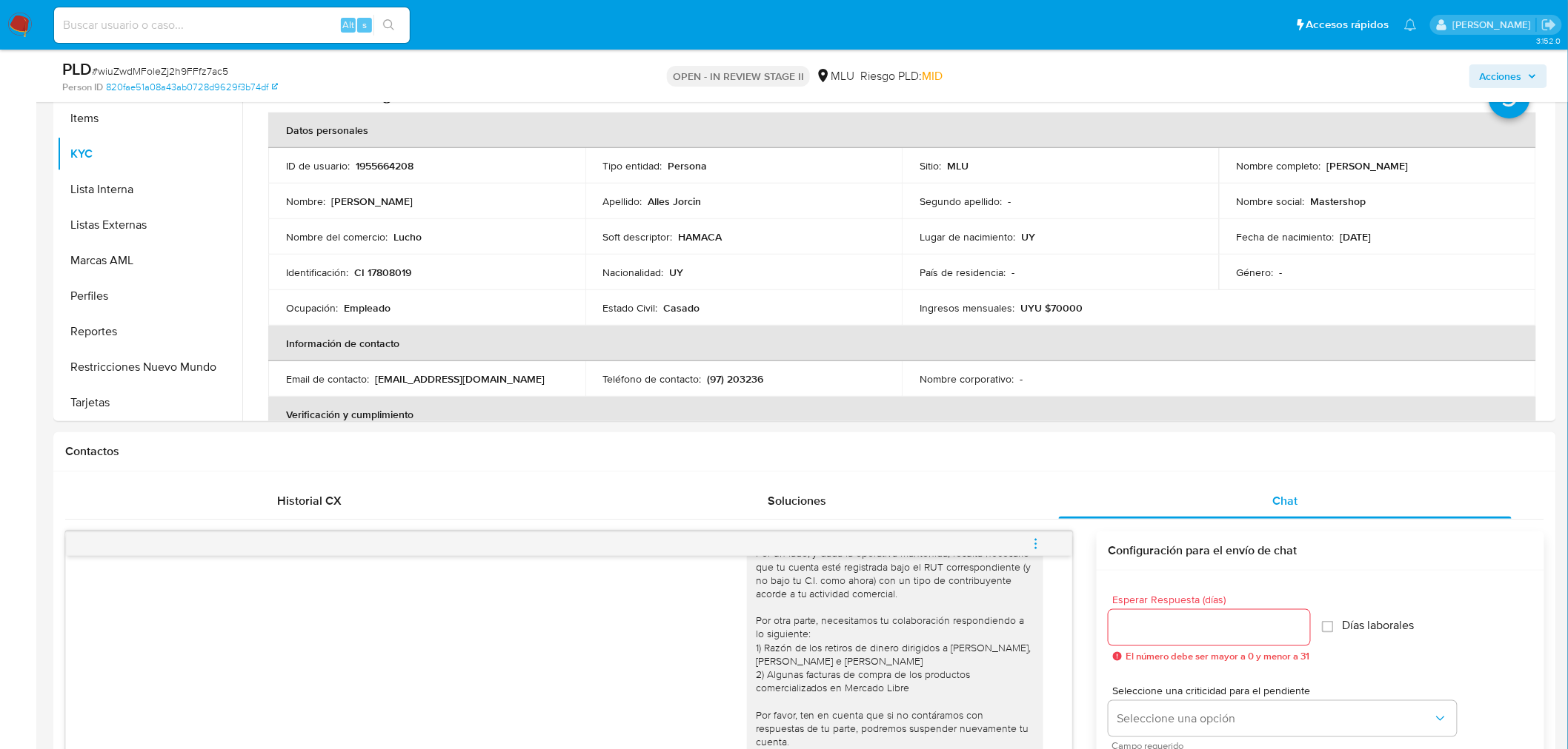
scroll to position [0, 0]
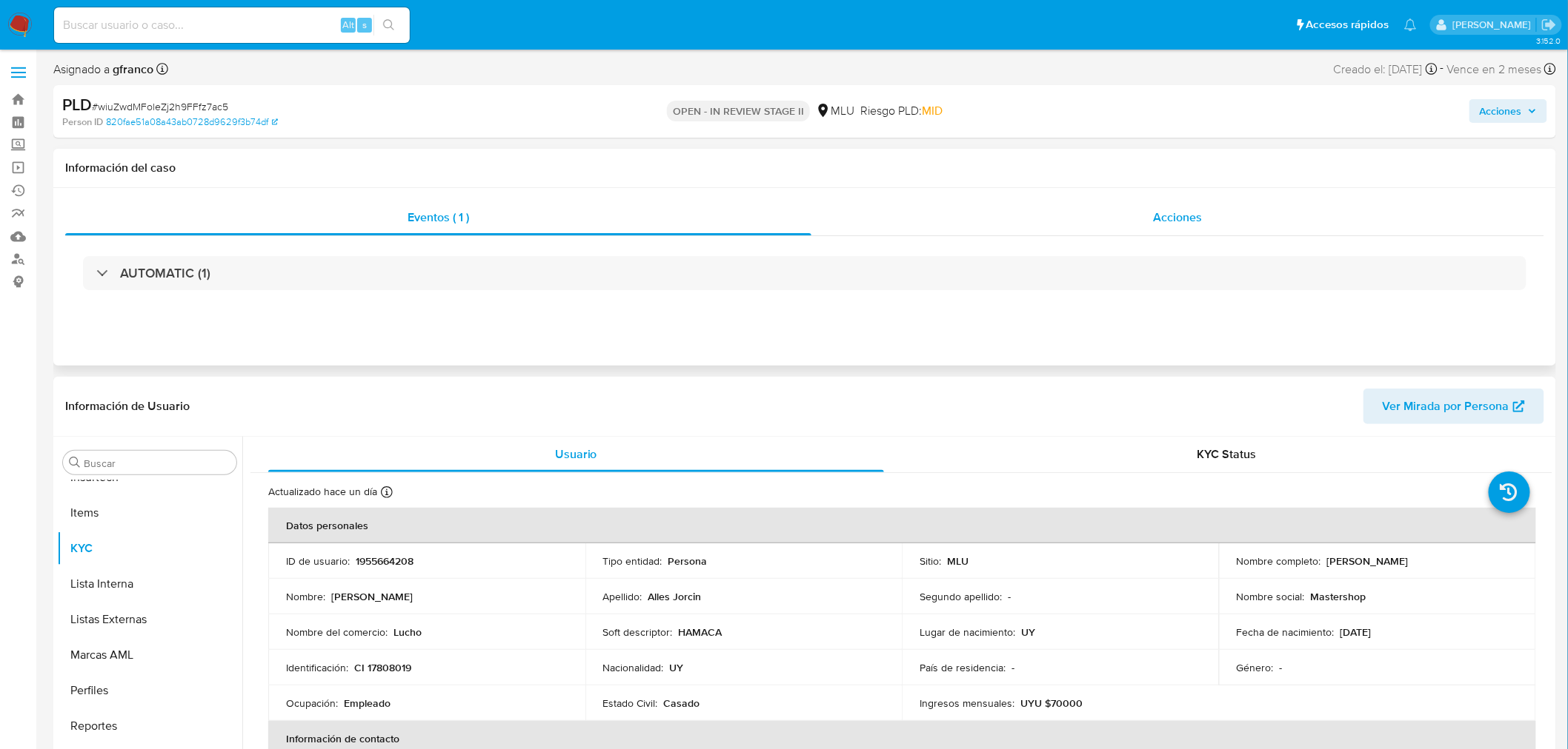
click at [1197, 217] on span "Acciones" at bounding box center [1177, 217] width 49 height 17
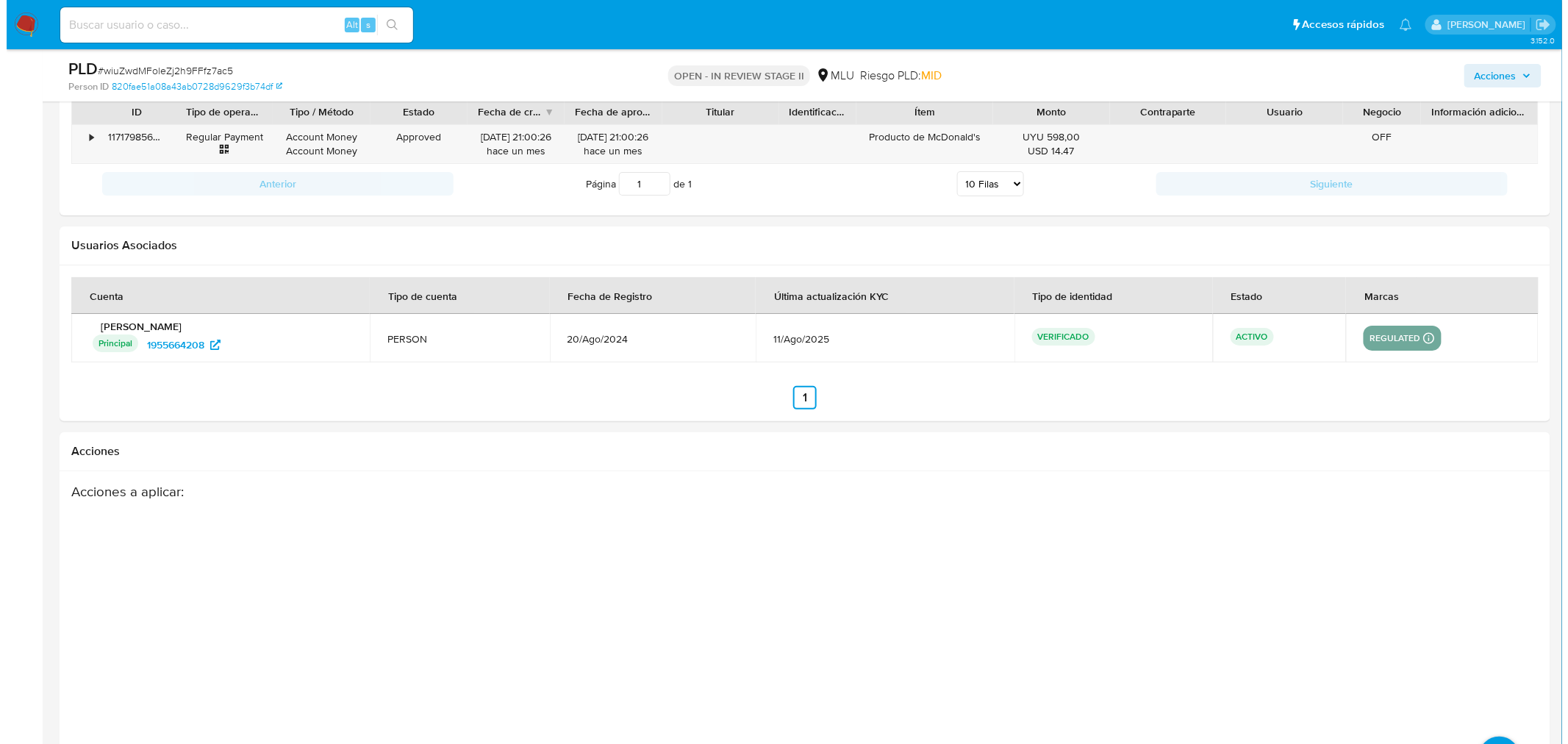
scroll to position [2345, 0]
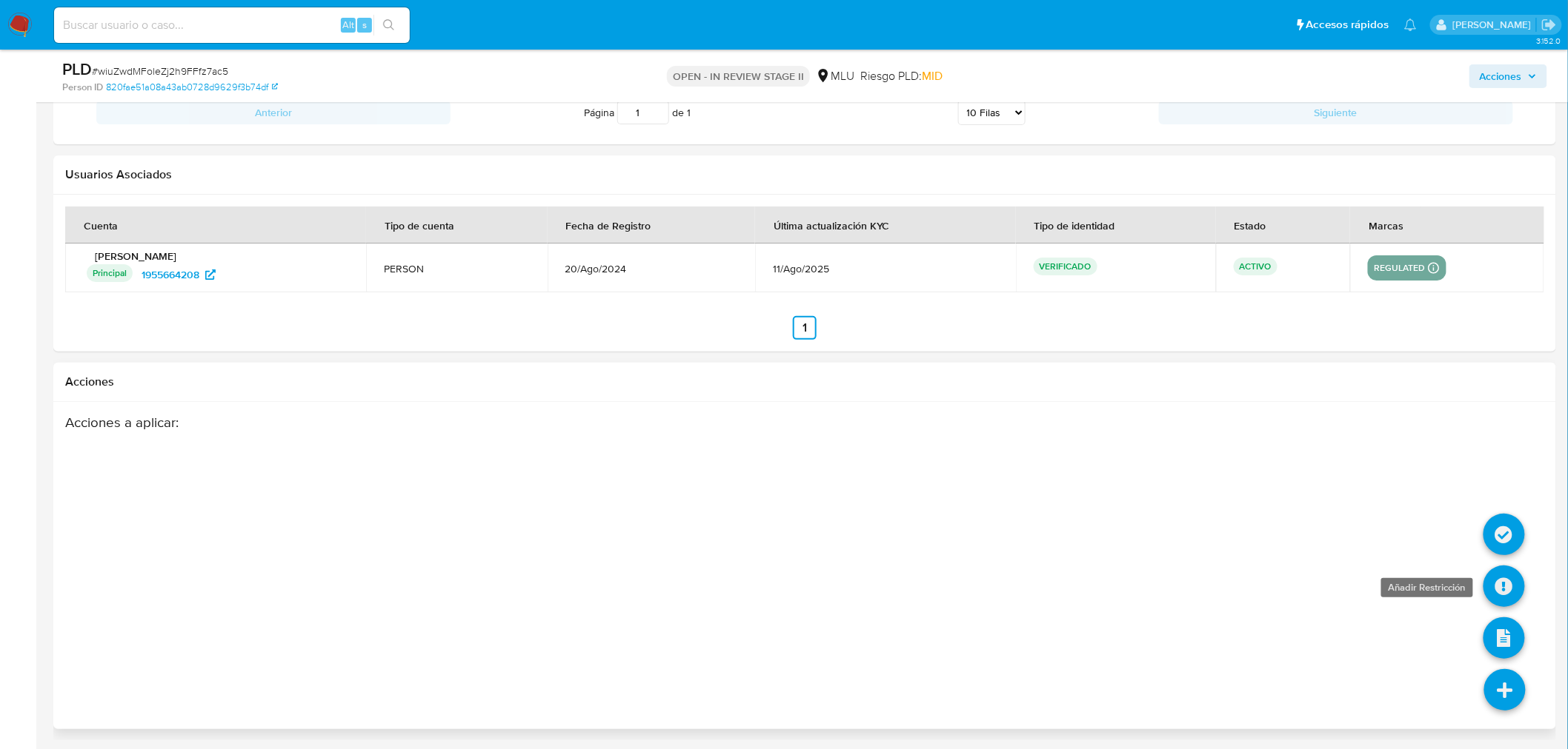
click at [1503, 589] on icon at bounding box center [1504, 586] width 42 height 42
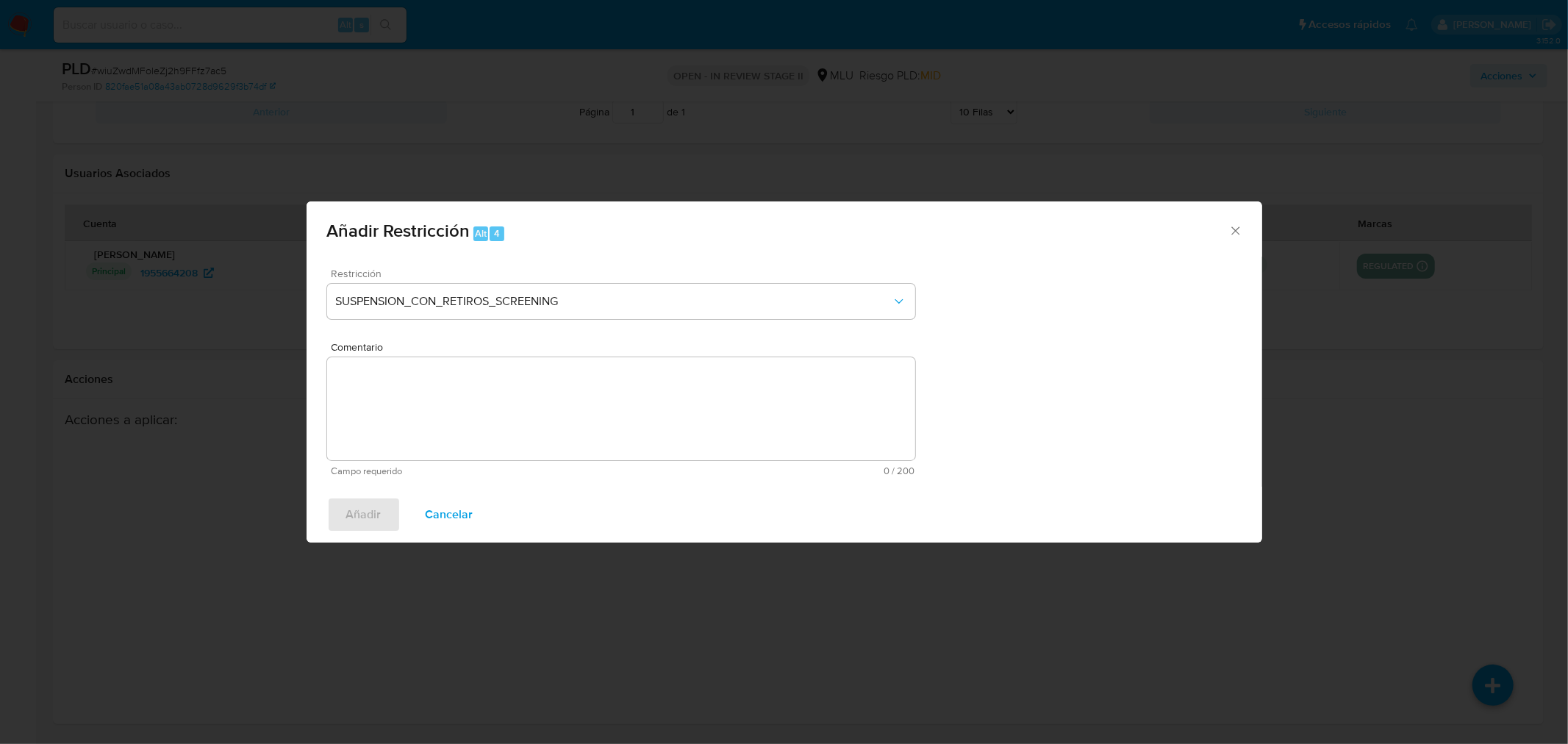
click at [545, 327] on div "Restricción SUSPENSION_CON_RETIROS_SCREENING" at bounding box center [622, 303] width 588 height 70
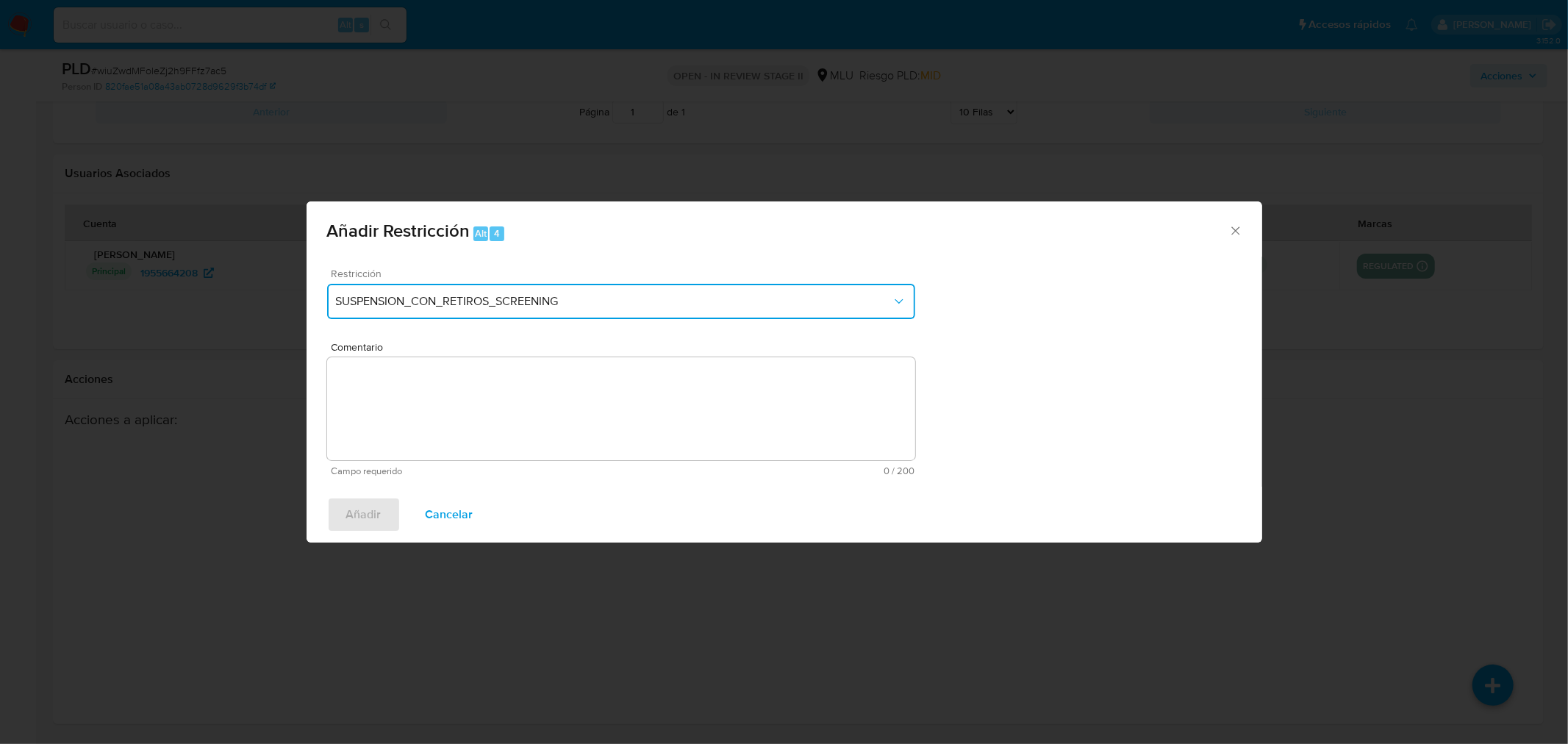
click at [547, 306] on span "SUSPENSION_CON_RETIROS_SCREENING" at bounding box center [614, 302] width 556 height 15
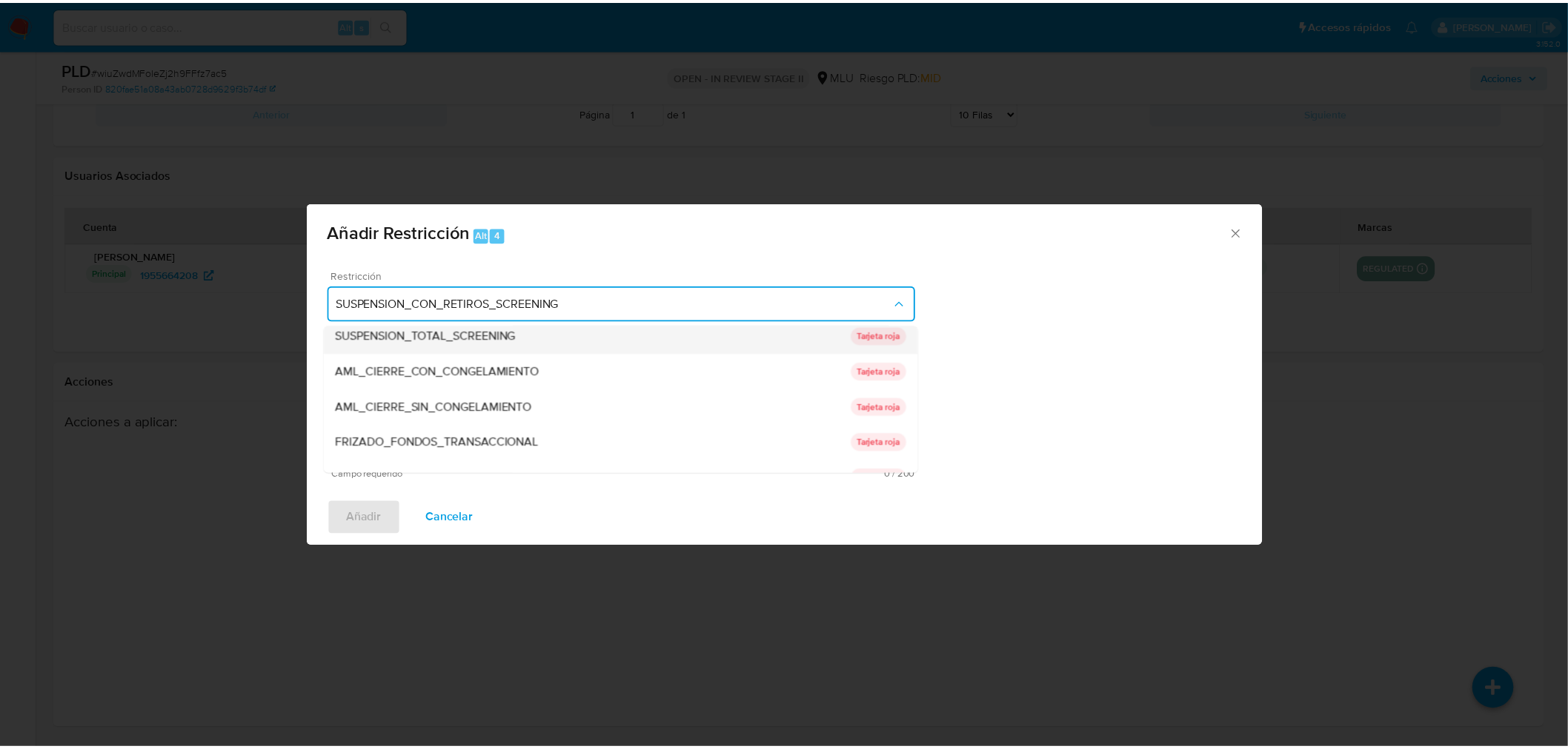
scroll to position [64, 0]
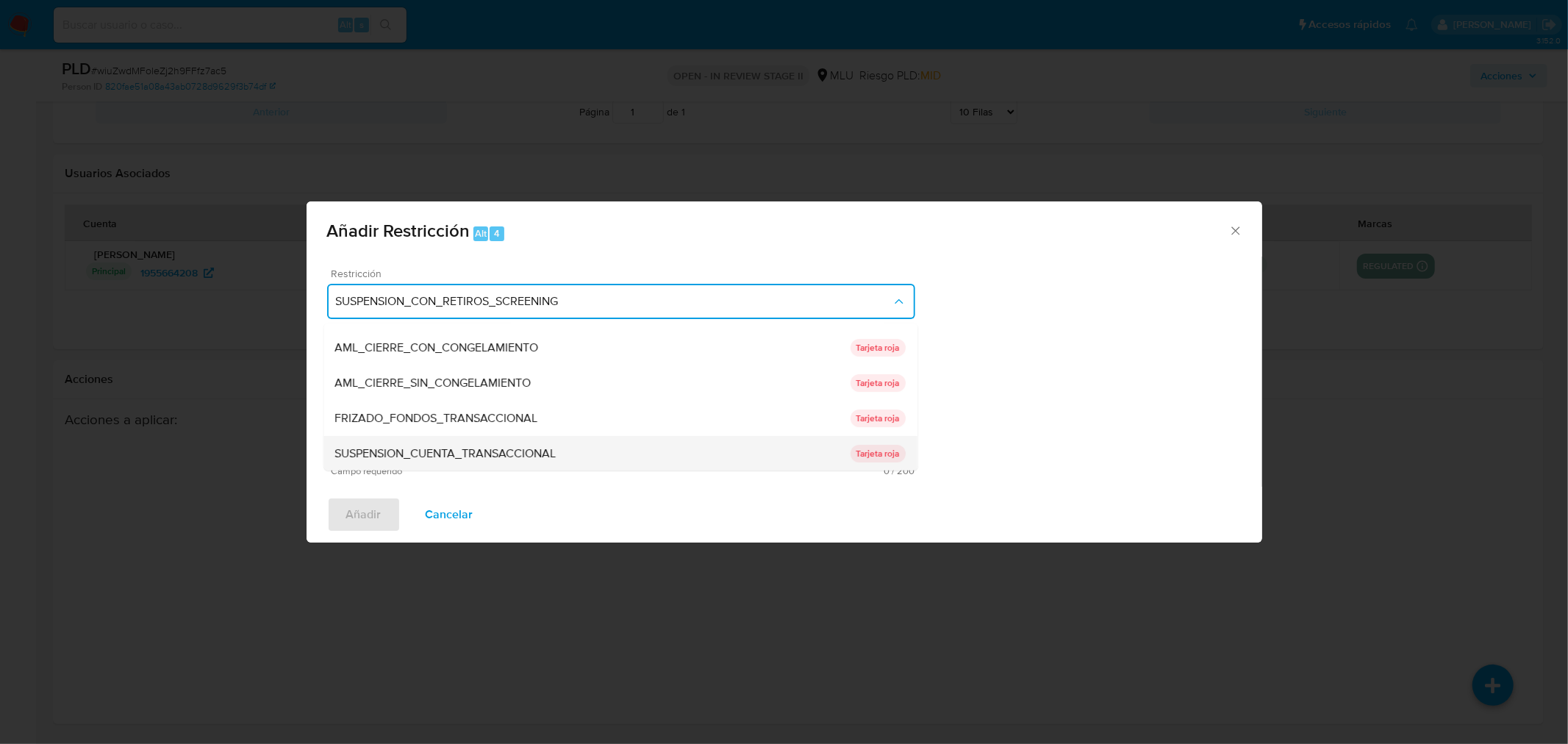
click at [571, 447] on div "SUSPENSION_CUENTA_TRANSACCIONAL" at bounding box center [593, 454] width 516 height 36
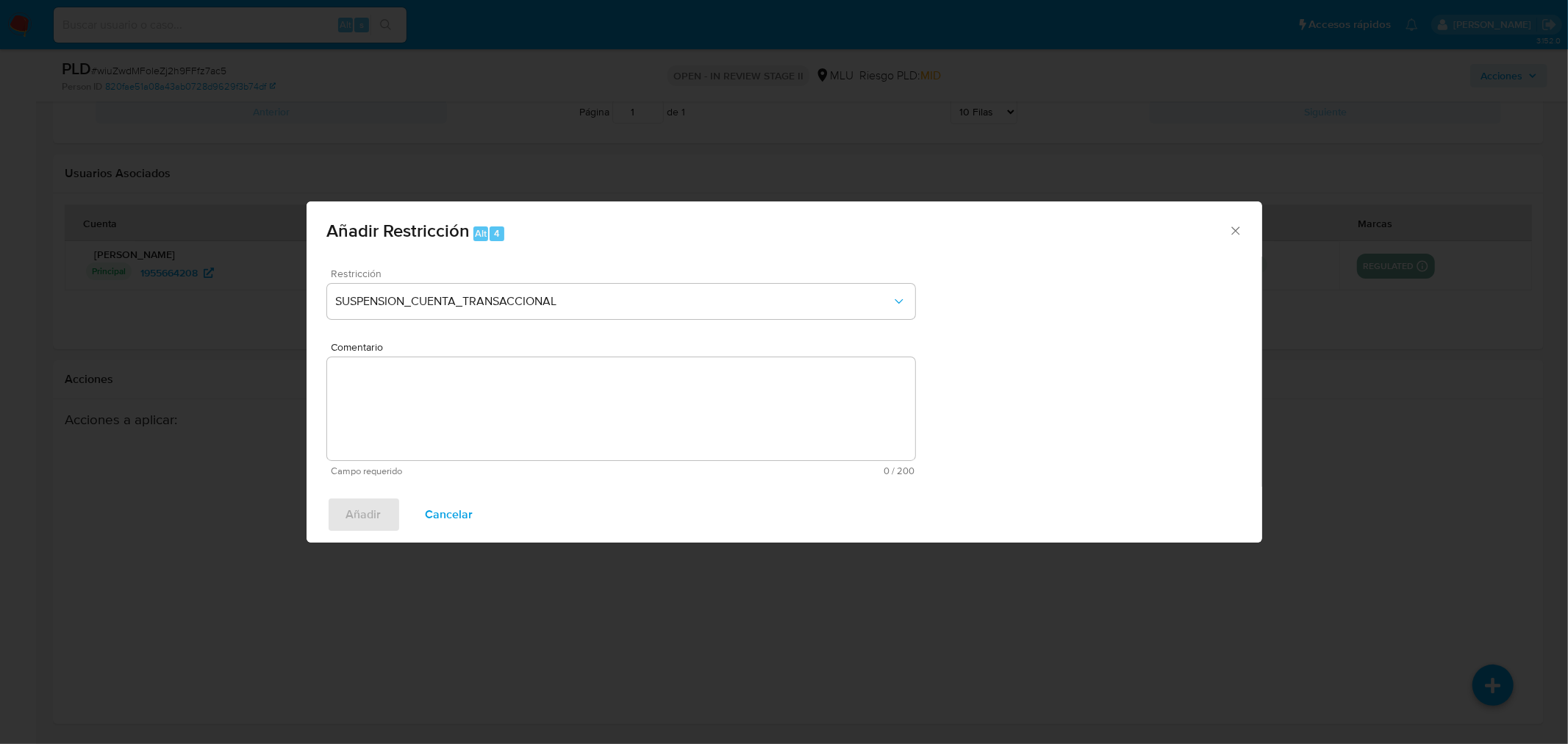
click at [575, 412] on textarea "Comentario" at bounding box center [622, 408] width 588 height 103
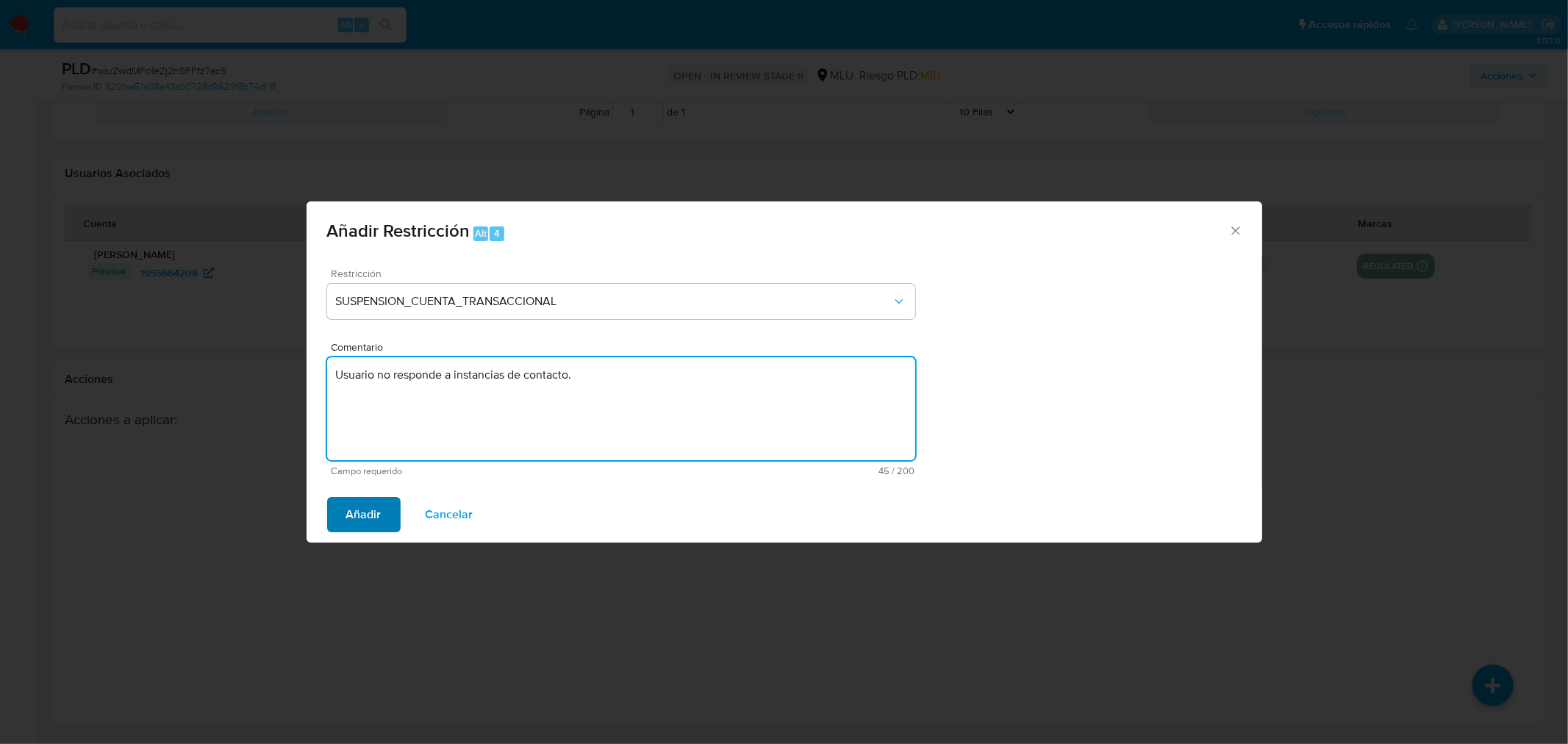
type textarea "Usuario no responde a instancias de contacto."
click at [370, 519] on span "Añadir" at bounding box center [364, 515] width 36 height 32
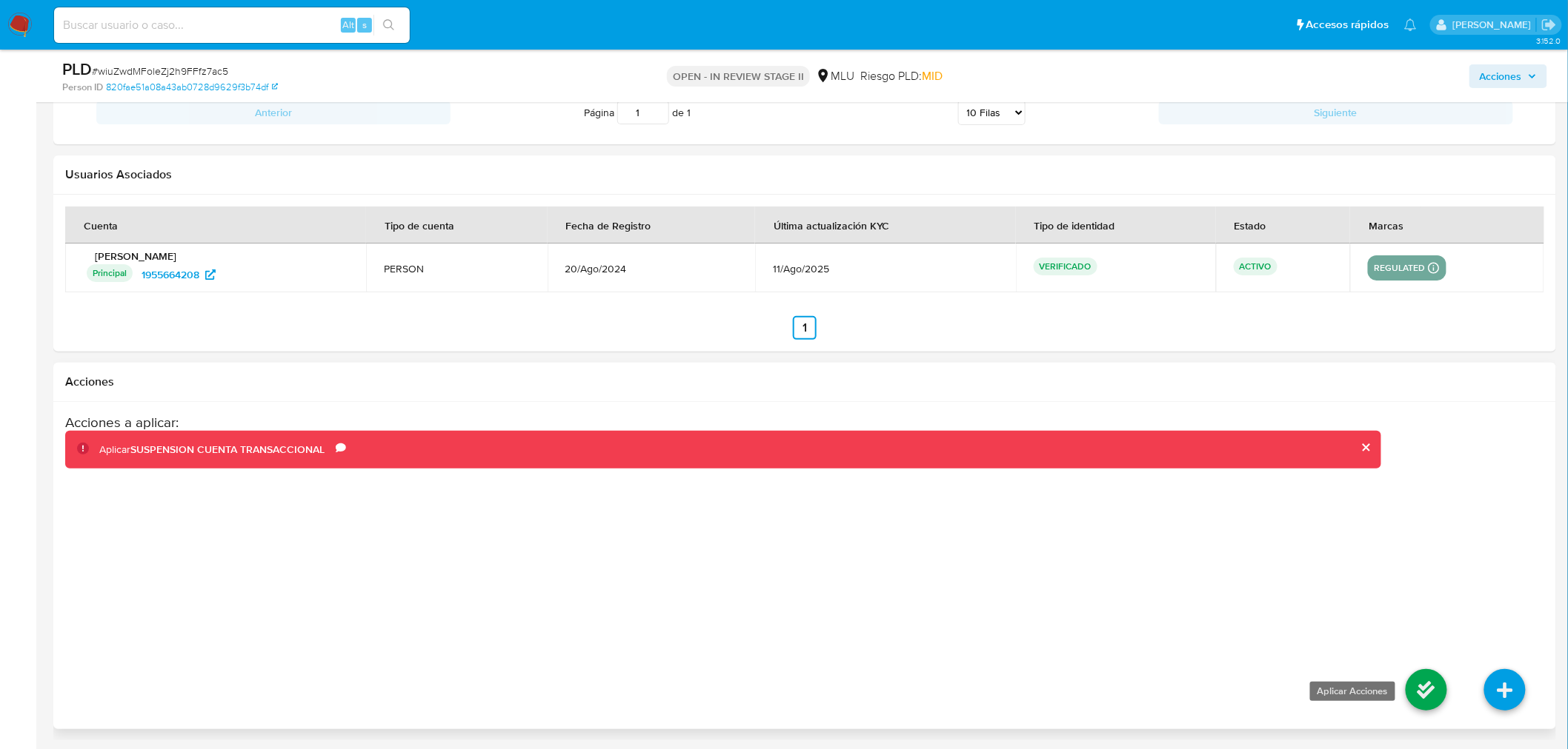
click at [1416, 692] on icon at bounding box center [1425, 690] width 42 height 42
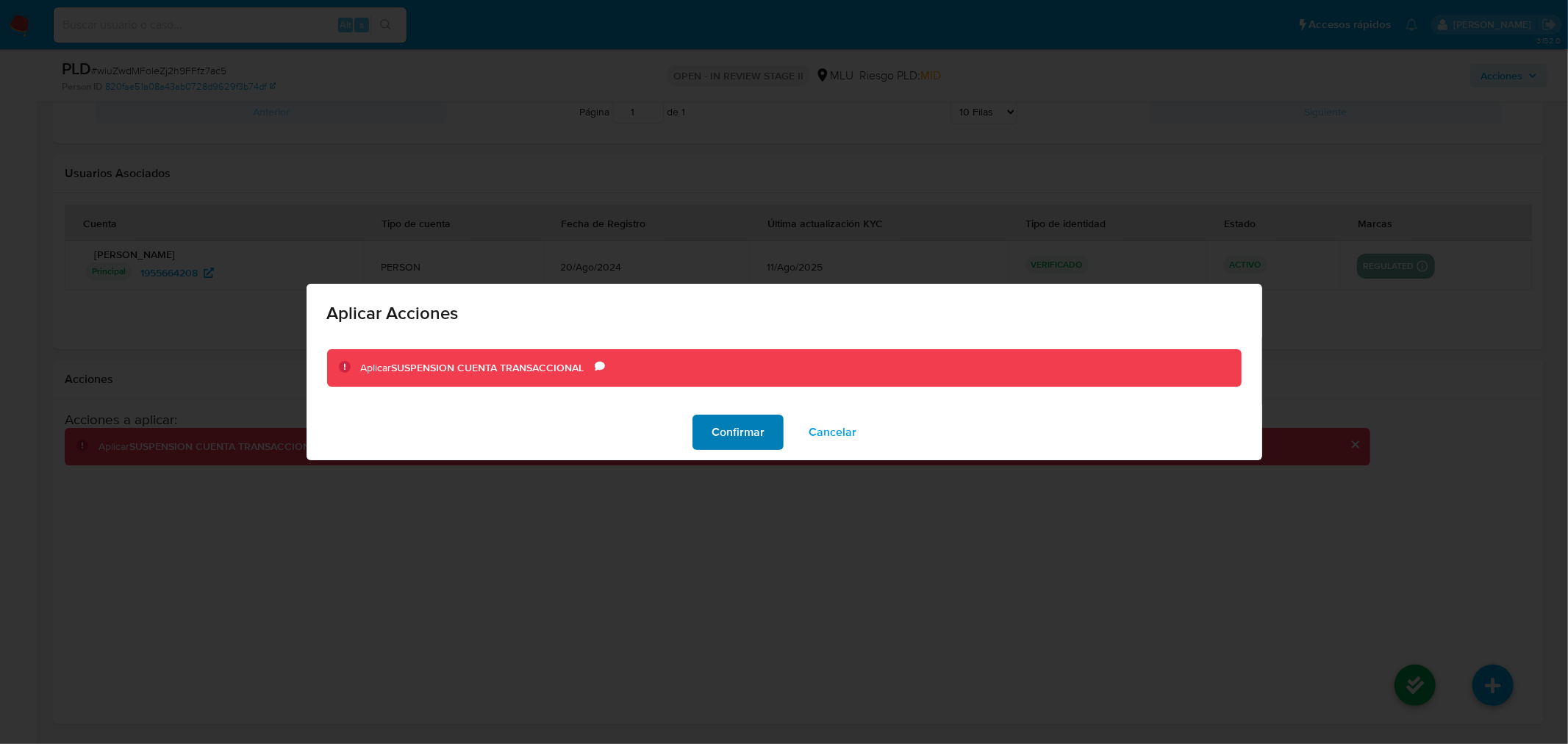
click at [743, 440] on span "Confirmar" at bounding box center [737, 433] width 53 height 32
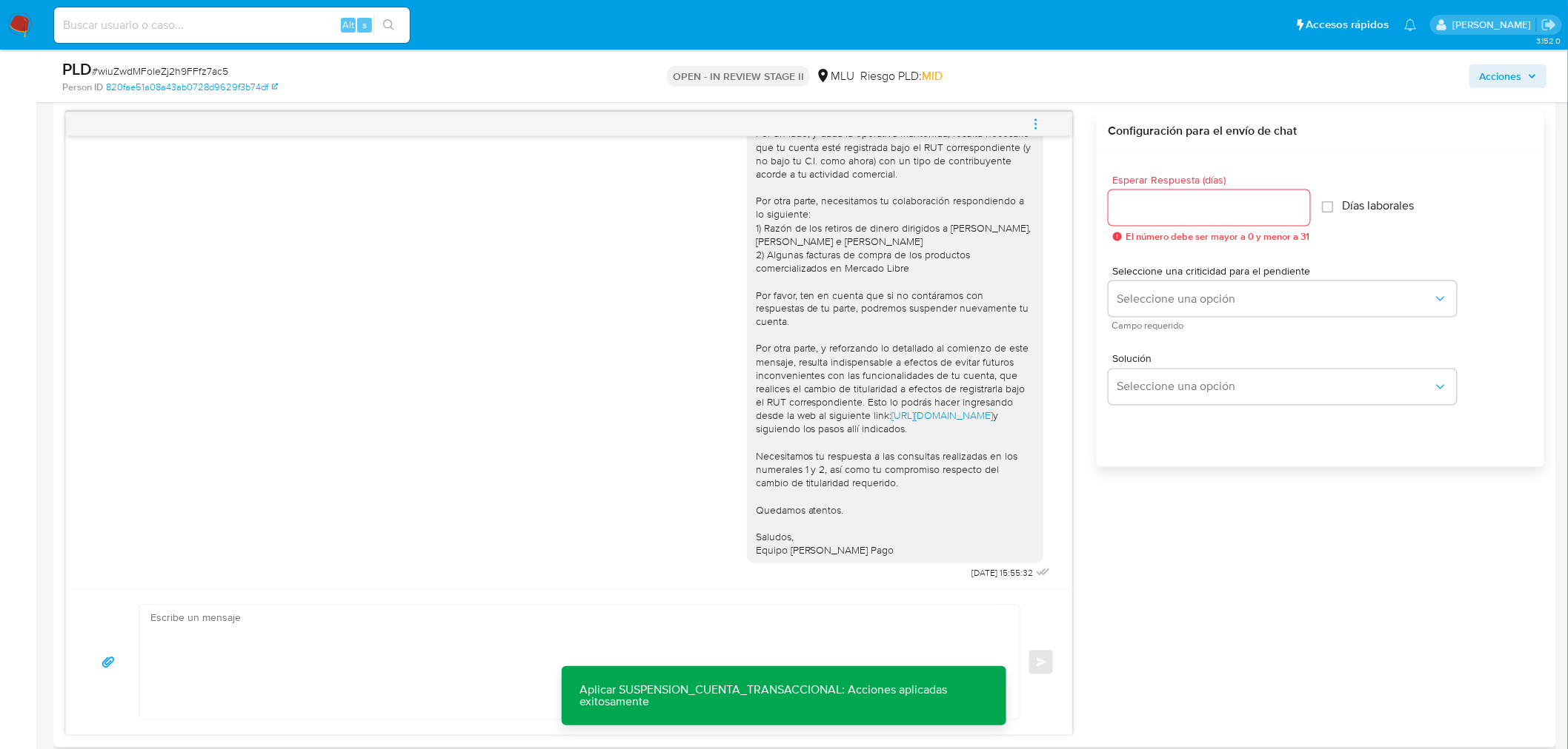
scroll to position [962, 0]
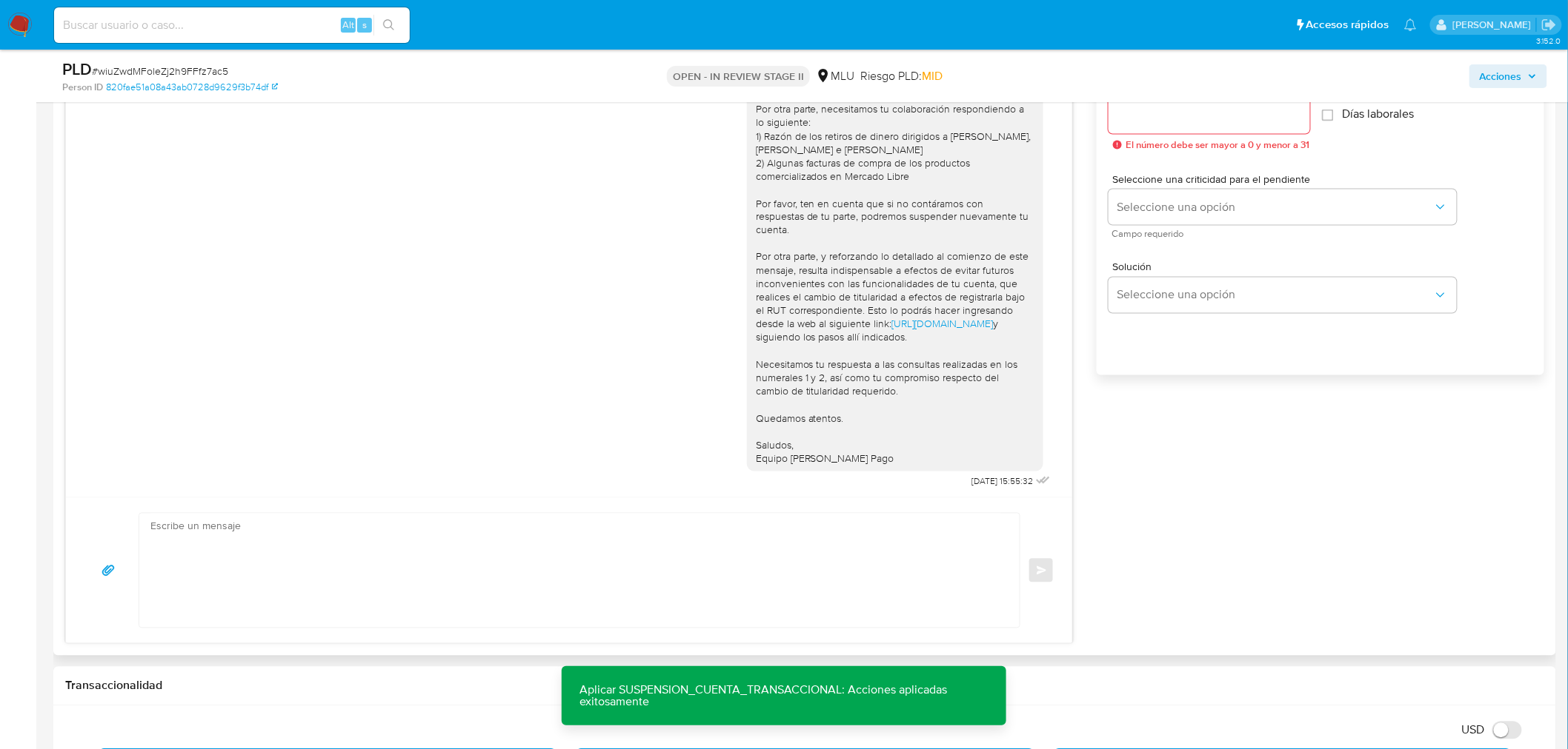
click at [373, 534] on textarea at bounding box center [576, 571] width 850 height 114
paste textarea "Hola, Mario: Volvimos a suspender tu cuenta porque no obtuvimos respuesta al úl…"
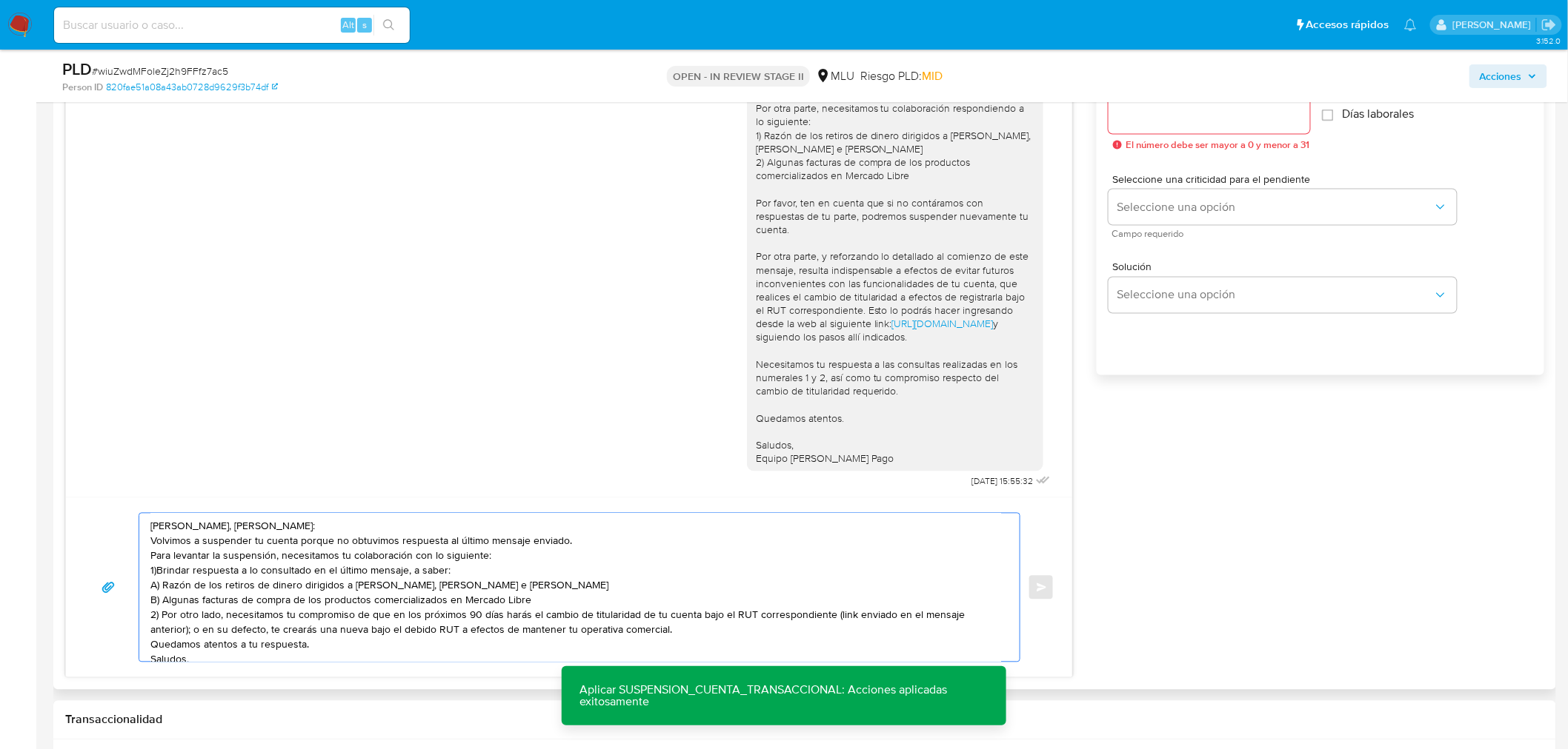
click at [246, 522] on textarea "Hola, Mario: Volvimos a suspender tu cuenta porque no obtuvimos respuesta al úl…" at bounding box center [576, 588] width 850 height 148
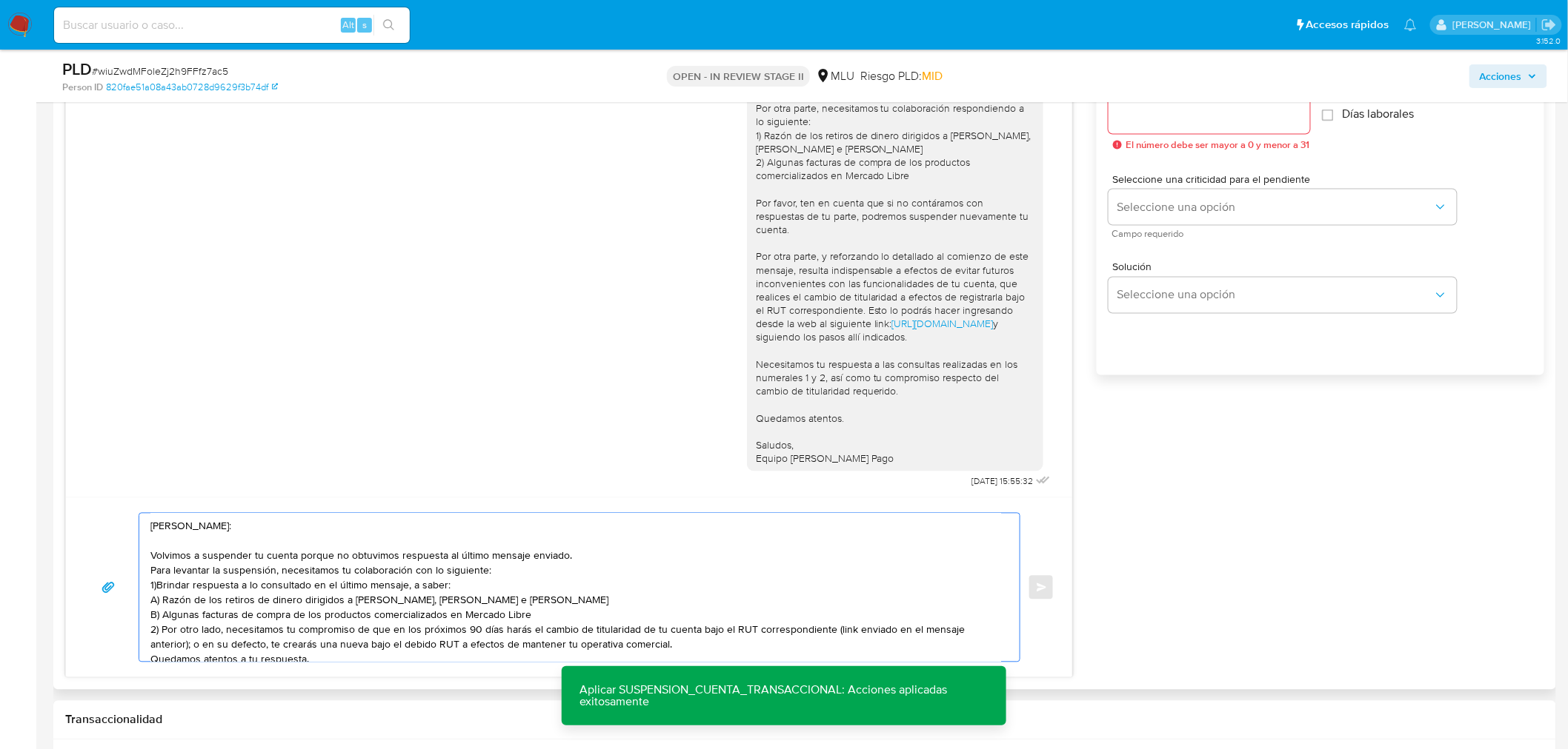
click at [588, 558] on textarea "Hola, Mario: Volvimos a suspender tu cuenta porque no obtuvimos respuesta al úl…" at bounding box center [576, 588] width 850 height 148
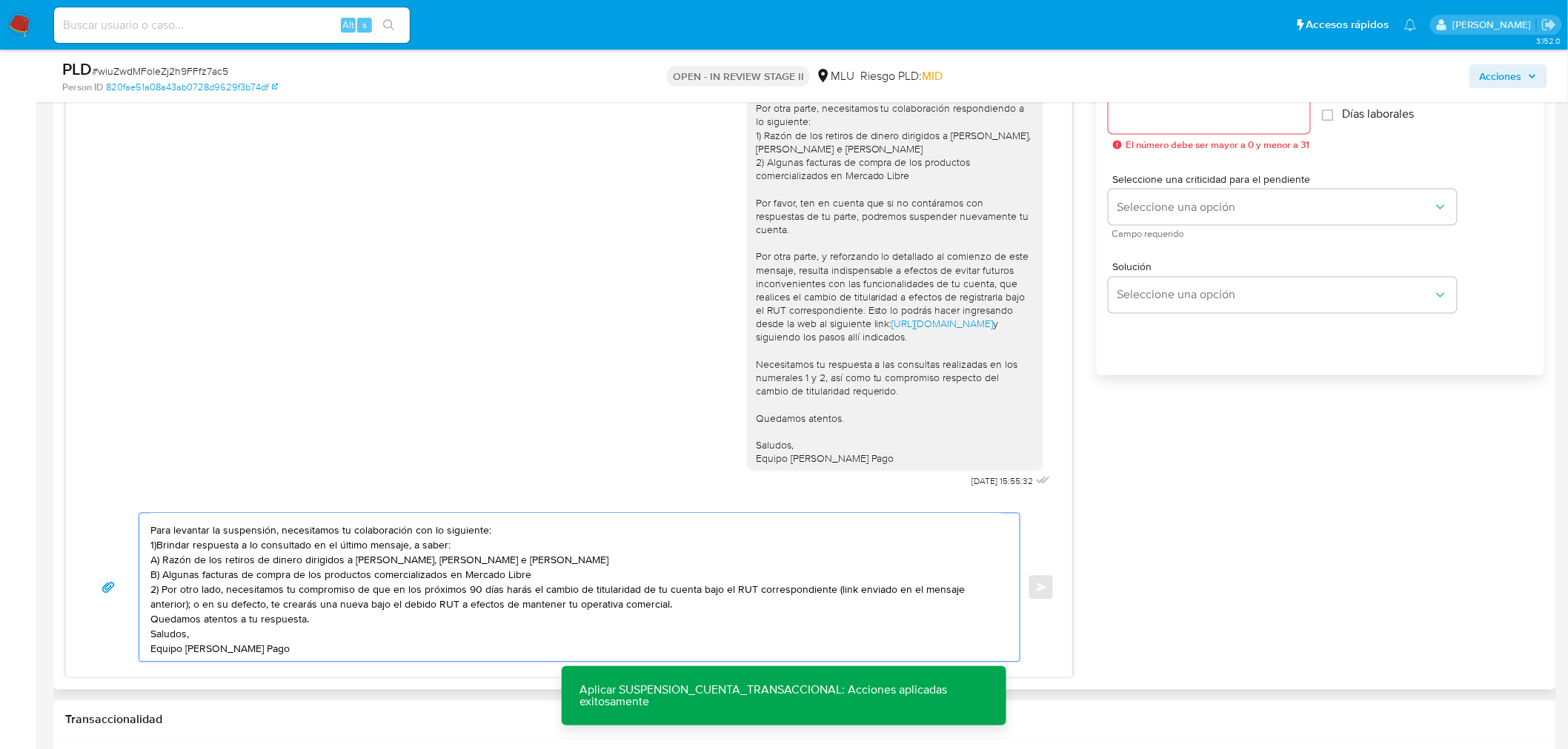
click at [531, 520] on textarea "Hola, Mario: Volvimos a suspender tu cuenta porque no obtuvimos respuesta al úl…" at bounding box center [576, 588] width 850 height 148
click at [156, 537] on textarea "Hola, Mario: Volvimos a suspender tu cuenta porque no obtuvimos respuesta al úl…" at bounding box center [576, 588] width 850 height 148
click at [152, 553] on textarea "Hola, Mario: Volvimos a suspender tu cuenta porque no obtuvimos respuesta al úl…" at bounding box center [576, 588] width 850 height 148
click at [153, 552] on textarea "Hola, Mario: Volvimos a suspender tu cuenta porque no obtuvimos respuesta al úl…" at bounding box center [576, 588] width 850 height 148
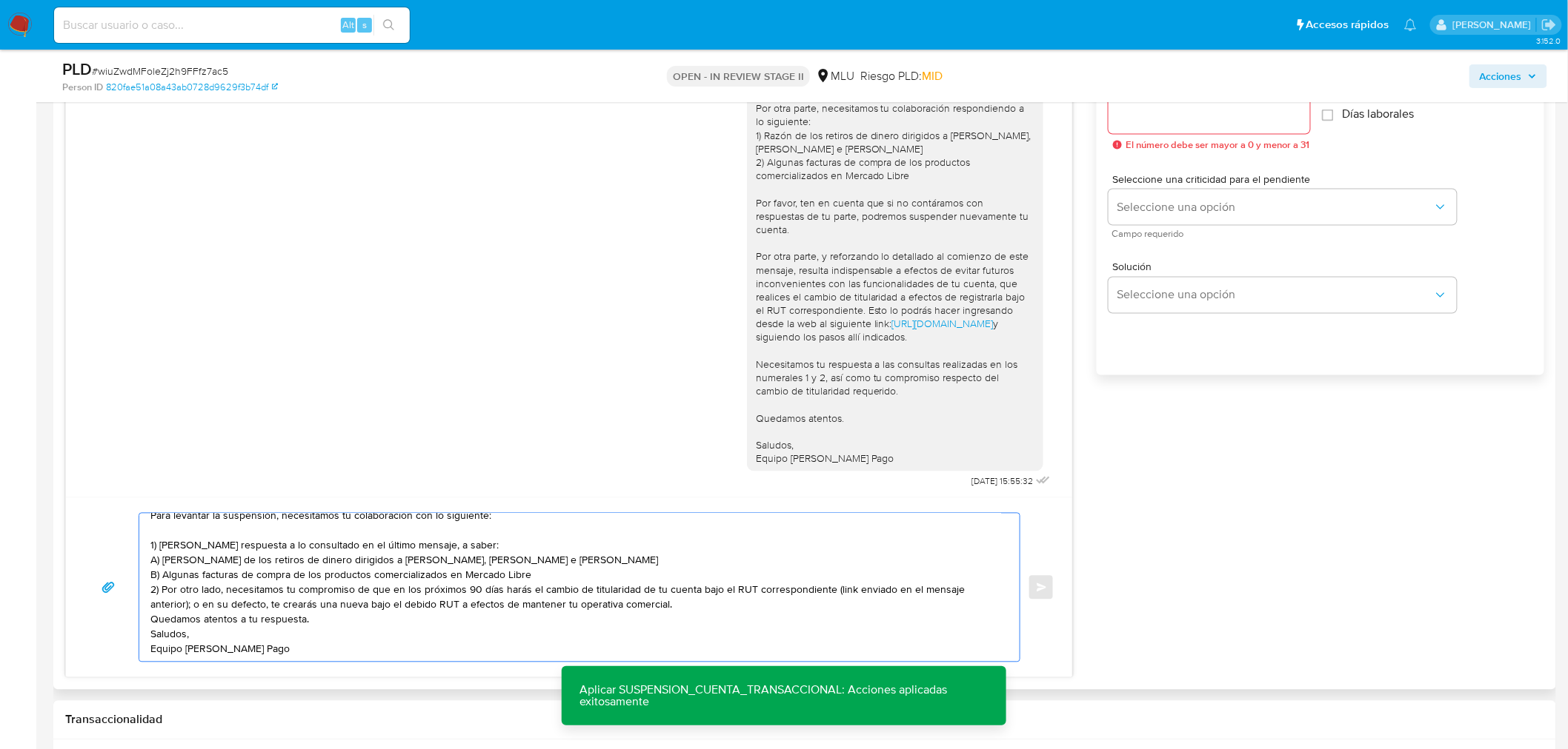
click at [151, 551] on textarea "Hola, Mario: Volvimos a suspender tu cuenta porque no obtuvimos respuesta al úl…" at bounding box center [576, 588] width 850 height 148
click at [152, 567] on textarea "Hola, Mario: Volvimos a suspender tu cuenta porque no obtuvimos respuesta al úl…" at bounding box center [576, 588] width 850 height 148
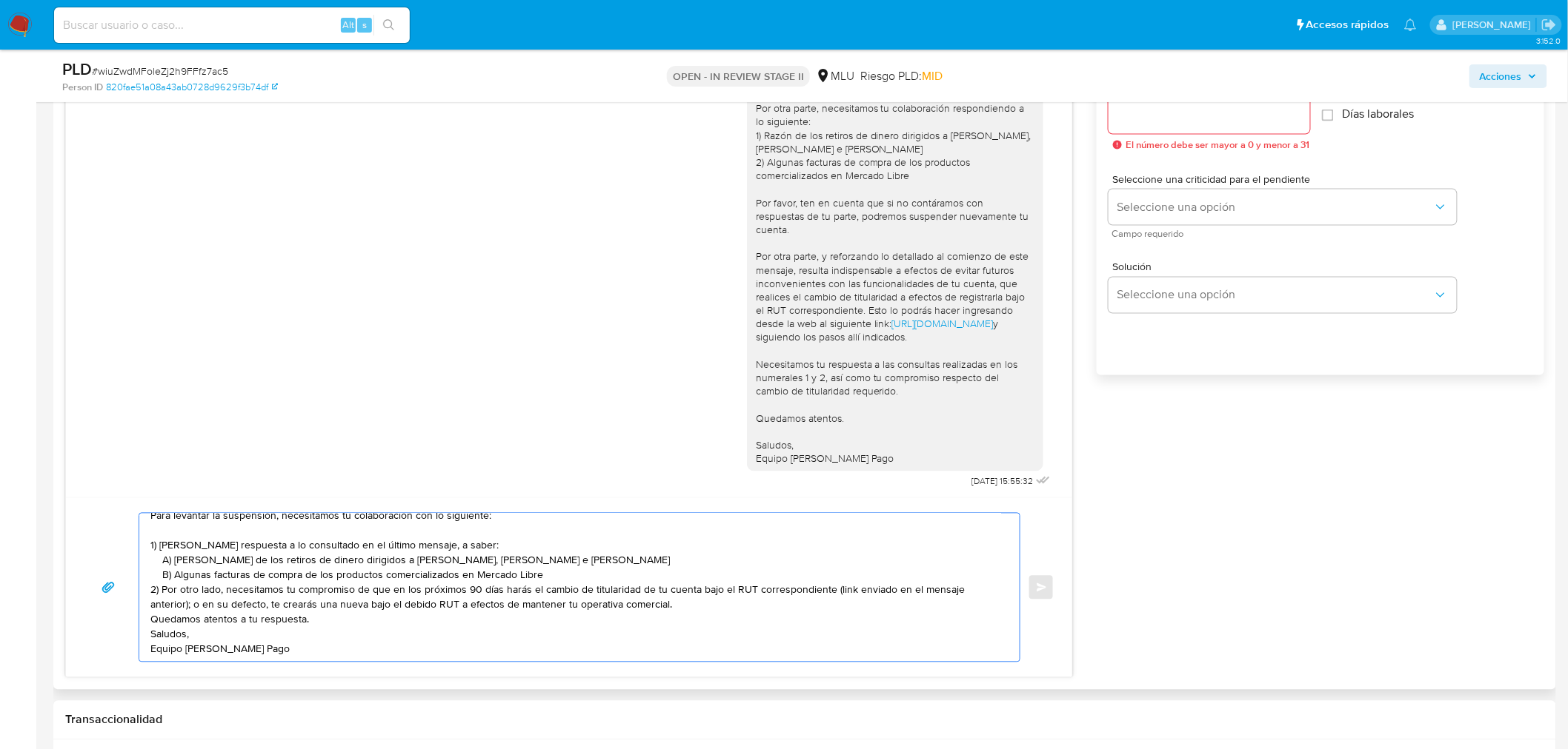
click at [546, 574] on textarea "Hola, Mario: Volvimos a suspender tu cuenta porque no obtuvimos respuesta al úl…" at bounding box center [576, 588] width 850 height 148
click at [545, 563] on textarea "Hola, Mario: Volvimos a suspender tu cuenta porque no obtuvimos respuesta al úl…" at bounding box center [576, 588] width 850 height 148
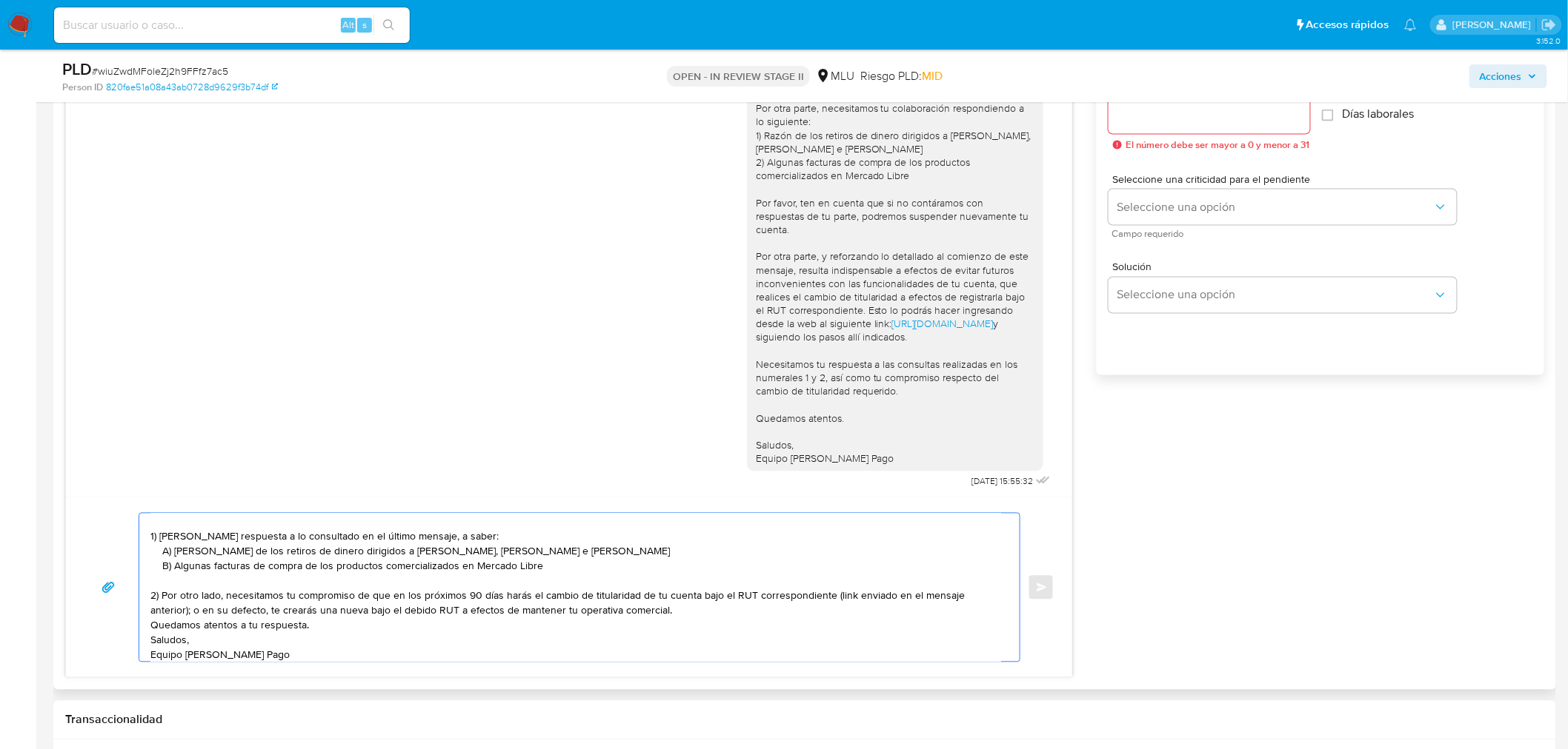
click at [679, 610] on textarea "Hola, Mario: Volvimos a suspender tu cuenta porque no obtuvimos respuesta al úl…" at bounding box center [576, 588] width 850 height 148
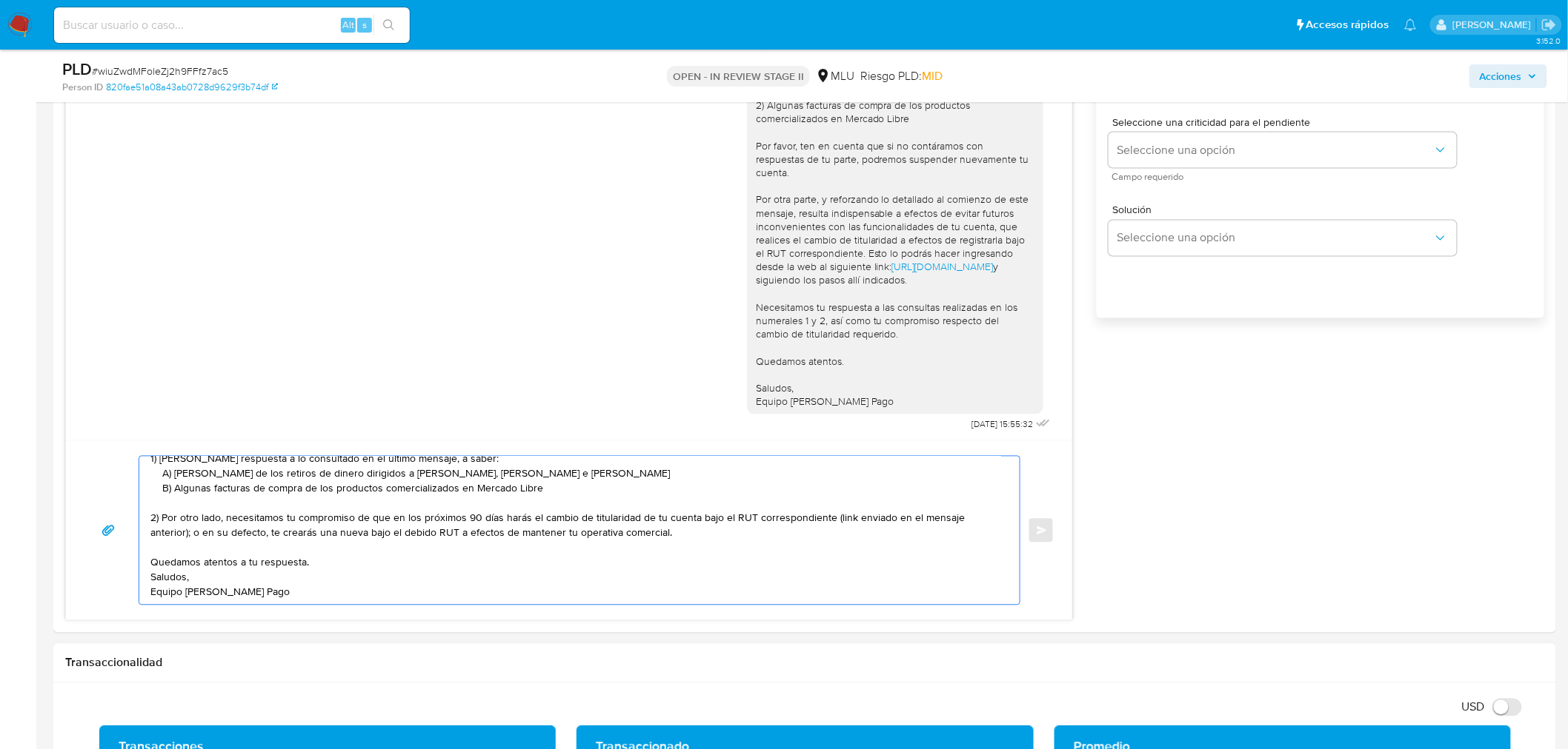
scroll to position [1045, 0]
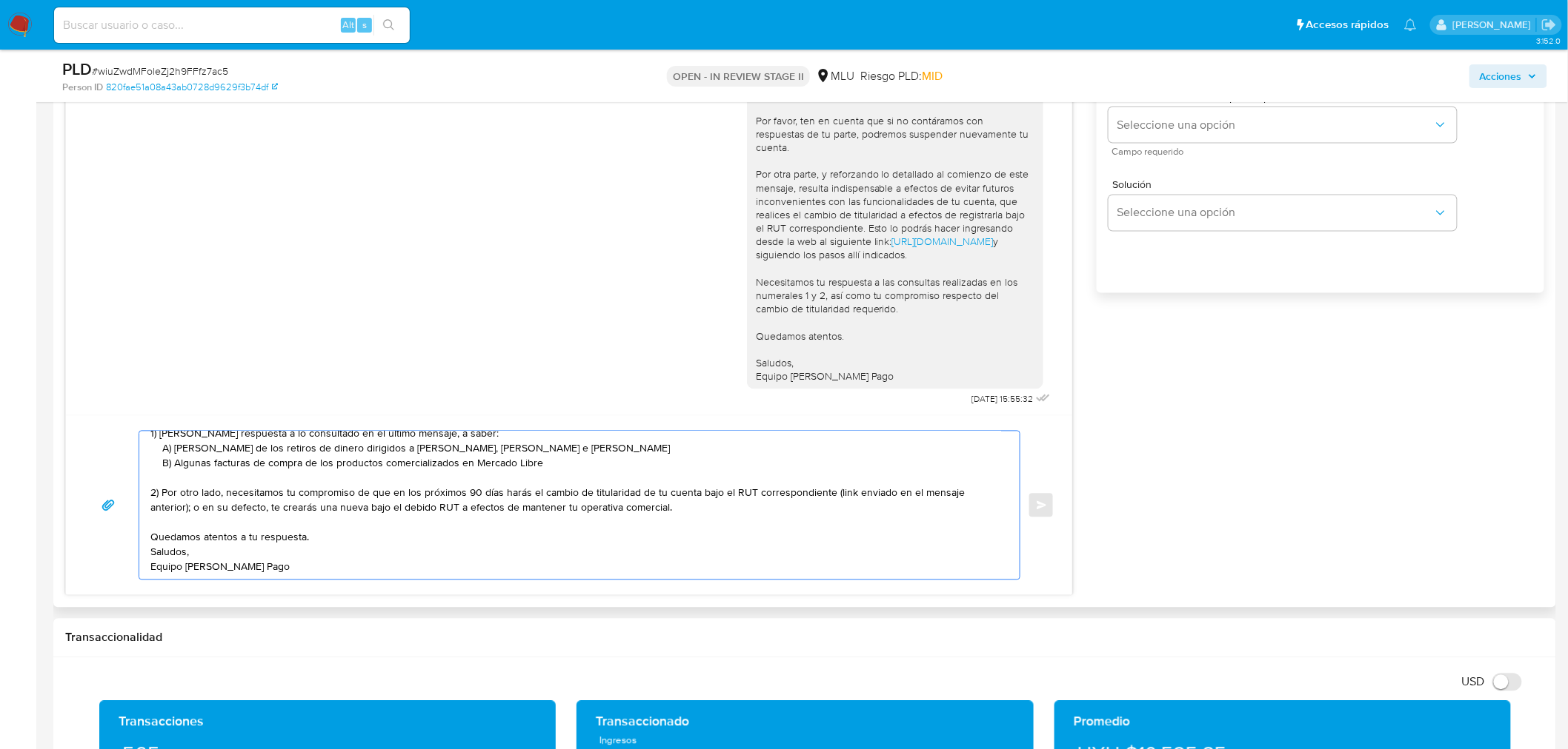
click at [263, 532] on textarea "Hola, Mario: Volvimos a suspender tu cuenta porque no obtuvimos respuesta al úl…" at bounding box center [576, 506] width 850 height 148
click at [322, 528] on textarea "Hola, Mario: Volvimos a suspender tu cuenta porque no obtuvimos respuesta al úl…" at bounding box center [576, 506] width 850 height 148
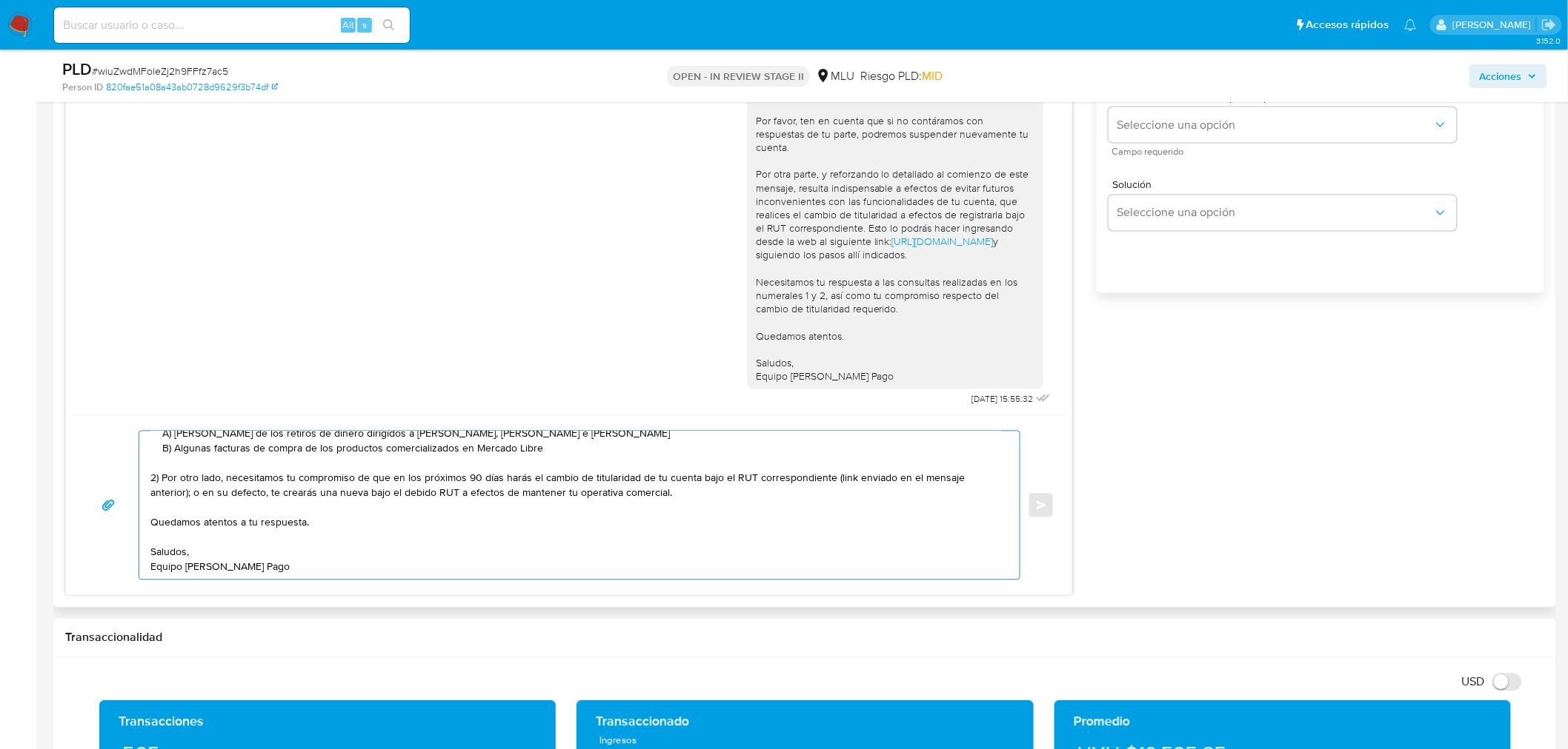
scroll to position [129, 0]
click at [248, 567] on textarea "Hola, Mario: Volvimos a suspender tu cuenta porque no obtuvimos respuesta al úl…" at bounding box center [576, 506] width 850 height 148
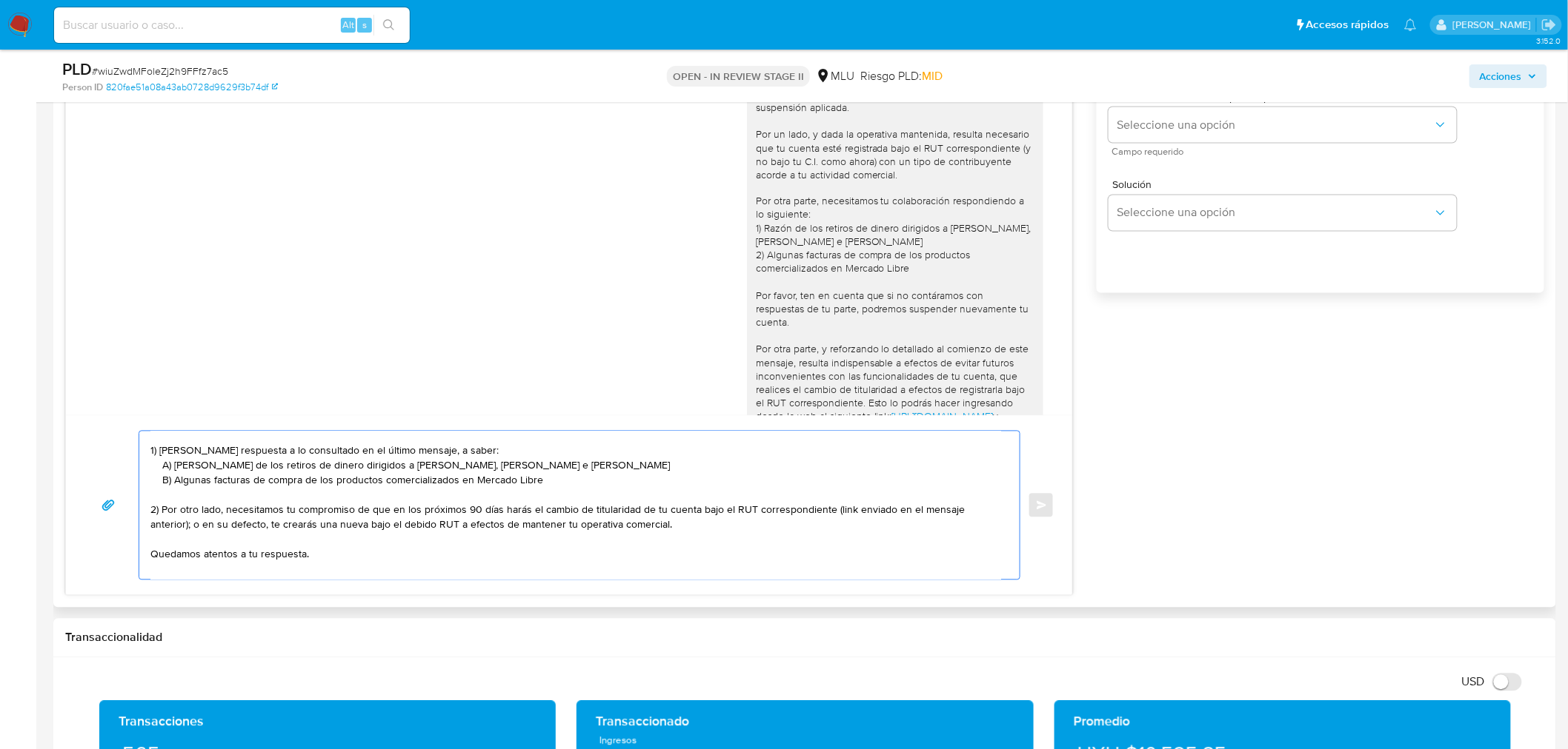
scroll to position [862, 0]
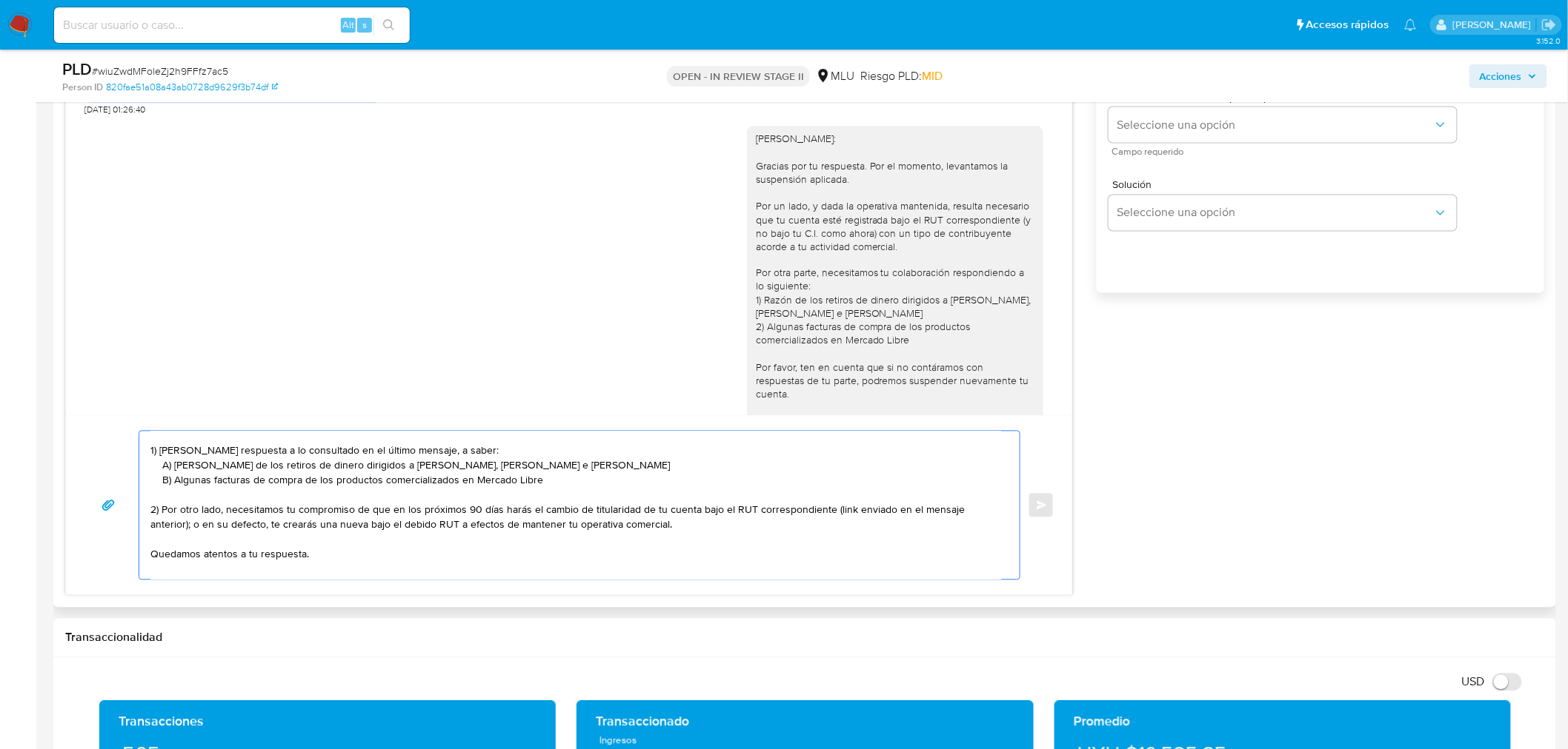
click at [173, 482] on textarea "Hola, Mario: Volvimos a suspender tu cuenta porque no obtuvimos respuesta al úl…" at bounding box center [576, 506] width 850 height 148
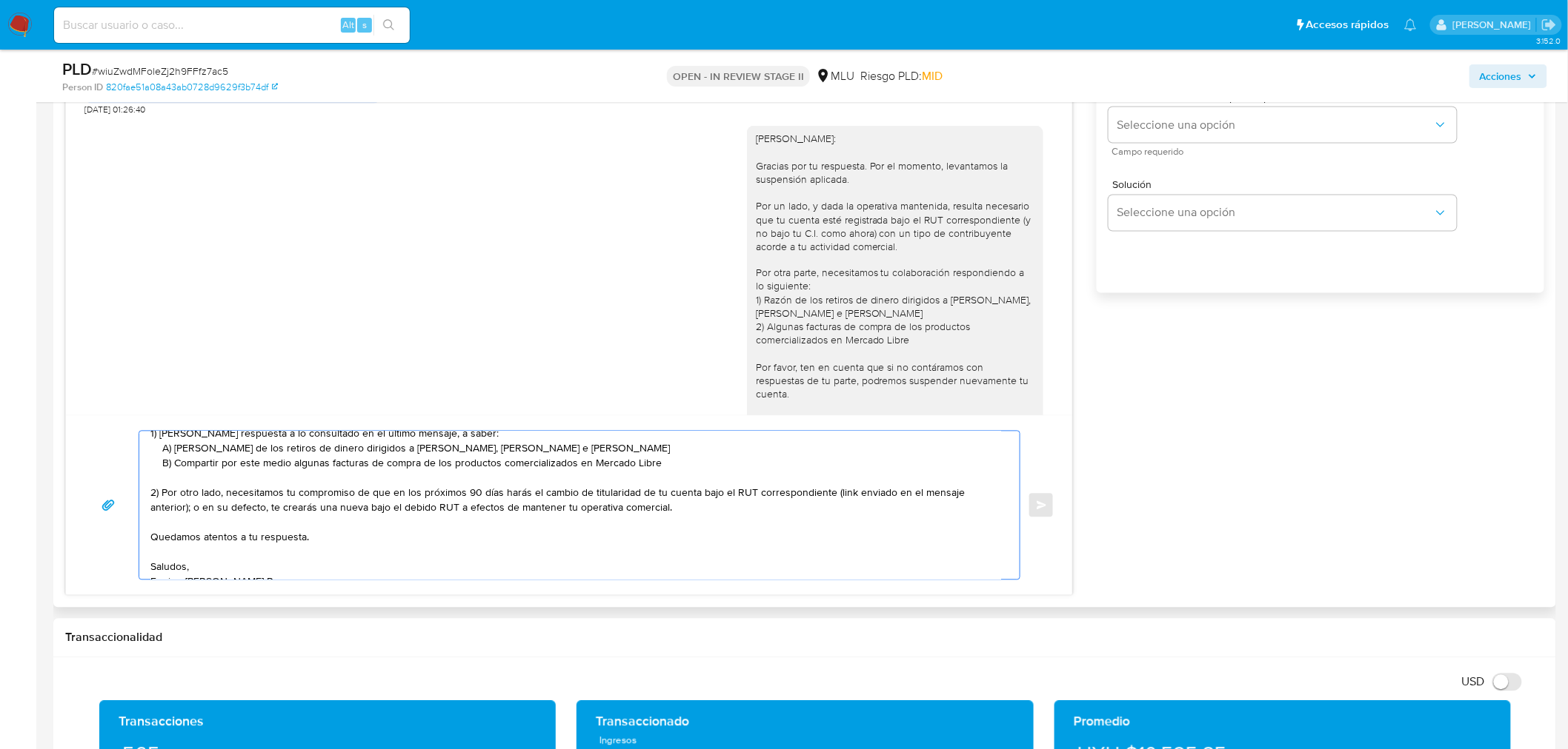
scroll to position [114, 0]
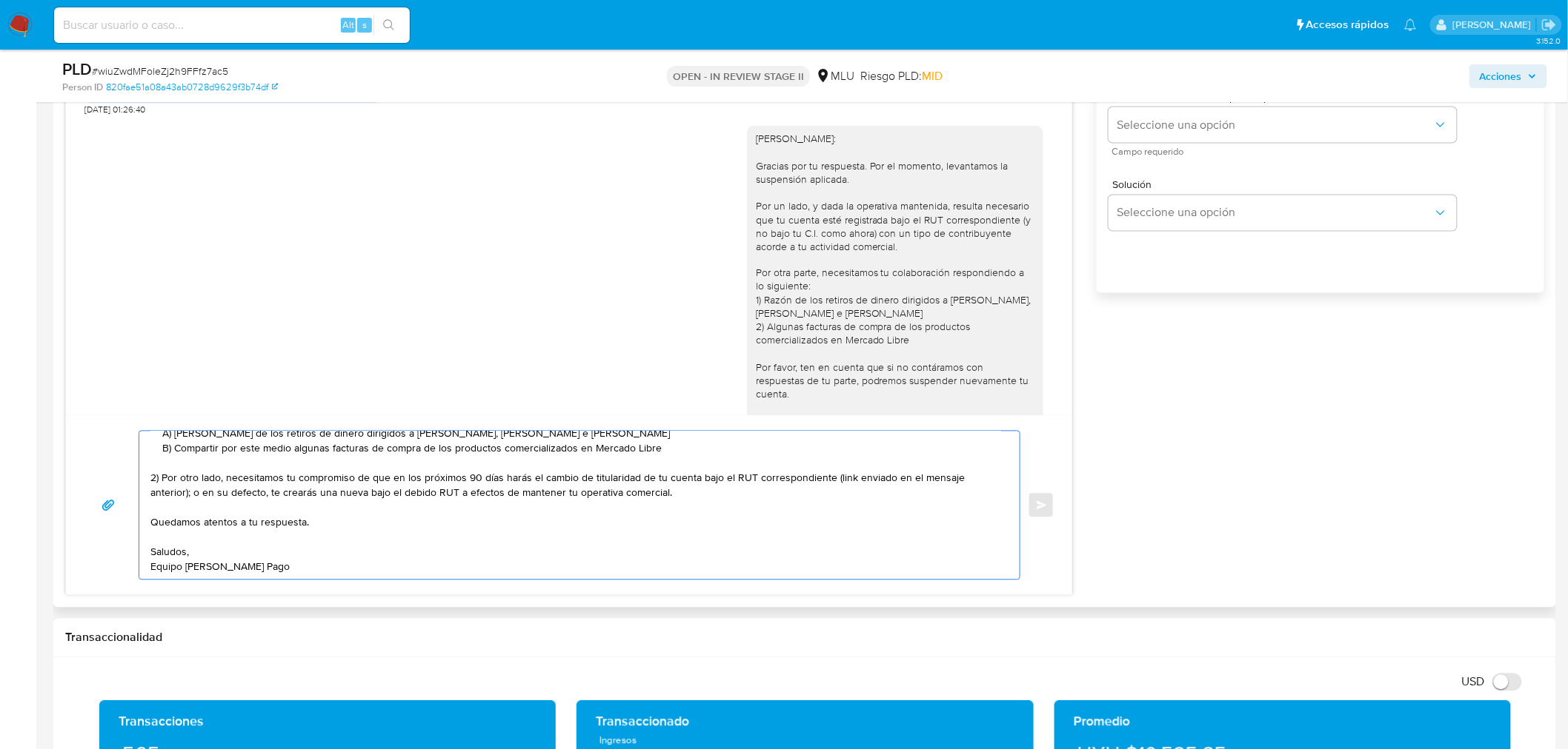
drag, startPoint x: 547, startPoint y: 475, endPoint x: 803, endPoint y: 475, distance: 256.0
click at [791, 475] on textarea "Hola, Mario: Volvimos a suspender tu cuenta porque no obtuvimos respuesta al úl…" at bounding box center [576, 506] width 850 height 148
click at [803, 475] on textarea "Hola, Mario: Volvimos a suspender tu cuenta porque no obtuvimos respuesta al úl…" at bounding box center [576, 506] width 850 height 148
click at [695, 479] on textarea "Hola, Mario: Volvimos a suspender tu cuenta porque no obtuvimos respuesta al úl…" at bounding box center [576, 506] width 850 height 148
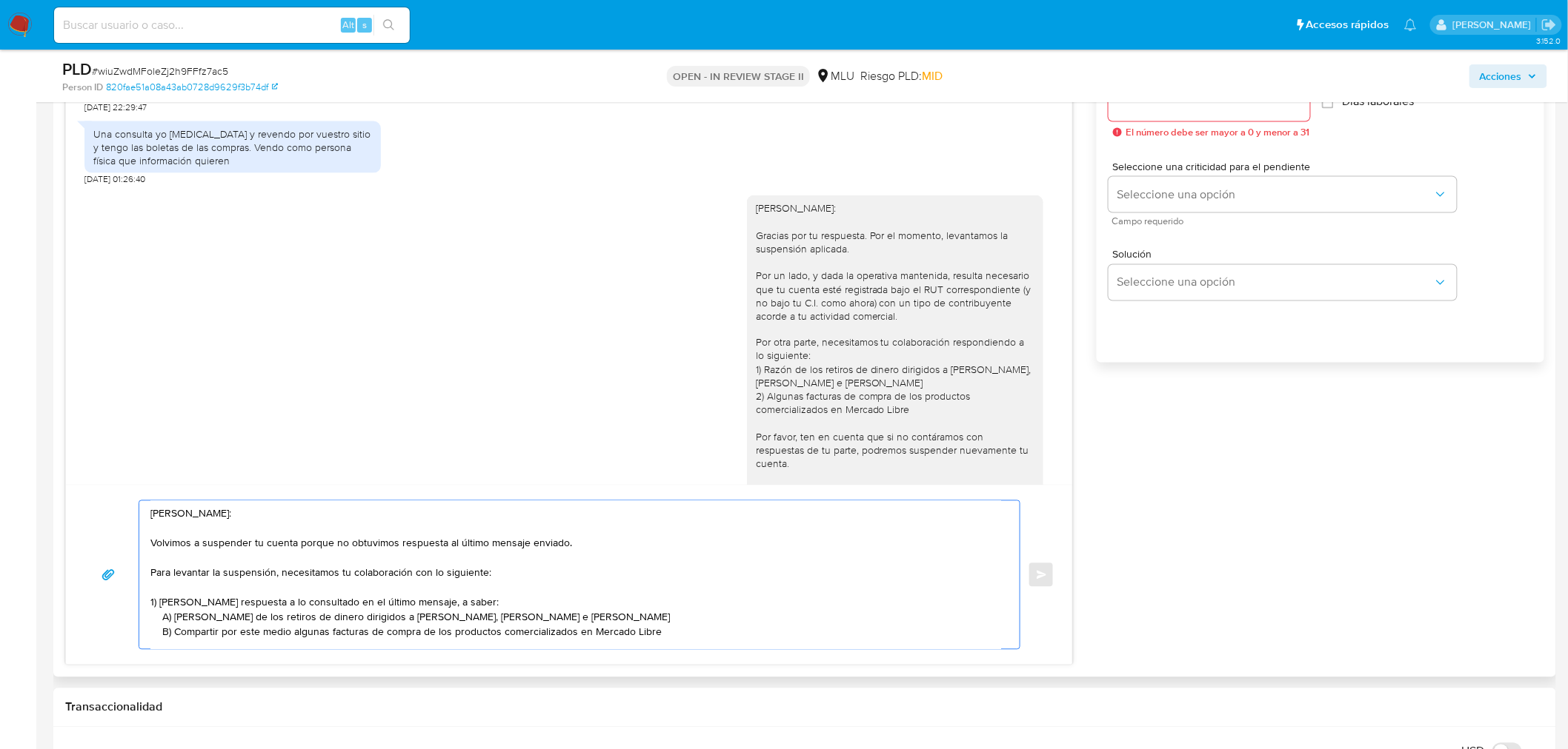
scroll to position [880, 0]
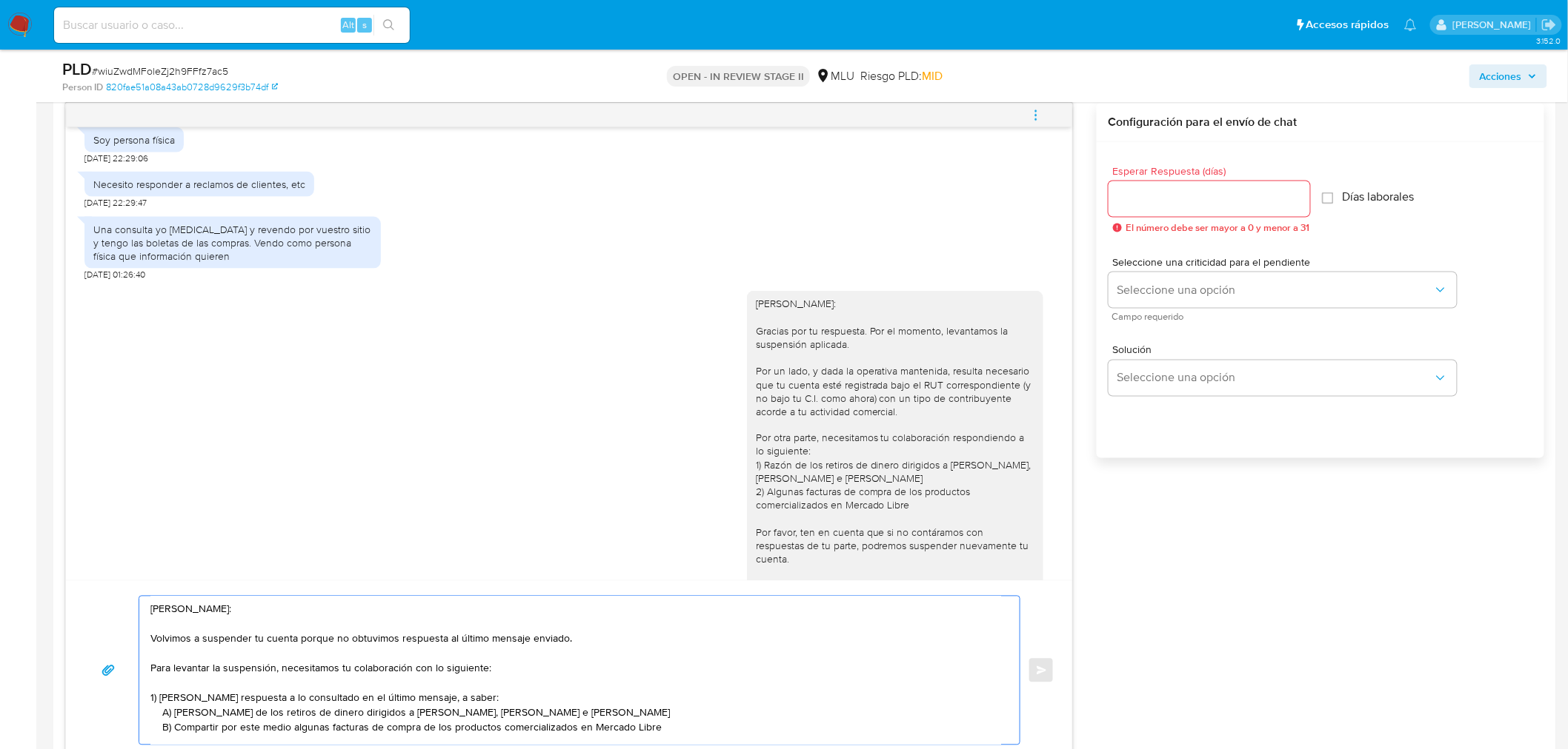
type textarea "Hola, Mario: Volvimos a suspender tu cuenta porque no obtuvimos respuesta al úl…"
click at [1198, 195] on input "Esperar Respuesta (días)" at bounding box center [1209, 199] width 201 height 20
drag, startPoint x: 1144, startPoint y: 195, endPoint x: 1098, endPoint y: 195, distance: 46.0
click at [1098, 195] on div "Esperar Respuesta (días) 2 El número debe ser mayor a 0 y menor a 31 Días labor…" at bounding box center [1320, 320] width 447 height 356
type input "3"
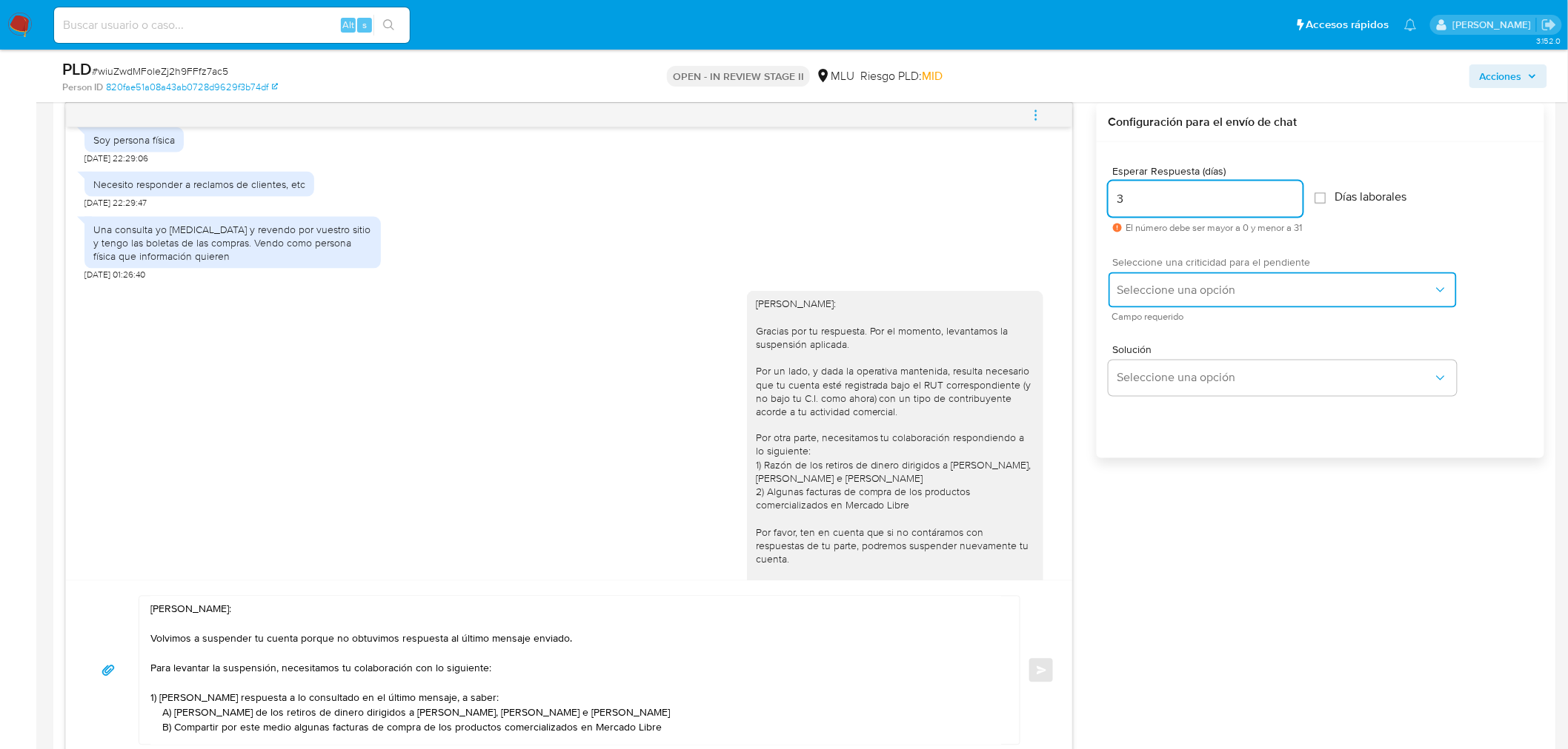
click at [1152, 305] on button "Seleccione una opción" at bounding box center [1282, 291] width 348 height 36
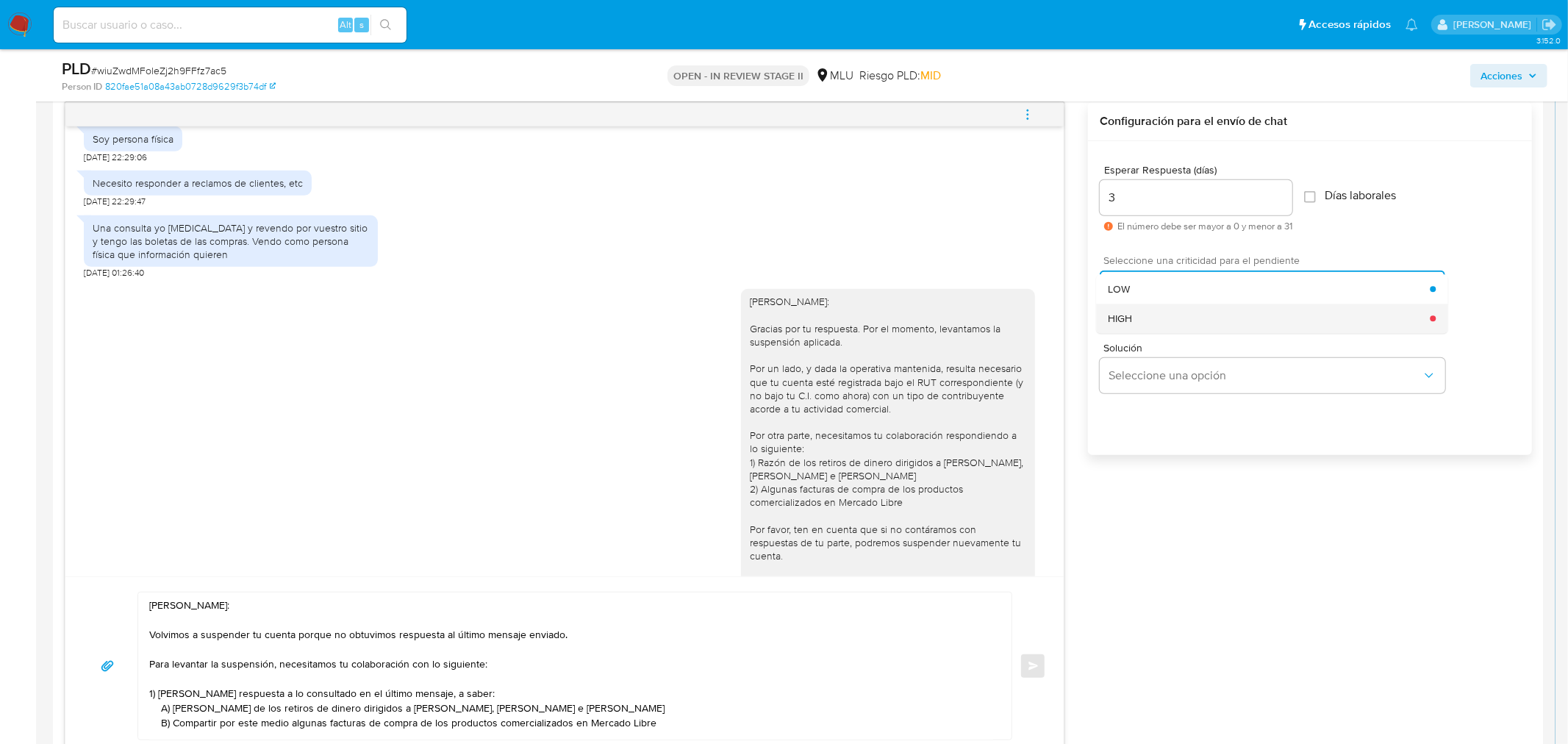
click at [1144, 315] on div "HIGH" at bounding box center [1269, 319] width 322 height 29
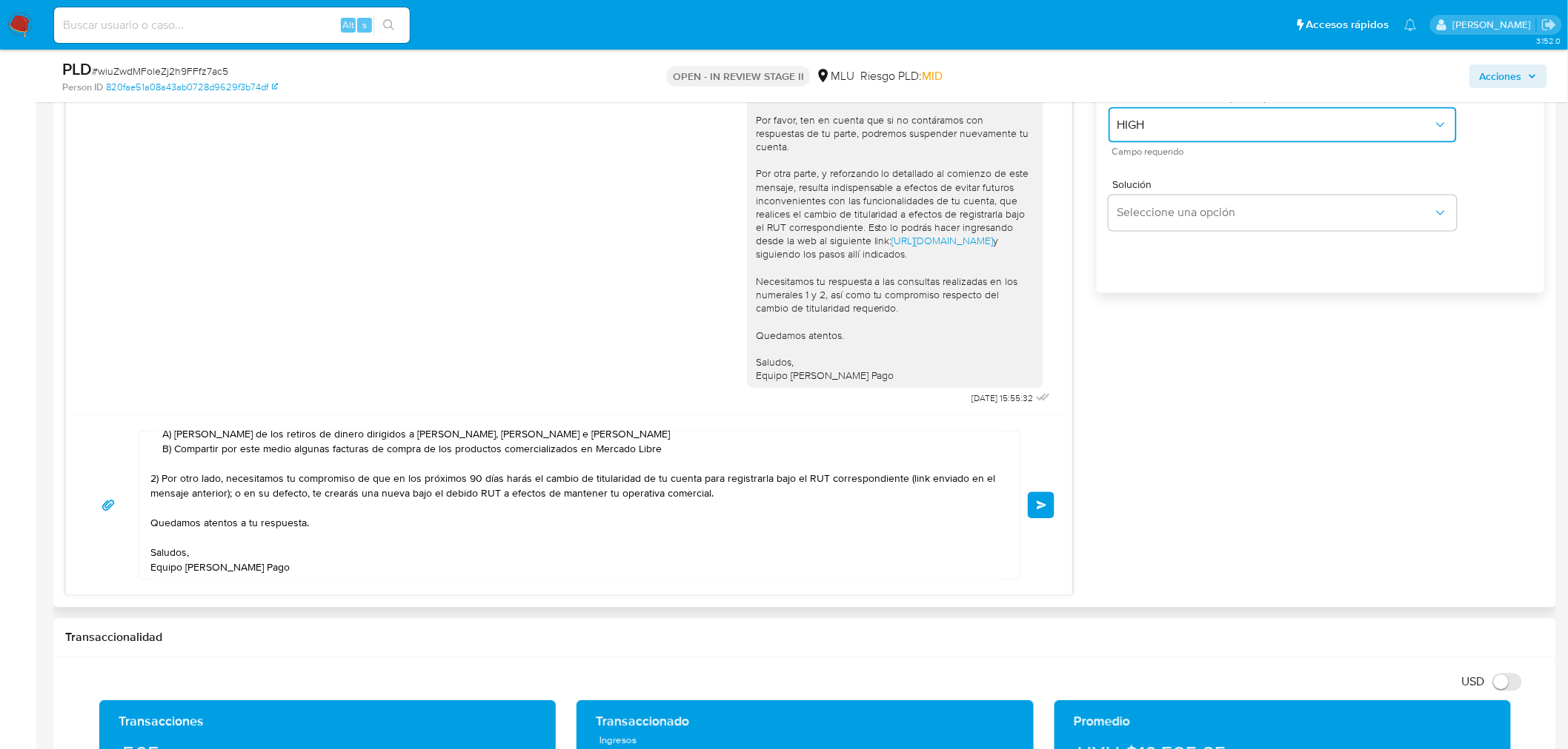
scroll to position [114, 0]
click at [1047, 508] on button "Enviar" at bounding box center [1041, 506] width 27 height 27
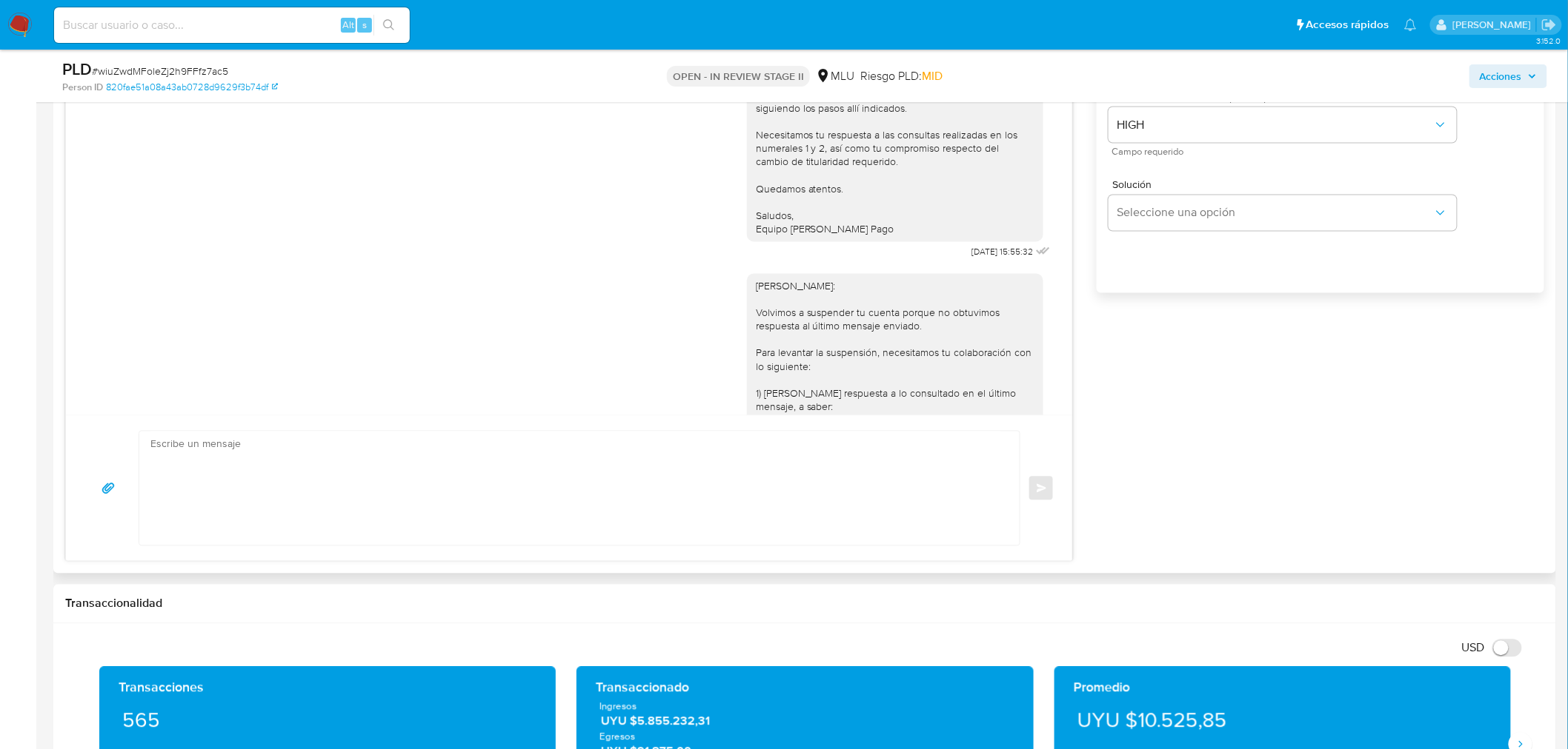
scroll to position [1502, 0]
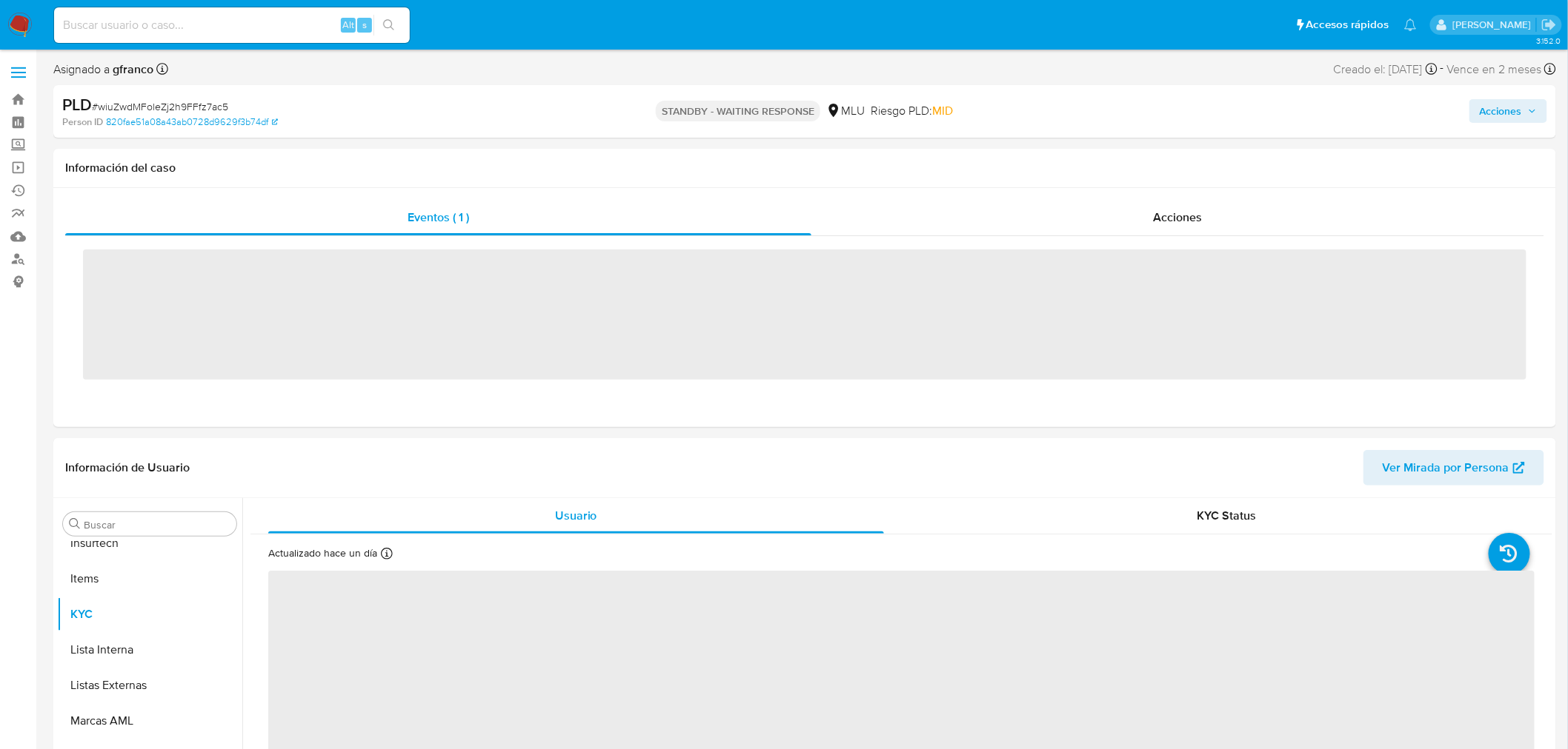
scroll to position [625, 0]
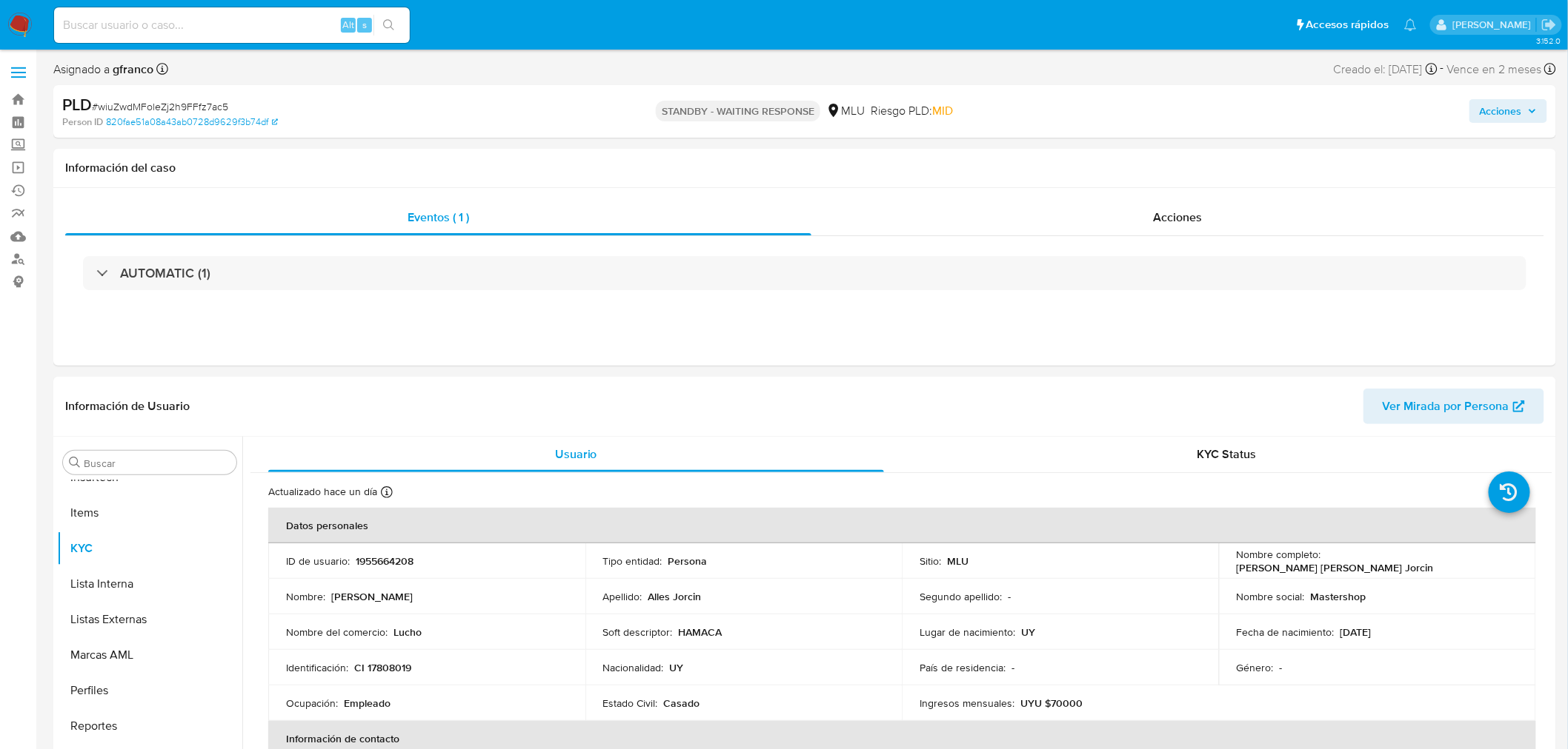
select select "10"
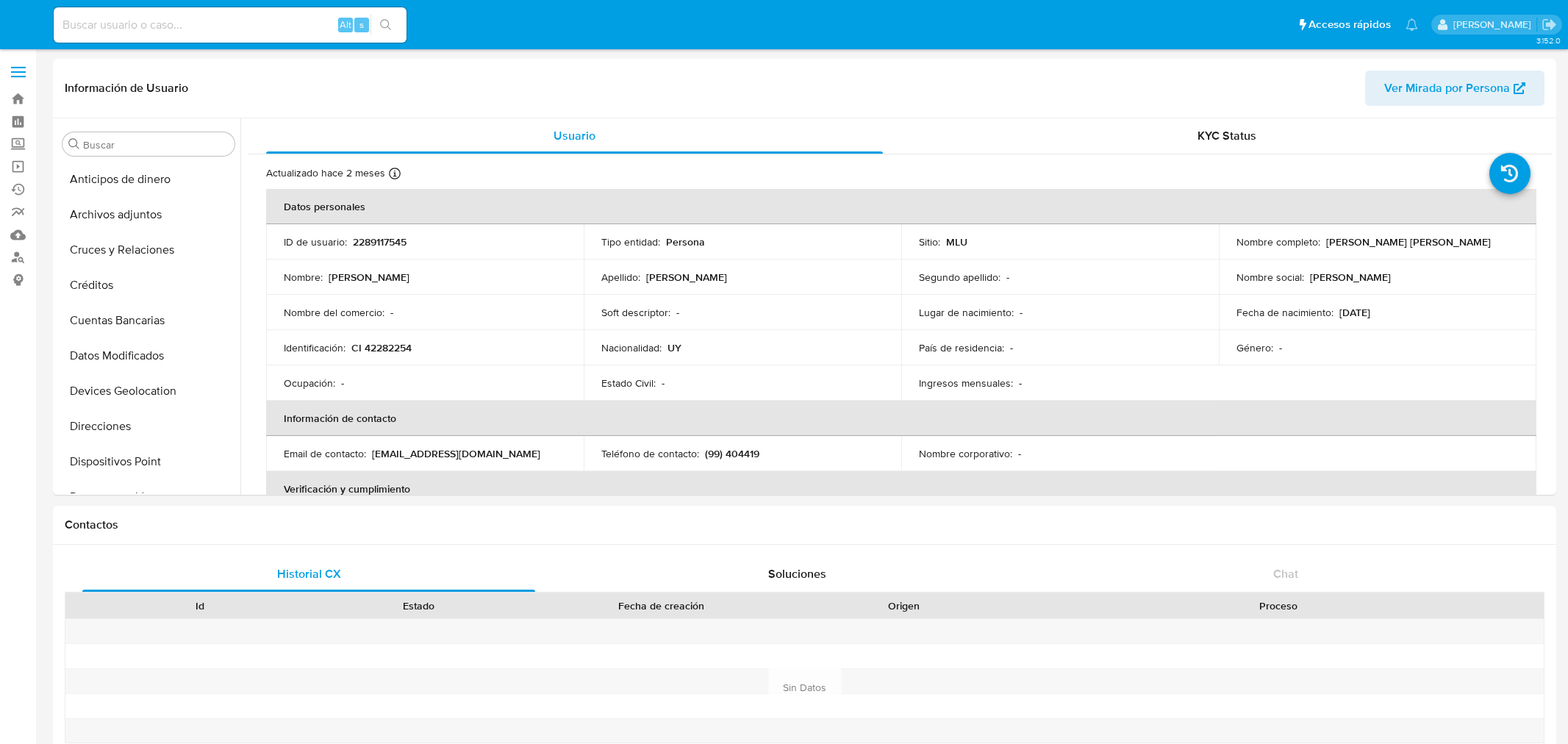
select select "10"
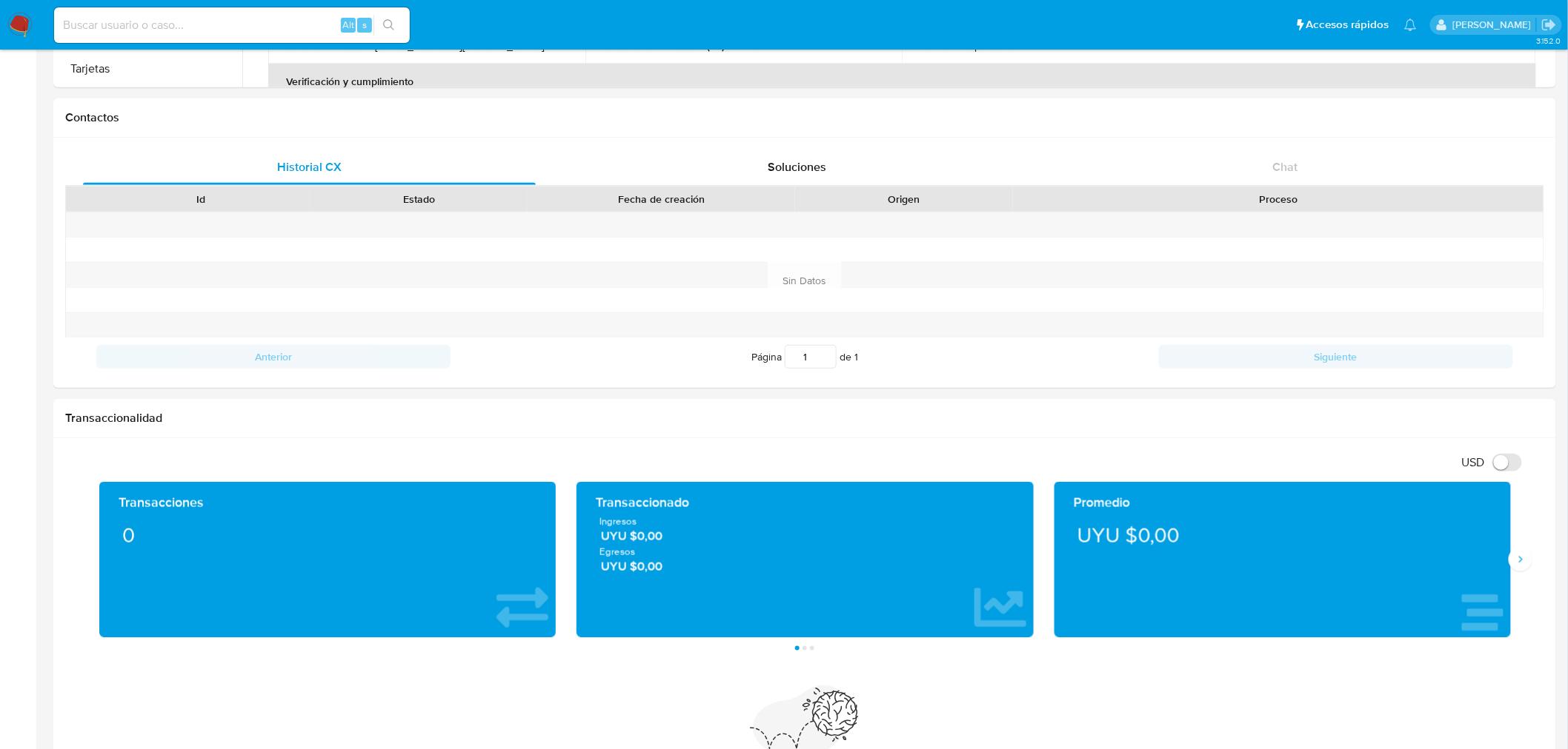
scroll to position [493, 0]
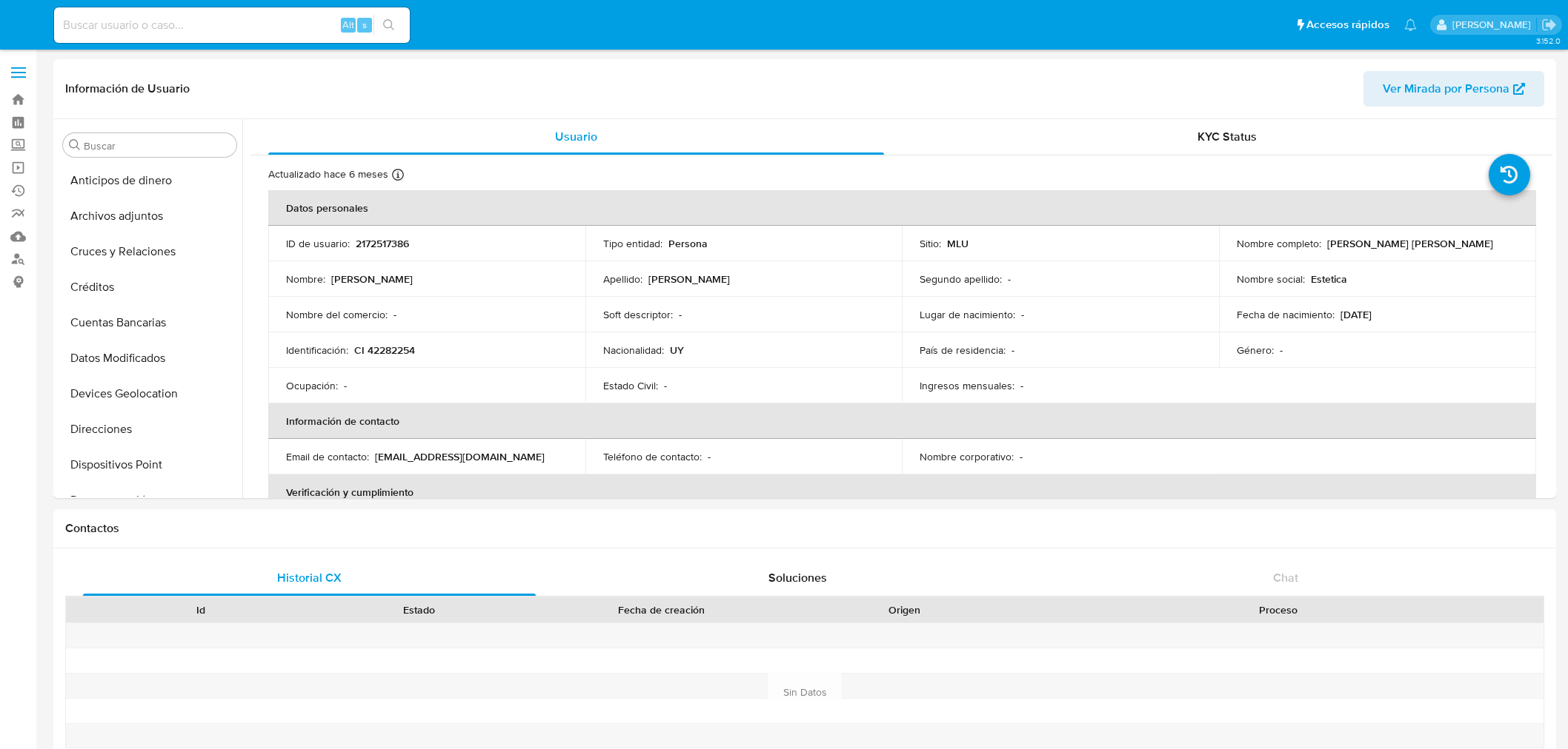
select select "10"
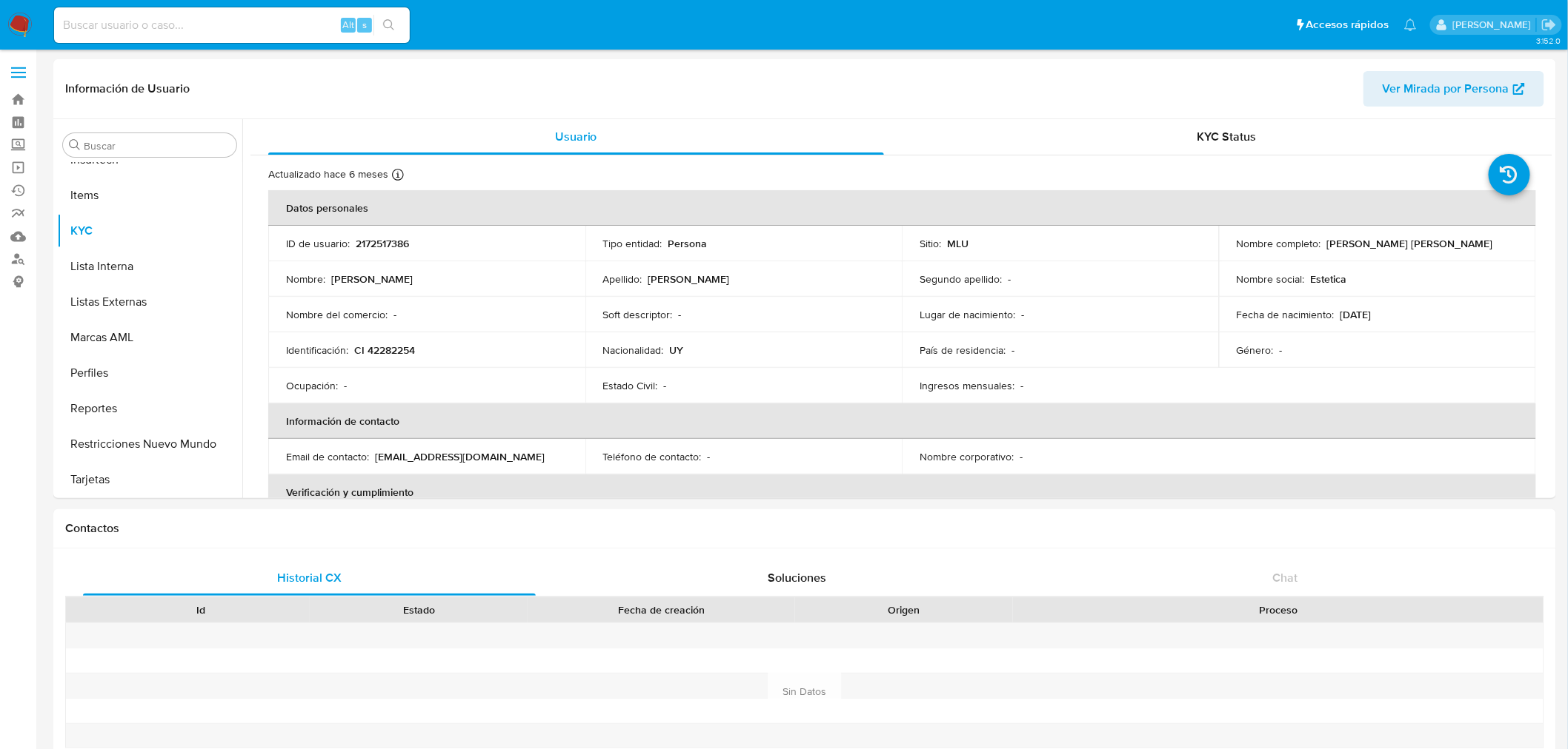
scroll to position [493, 0]
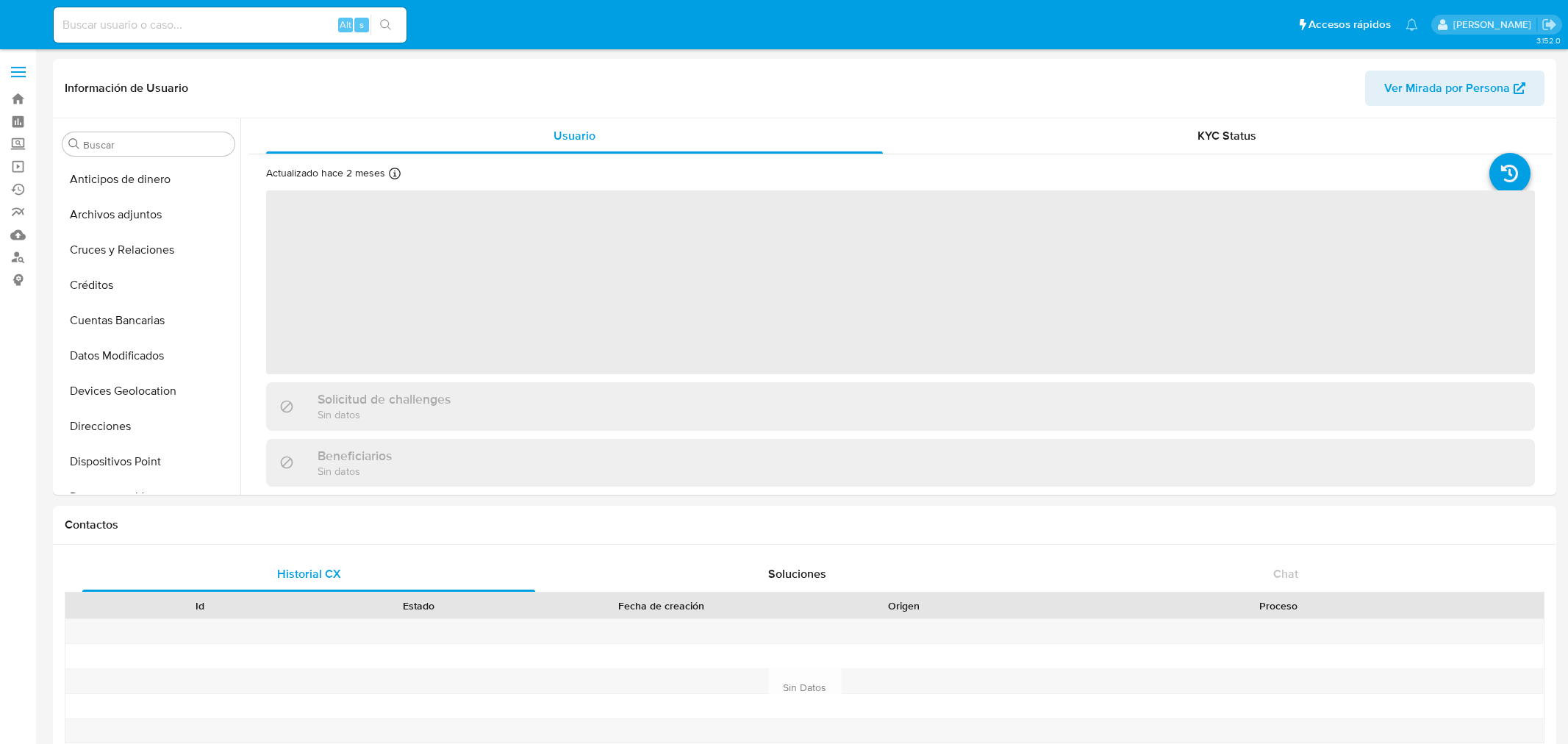
select select "10"
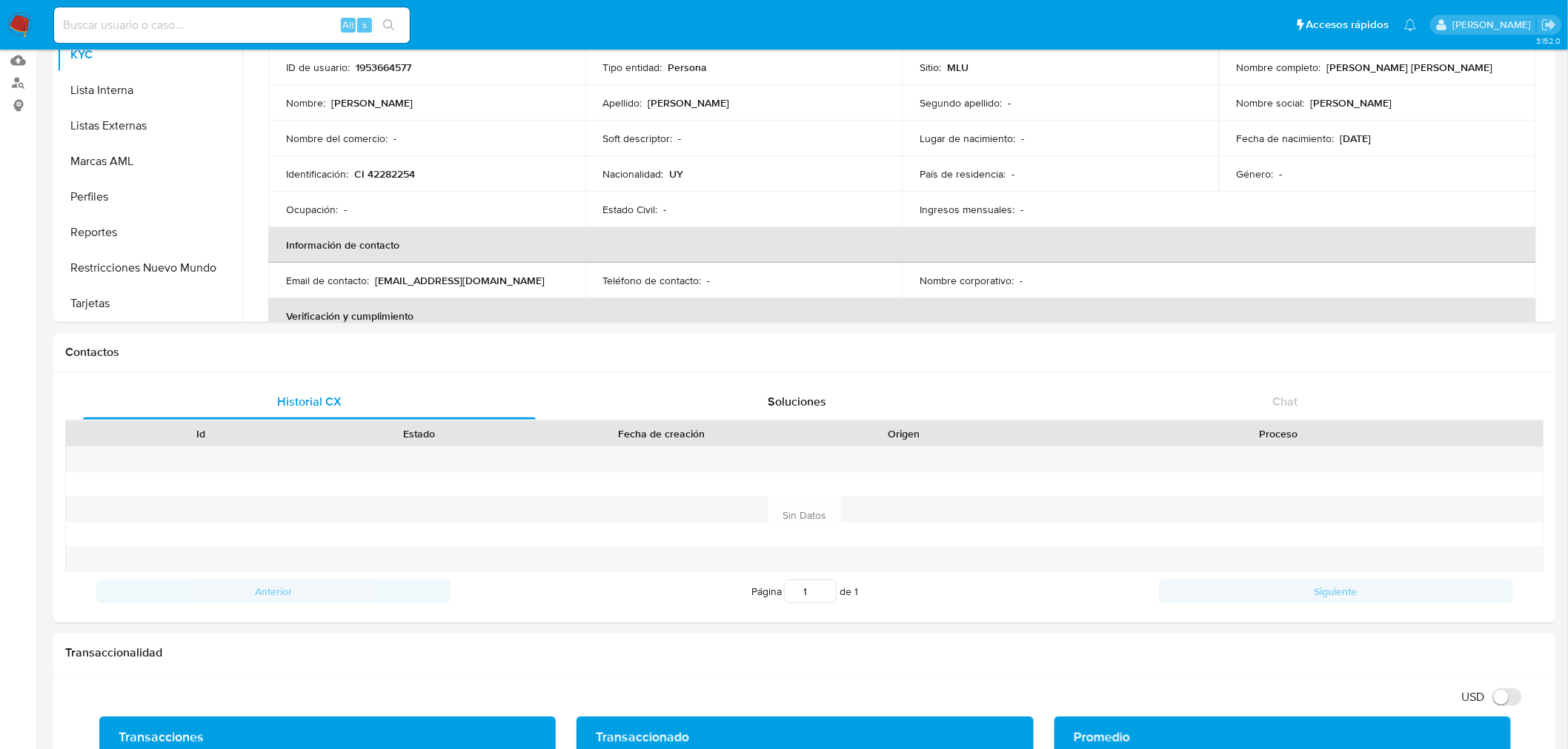
scroll to position [329, 0]
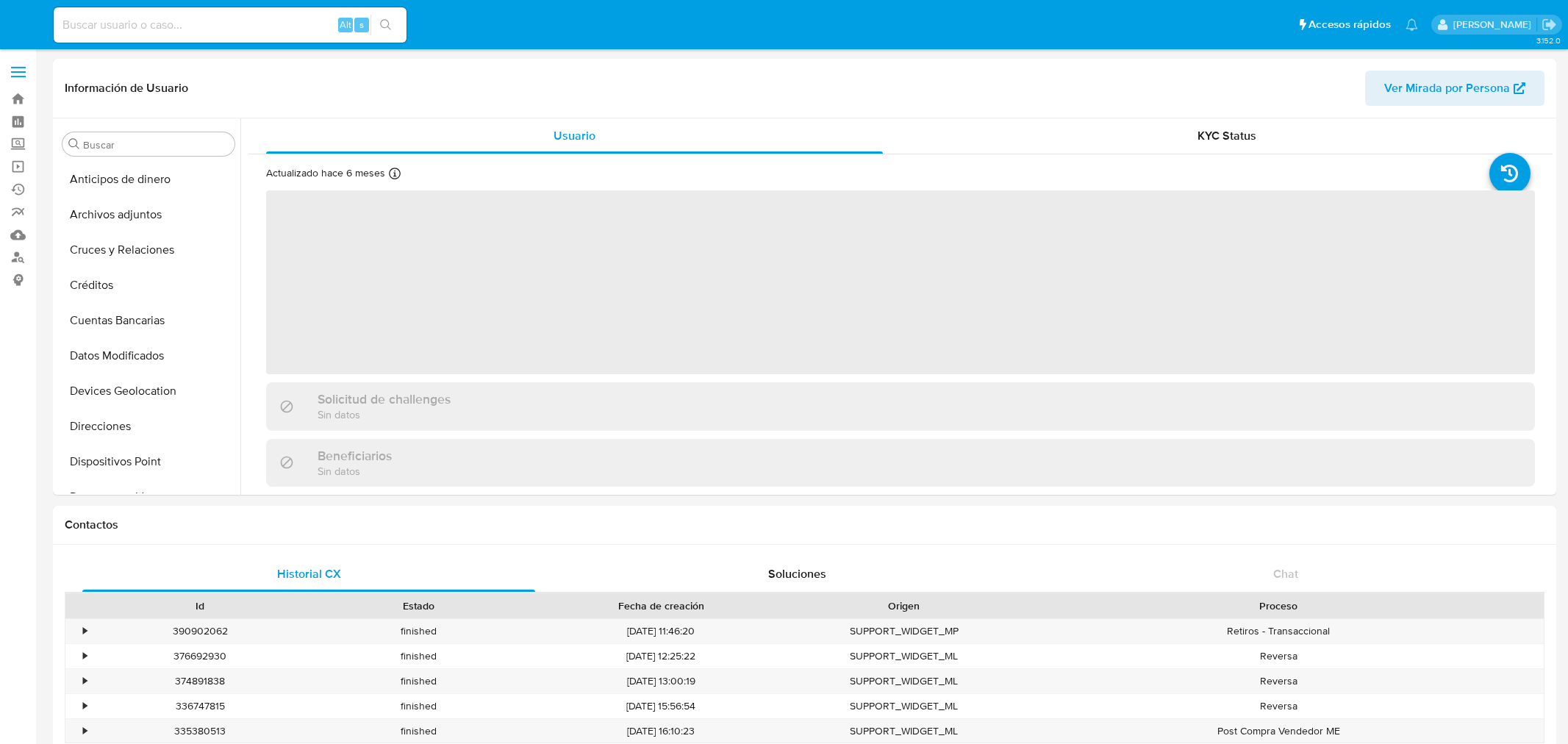
select select "10"
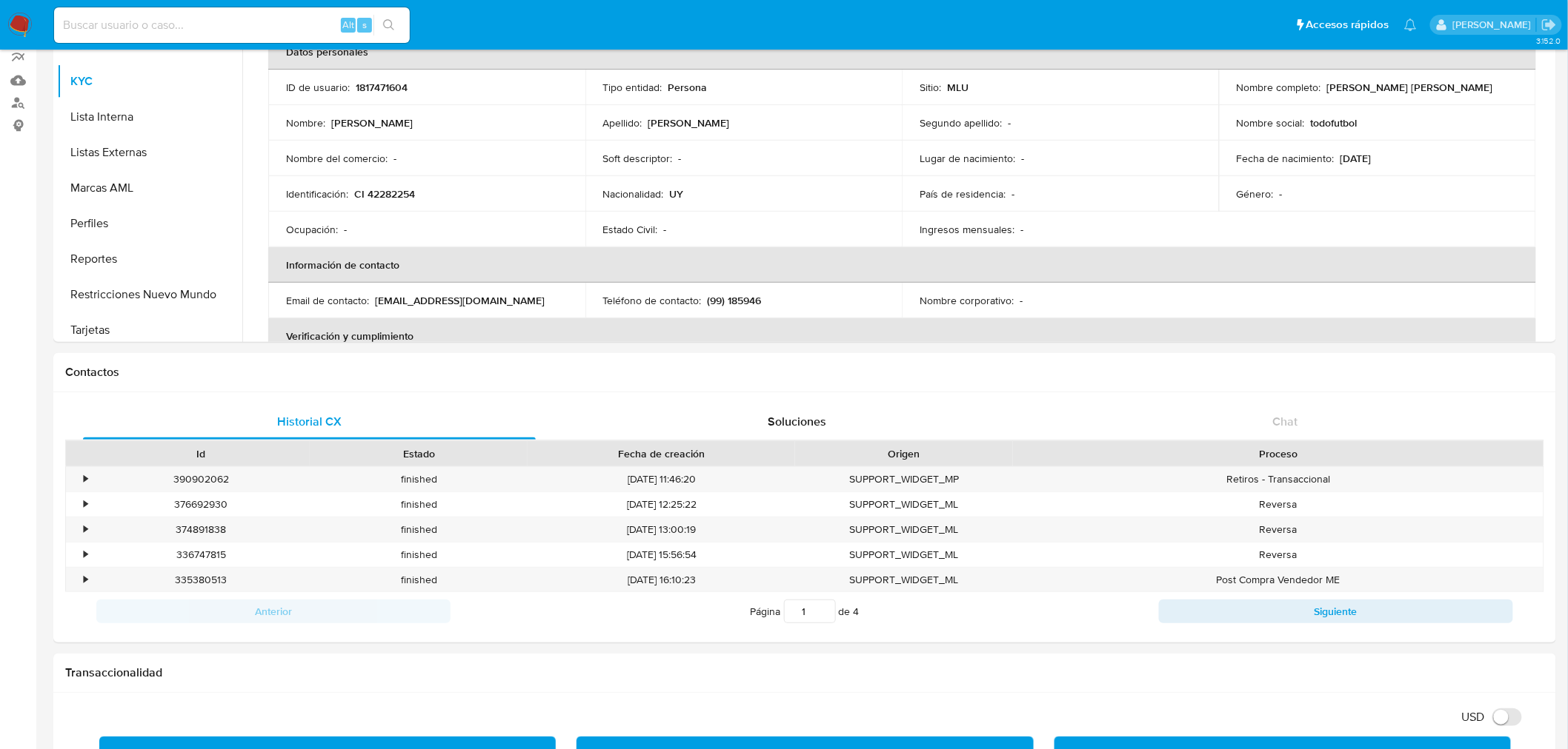
scroll to position [625, 0]
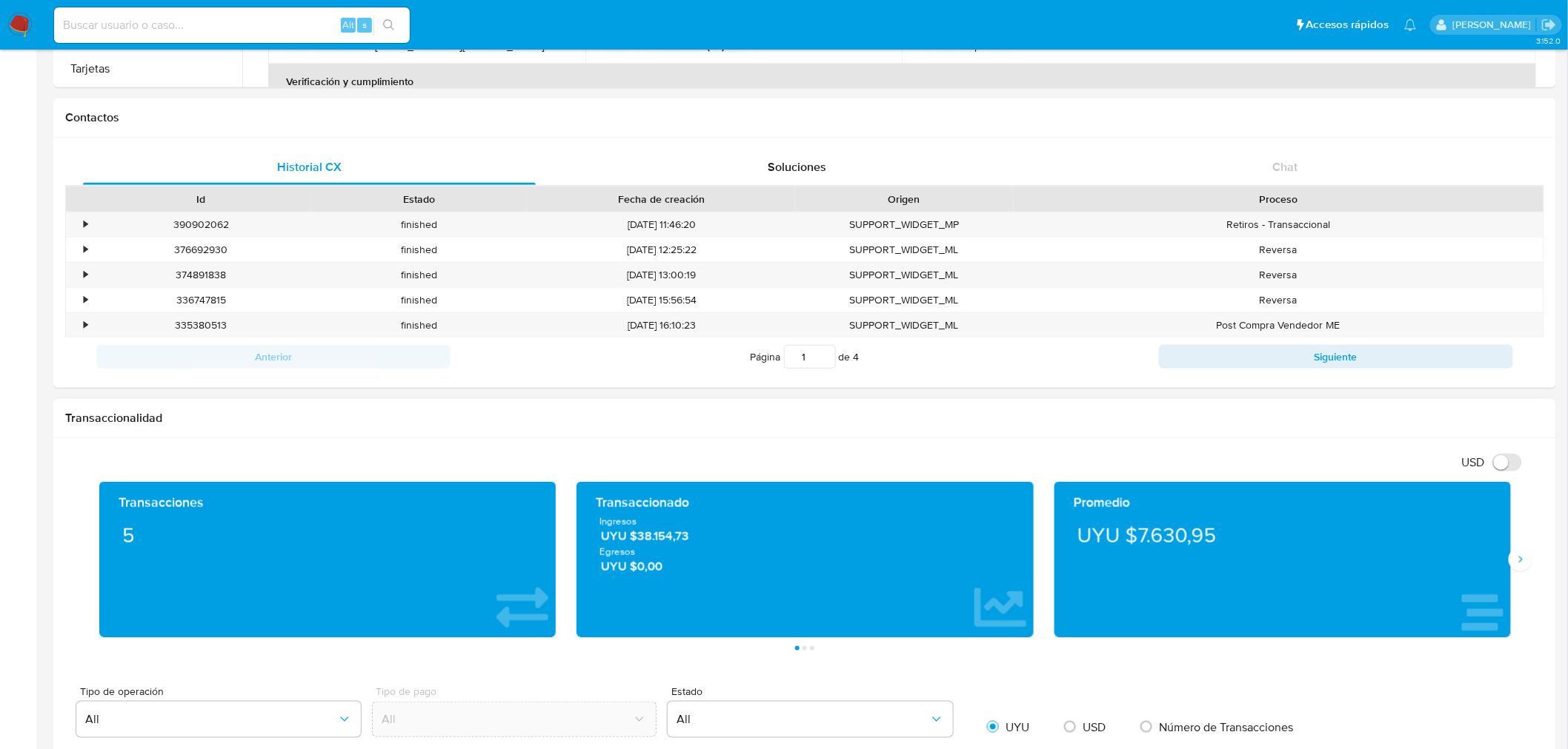
click at [1158, 545] on div "UYU $7.630,95" at bounding box center [1282, 535] width 433 height 42
drag, startPoint x: 1131, startPoint y: 534, endPoint x: 1219, endPoint y: 539, distance: 88.1
click at [1219, 539] on div "UYU $7.630,95" at bounding box center [1282, 535] width 433 height 42
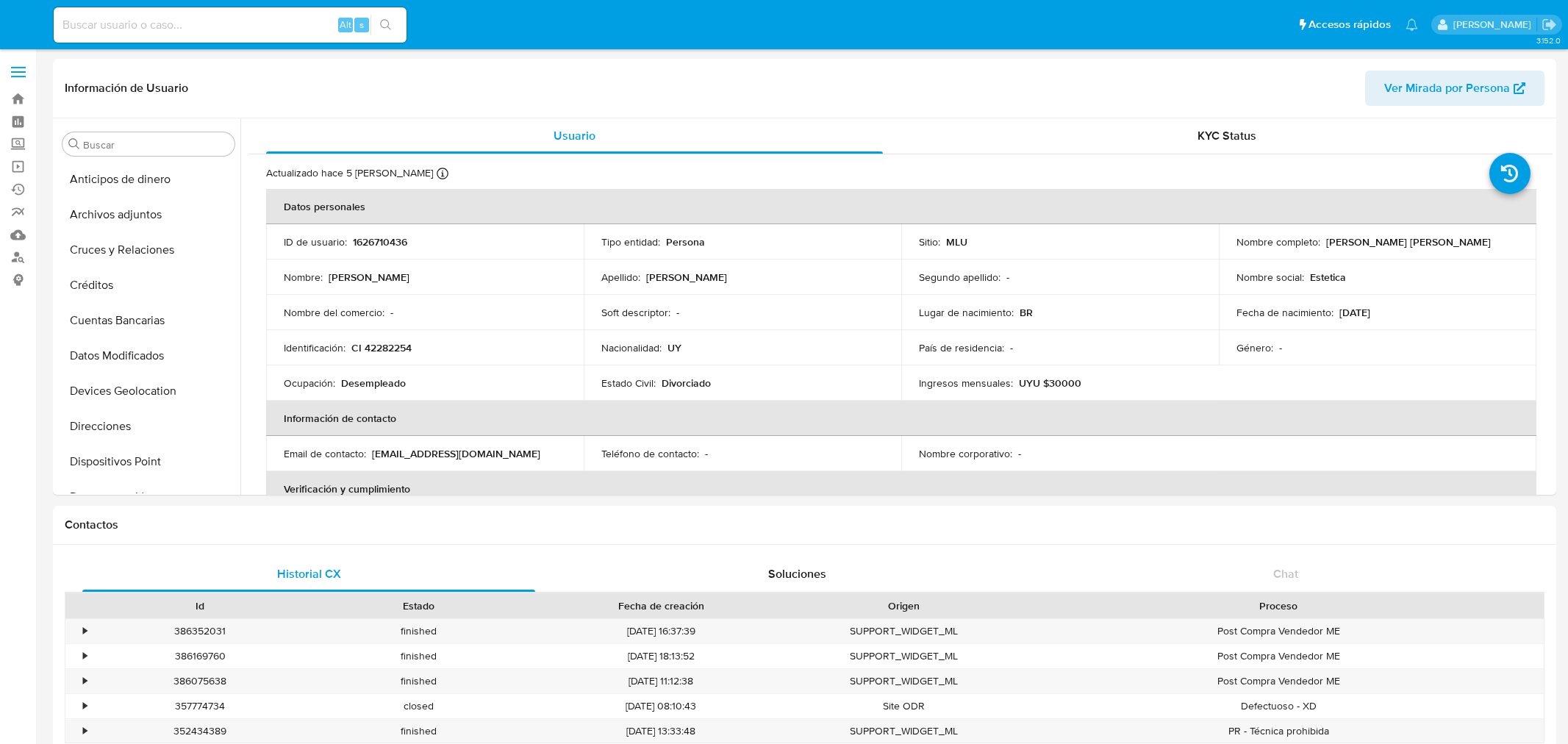
select select "10"
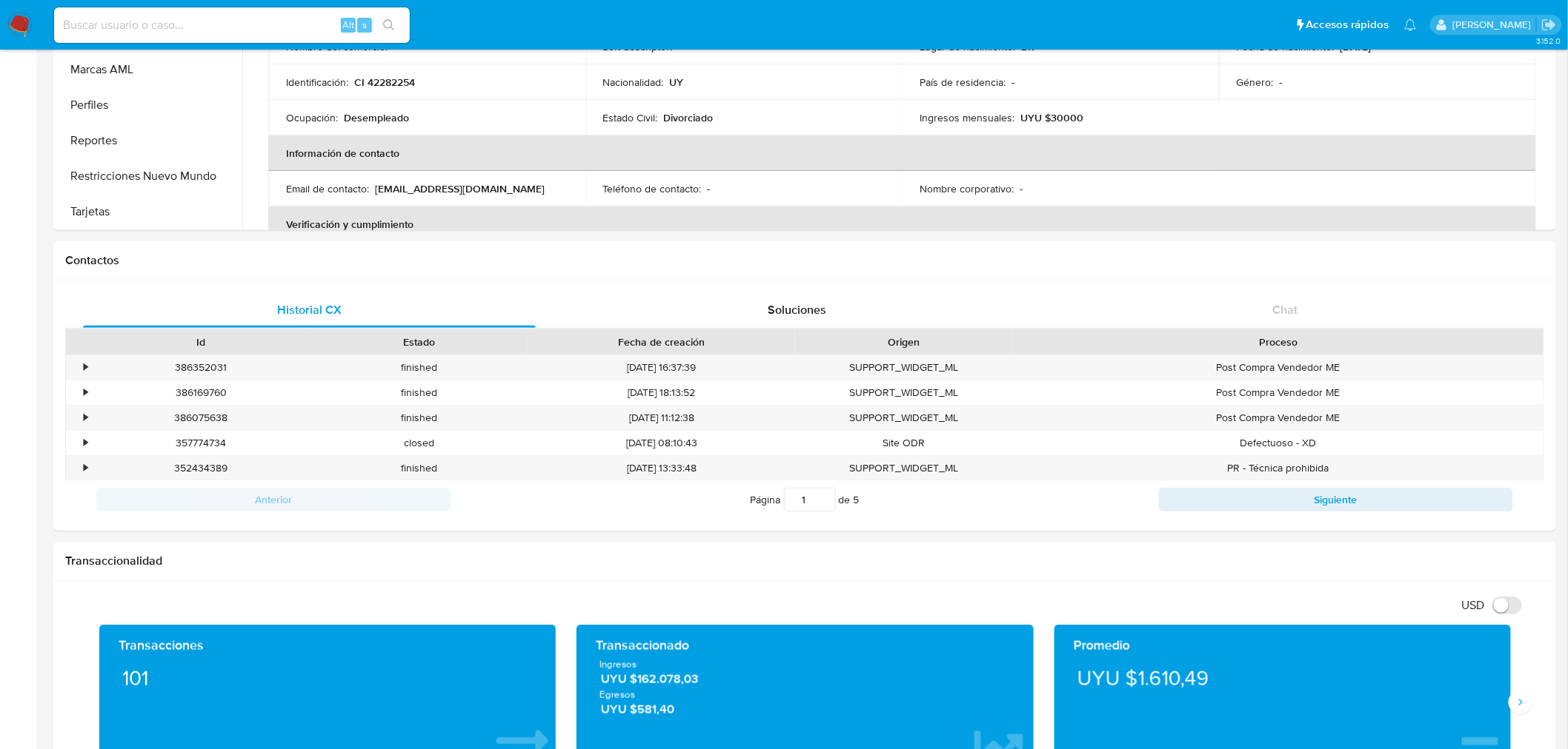
scroll to position [493, 0]
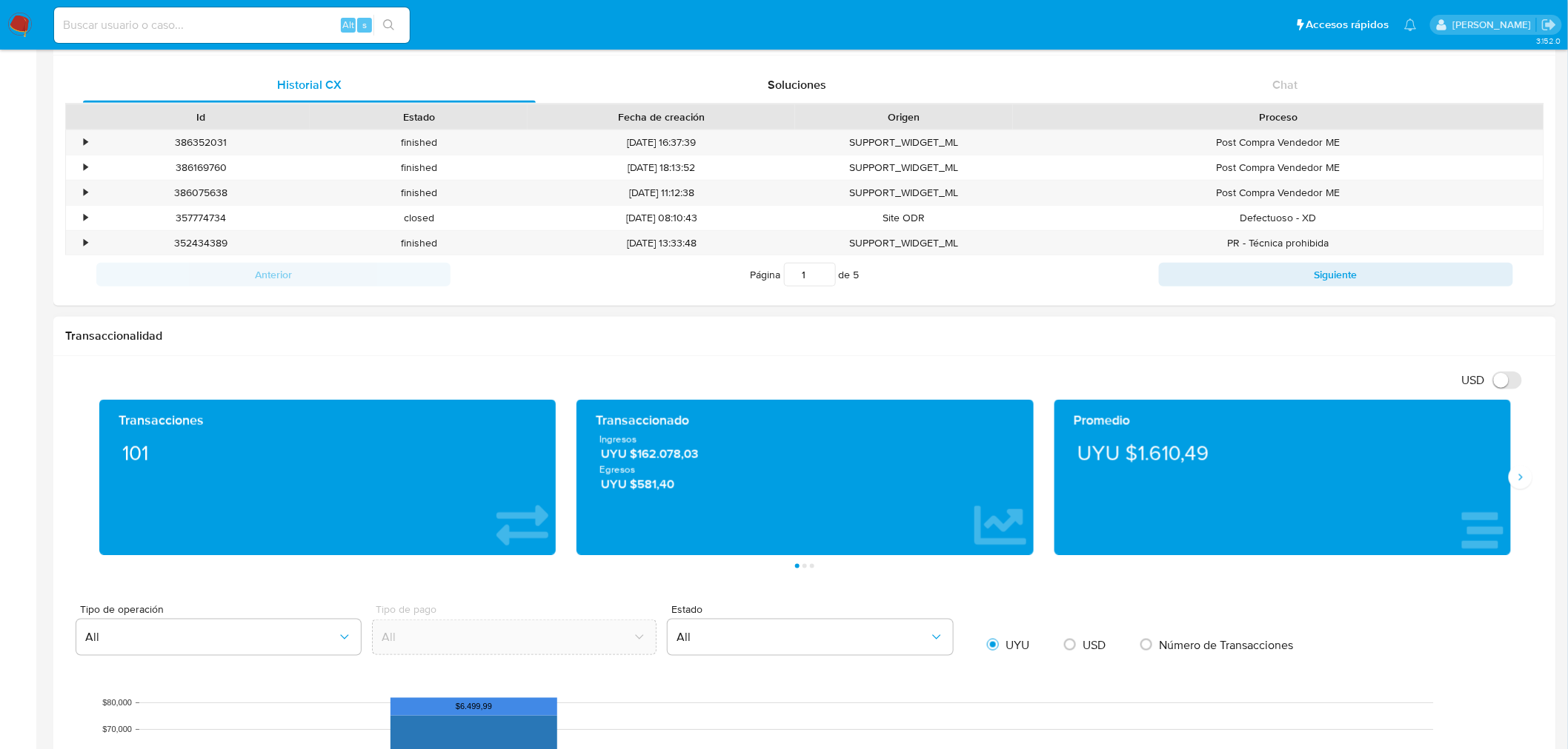
drag, startPoint x: 1218, startPoint y: 458, endPoint x: 1136, endPoint y: 462, distance: 82.1
click at [1136, 462] on div "UYU $1.610,49" at bounding box center [1282, 453] width 433 height 42
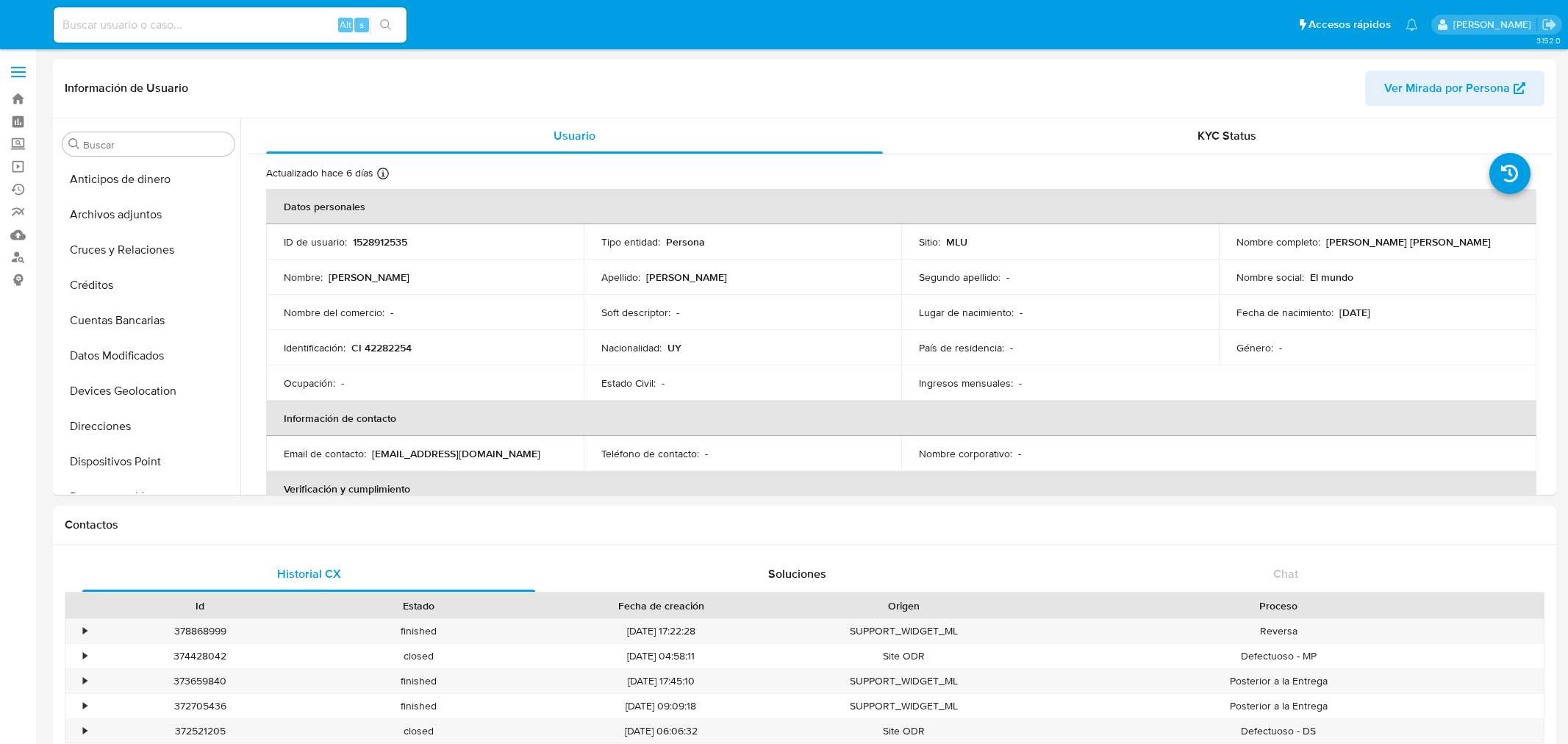
select select "10"
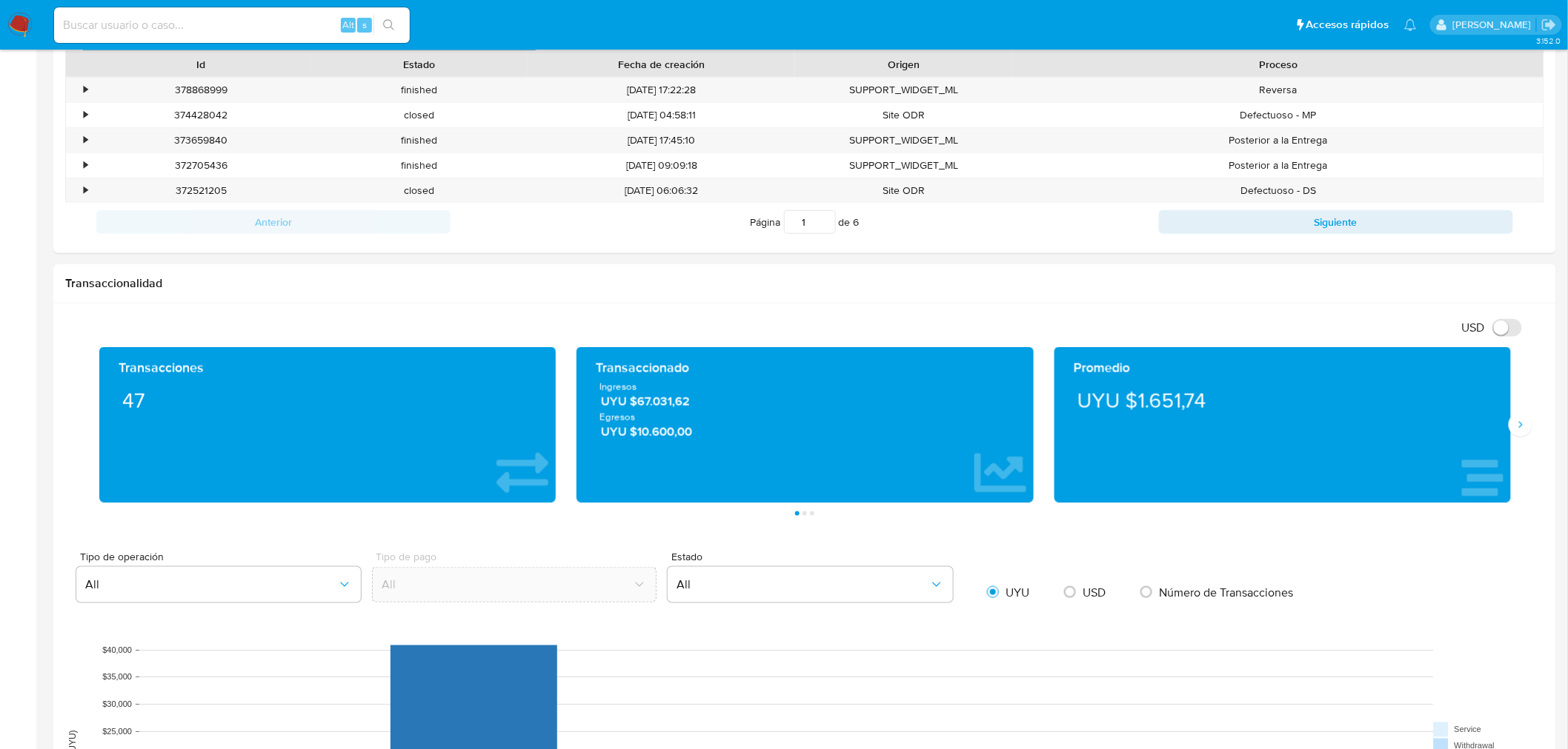
scroll to position [576, 0]
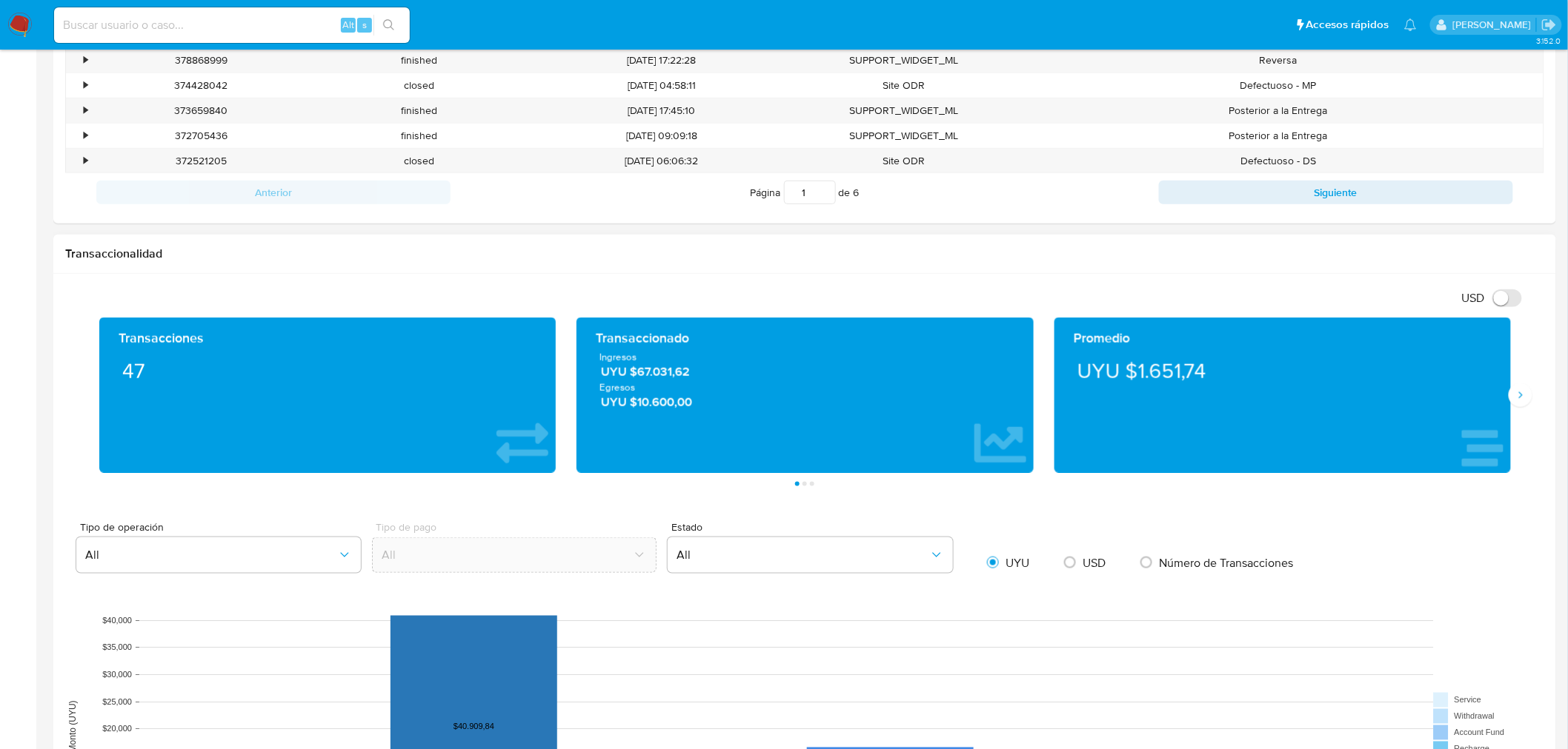
drag, startPoint x: 1194, startPoint y: 375, endPoint x: 1140, endPoint y: 382, distance: 54.5
click at [1140, 382] on div "UYU $1.651,74" at bounding box center [1282, 370] width 433 height 42
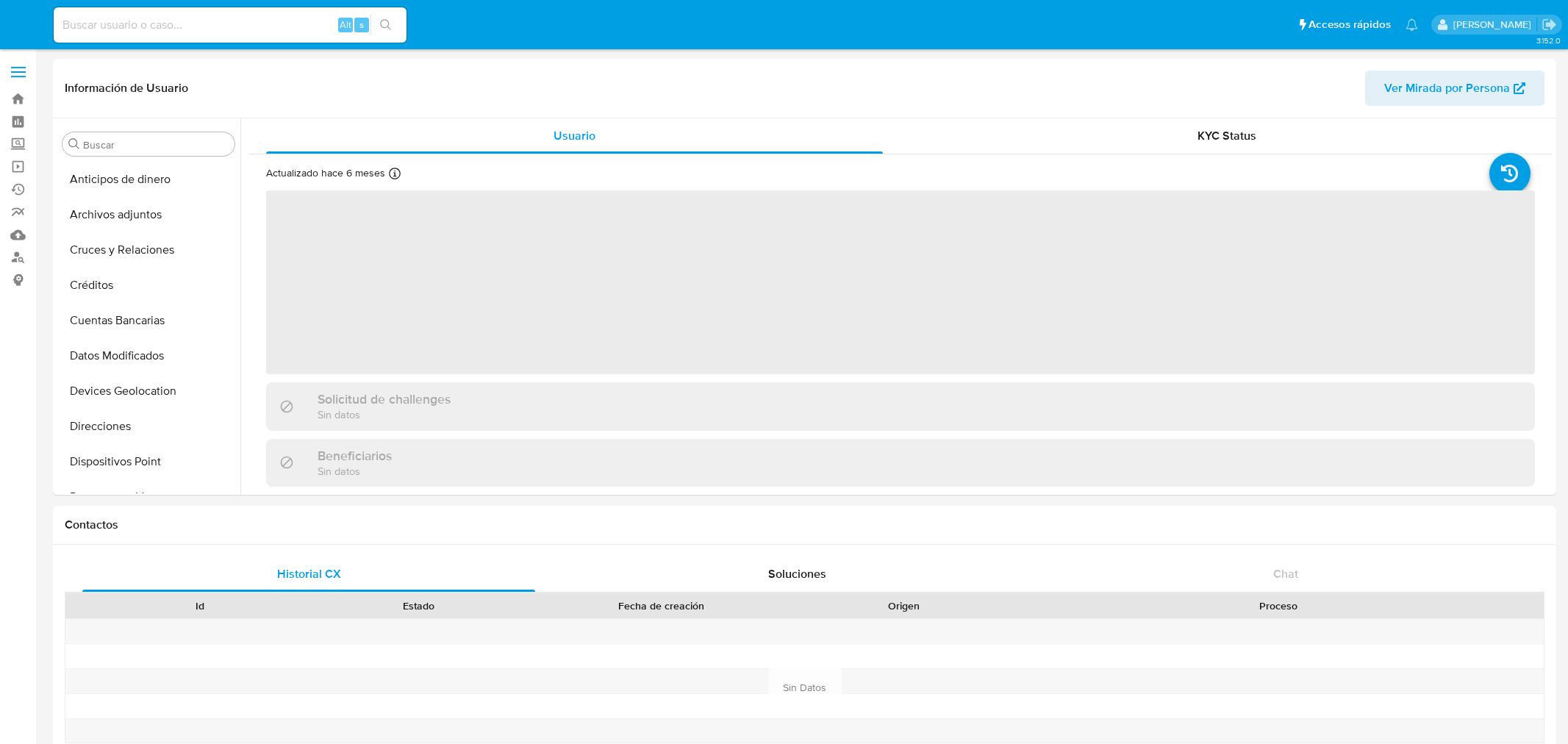
select select "10"
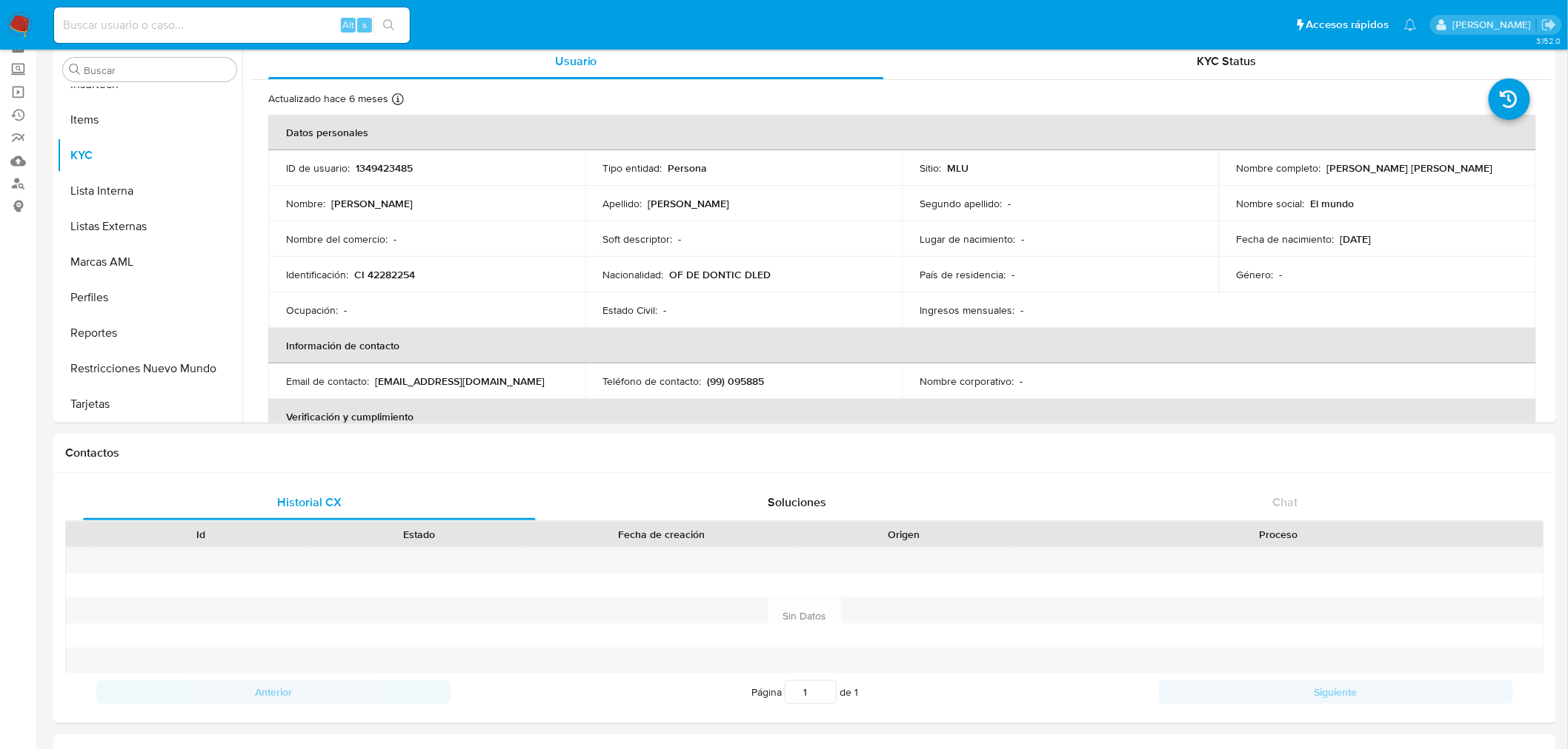
scroll to position [411, 0]
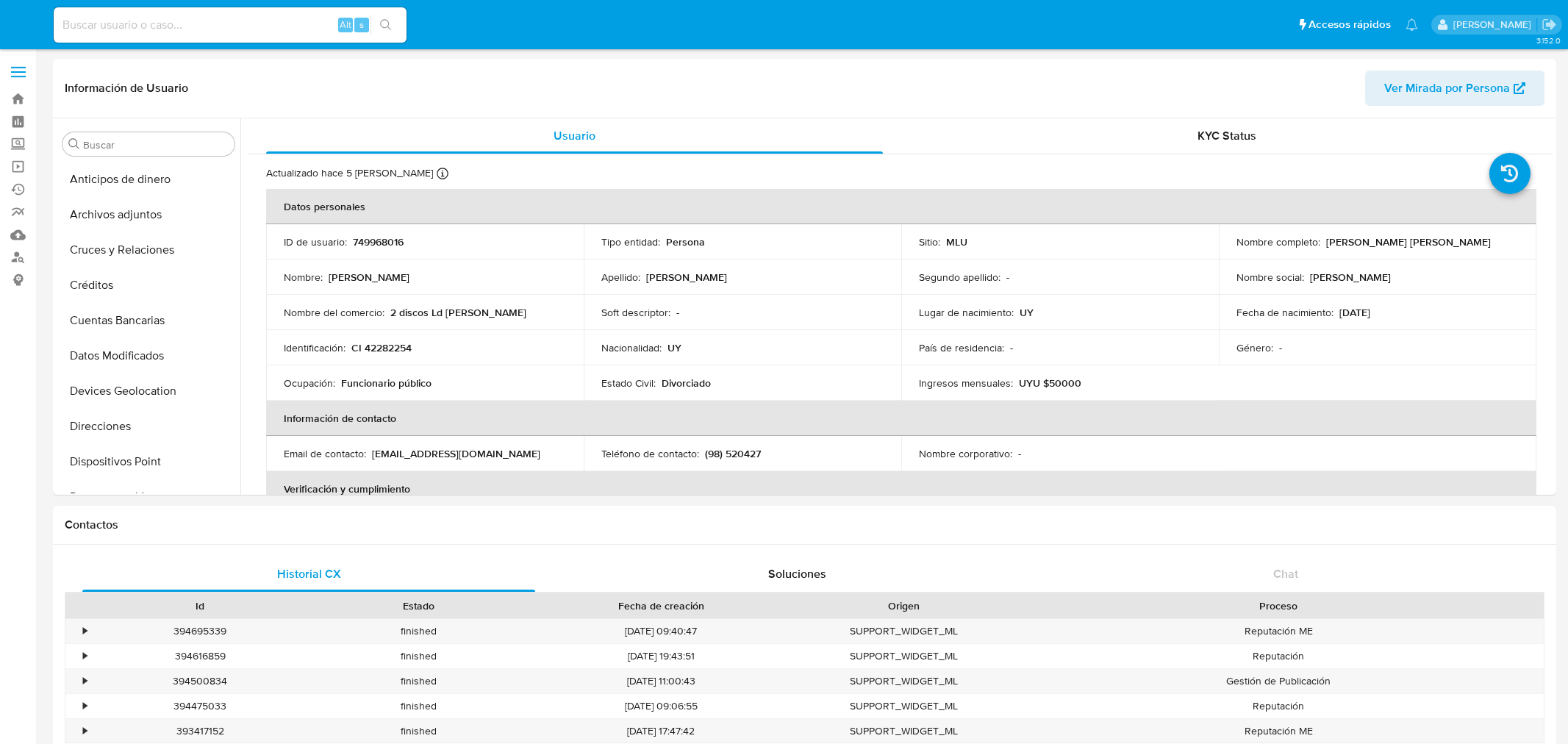
select select "10"
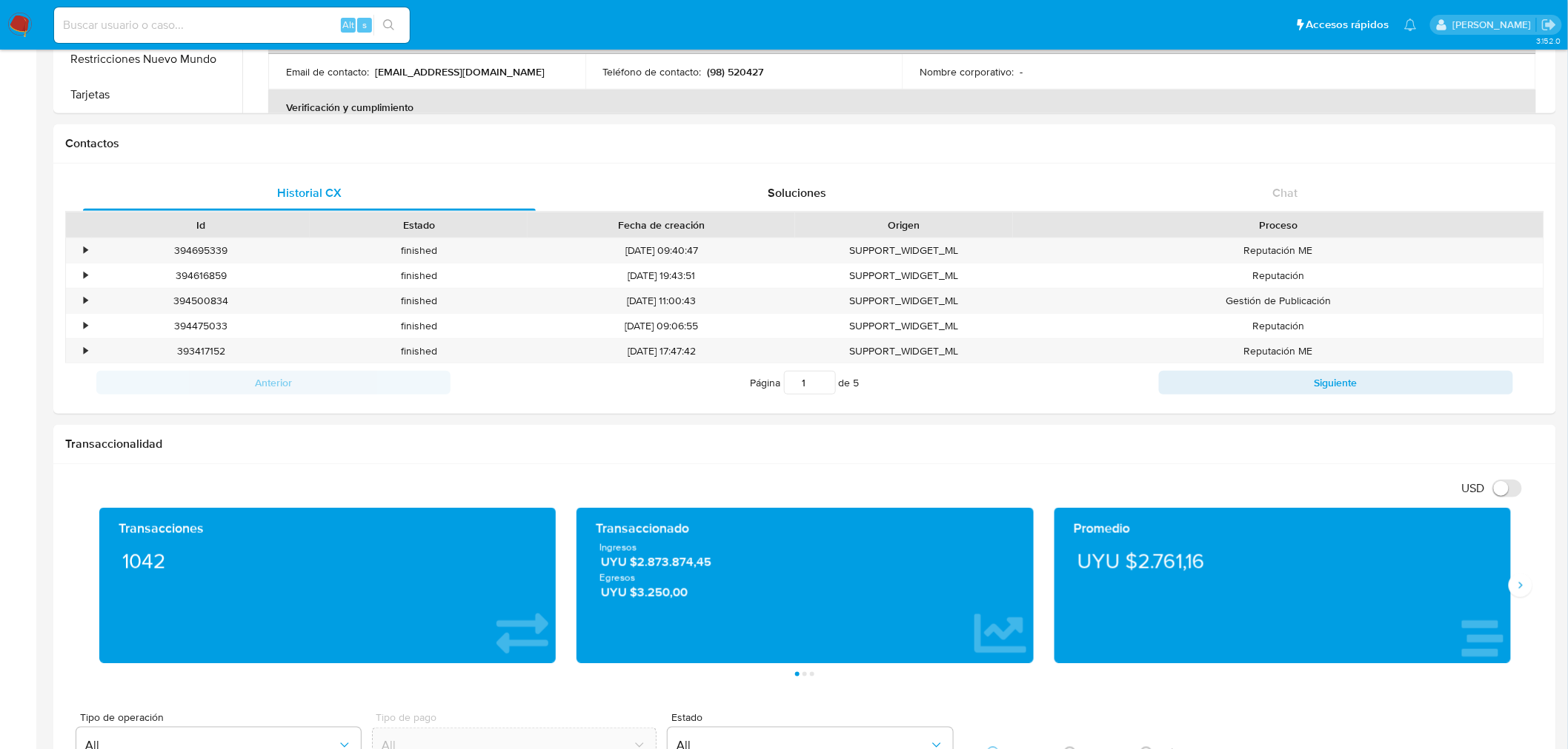
scroll to position [411, 0]
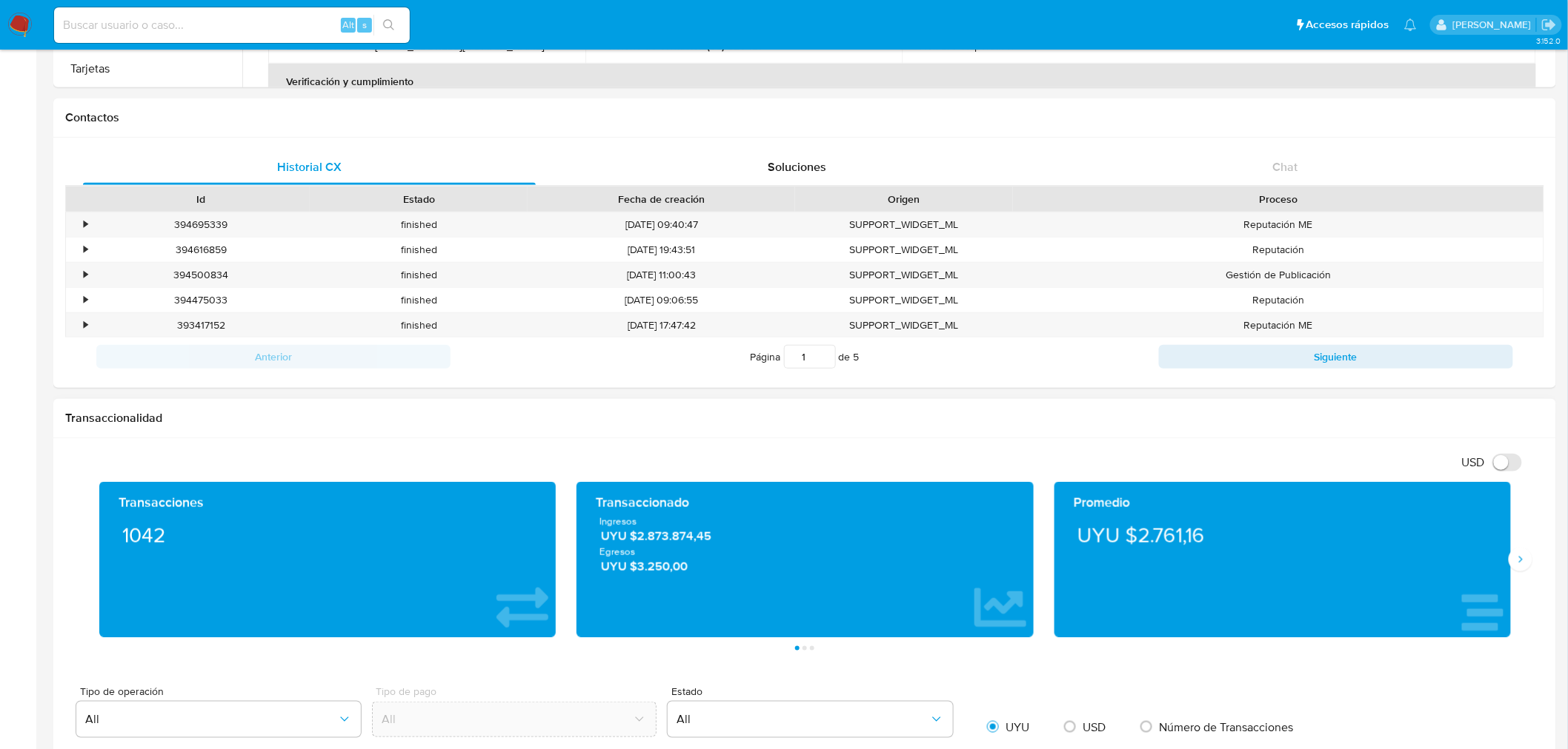
drag, startPoint x: 1206, startPoint y: 548, endPoint x: 1138, endPoint y: 558, distance: 68.7
click at [1138, 558] on div "Promedio UYU $2.761,16" at bounding box center [1282, 560] width 433 height 132
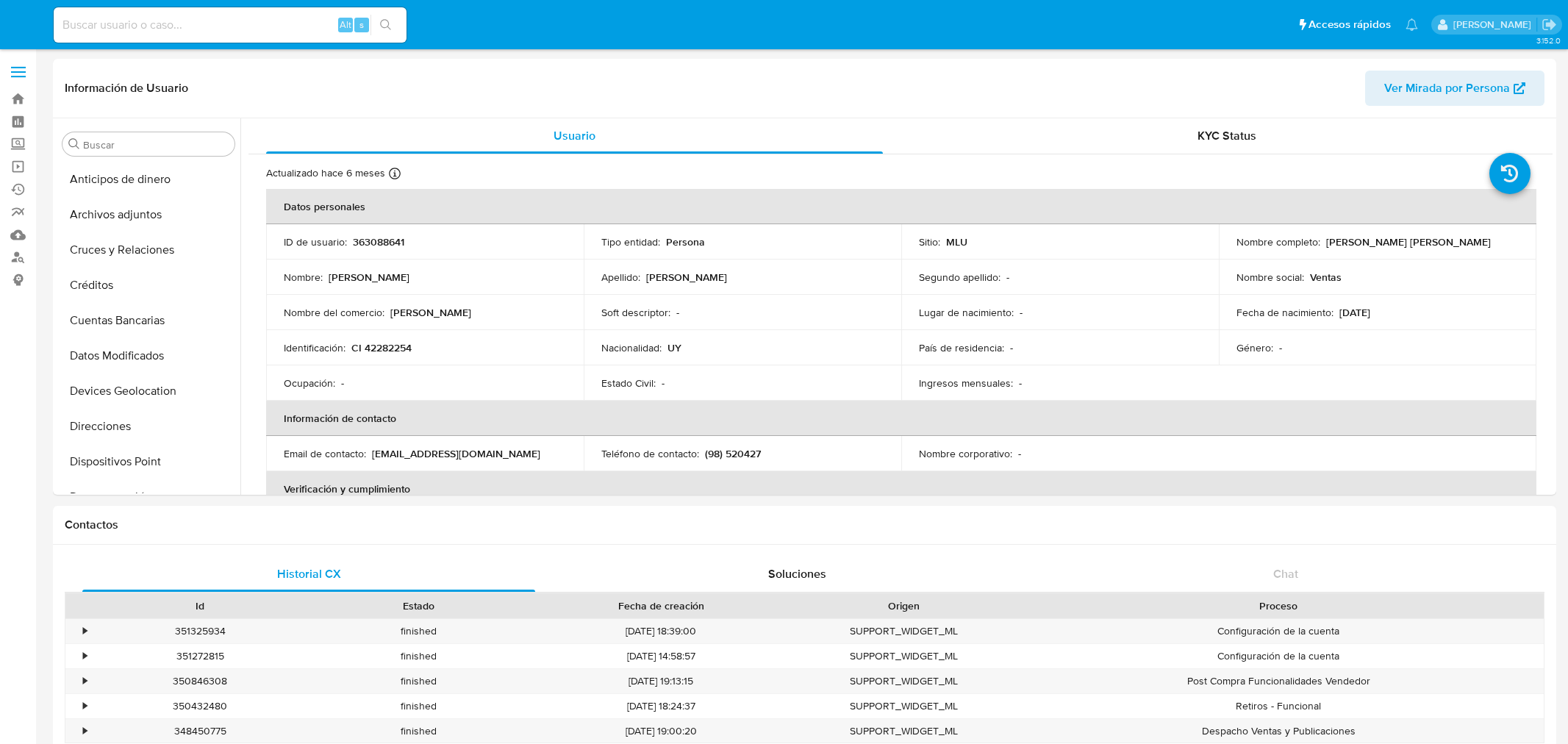
select select "10"
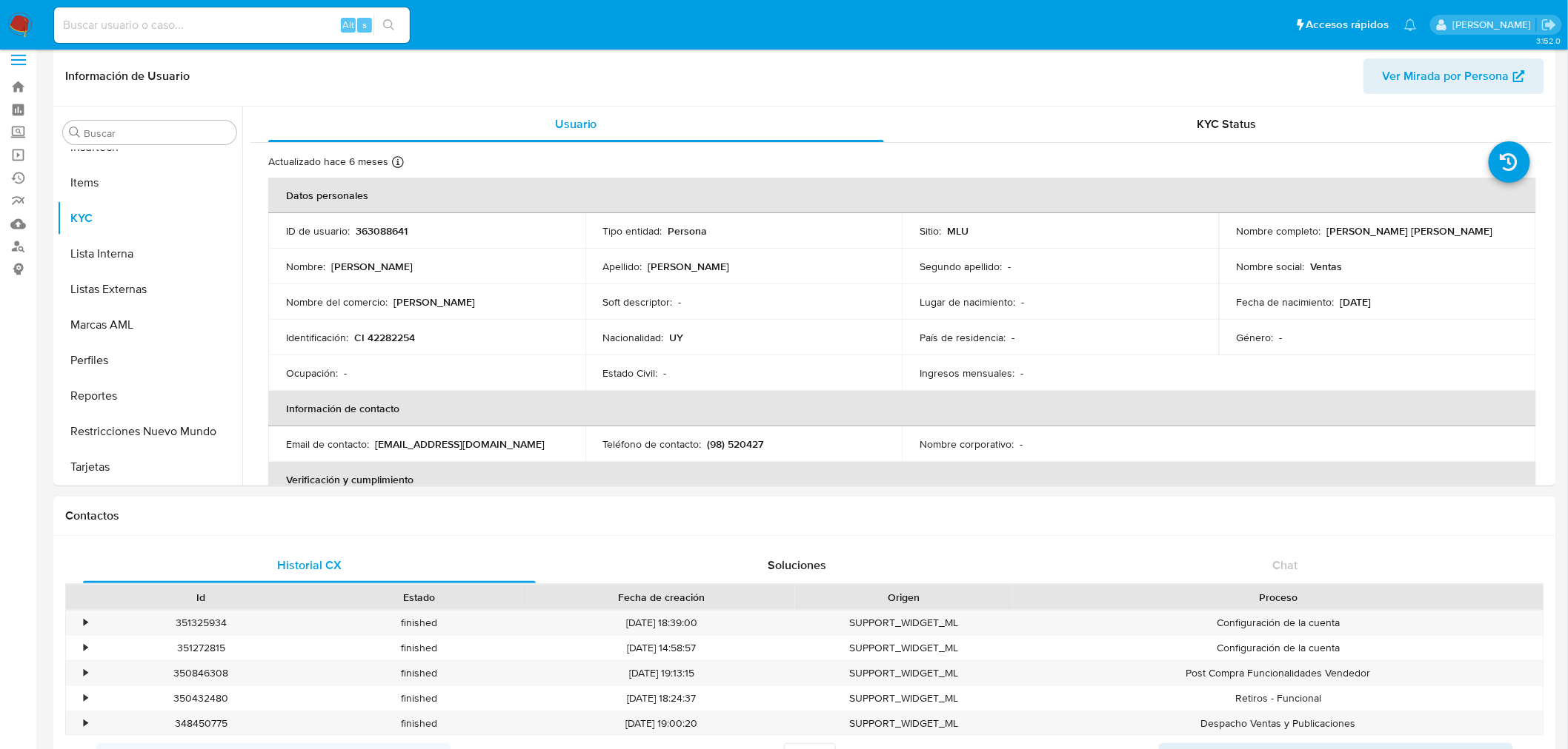
scroll to position [411, 0]
